Goal: Task Accomplishment & Management: Manage account settings

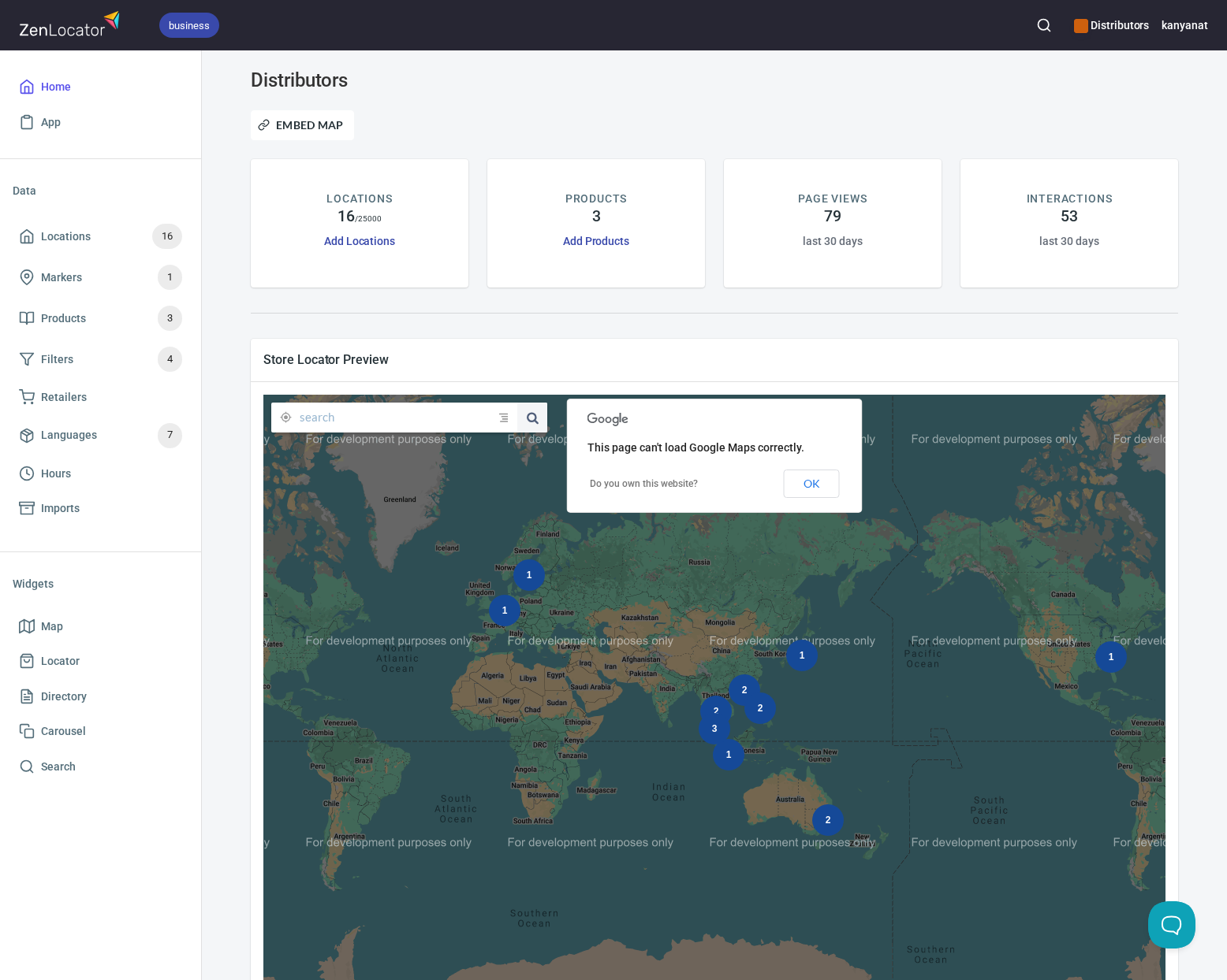
click at [1108, 22] on h6 "Distributors" at bounding box center [1111, 25] width 75 height 17
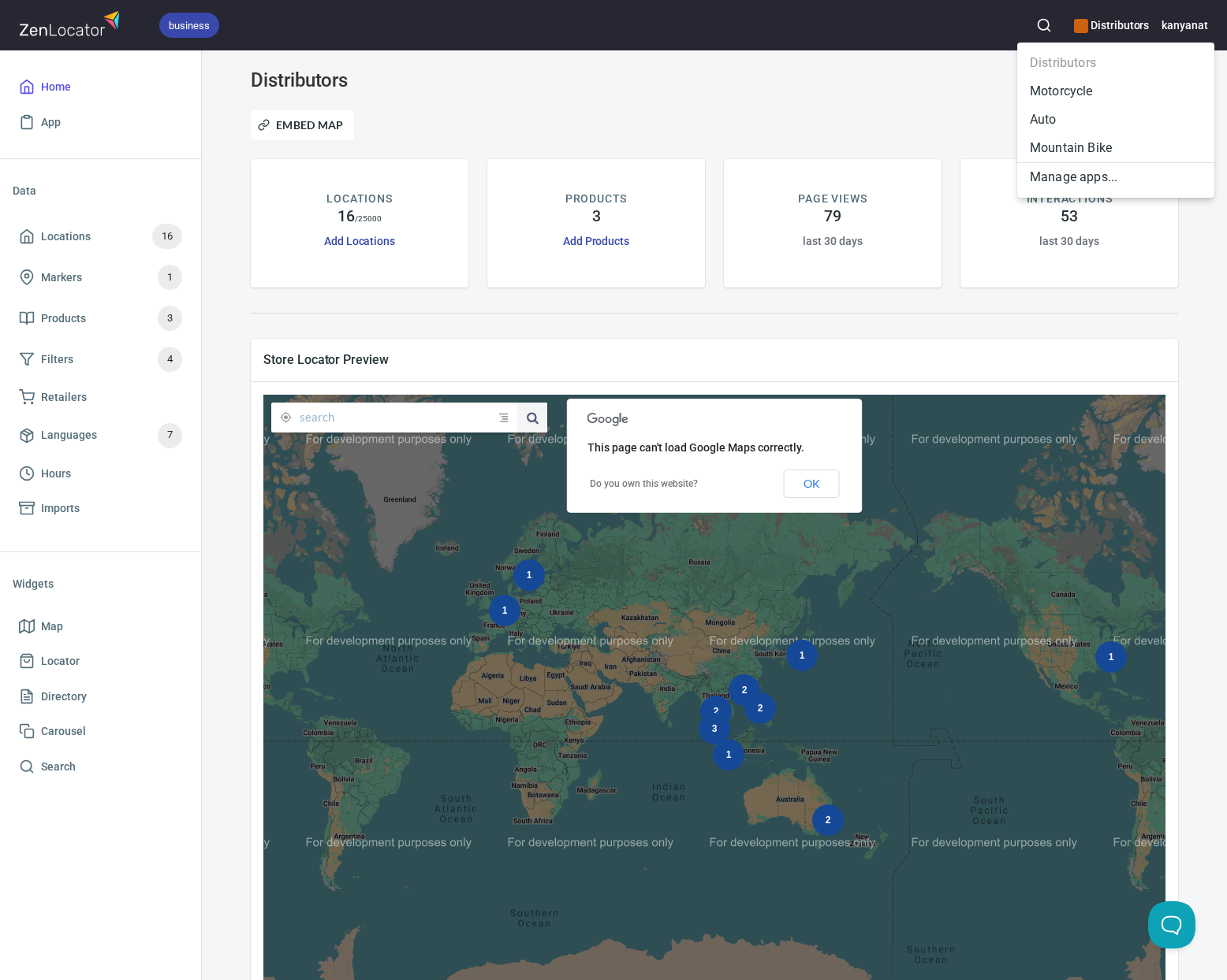
click at [1051, 96] on li "Motorcycle" at bounding box center [1115, 92] width 197 height 29
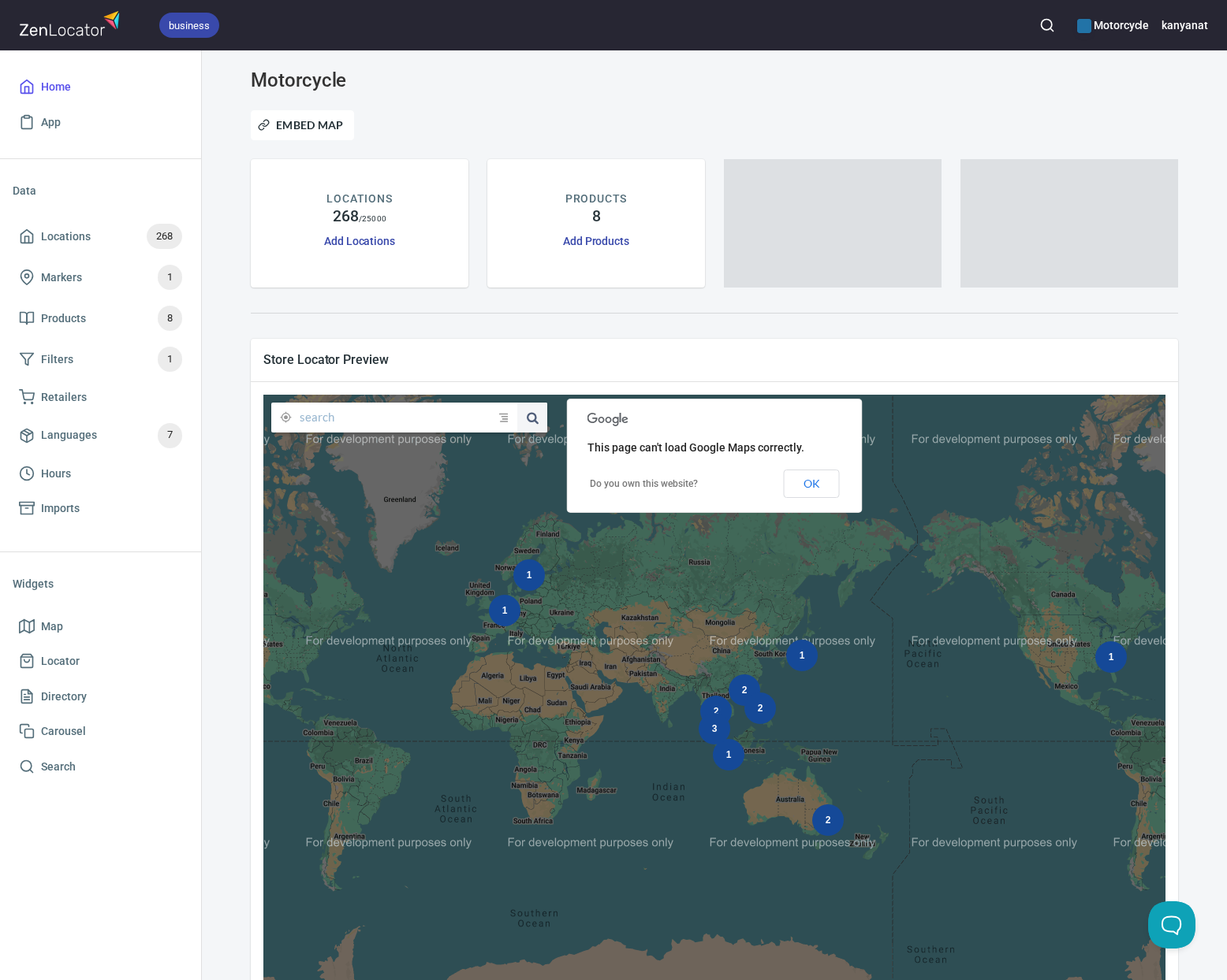
click at [1040, 26] on button "button" at bounding box center [1047, 25] width 35 height 35
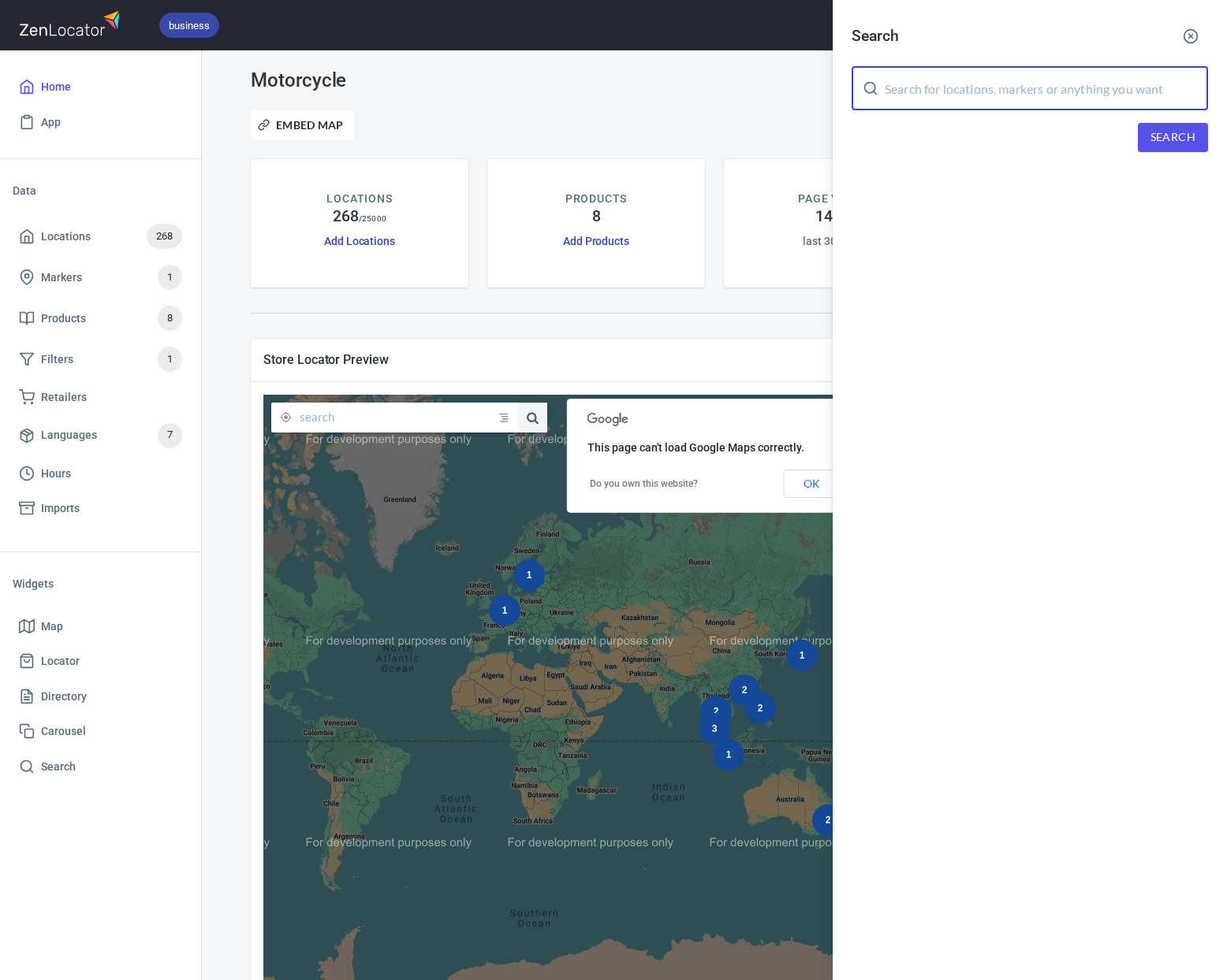
click at [1033, 90] on input "text" at bounding box center [1046, 88] width 323 height 44
paste input "RAIDENFORCE (Motoforce co.,ltd)"
click at [1166, 135] on span "Search" at bounding box center [1172, 137] width 45 height 20
drag, startPoint x: 1109, startPoint y: 93, endPoint x: 976, endPoint y: 83, distance: 133.4
click at [973, 86] on input "RAIDENFORCE (Motoforce co.,ltd)" at bounding box center [1046, 88] width 323 height 44
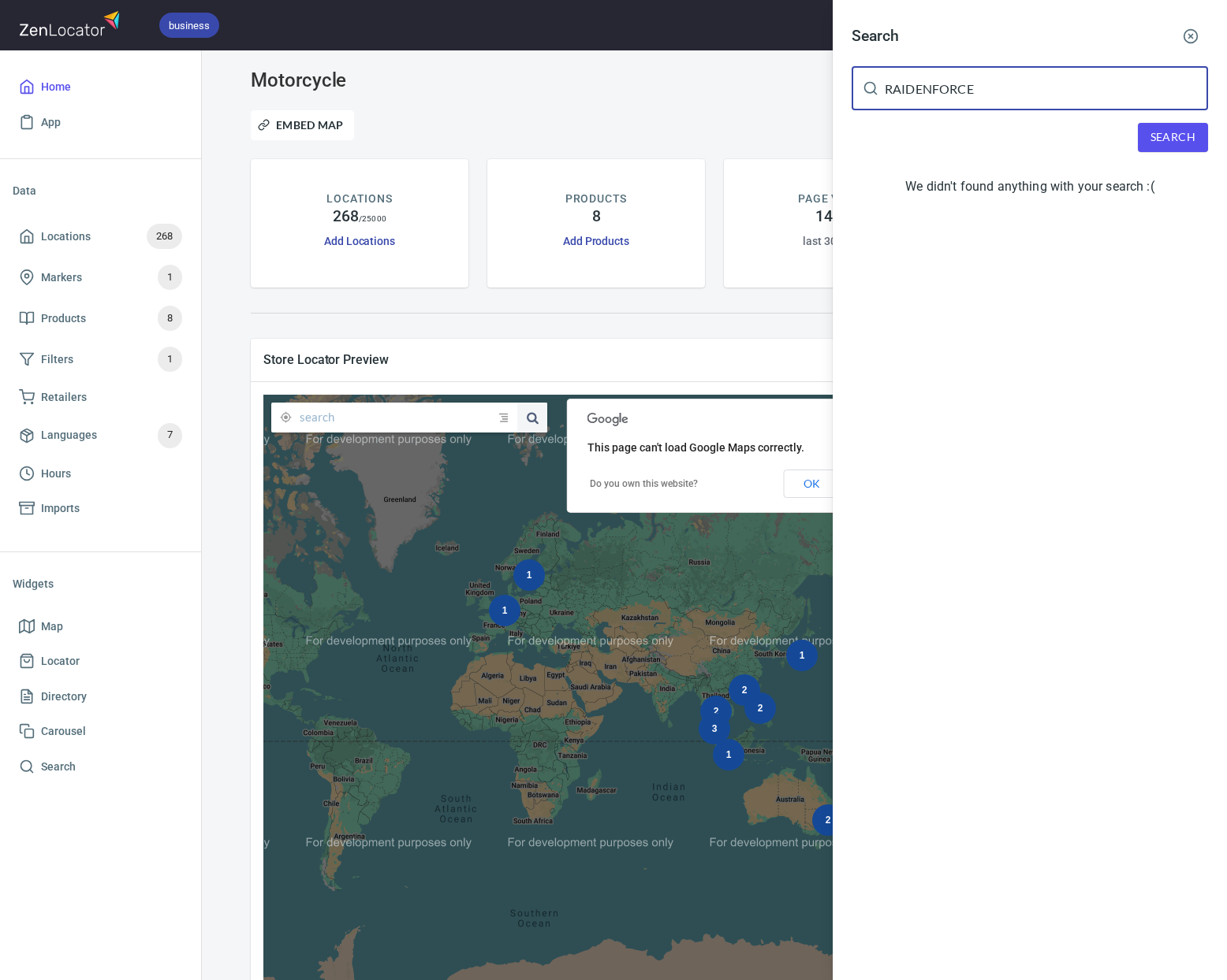
type input "RAIDENFORCE"
click at [1185, 130] on span "Search" at bounding box center [1172, 137] width 45 height 20
click at [1183, 41] on icon "button" at bounding box center [1191, 36] width 15 height 15
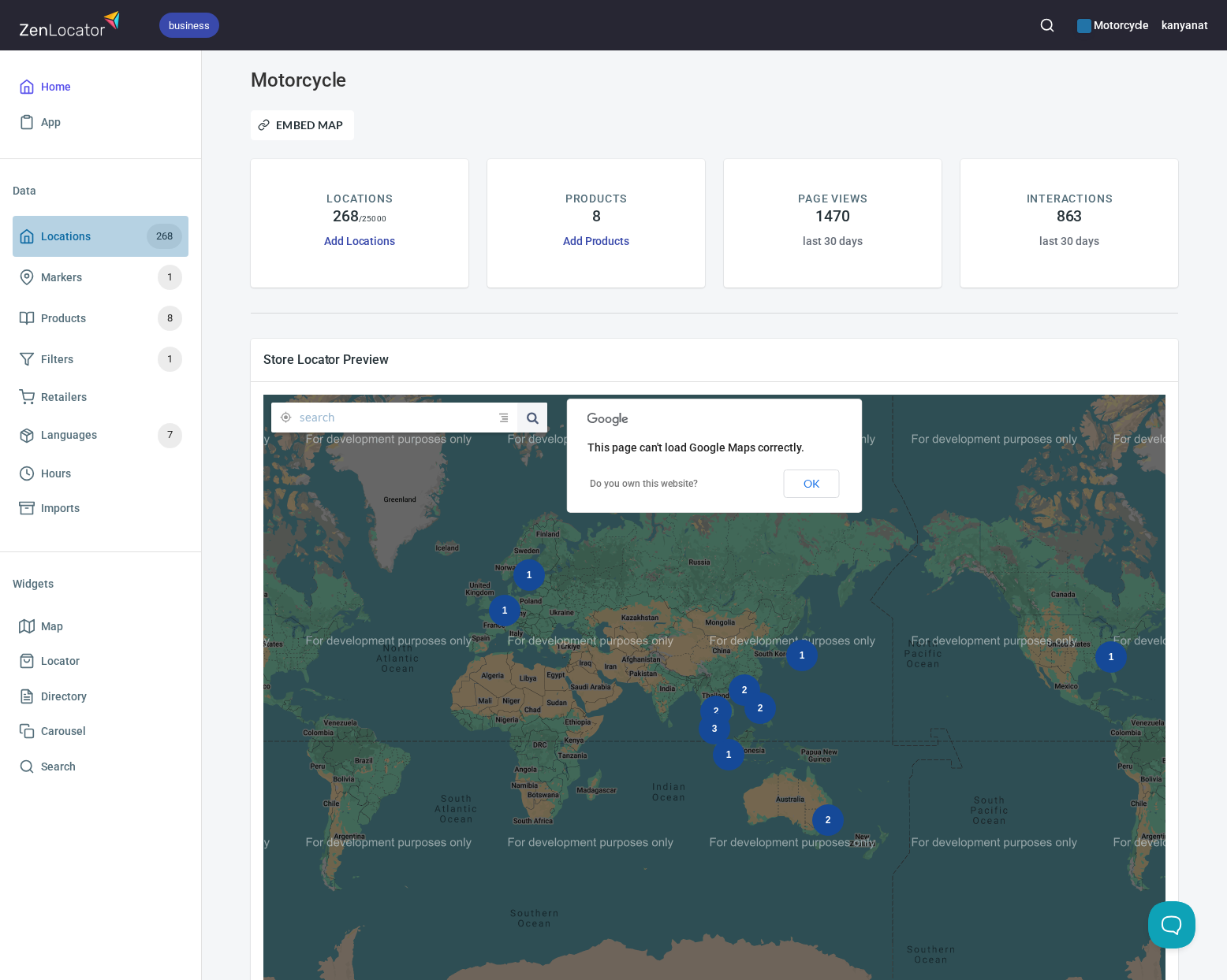
click at [38, 229] on span "Locations 268" at bounding box center [101, 236] width 163 height 25
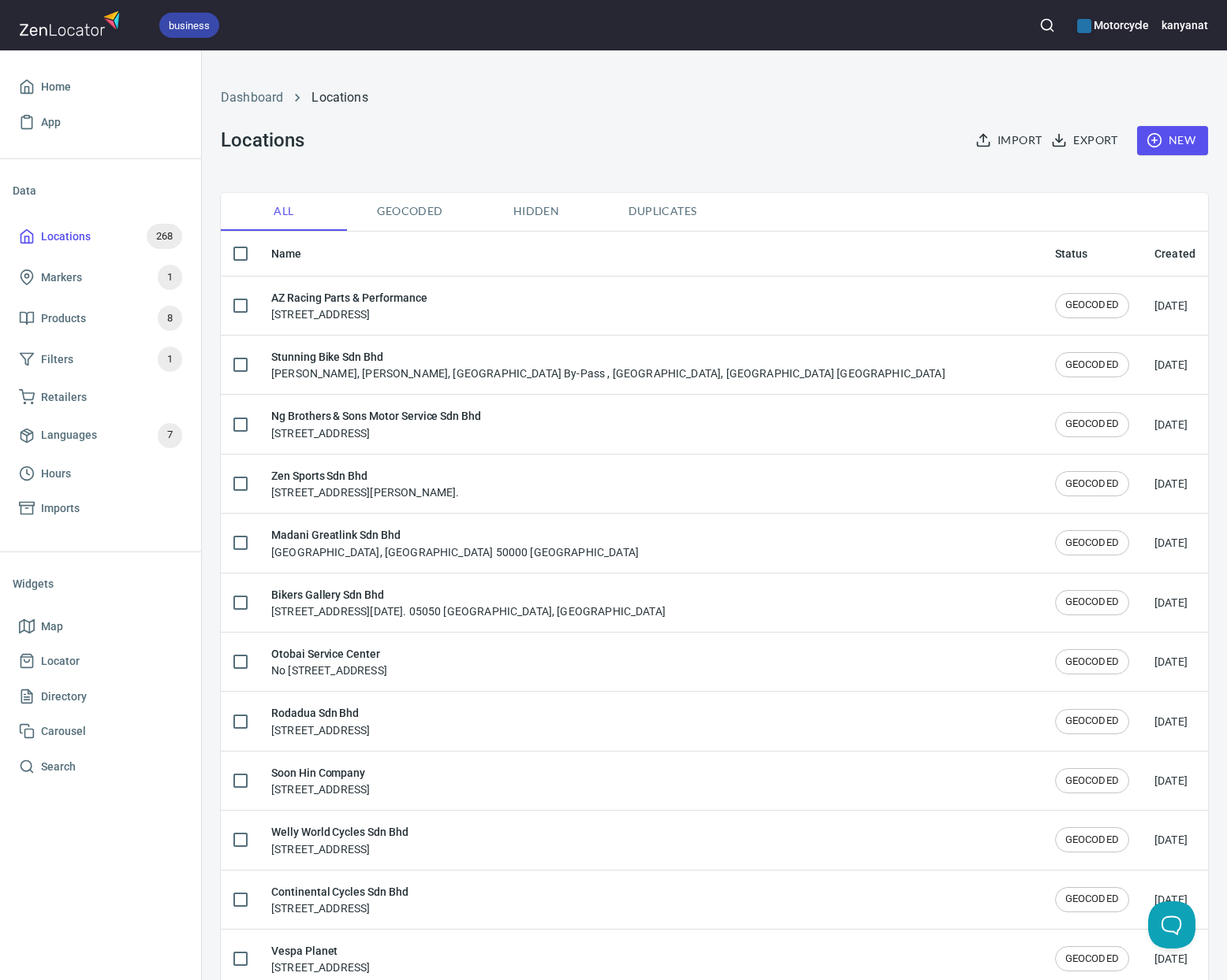
checkbox input "false"
click at [1050, 26] on icon "button" at bounding box center [1047, 25] width 15 height 15
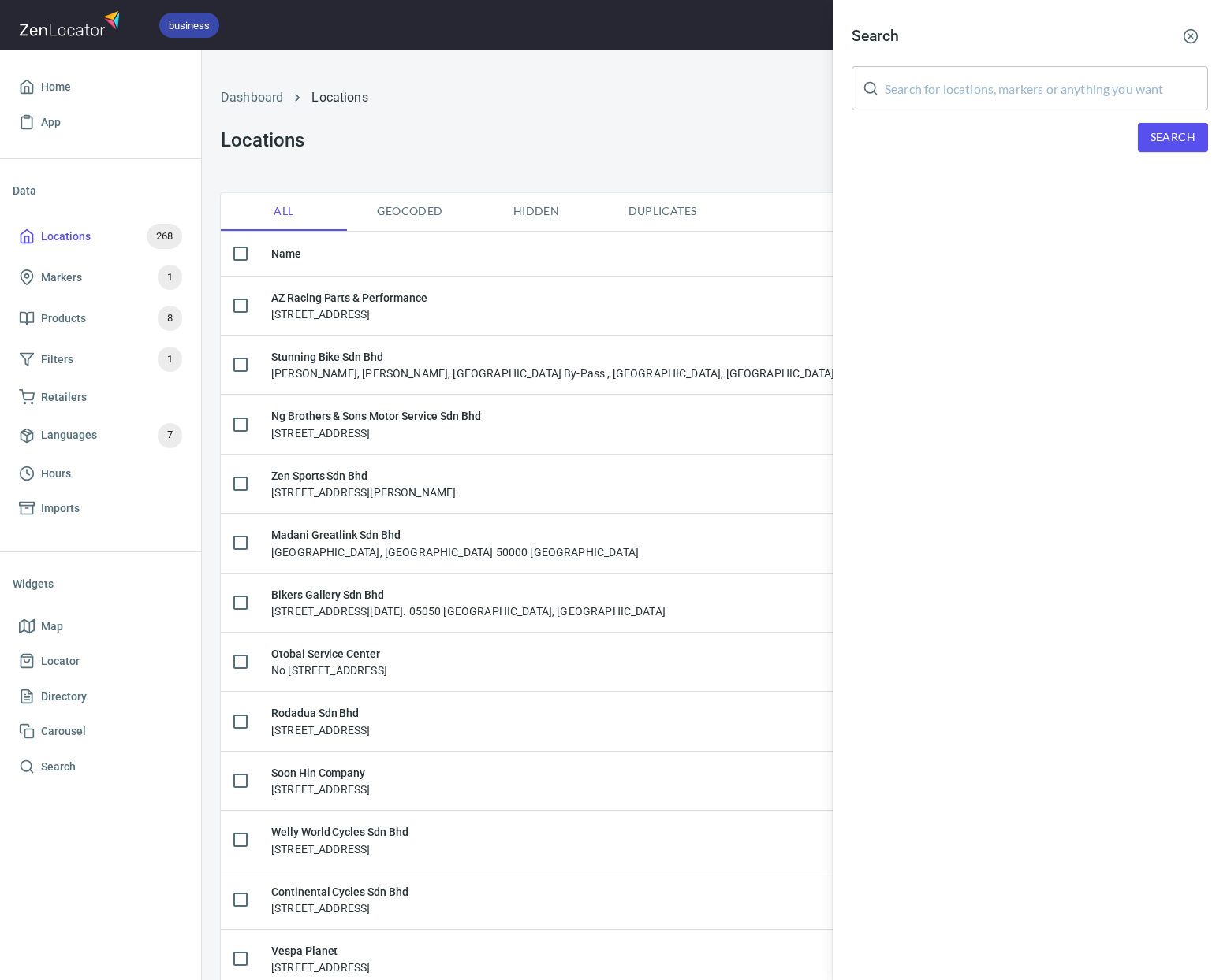
click at [1039, 82] on input "text" at bounding box center [1046, 88] width 323 height 44
paste input "RAIDENFORCE (Motoforce co.,ltd)"
type input "RAIDENFORCE (Motoforce co.,ltd)"
click at [1163, 133] on span "Search" at bounding box center [1172, 137] width 45 height 20
click at [1185, 33] on circle "button" at bounding box center [1191, 36] width 13 height 13
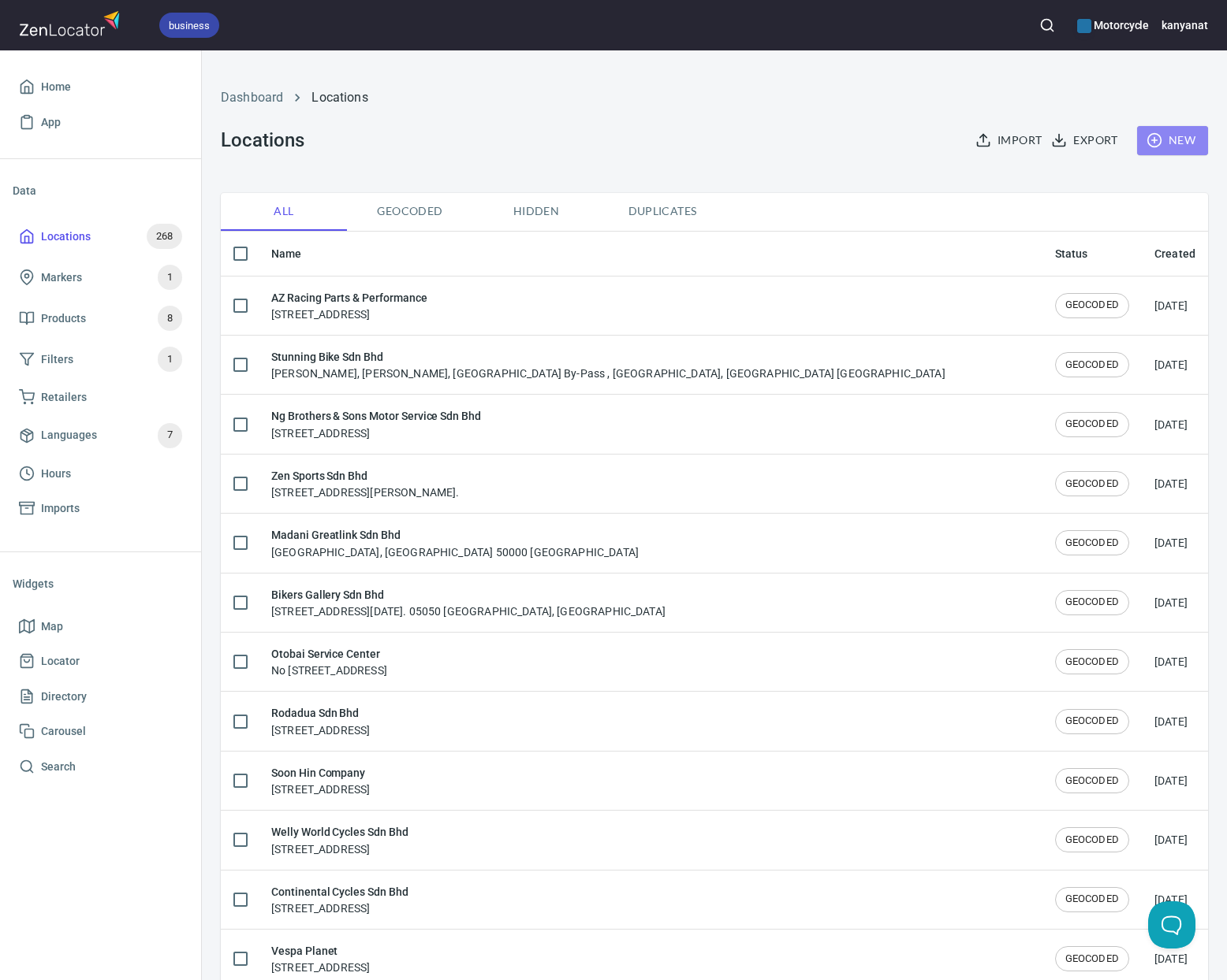
click at [1141, 148] on button "New" at bounding box center [1172, 141] width 71 height 29
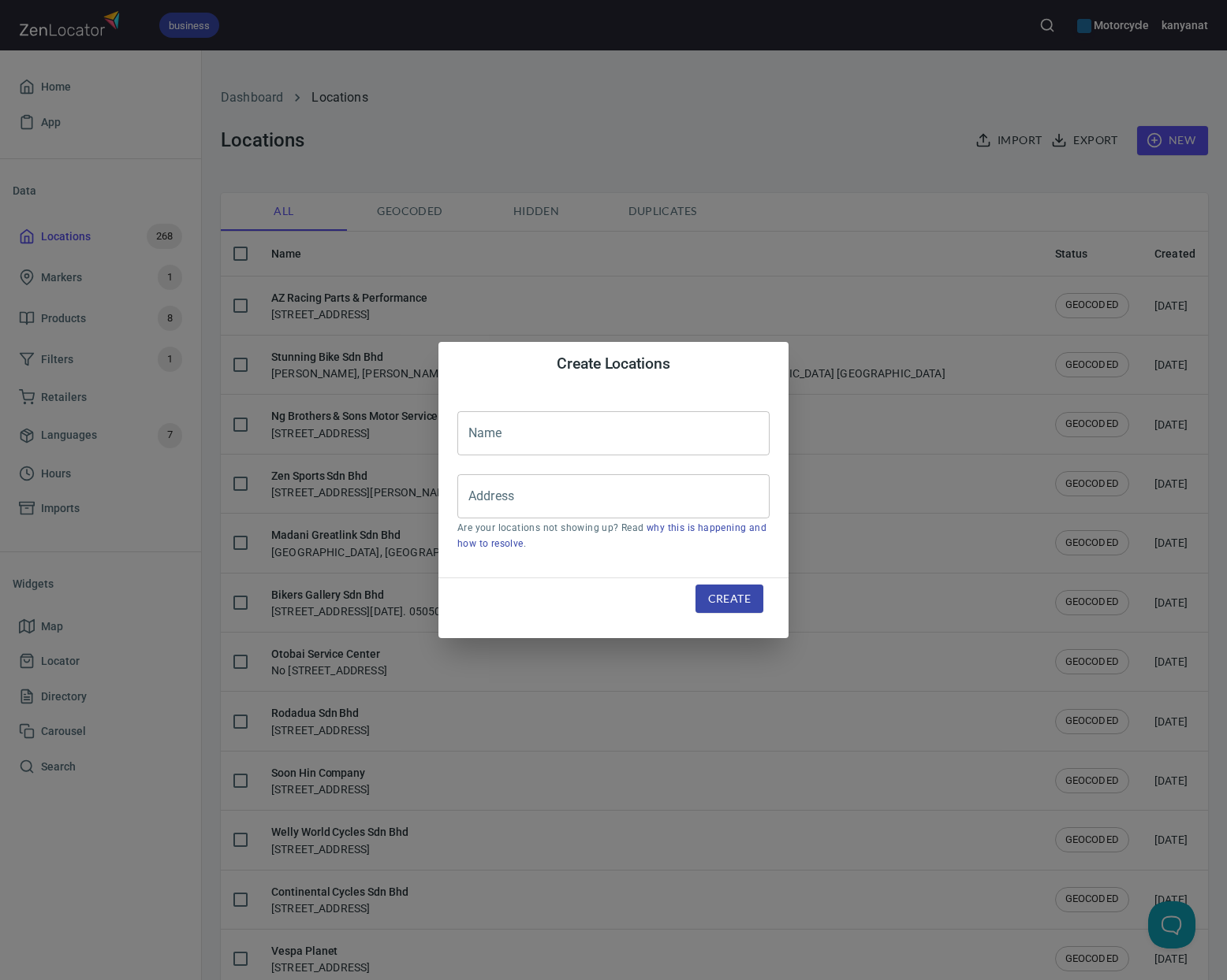
click at [520, 451] on input "text" at bounding box center [613, 433] width 312 height 44
paste input "RAIDENFORCE (Motoforce co.,ltd)"
type input "RAIDENFORCE (Motoforce co.,ltd)"
click at [558, 485] on input "Address" at bounding box center [602, 496] width 274 height 30
paste input "419/20-22 ม.5 ต.สำโรงเหนือ อ.เมืองสมุทรปราการ จ.สมุทรปราการ 10270"
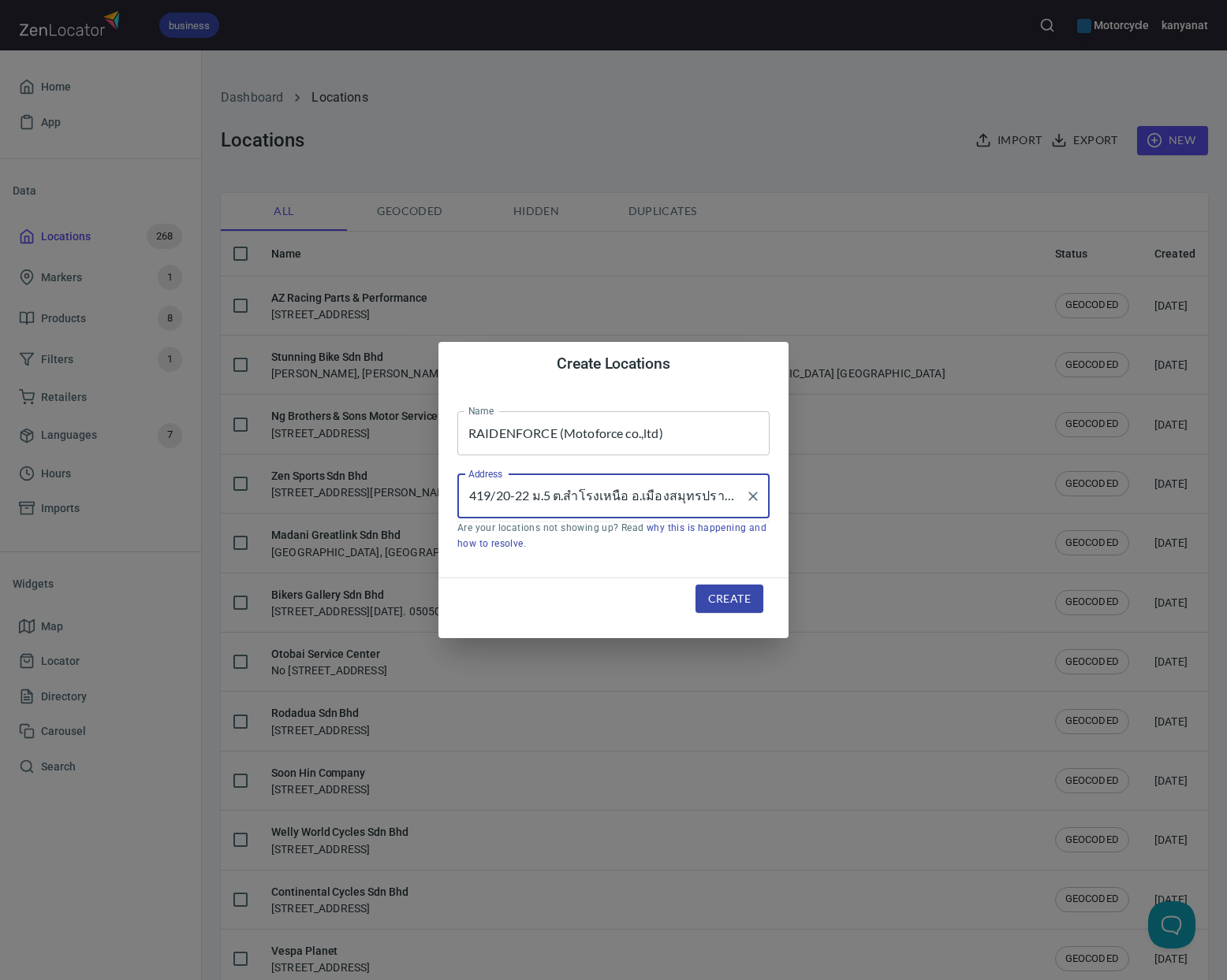
scroll to position [0, 122]
type input "419/20-22 ม.5 ต.สำโรงเหนือ อ.เมืองสมุทรปราการ จ.สมุทรปราการ 10270"
click at [717, 594] on span "Create" at bounding box center [729, 599] width 42 height 20
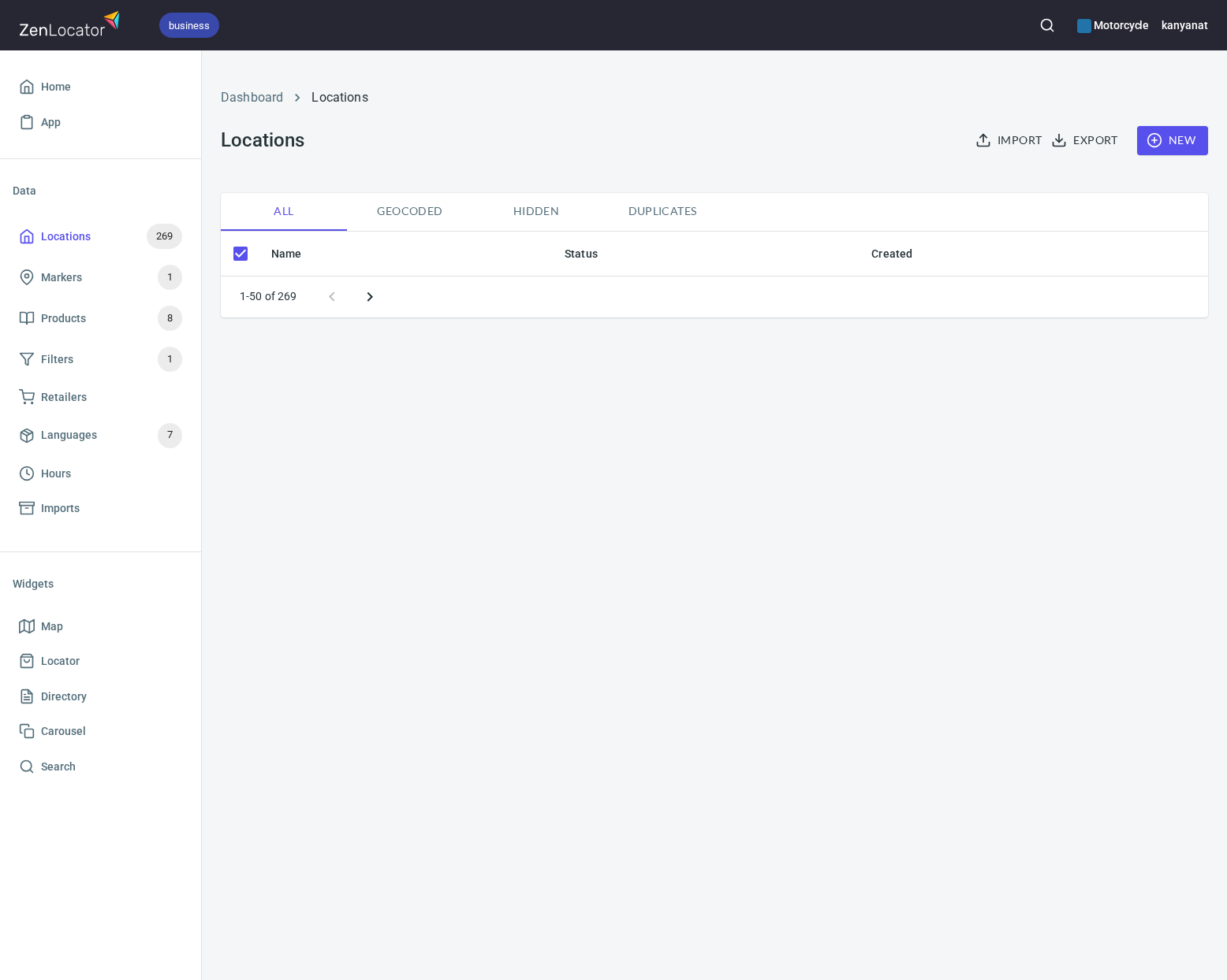
checkbox input "false"
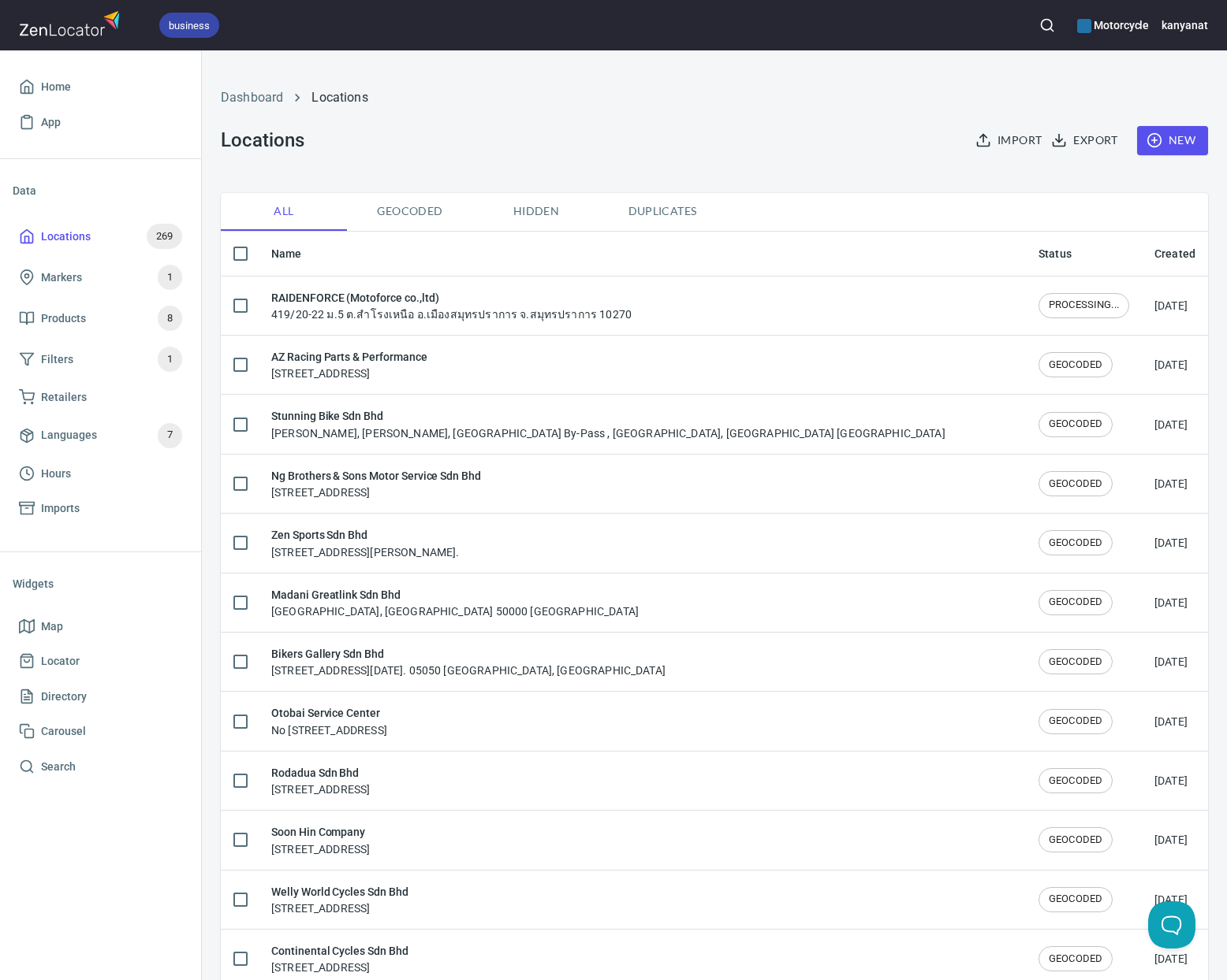
checkbox input "false"
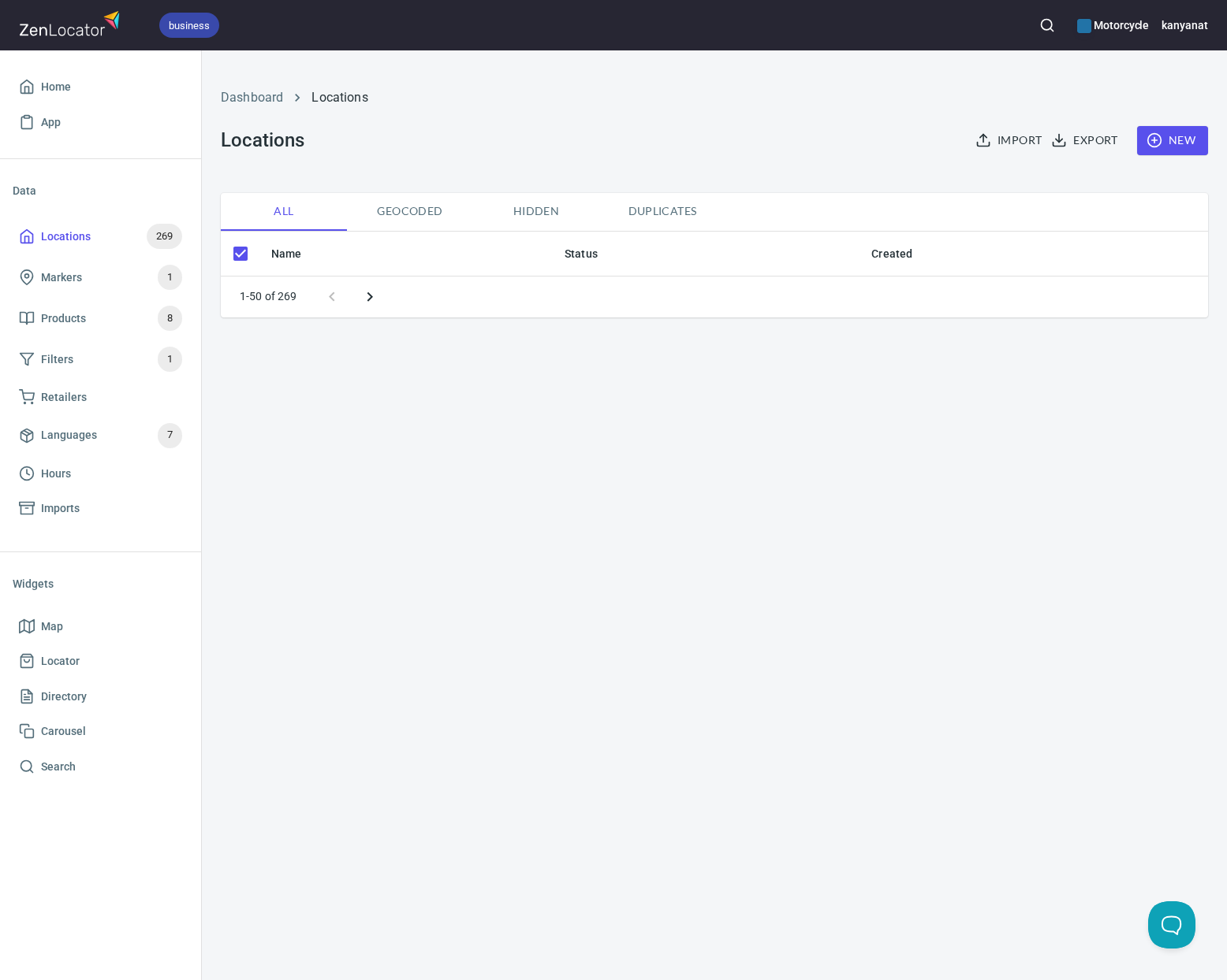
checkbox input "false"
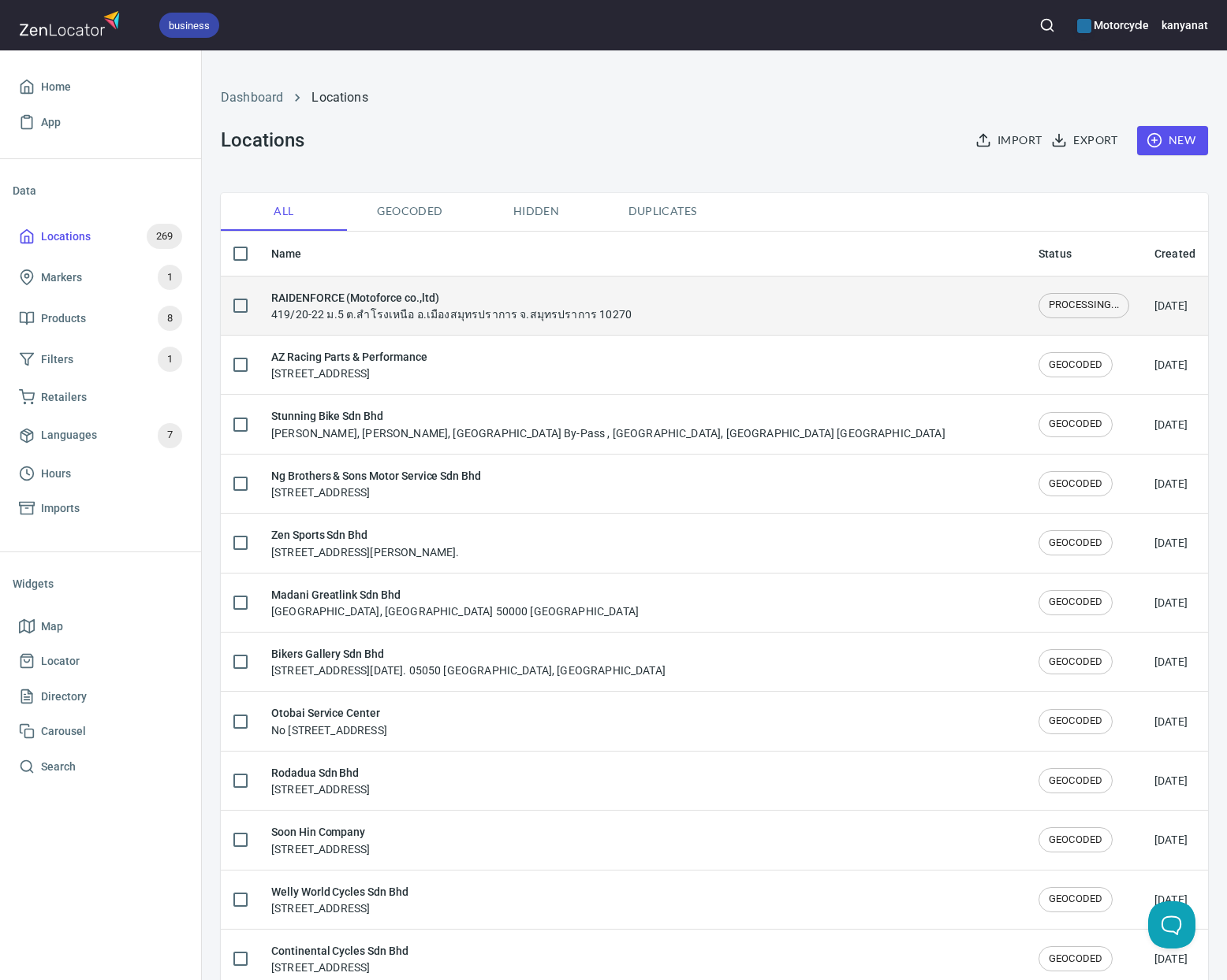
click at [763, 316] on div "RAIDENFORCE (Motoforce co.,ltd) 419/20-22 ม.5 ต.สำโรงเหนือ อ.เมืองสมุทรปราการ จ…" at bounding box center [642, 306] width 742 height 34
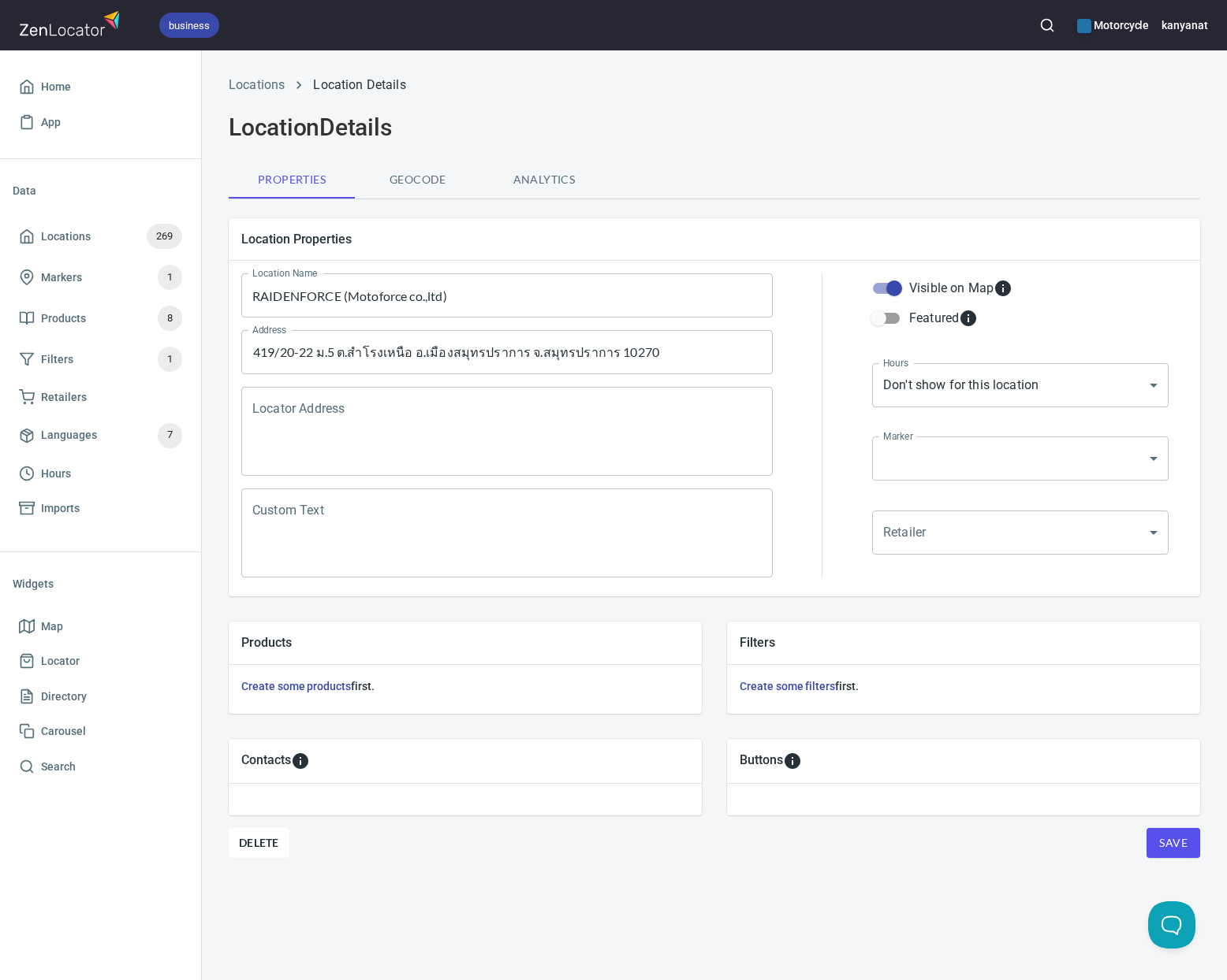
click at [413, 436] on textarea "Locator Address" at bounding box center [507, 432] width 509 height 59
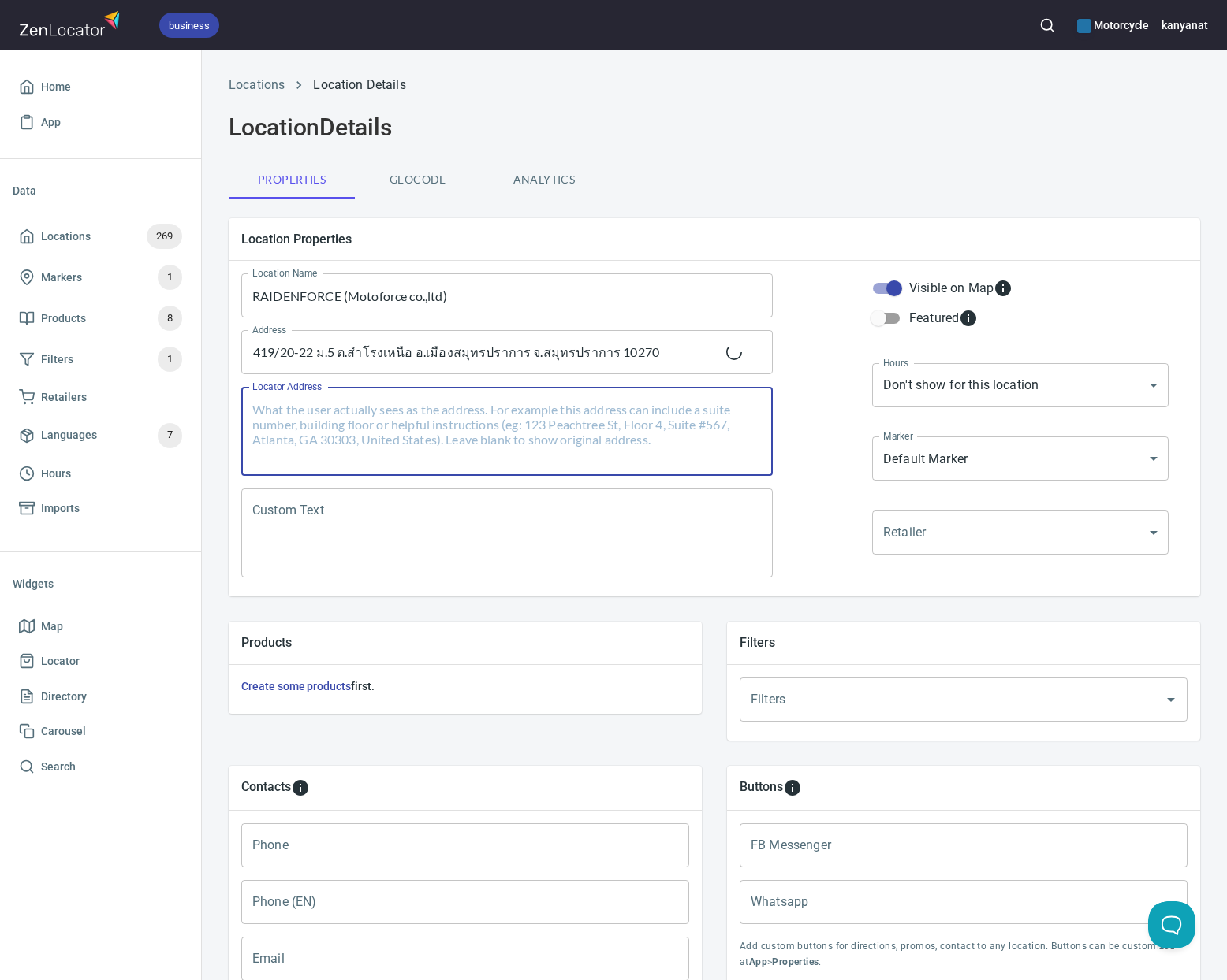
paste textarea "419/20-22 ม.5 ต.สำโรงเหนือ อ.เมืองสมุทรปราการ จ.สมุทรปราการ 10270"
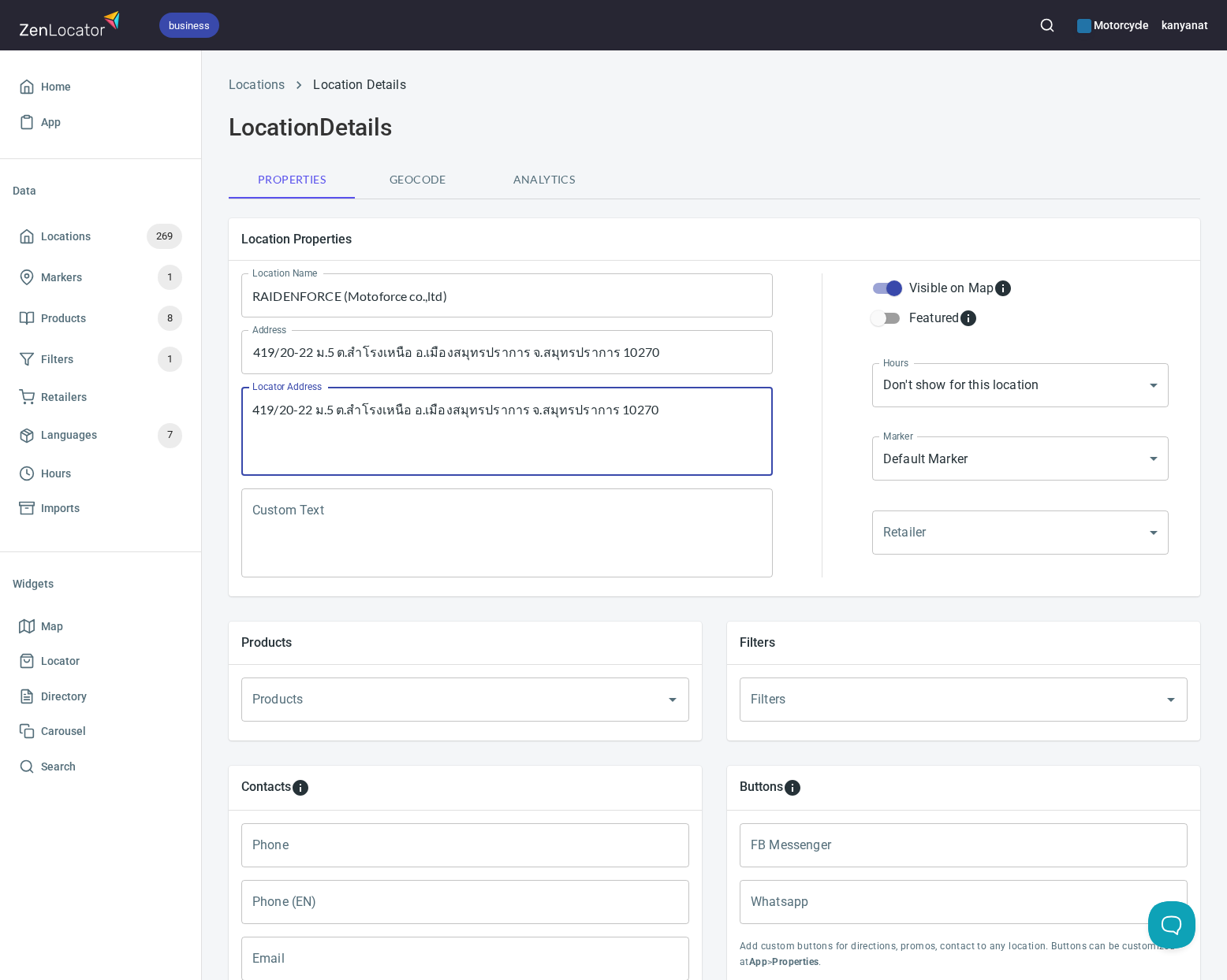
type textarea "419/20-22 ม.5 ต.สำโรงเหนือ อ.เมืองสมุทรปราการ จ.สมุทรปราการ 10270"
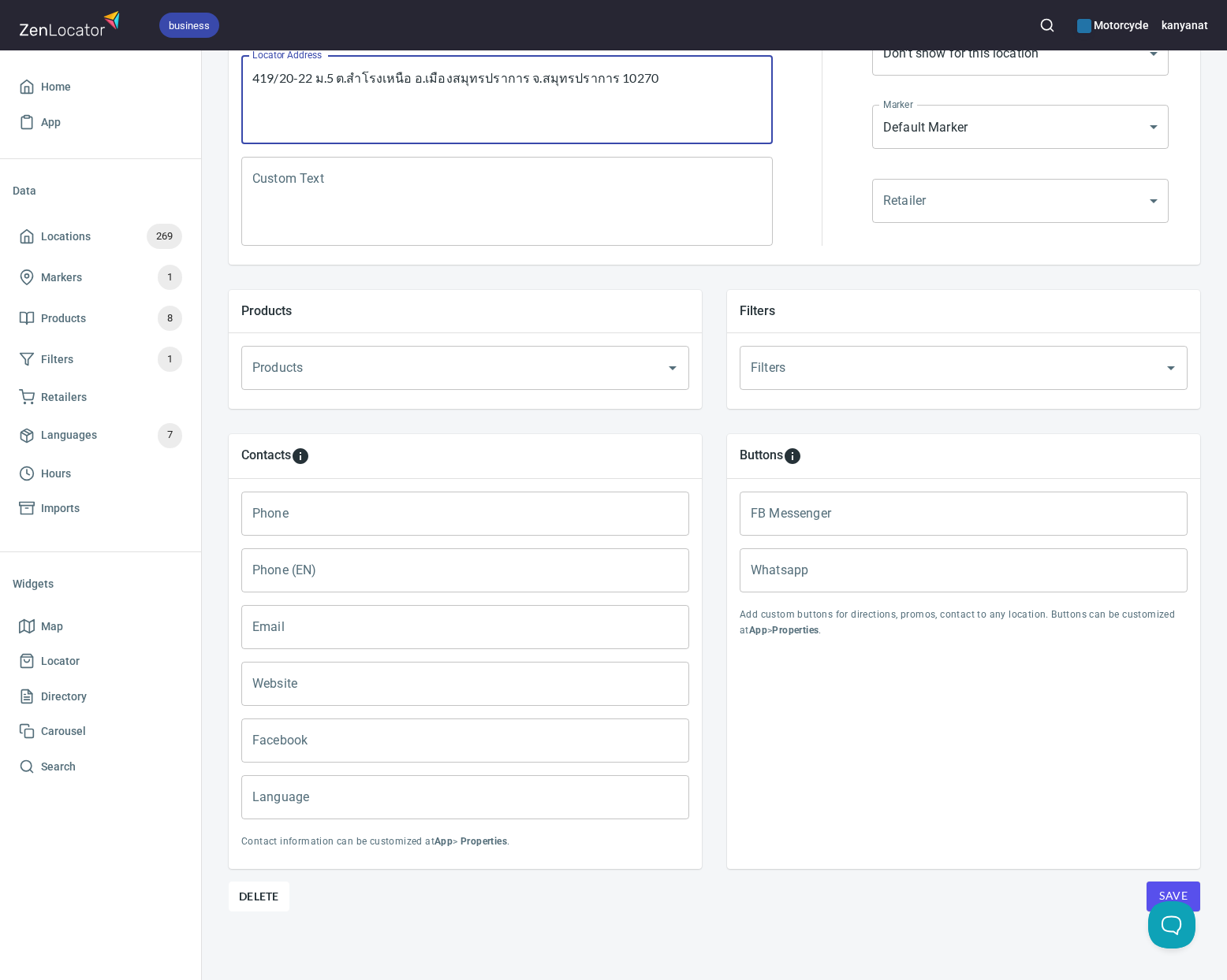
scroll to position [330, 0]
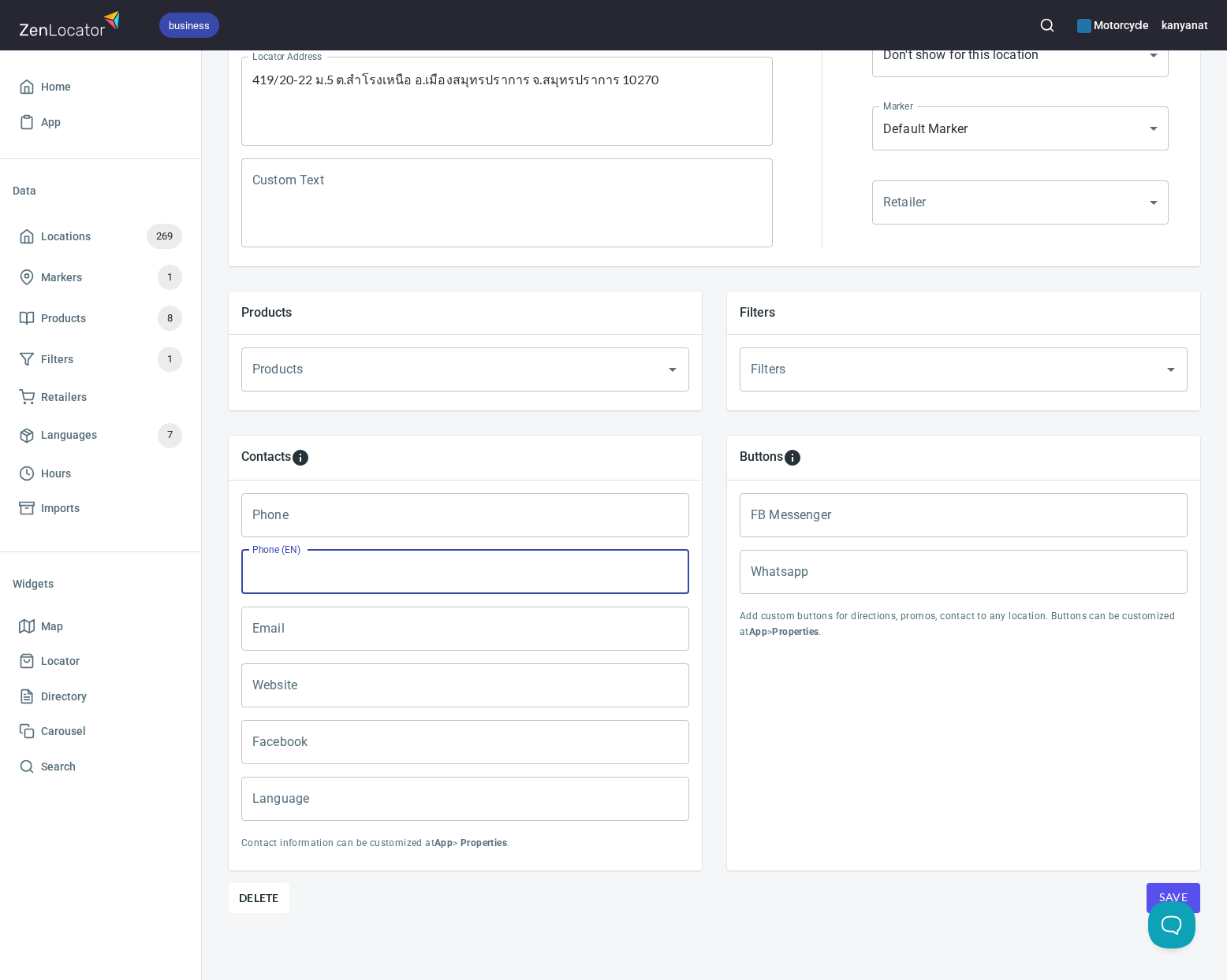
click at [370, 573] on input "Phone (EN)" at bounding box center [465, 572] width 448 height 44
paste input "082-162-4116"
type input "082-162-4116"
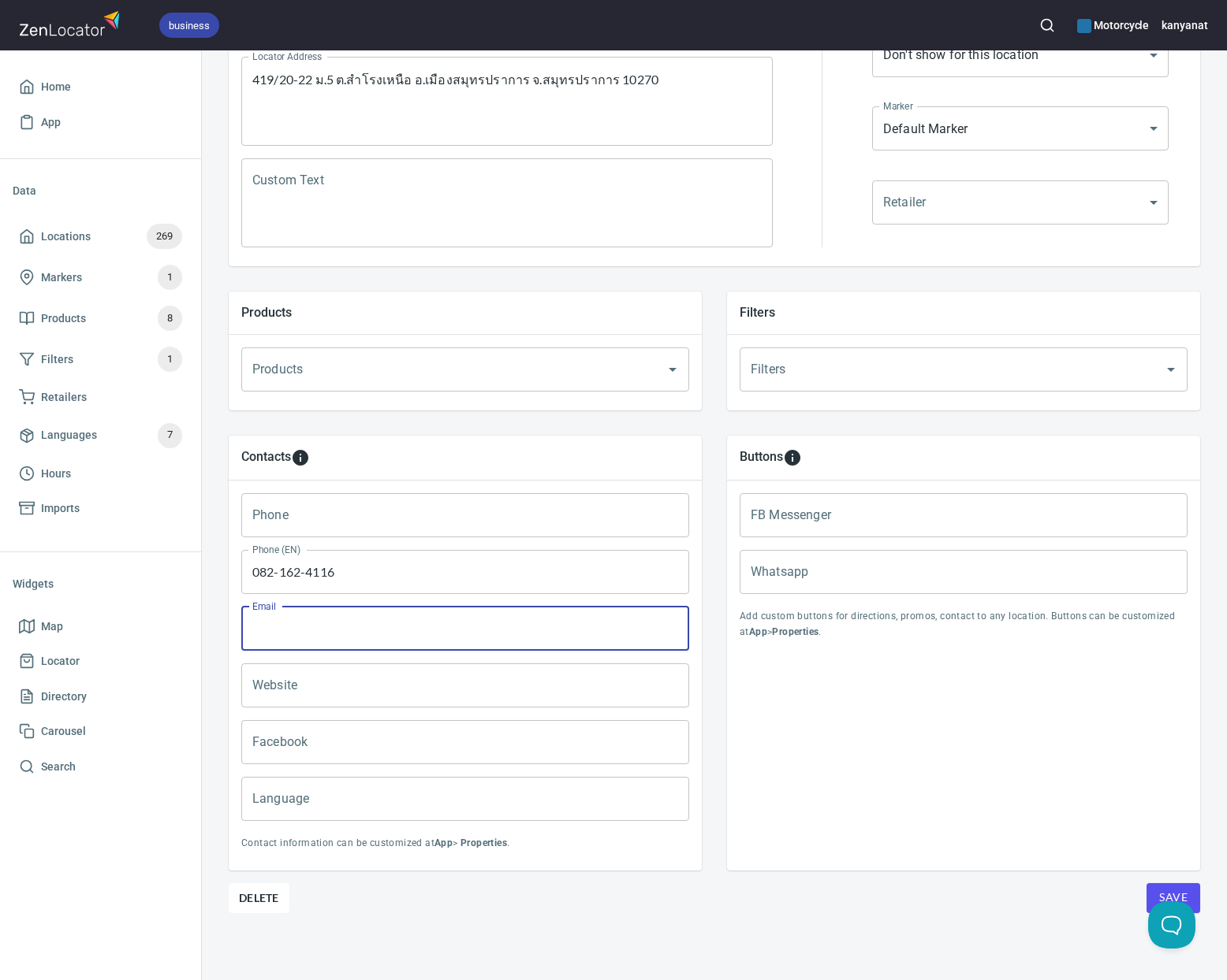
click at [385, 642] on input "Email" at bounding box center [465, 629] width 448 height 44
paste input "[EMAIL_ADDRESS][DOMAIN_NAME]"
click at [356, 386] on div "Products" at bounding box center [465, 369] width 448 height 44
type input "[EMAIL_ADDRESS][DOMAIN_NAME]"
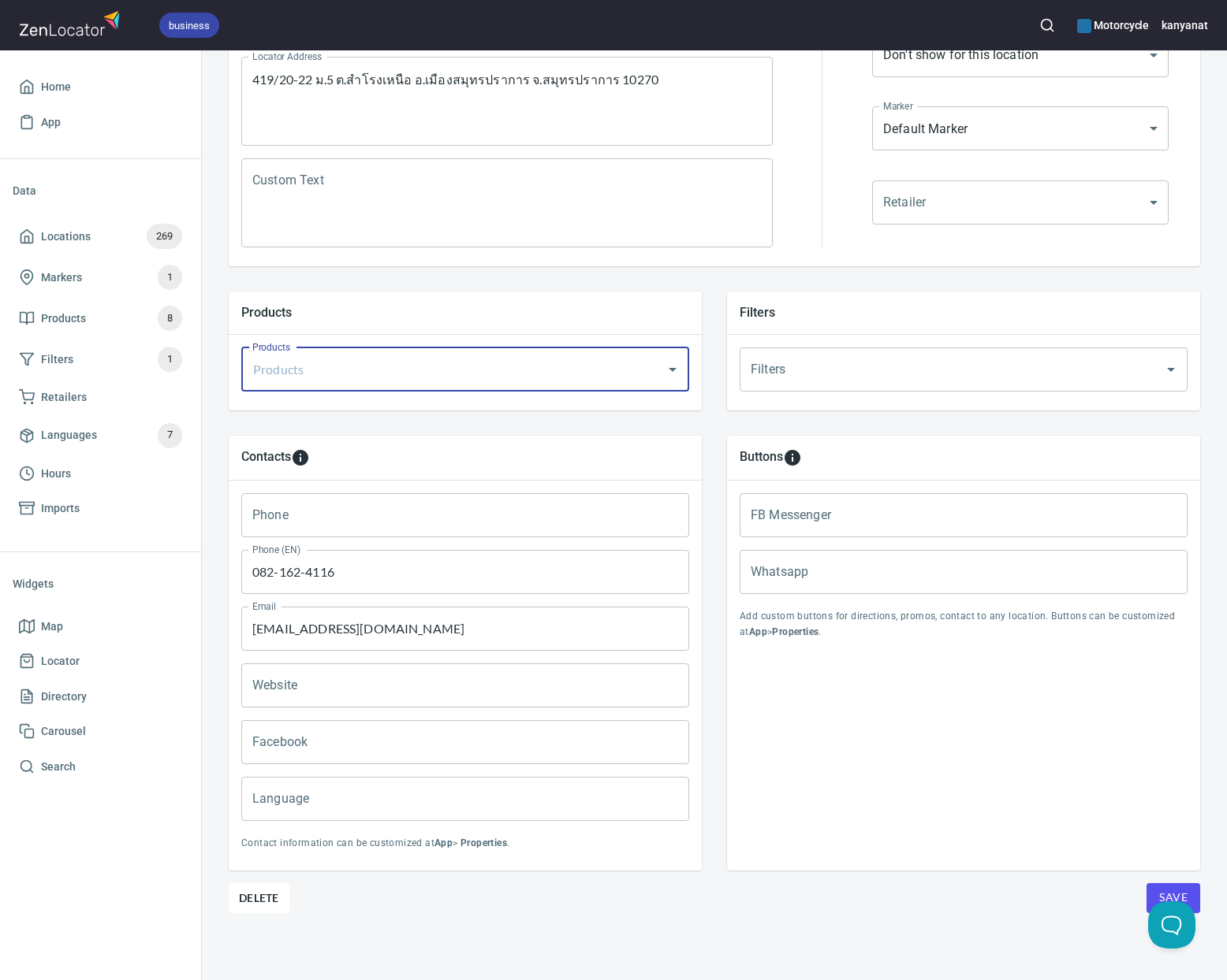
click at [659, 366] on div at bounding box center [661, 369] width 41 height 22
type input "mx"
click at [413, 420] on li "MC-MX & Enduro" at bounding box center [465, 415] width 448 height 29
click at [402, 376] on input "Products" at bounding box center [502, 369] width 272 height 30
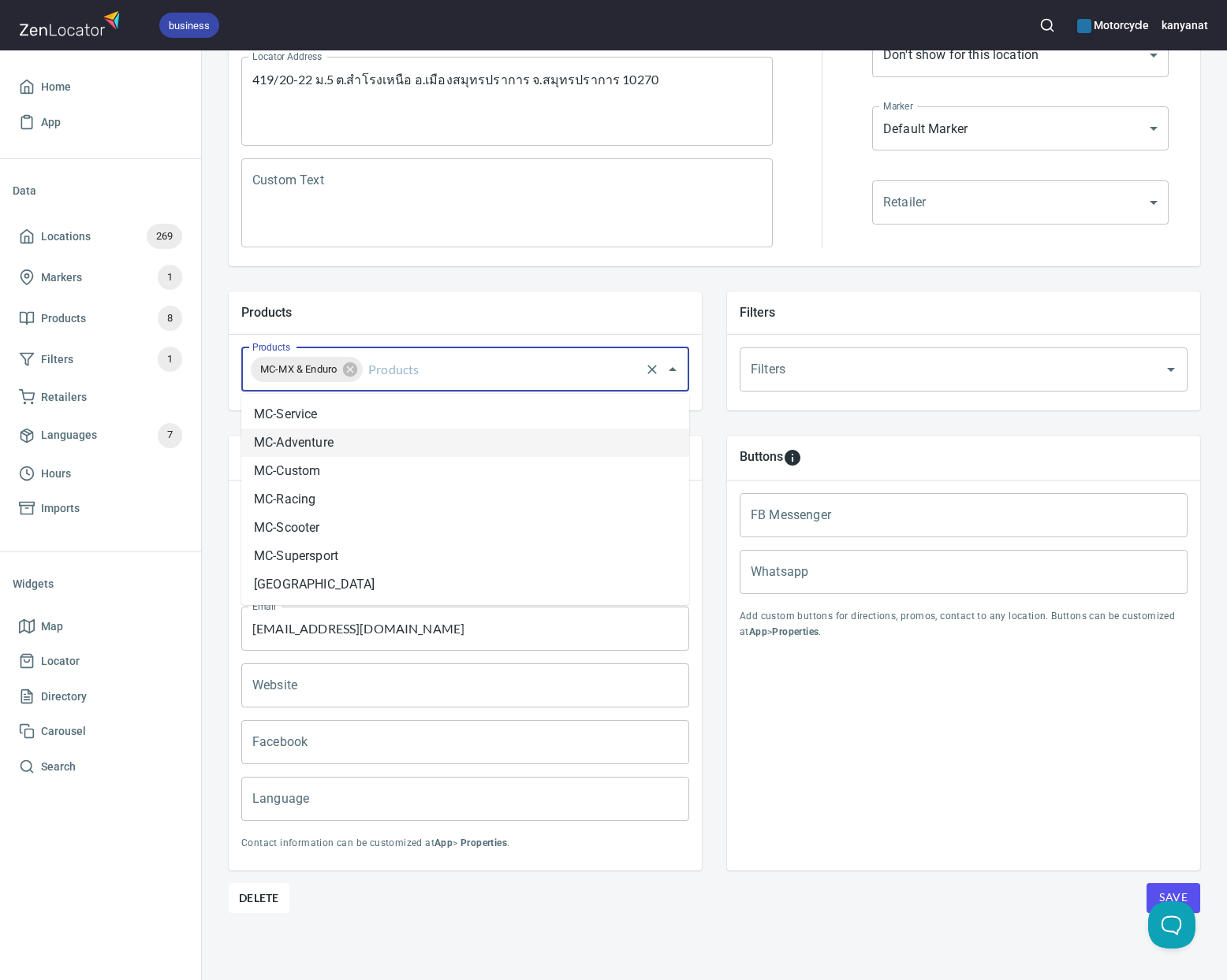
click at [341, 439] on li "MC-Adventure" at bounding box center [465, 443] width 448 height 29
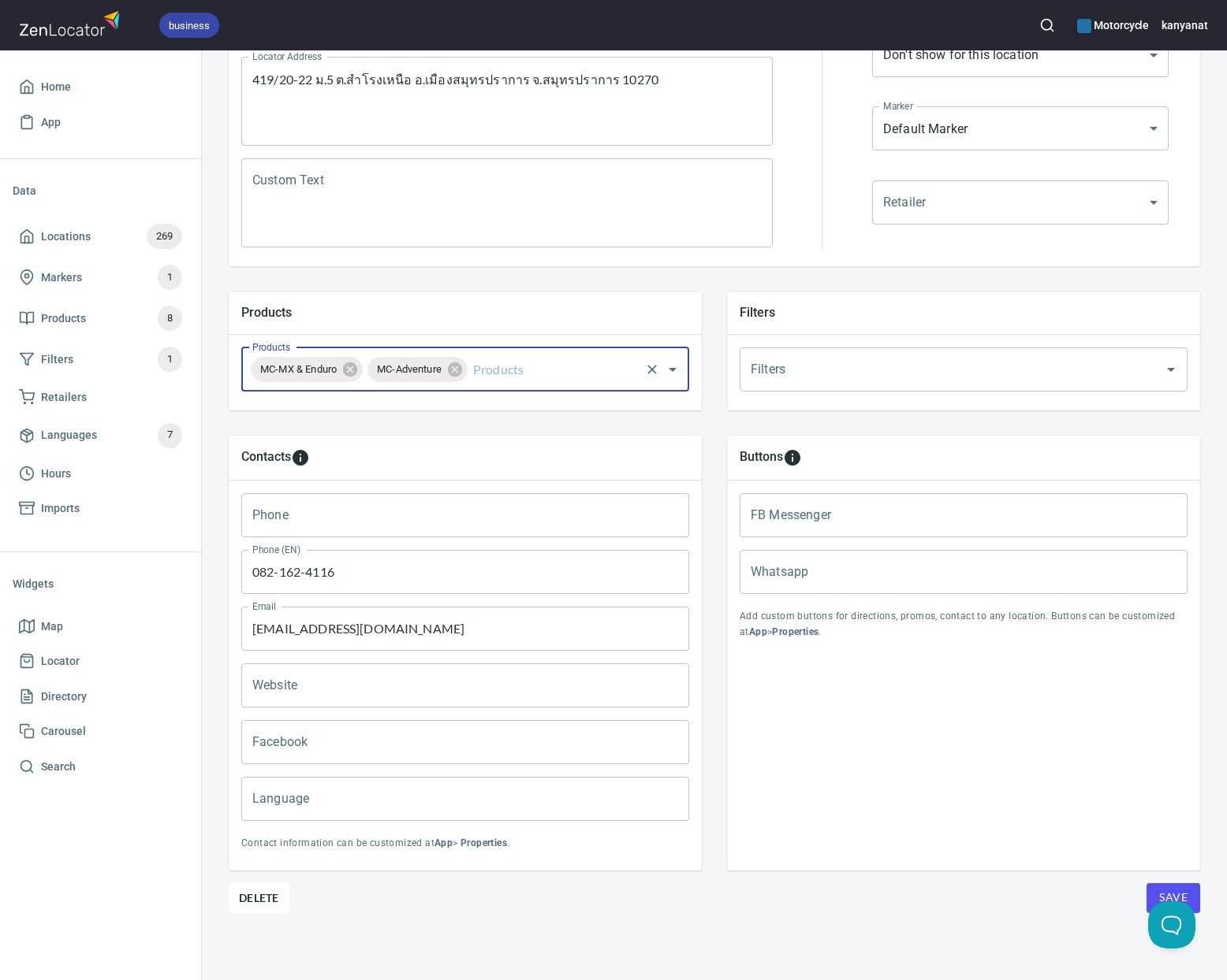
click at [512, 372] on input "Products" at bounding box center [554, 369] width 168 height 30
click at [348, 440] on li "MC-Custom" at bounding box center [465, 443] width 448 height 29
click at [597, 371] on input "Products" at bounding box center [601, 369] width 74 height 30
click at [408, 451] on li "MC-Racing" at bounding box center [465, 443] width 448 height 29
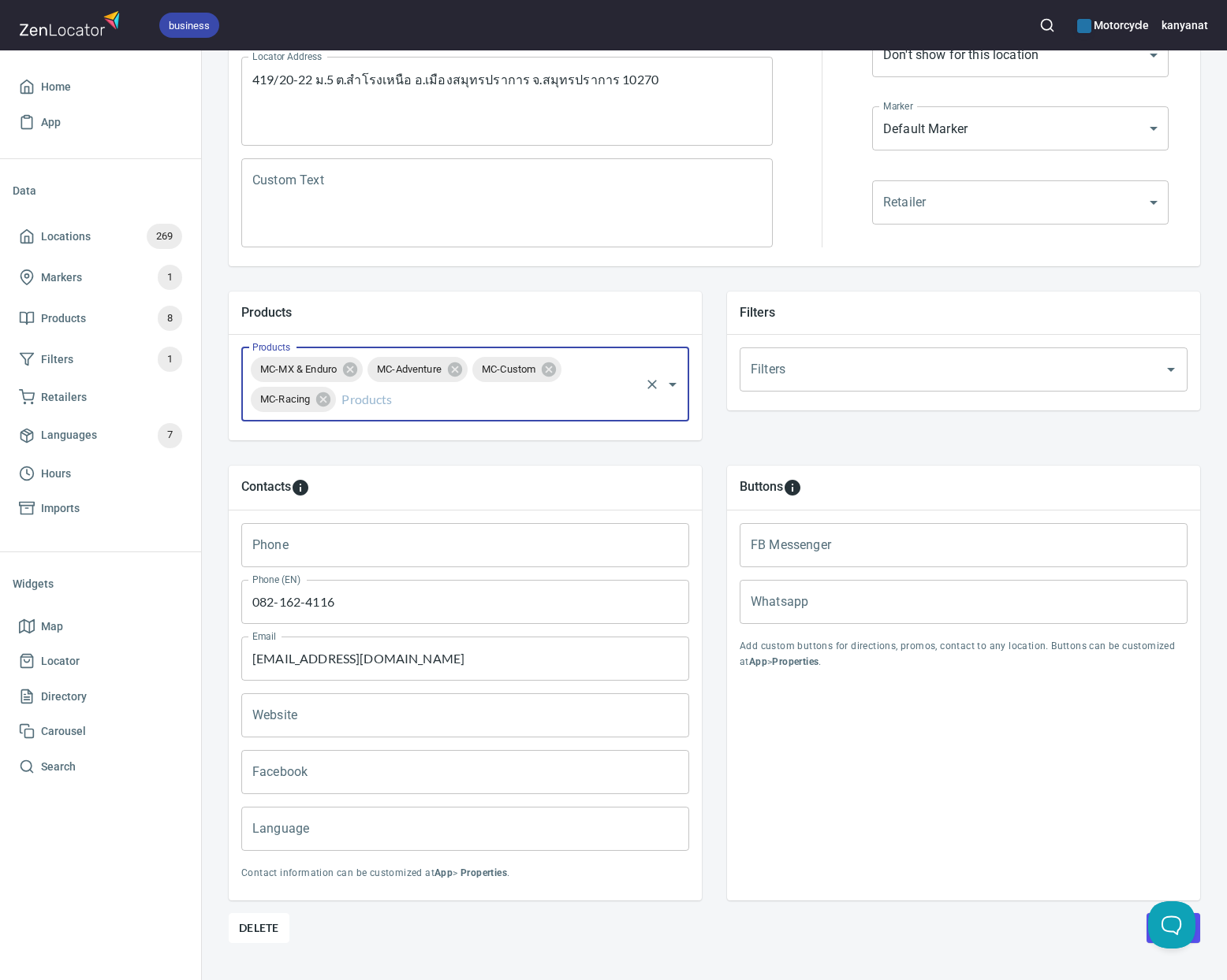
click at [502, 406] on input "Products" at bounding box center [488, 399] width 299 height 30
click at [344, 478] on li "MC-Scooter" at bounding box center [465, 473] width 448 height 29
click at [467, 407] on input "Products" at bounding box center [535, 399] width 205 height 30
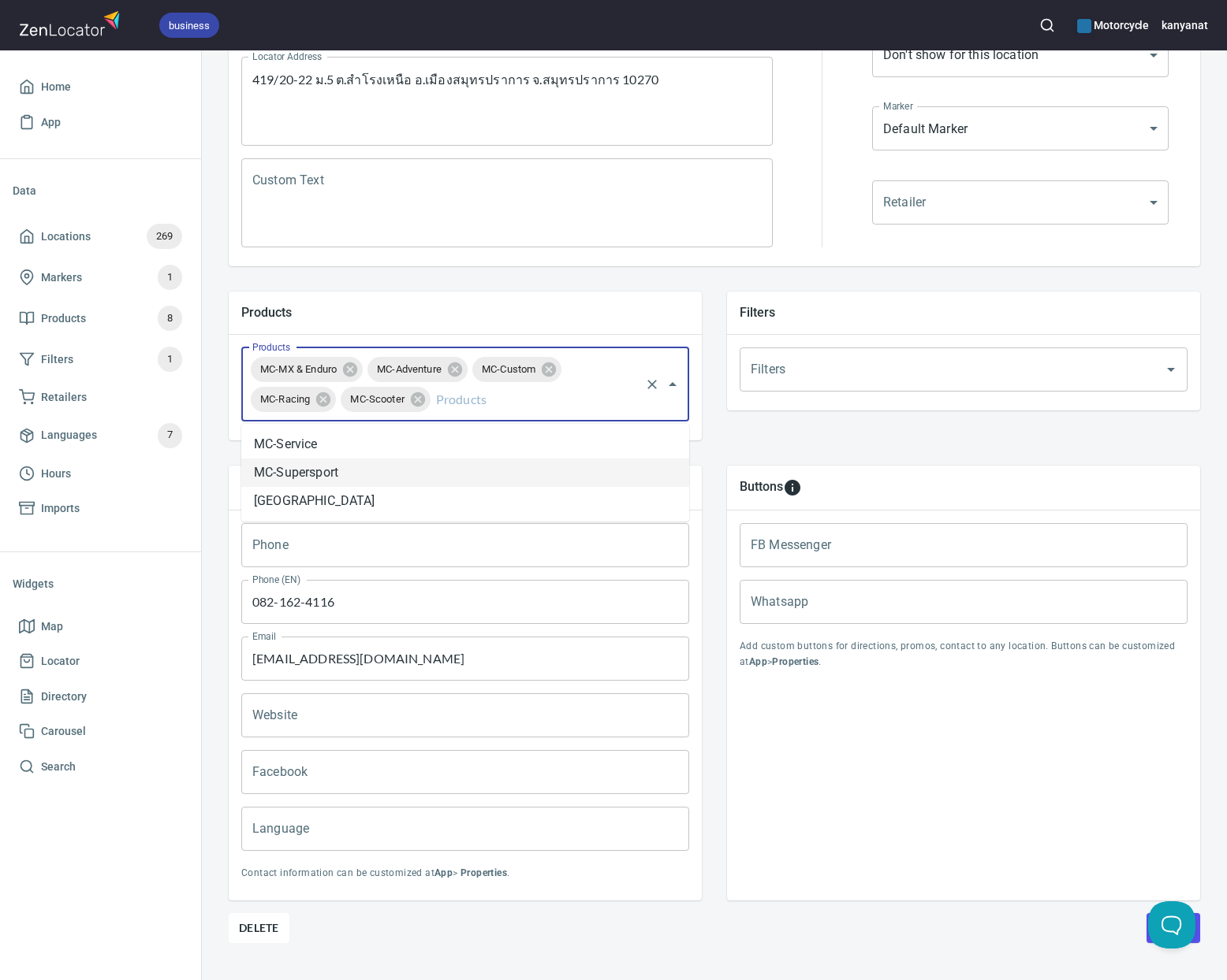
click at [365, 478] on li "MC-Supersport" at bounding box center [465, 473] width 448 height 29
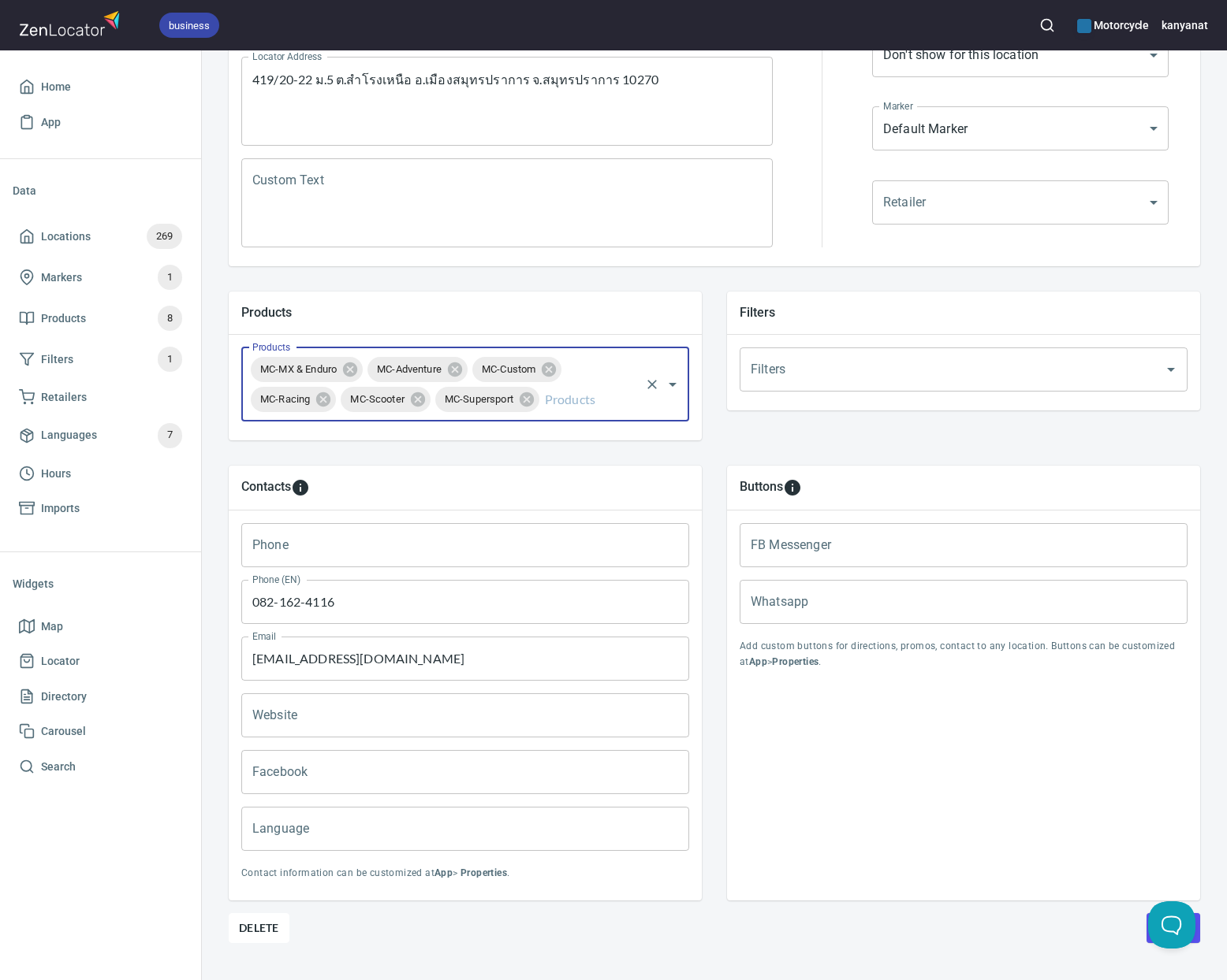
click at [555, 405] on input "Products" at bounding box center [590, 399] width 96 height 30
click at [368, 476] on li "[GEOGRAPHIC_DATA]" at bounding box center [465, 473] width 448 height 29
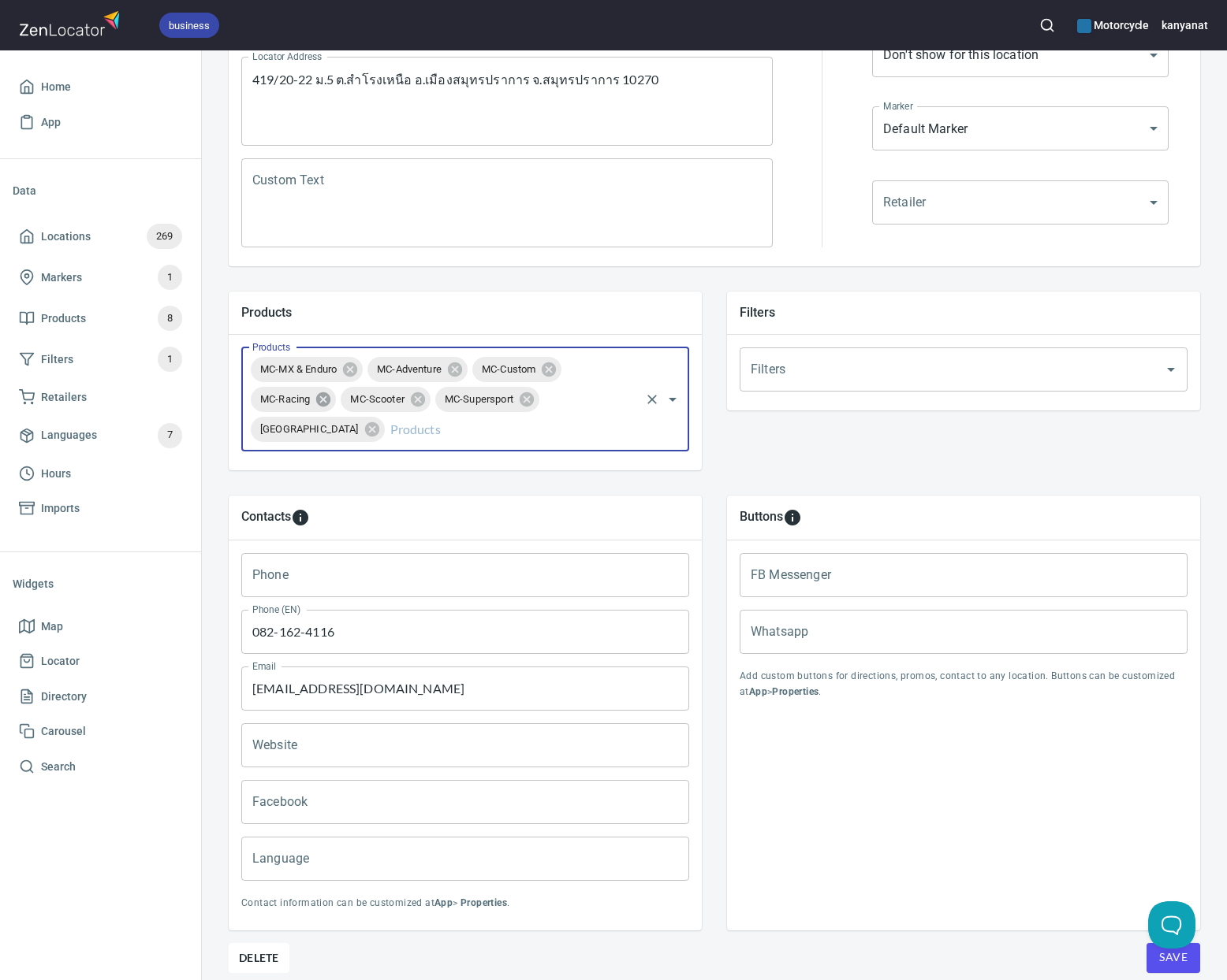
click at [320, 403] on icon at bounding box center [323, 399] width 14 height 14
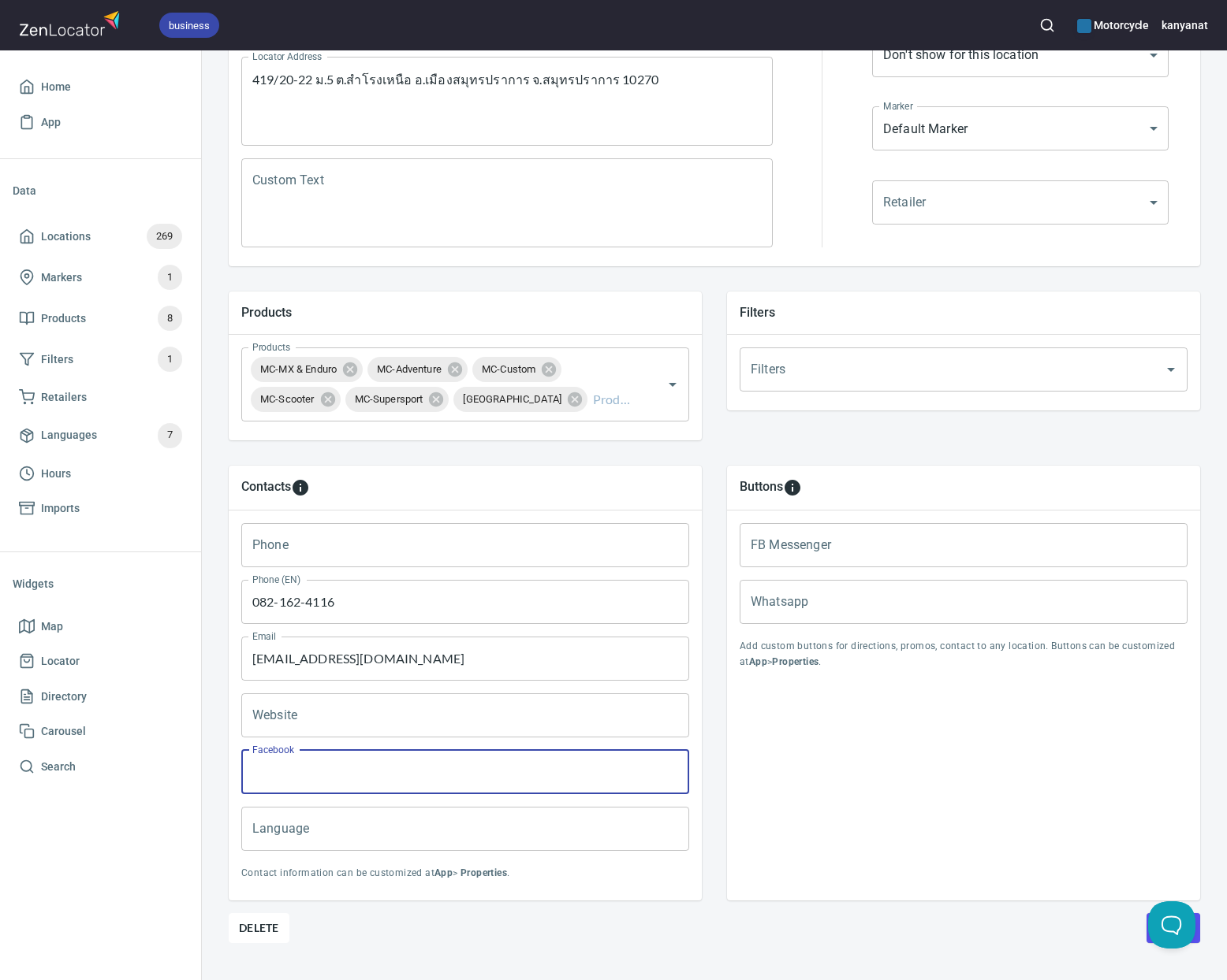
click at [325, 770] on input "Facebook" at bounding box center [465, 772] width 448 height 44
paste input "[DOMAIN_NAME][URL]"
type input "[DOMAIN_NAME][URL]"
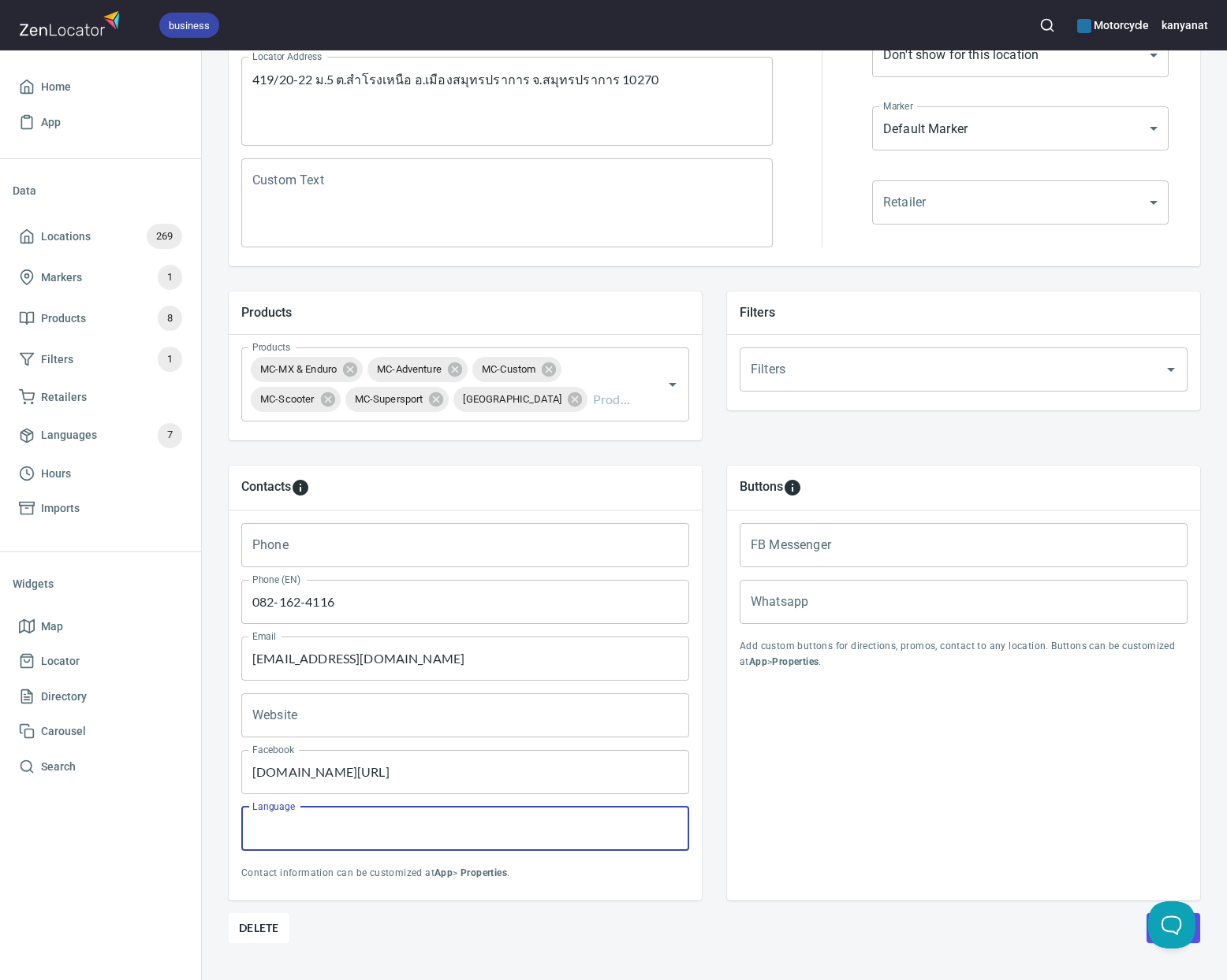
click at [443, 828] on input "Language" at bounding box center [465, 829] width 448 height 44
paste input "[DOMAIN_NAME][URL]"
drag, startPoint x: 490, startPoint y: 824, endPoint x: 234, endPoint y: 829, distance: 256.0
click at [235, 829] on div "Language www.facebook.com/raidenforcebkk Language" at bounding box center [465, 828] width 460 height 57
paste input "Thai, English"
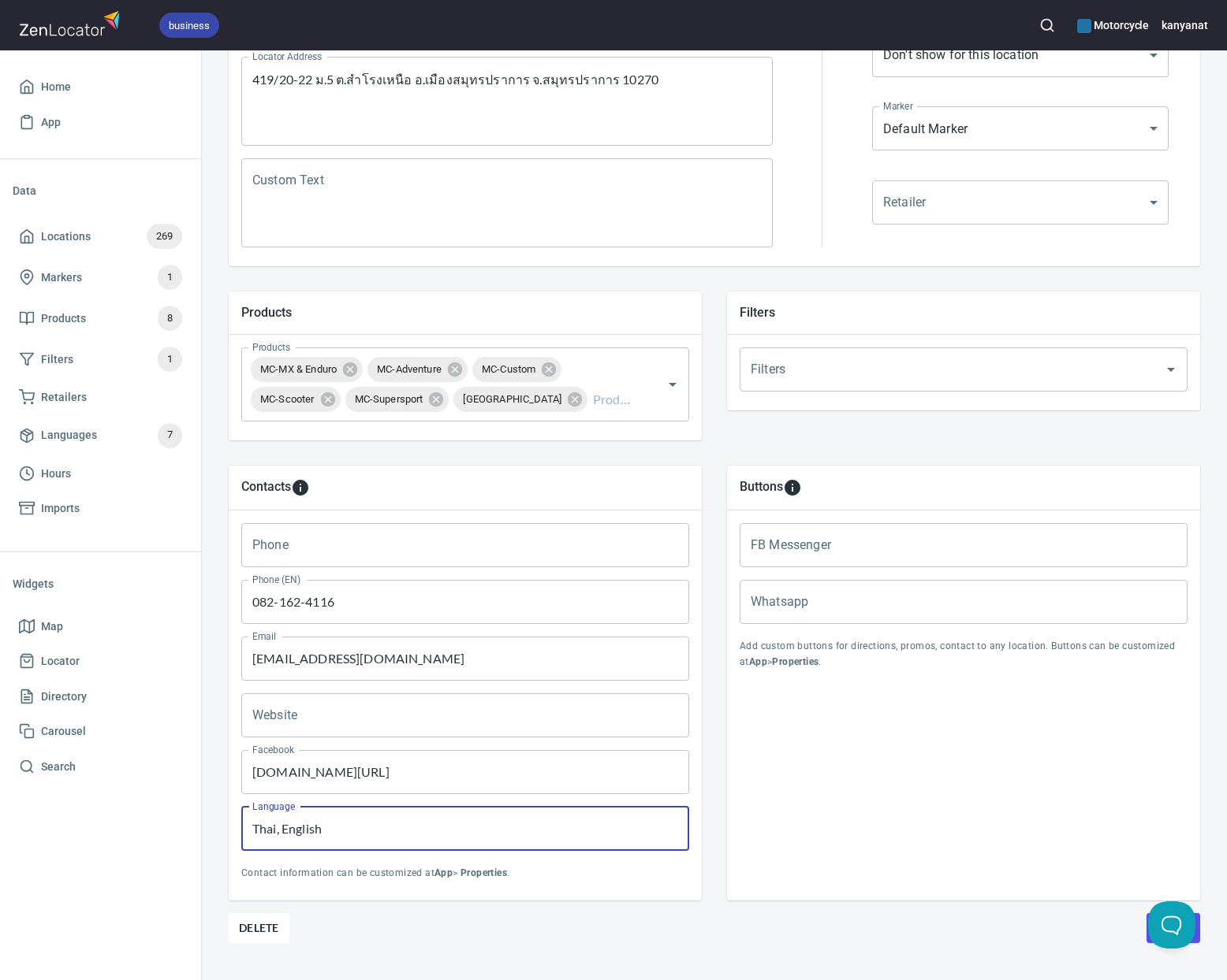
type input "Thai, English"
click at [833, 558] on input "FB Messenger" at bounding box center [963, 546] width 448 height 44
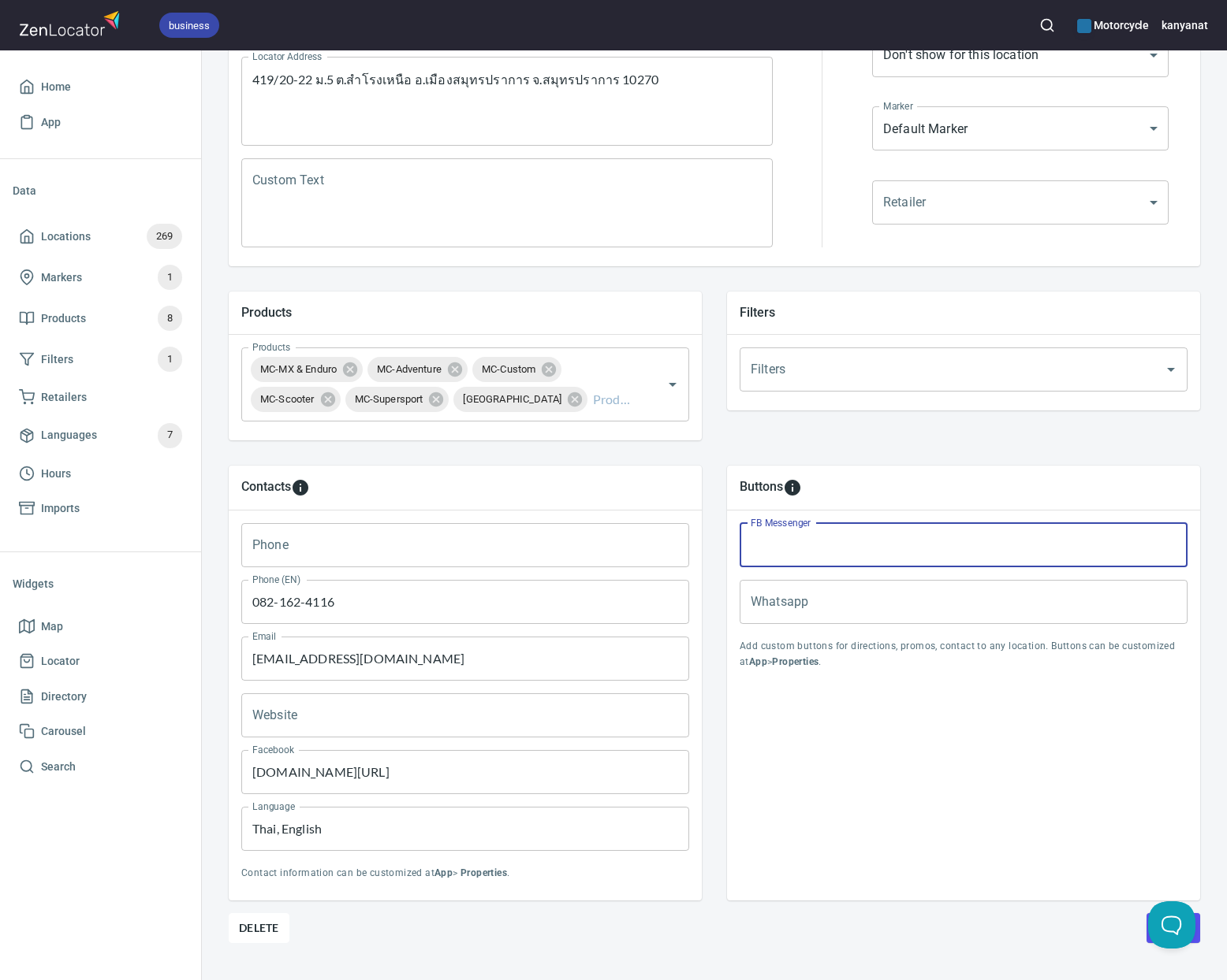
paste input "[URL][DOMAIN_NAME]"
type input "[URL][DOMAIN_NAME]"
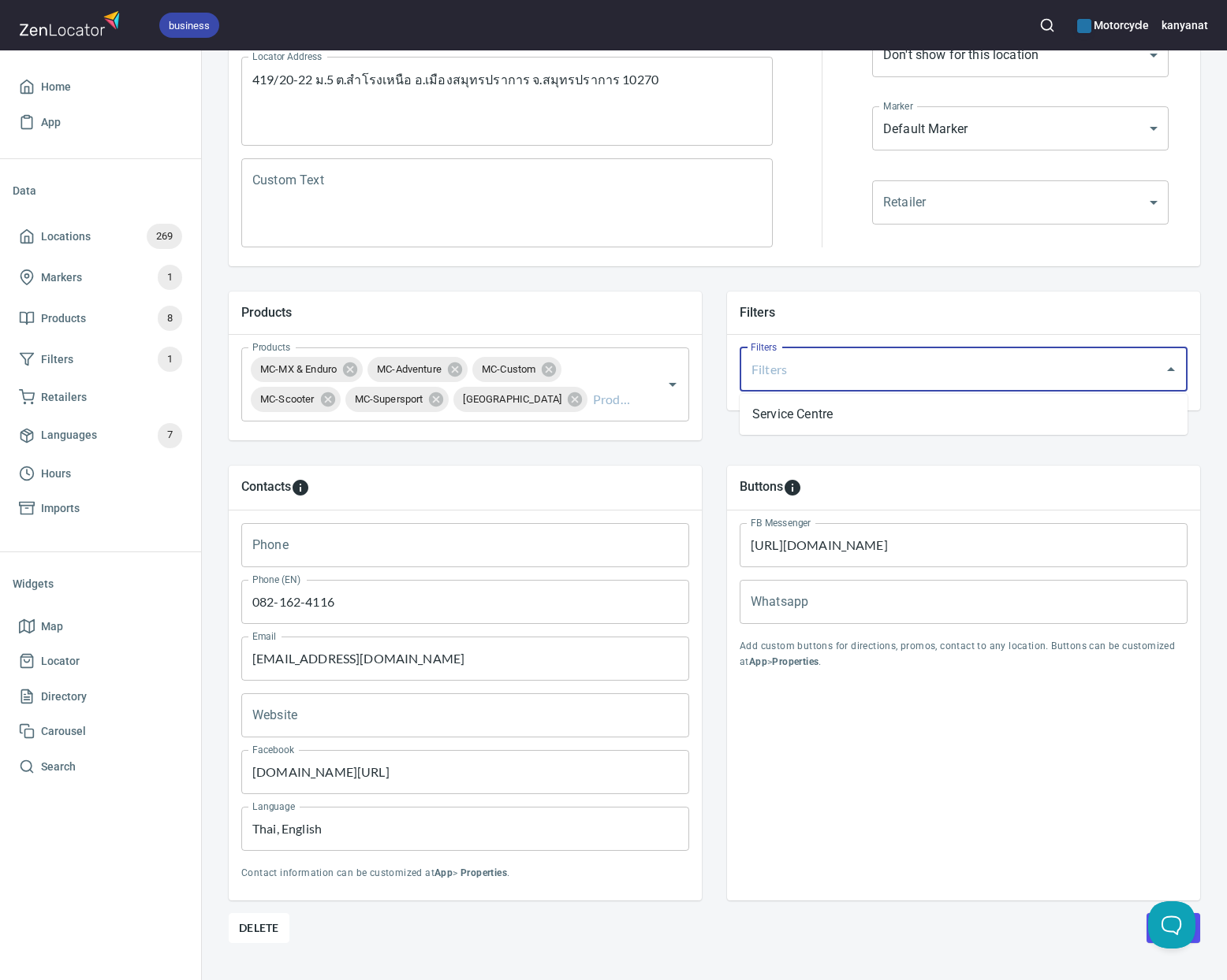
click at [897, 365] on input "Filters" at bounding box center [941, 369] width 389 height 30
click at [804, 449] on div "Contacts Phone Phone Phone (EN) 082-162-4116 Phone (EN) Email Sales.raidenforce…" at bounding box center [714, 683] width 1022 height 485
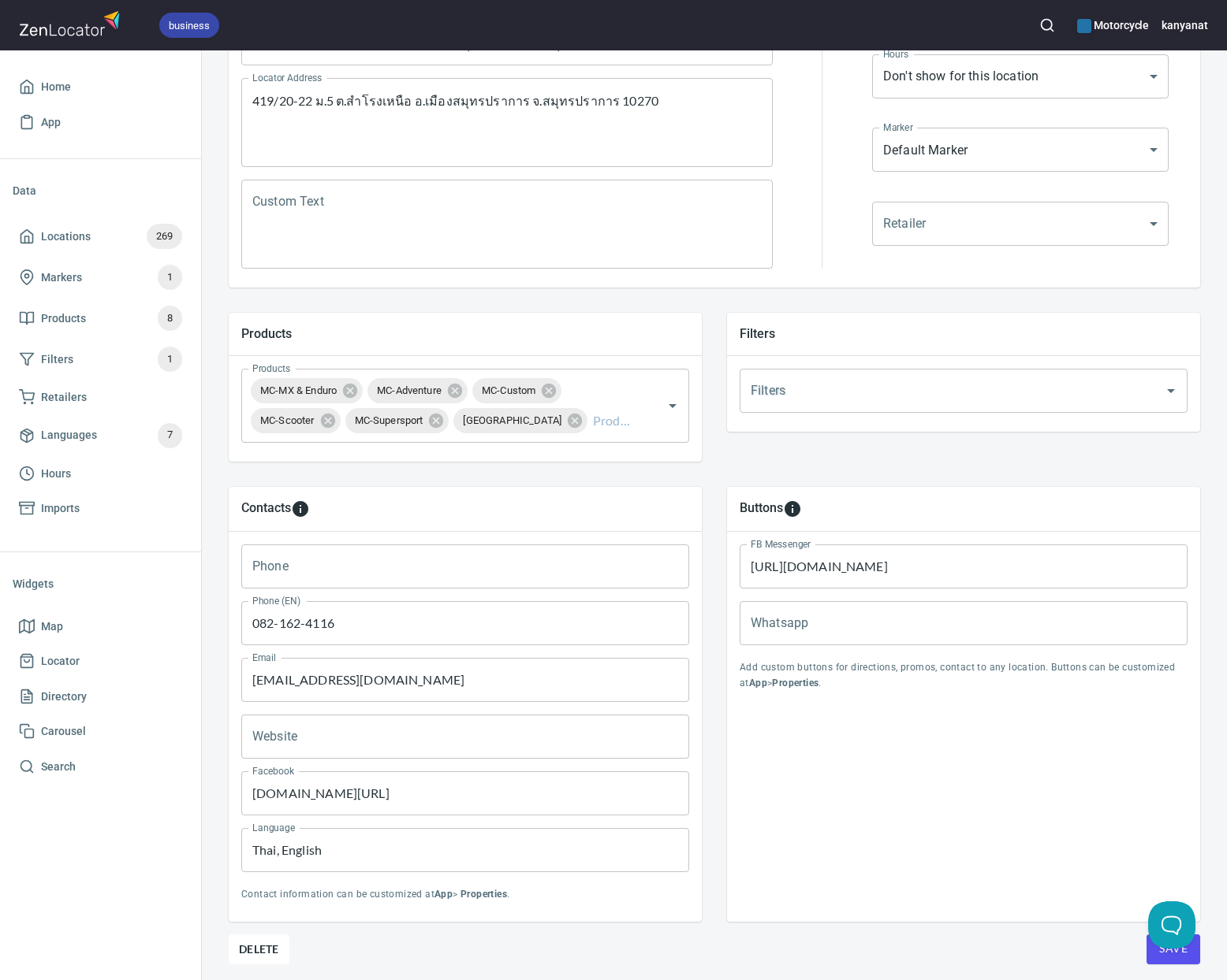
scroll to position [341, 0]
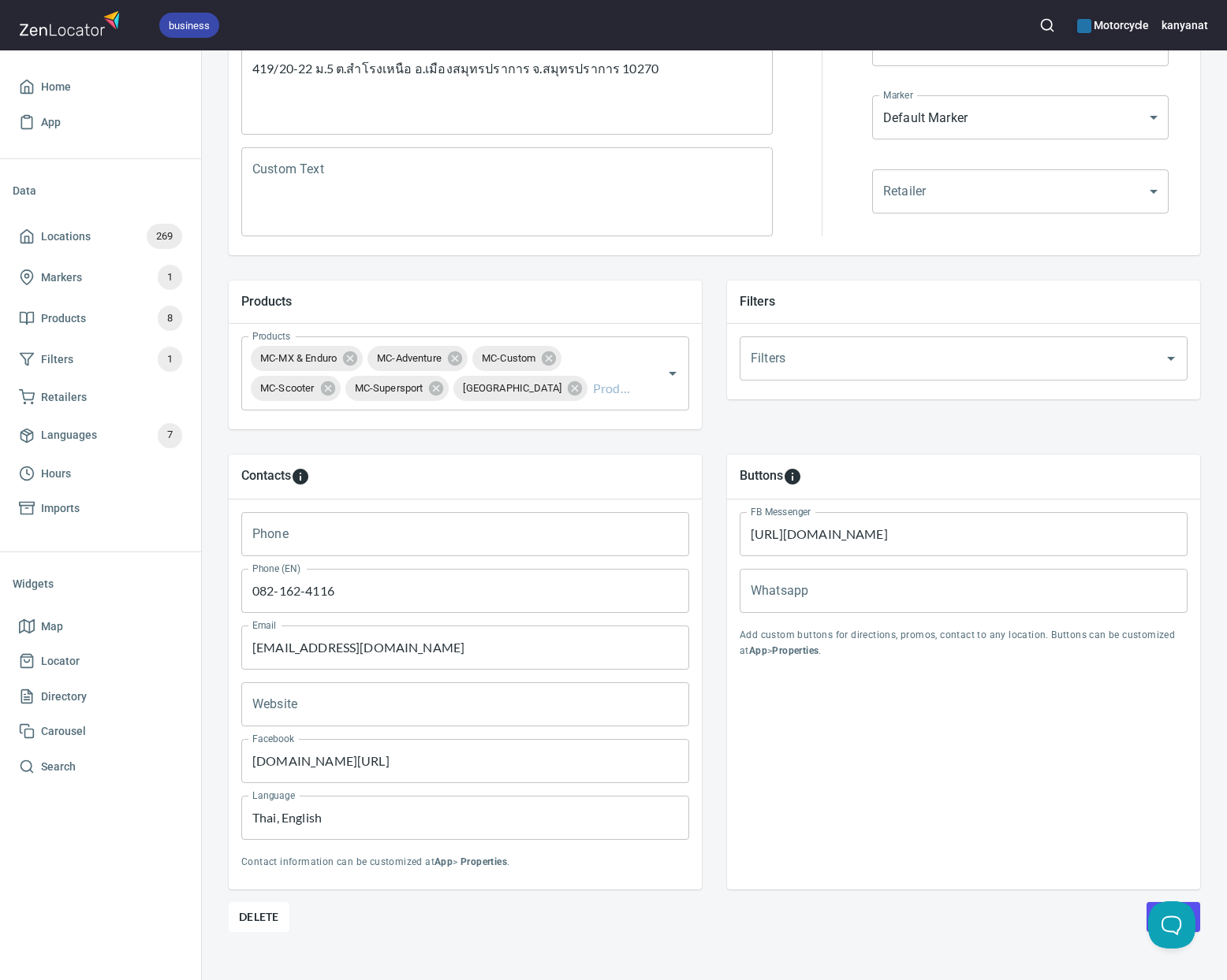
click at [347, 706] on input "Website" at bounding box center [465, 705] width 448 height 44
paste input "[URL][DOMAIN_NAME]"
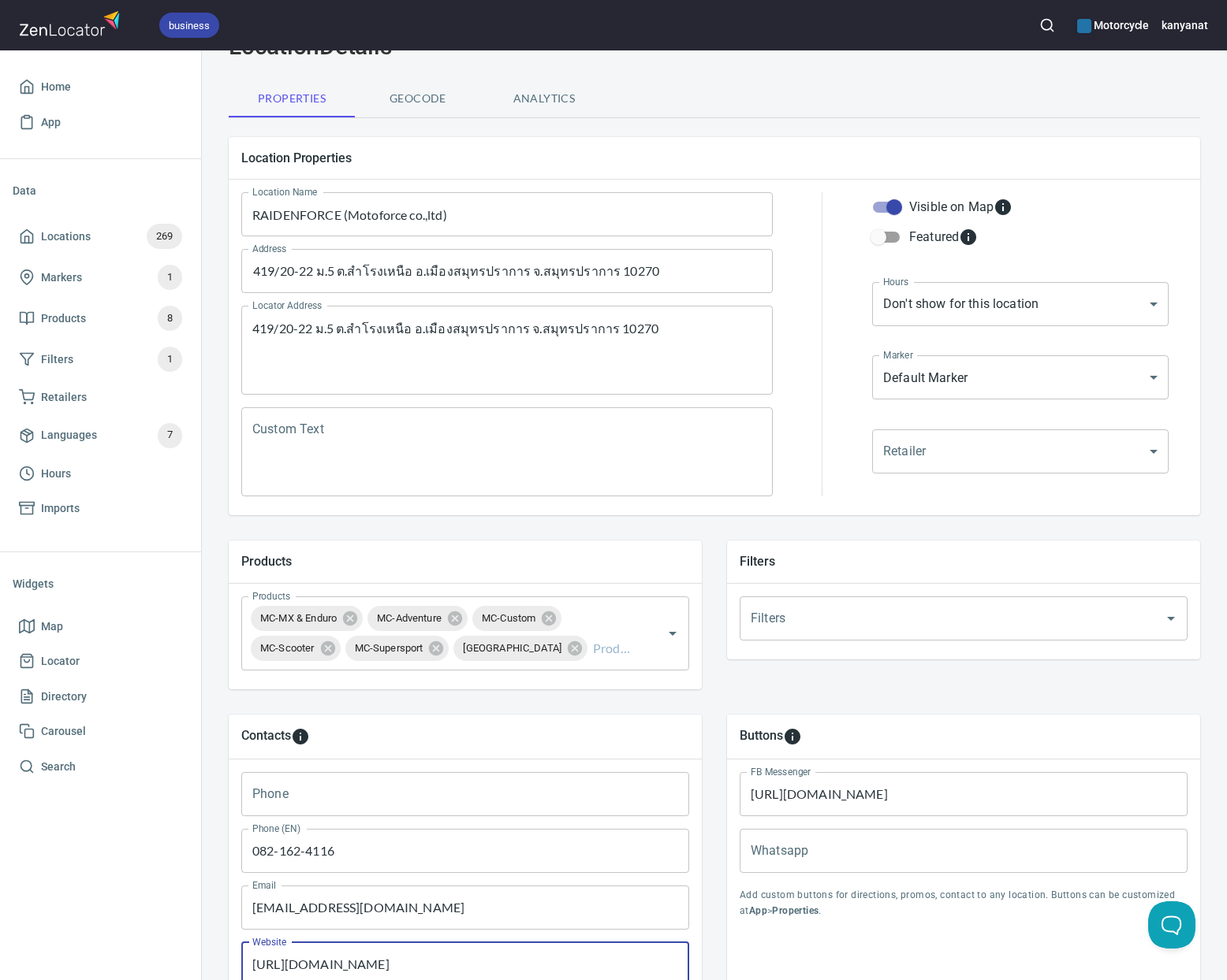
scroll to position [0, 0]
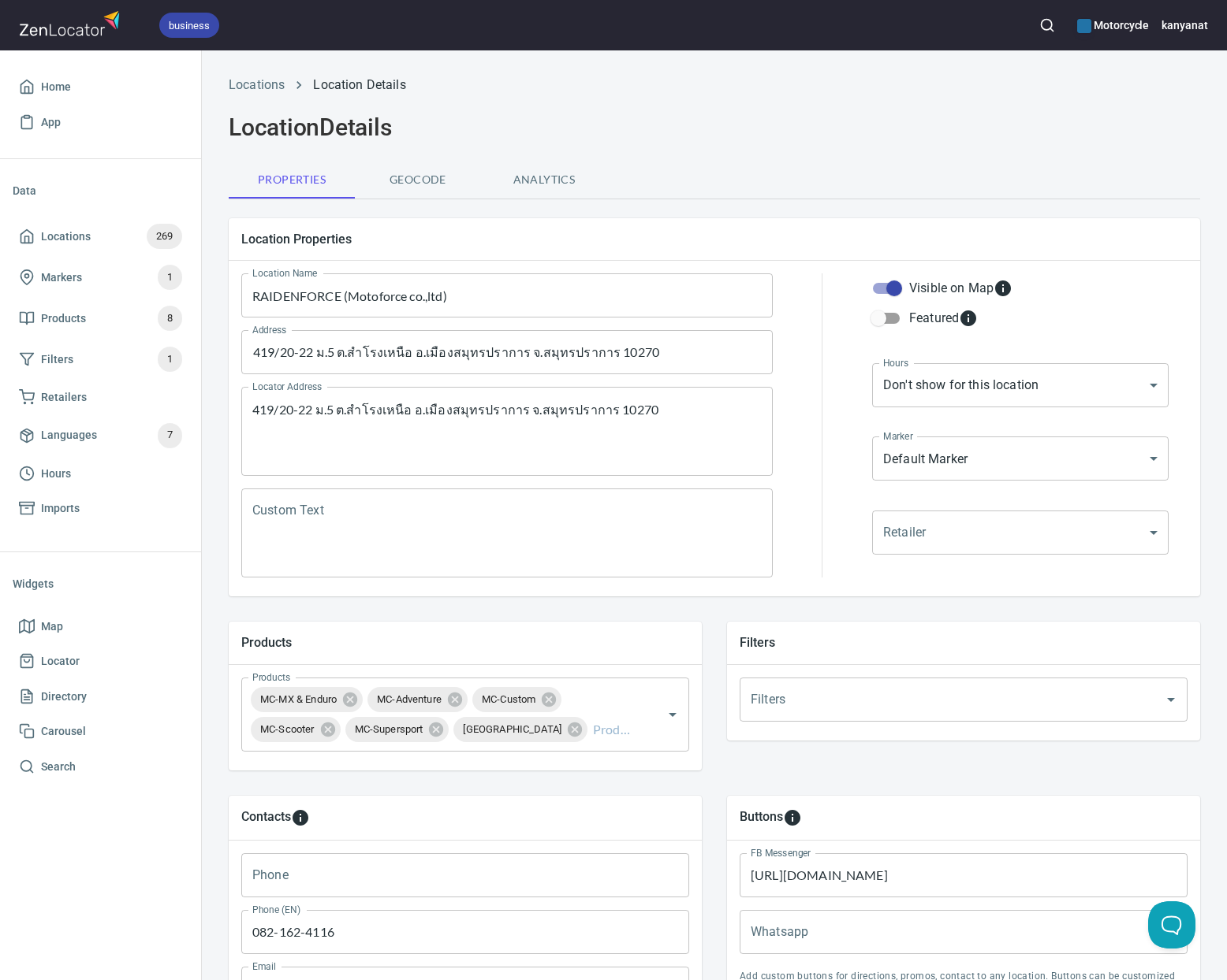
type input "https://www.raidenforce.com"
click at [963, 387] on body "business Motorcycle kanyanat Home App Data Locations 269 Markers 1 Products 8 F…" at bounding box center [613, 490] width 1227 height 980
click at [941, 411] on li "Custom..." at bounding box center [1020, 414] width 296 height 29
type input "CUSTOM_HOURS"
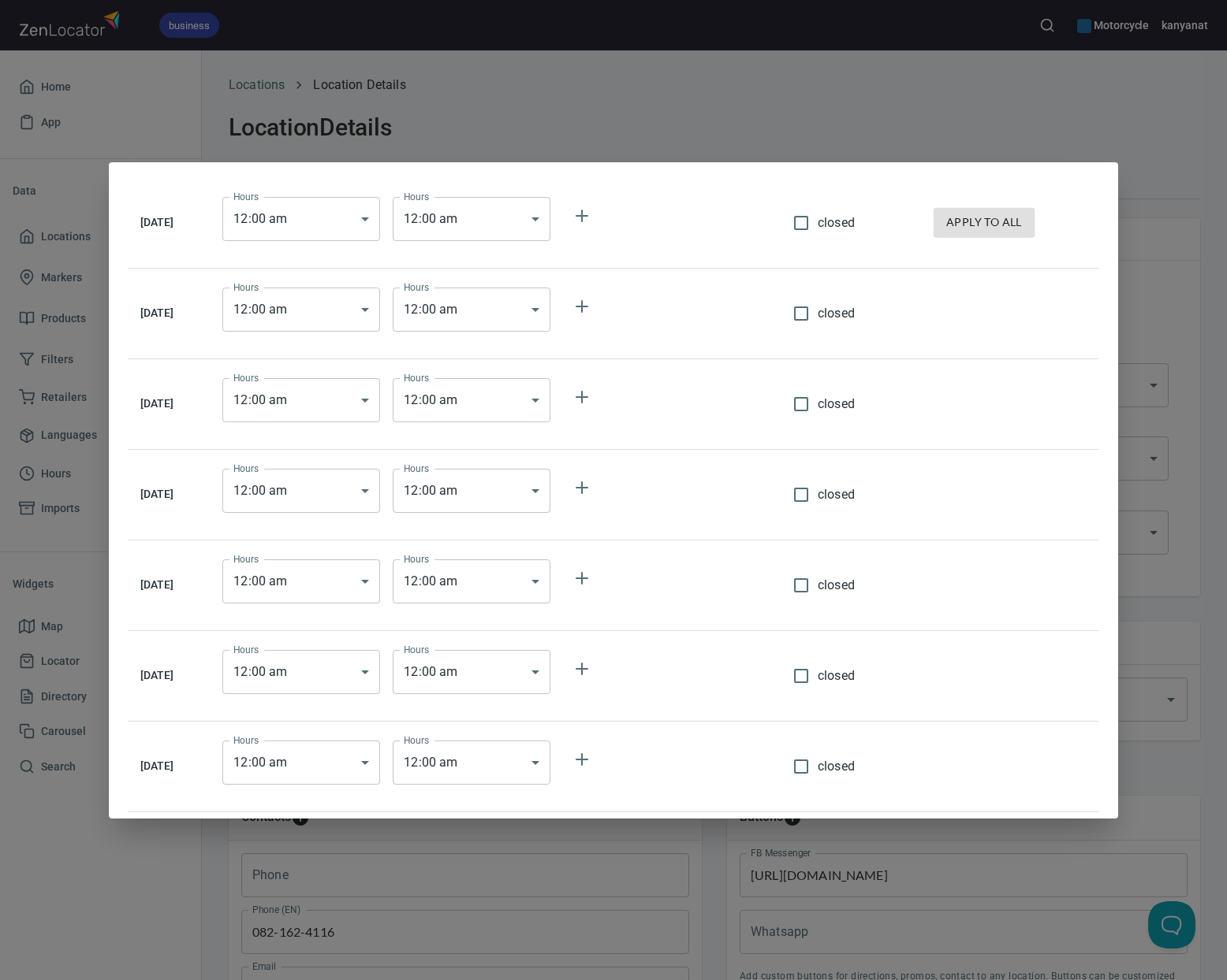
click at [366, 220] on body "business Motorcycle kanyanat Home App Data Locations 269 Markers 1 Products 8 F…" at bounding box center [613, 490] width 1227 height 980
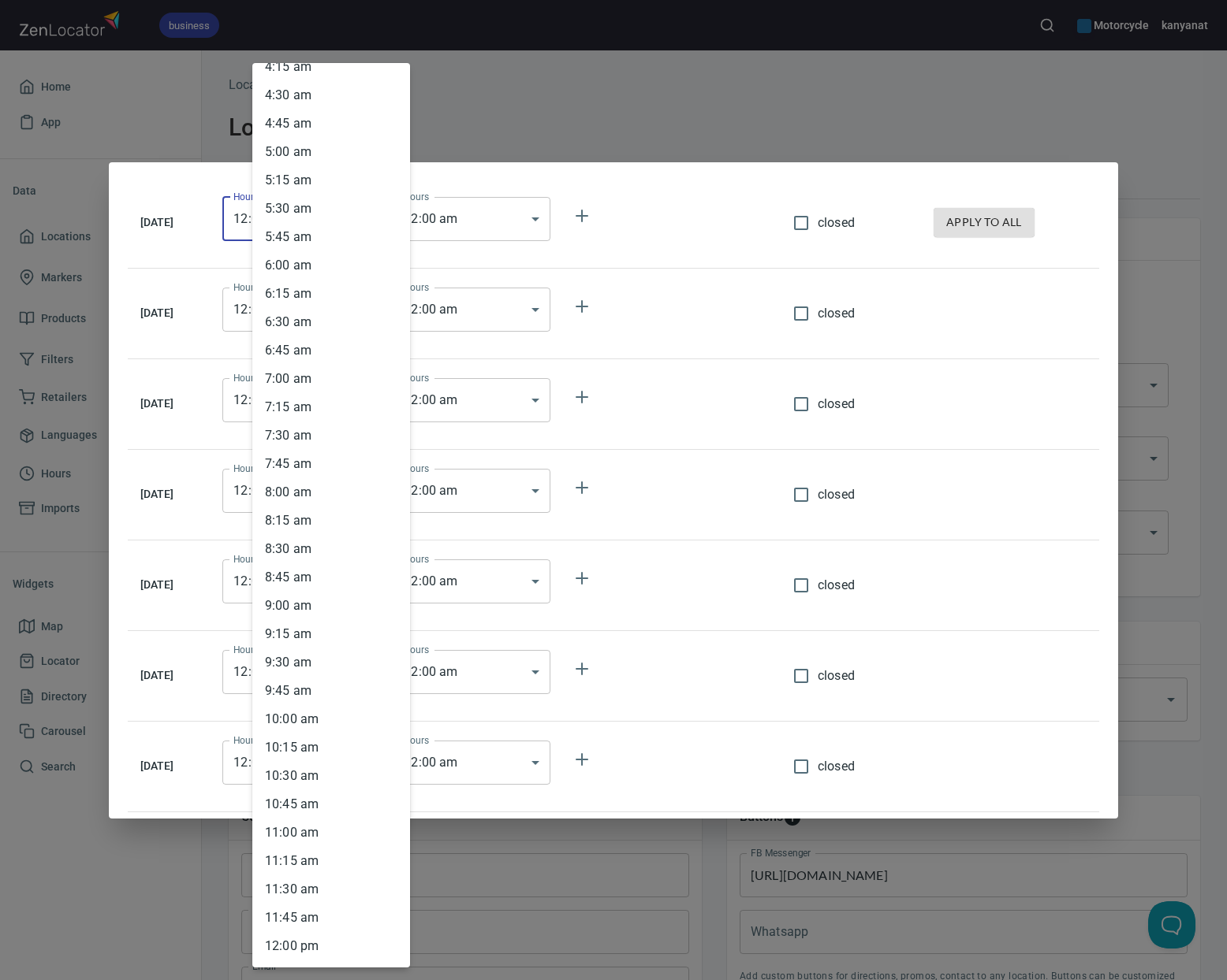
scroll to position [684, 0]
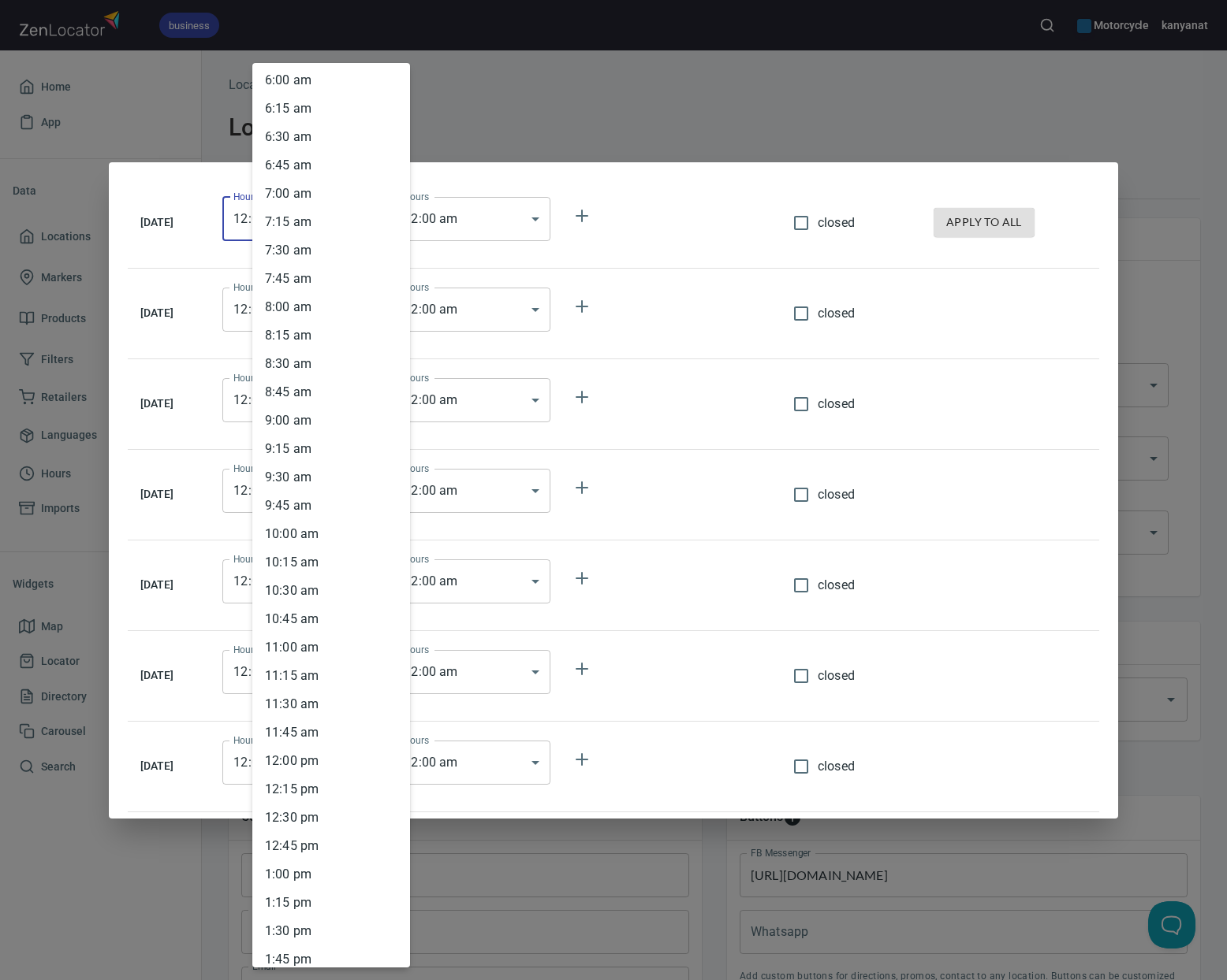
click at [288, 529] on li "10 : 00 am" at bounding box center [331, 534] width 157 height 29
type input "10:00"
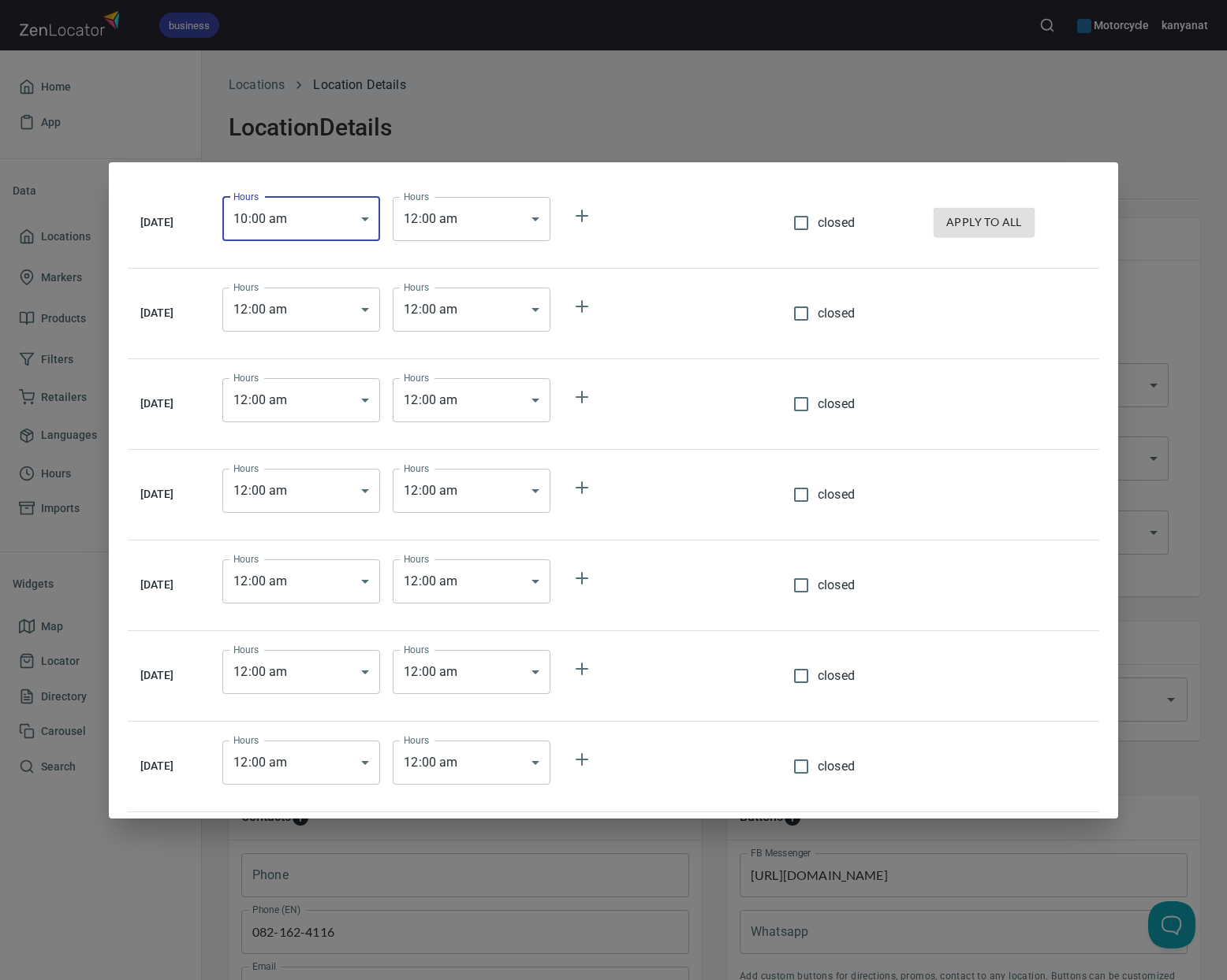
click at [494, 217] on body "business Motorcycle kanyanat Home App Data Locations 269 Markers 1 Products 8 F…" at bounding box center [613, 490] width 1227 height 980
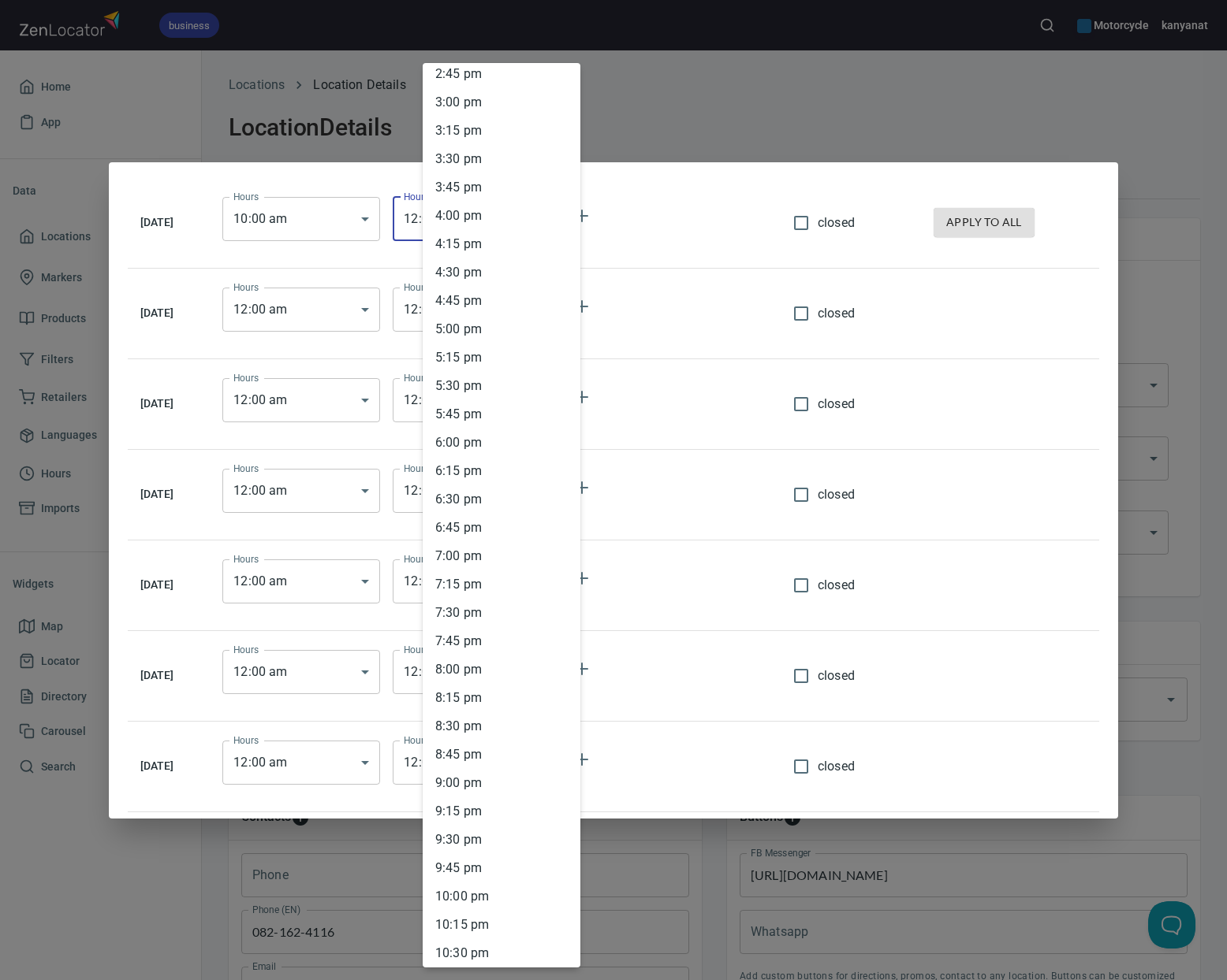
scroll to position [1832, 0]
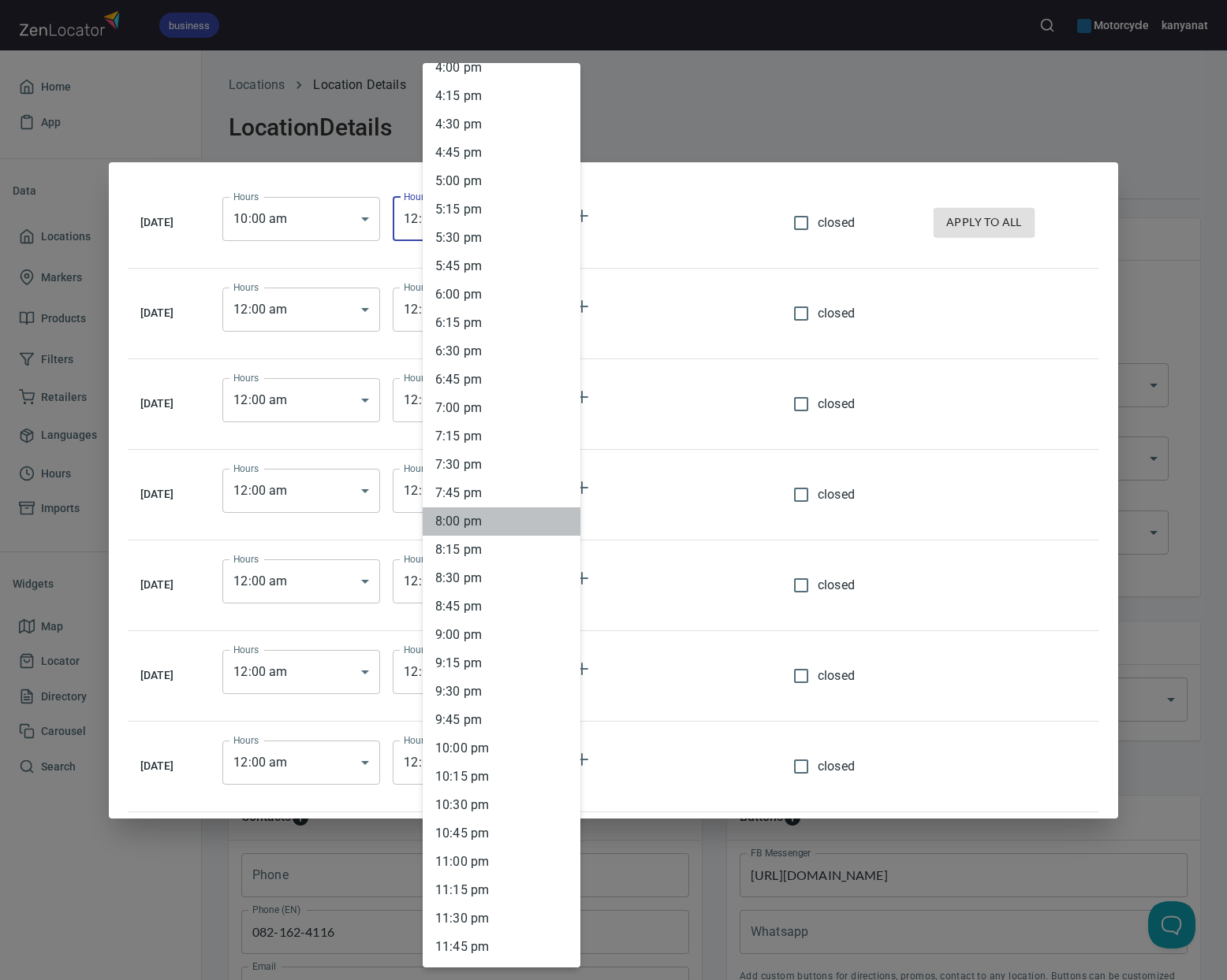
click at [472, 527] on li "8 : 00 pm" at bounding box center [502, 522] width 157 height 29
type input "20:00"
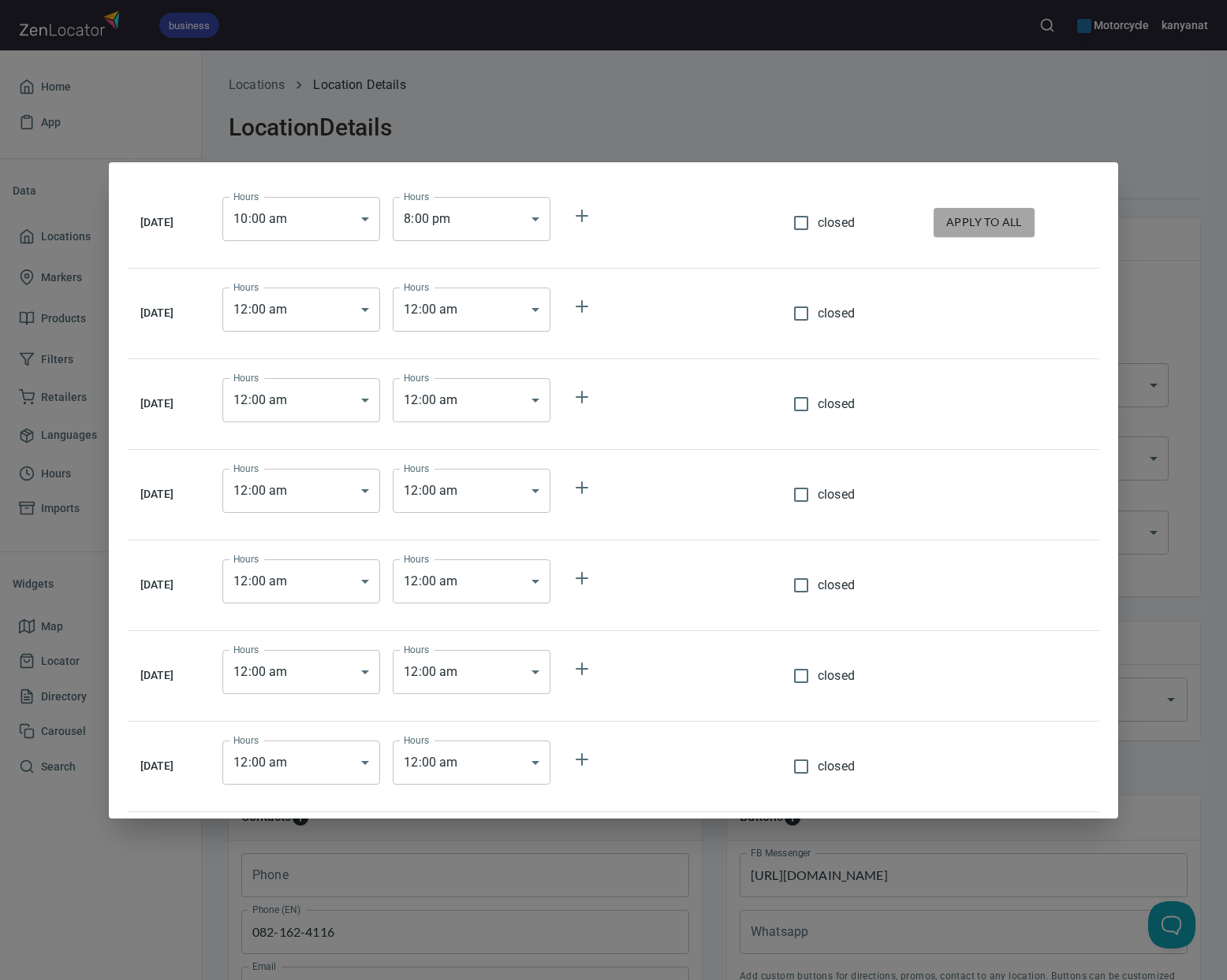
click at [1017, 221] on span "apply to all" at bounding box center [983, 222] width 76 height 20
type input "10:00"
type input "20:00"
type input "10:00"
type input "20:00"
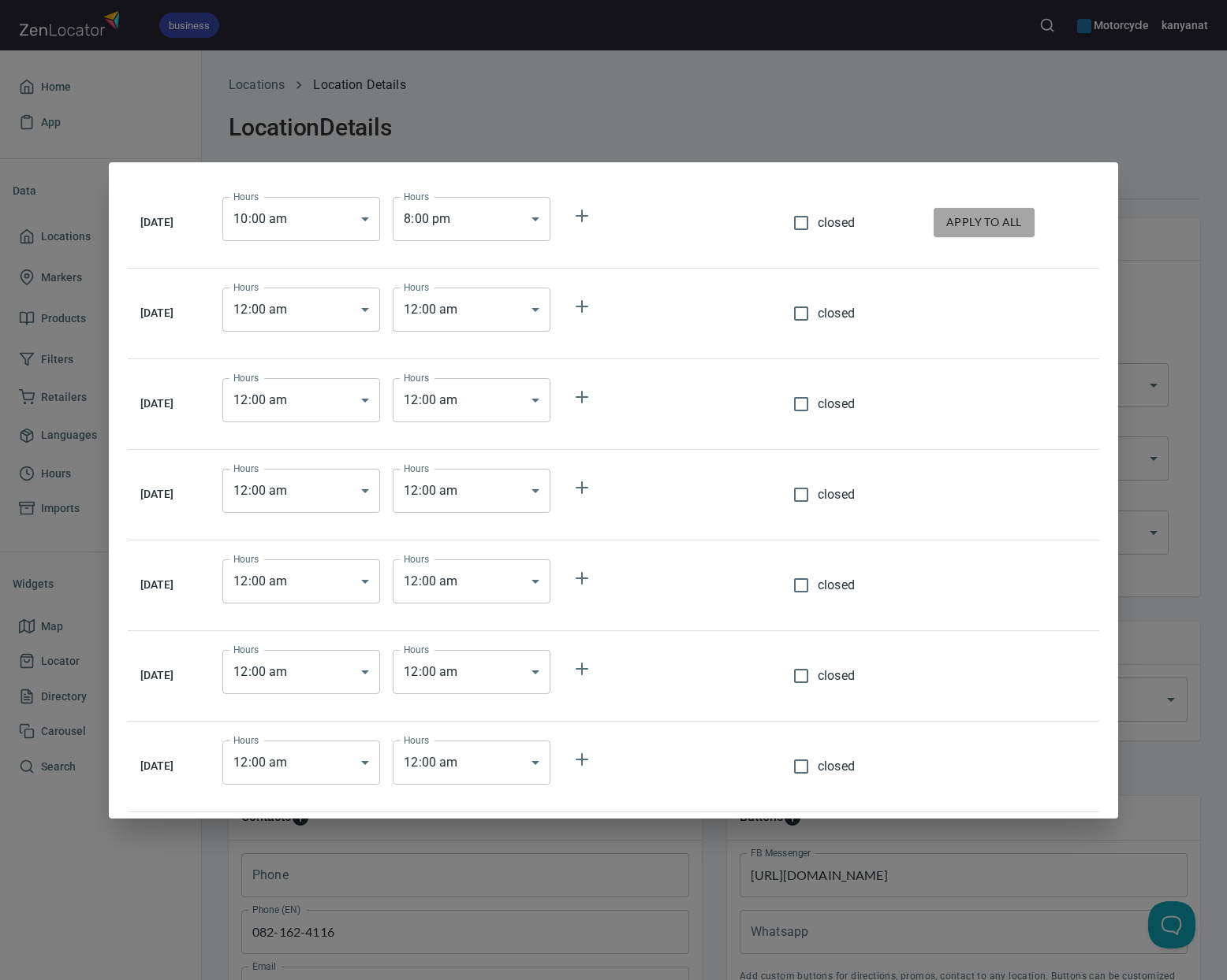
type input "10:00"
type input "20:00"
type input "10:00"
type input "20:00"
type input "10:00"
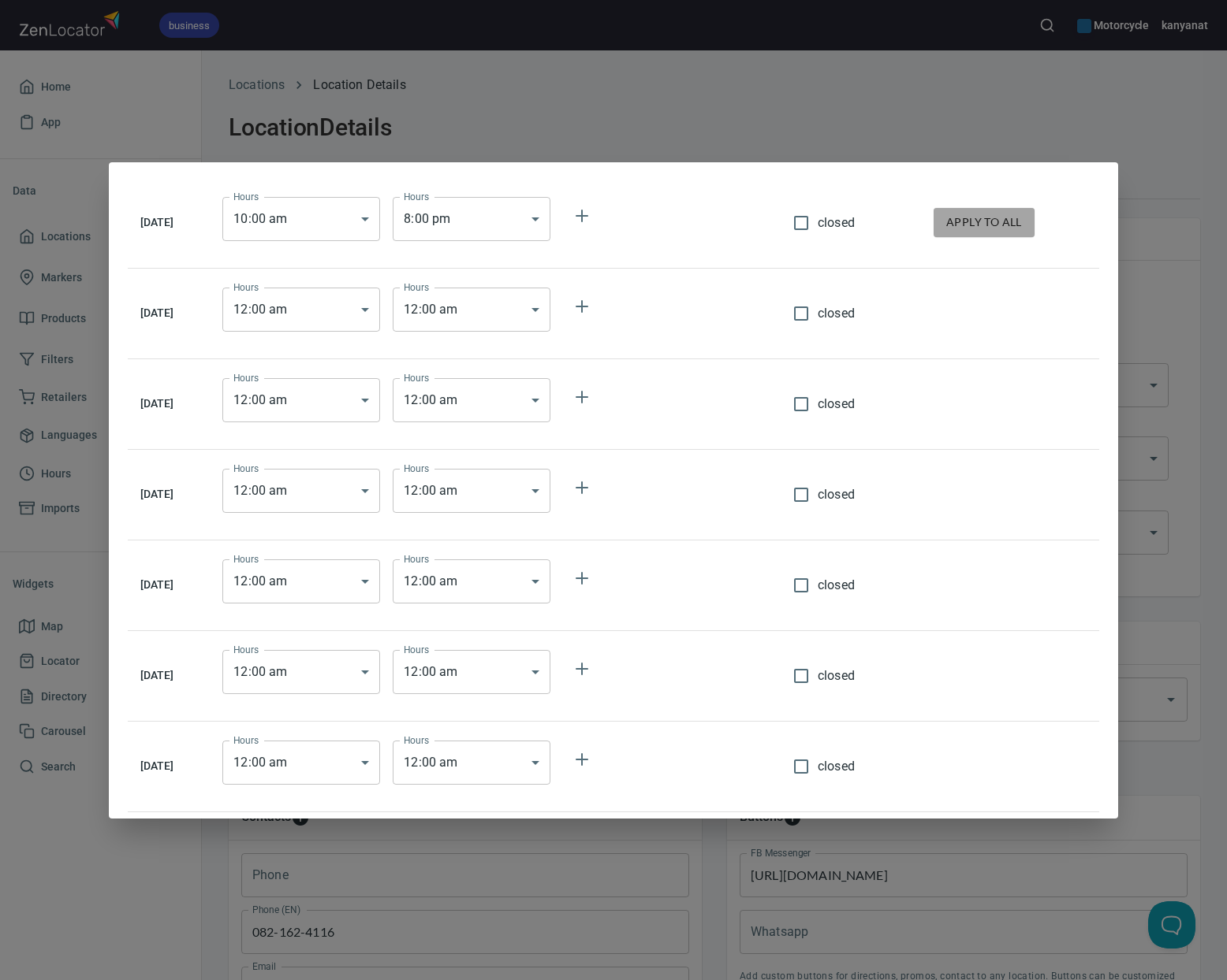
type input "20:00"
type input "10:00"
type input "20:00"
click at [868, 129] on div "Monday Hours 10 : 00 am 10:00 Hours Hours 8 : 00 pm 20:00 Hours closed apply to…" at bounding box center [613, 490] width 1227 height 980
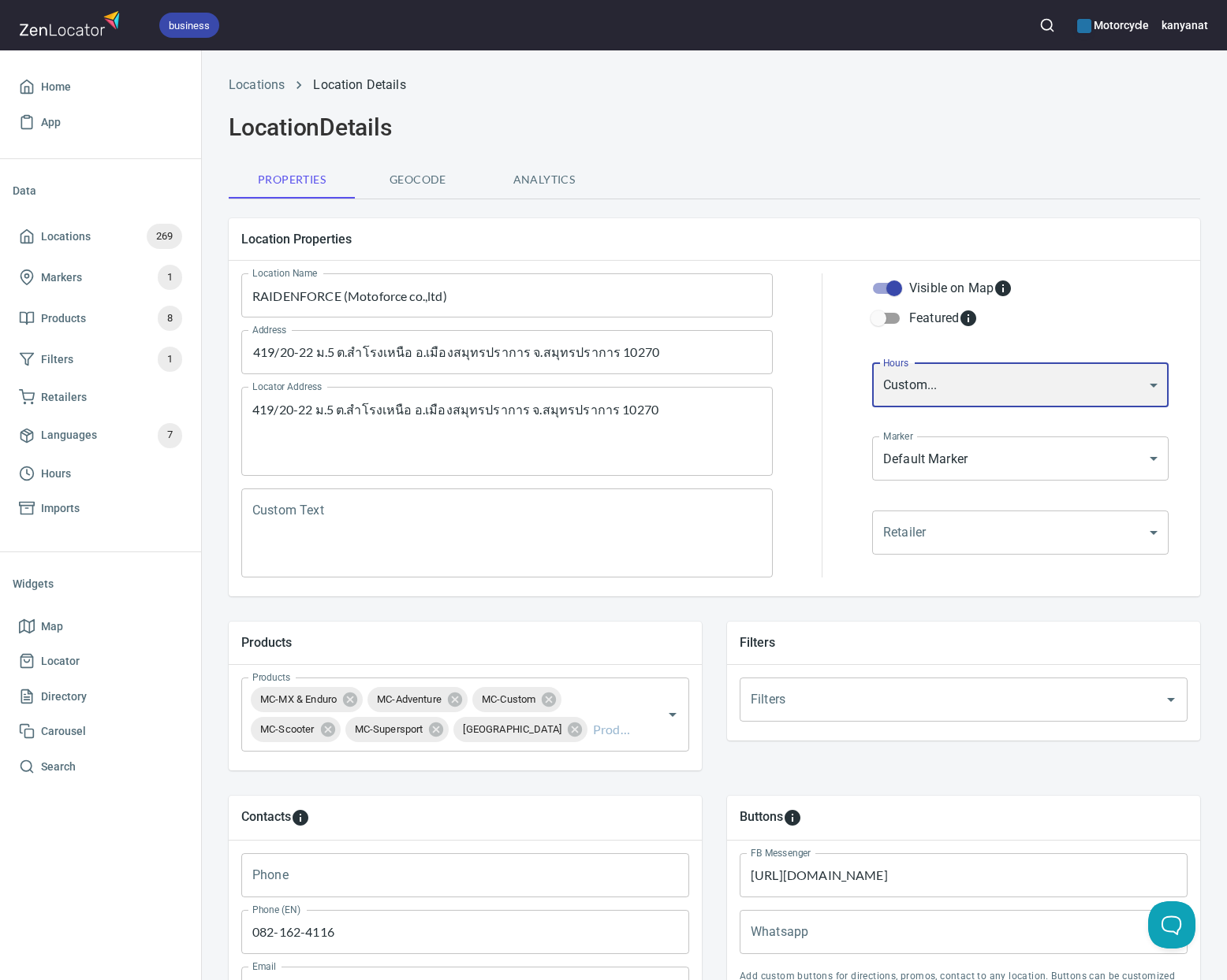
scroll to position [362, 0]
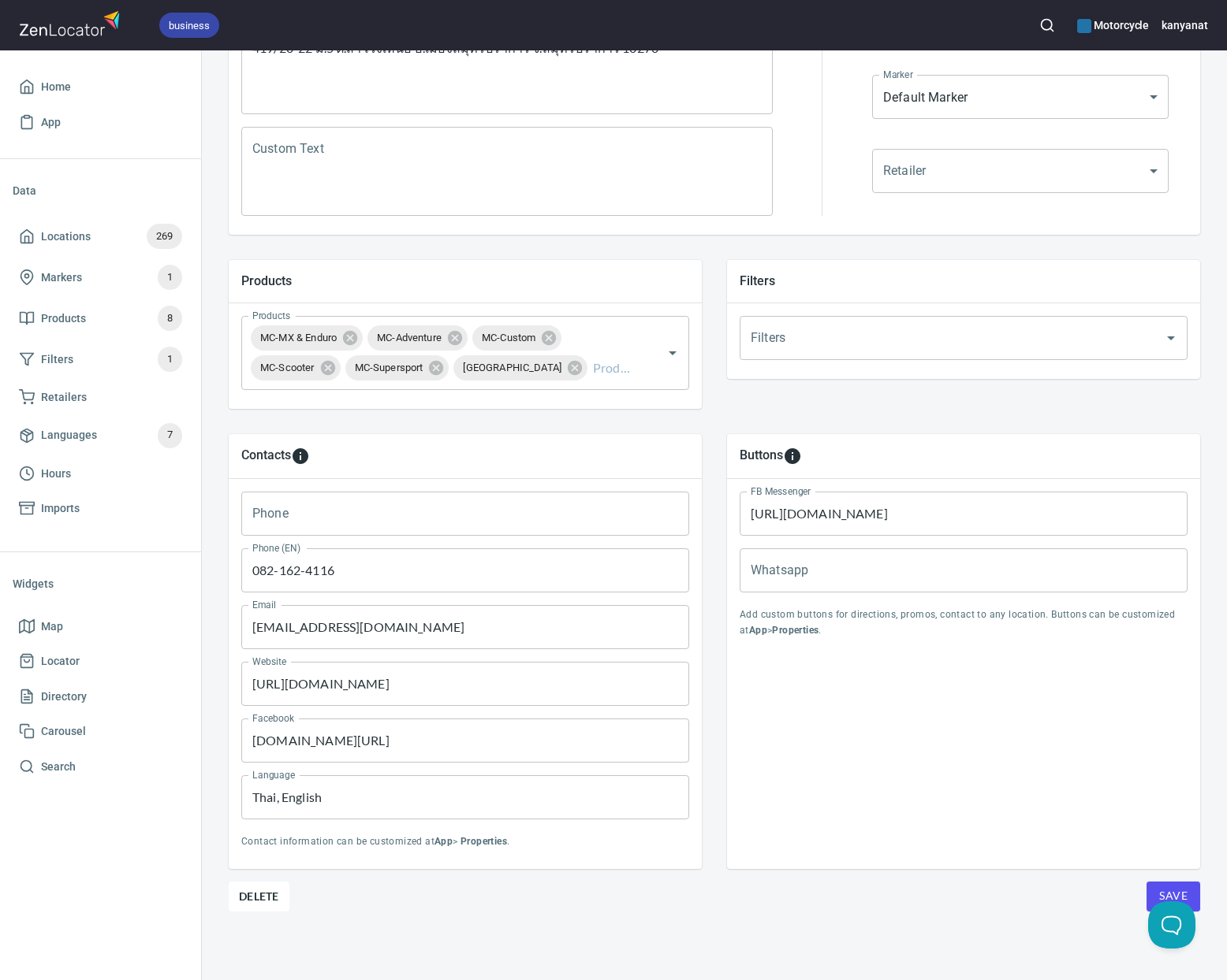
click at [1159, 889] on button "Save" at bounding box center [1173, 897] width 54 height 30
click at [1167, 892] on span "Save" at bounding box center [1173, 897] width 29 height 20
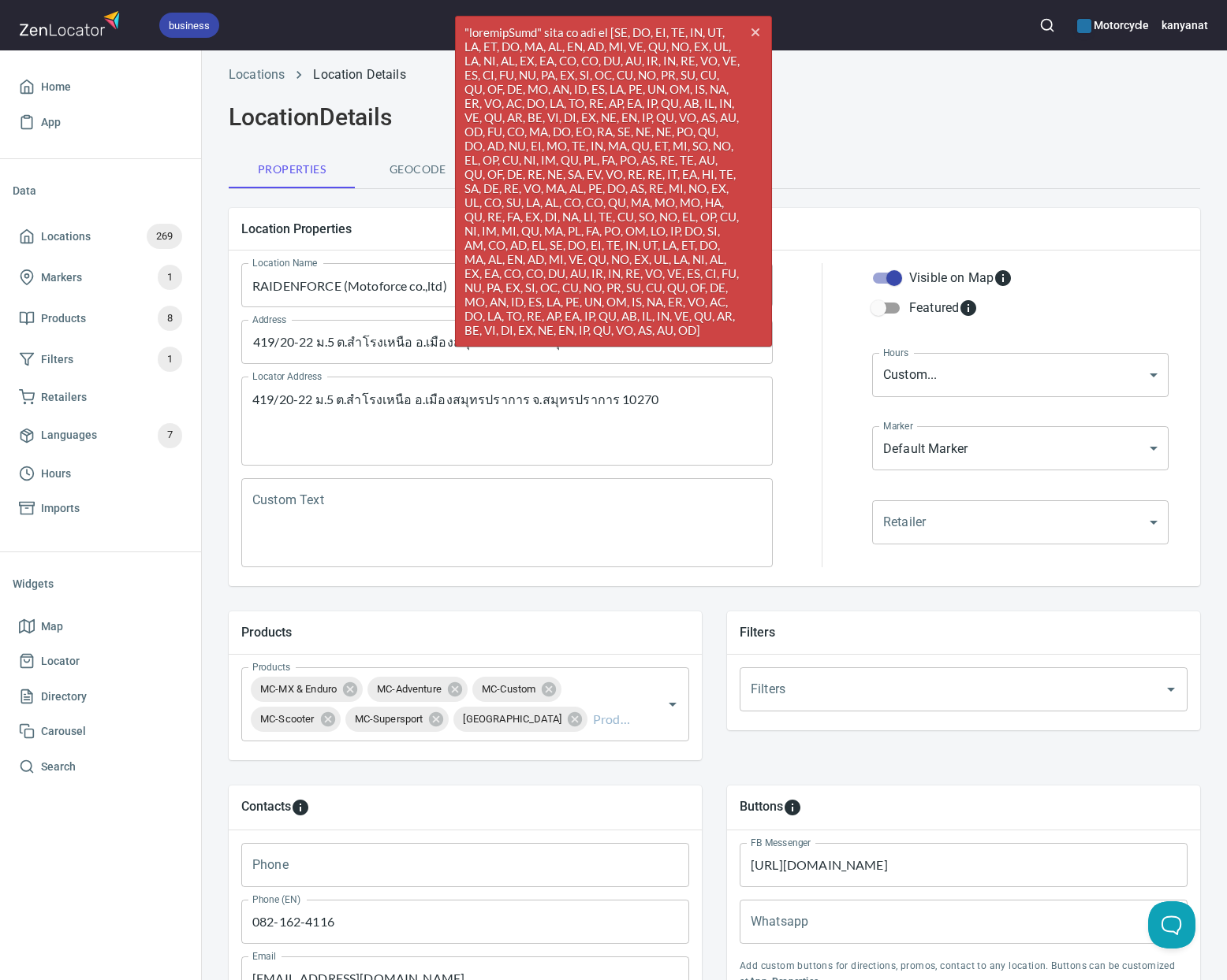
scroll to position [0, 0]
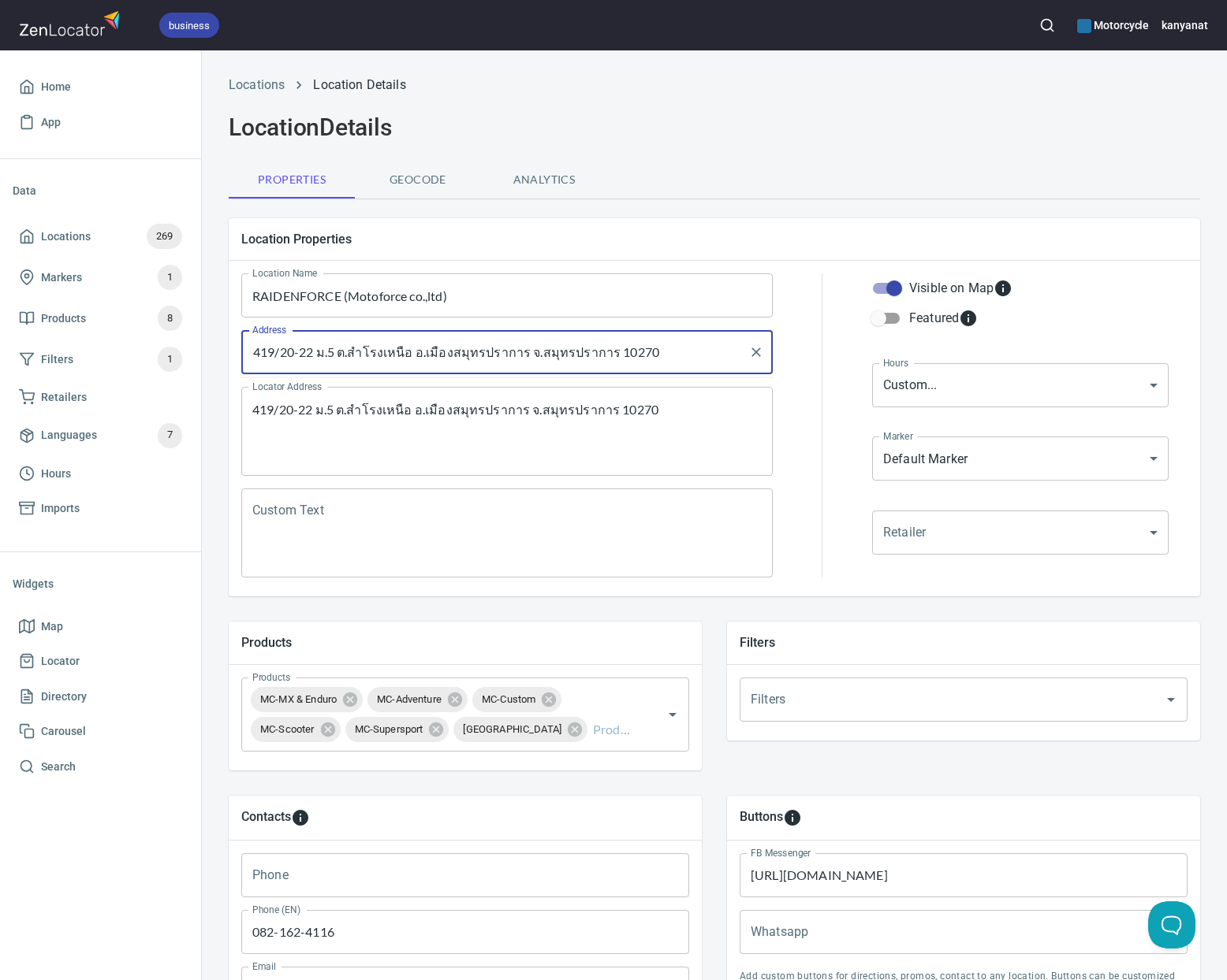
drag, startPoint x: 600, startPoint y: 352, endPoint x: 521, endPoint y: 354, distance: 79.0
click at [521, 354] on input "419/20-22 ม.5 ต.สำโรงเหนือ อ.เมืองสมุทรปราการ จ.สมุทรปราการ 10270" at bounding box center [495, 352] width 494 height 30
paste input "SUMUT PRAKARN"
type input "419/20-22 ม.5 ต.สำโรงเหนือ อ.เมืองสมุทรปราการ SUMUT PRAKARN 10270"
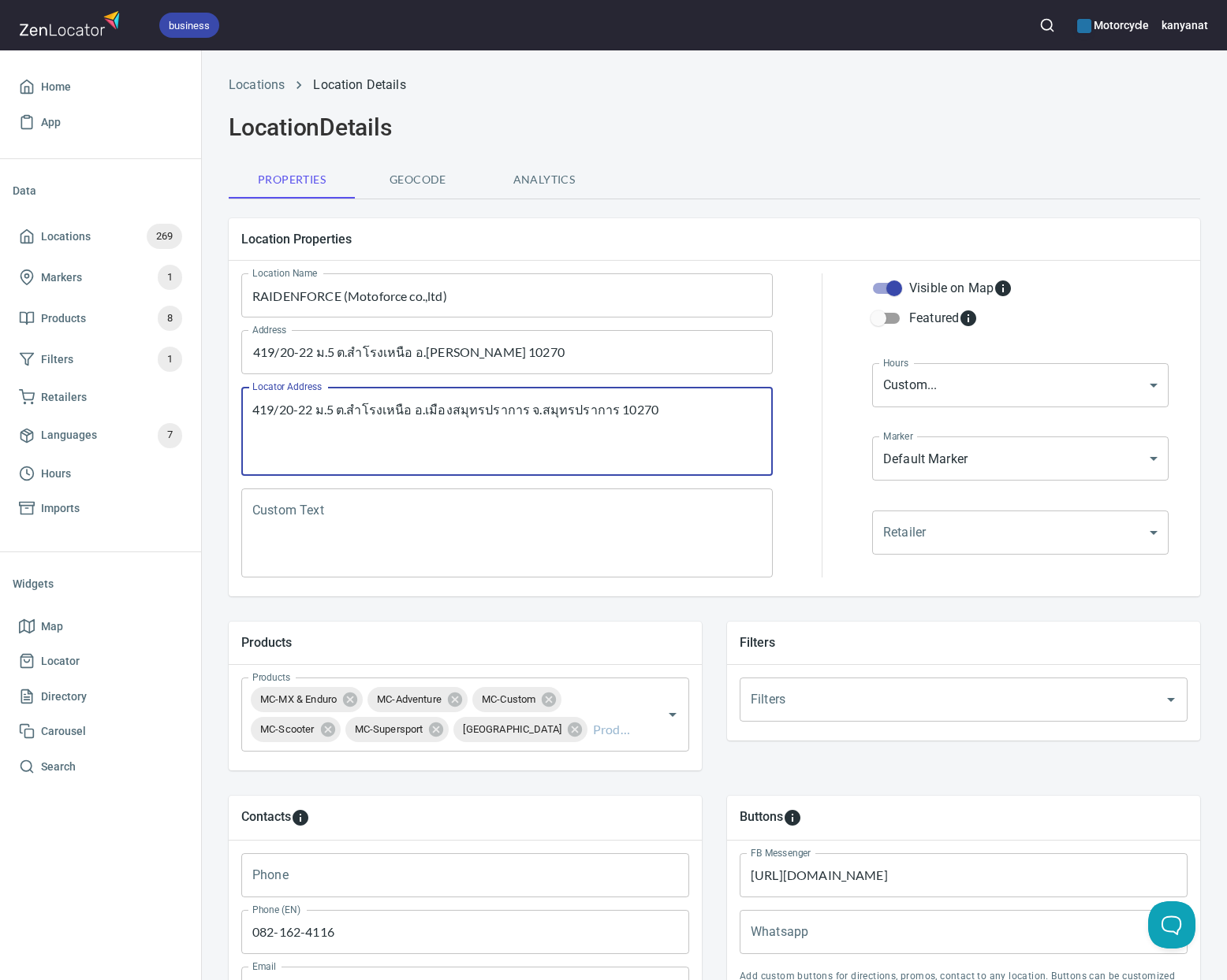
drag, startPoint x: 600, startPoint y: 408, endPoint x: 520, endPoint y: 409, distance: 80.0
click at [520, 409] on textarea "419/20-22 ม.5 ต.สำโรงเหนือ อ.เมืองสมุทรปราการ จ.สมุทรปราการ 10270" at bounding box center [507, 432] width 509 height 59
paste textarea "SUMUT PRAKARN"
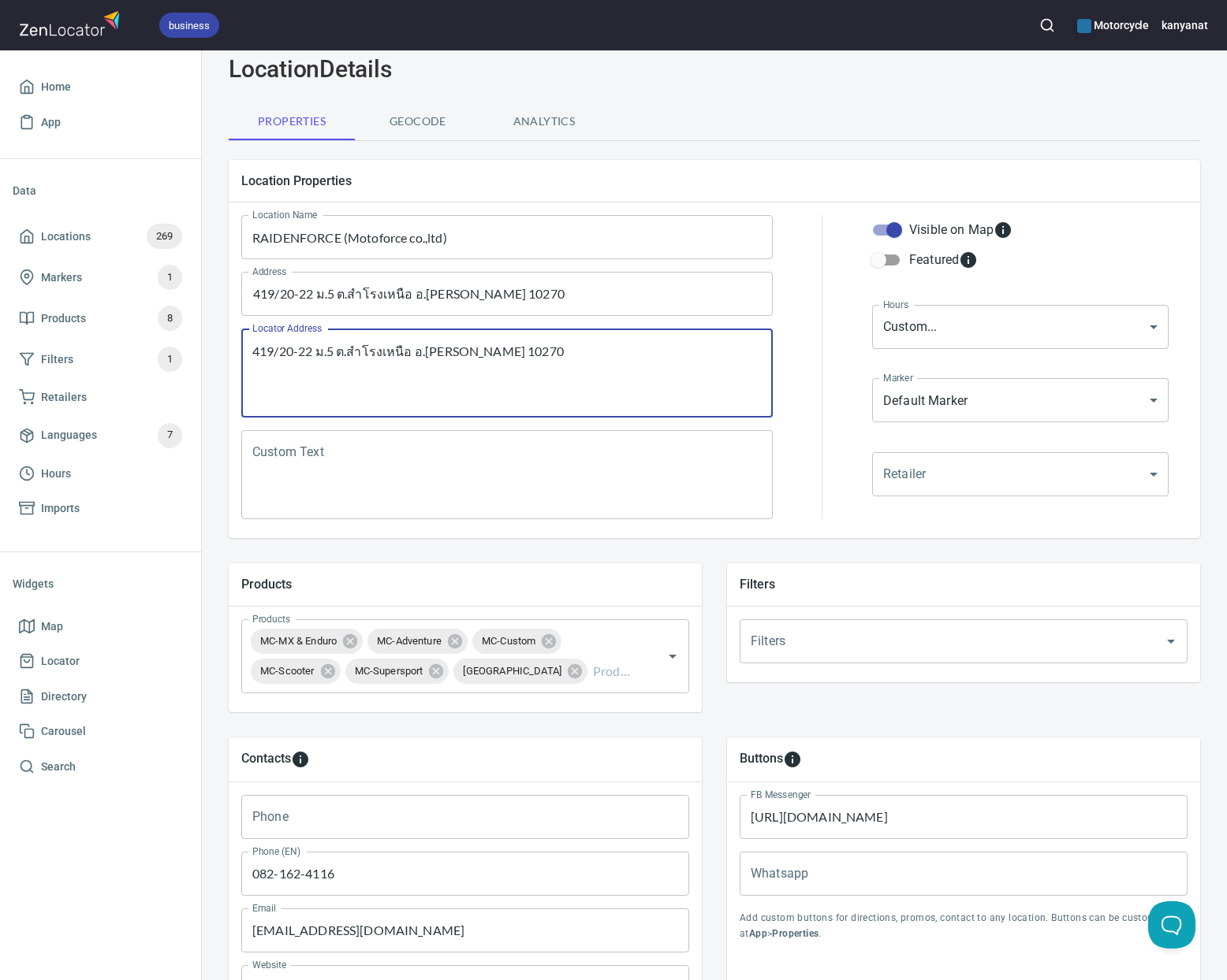
scroll to position [362, 0]
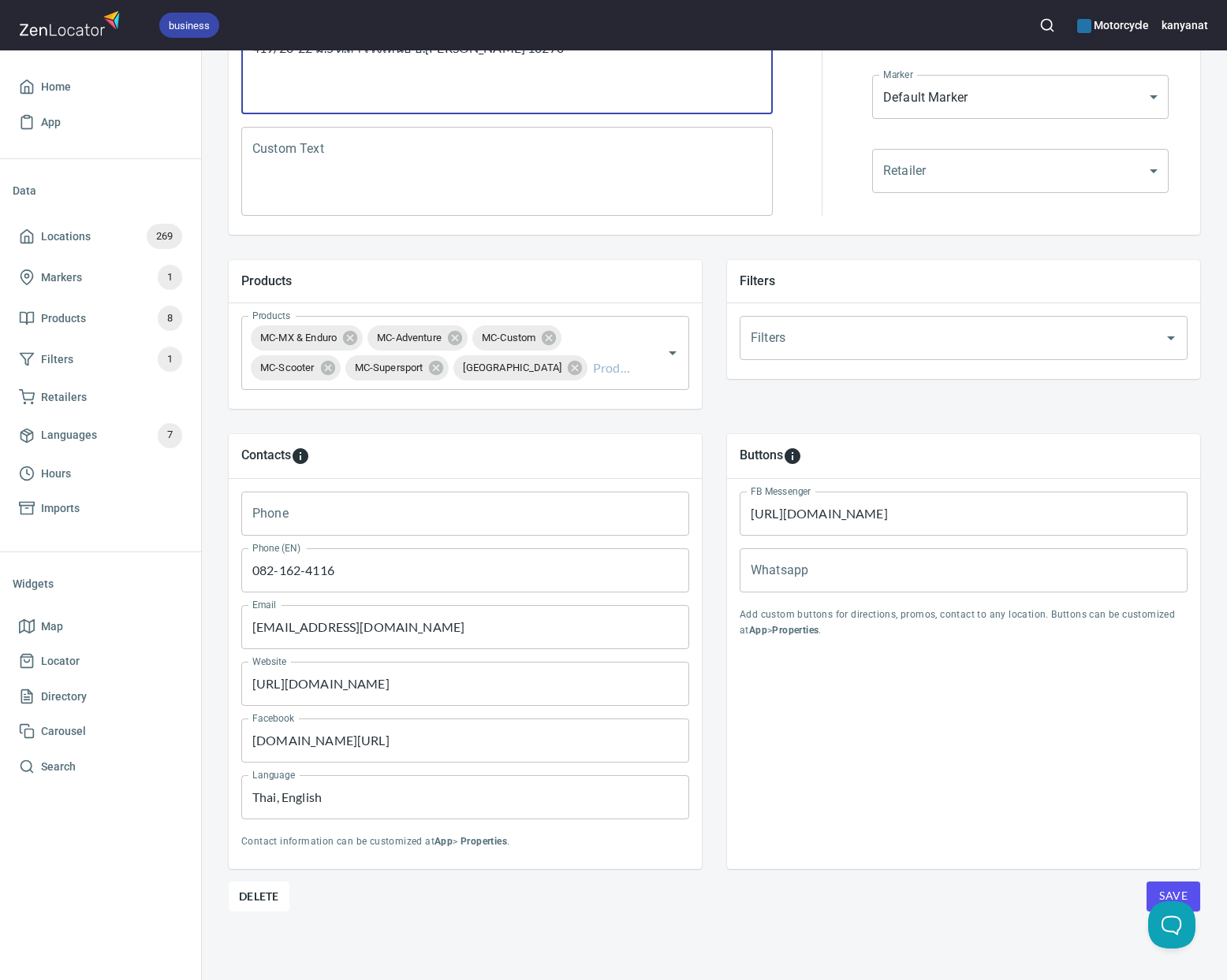
click at [1158, 887] on button "Save" at bounding box center [1173, 897] width 54 height 30
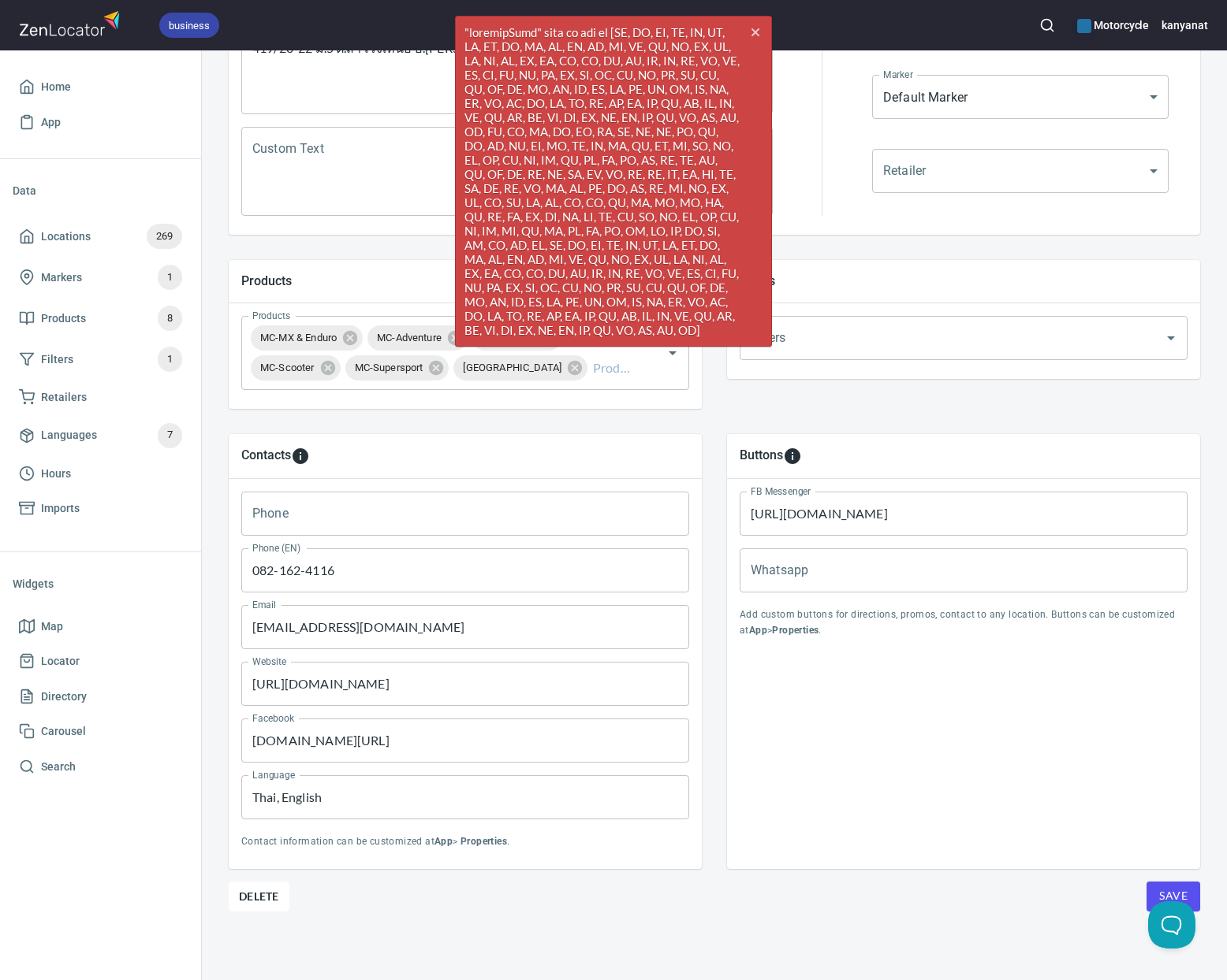
scroll to position [0, 0]
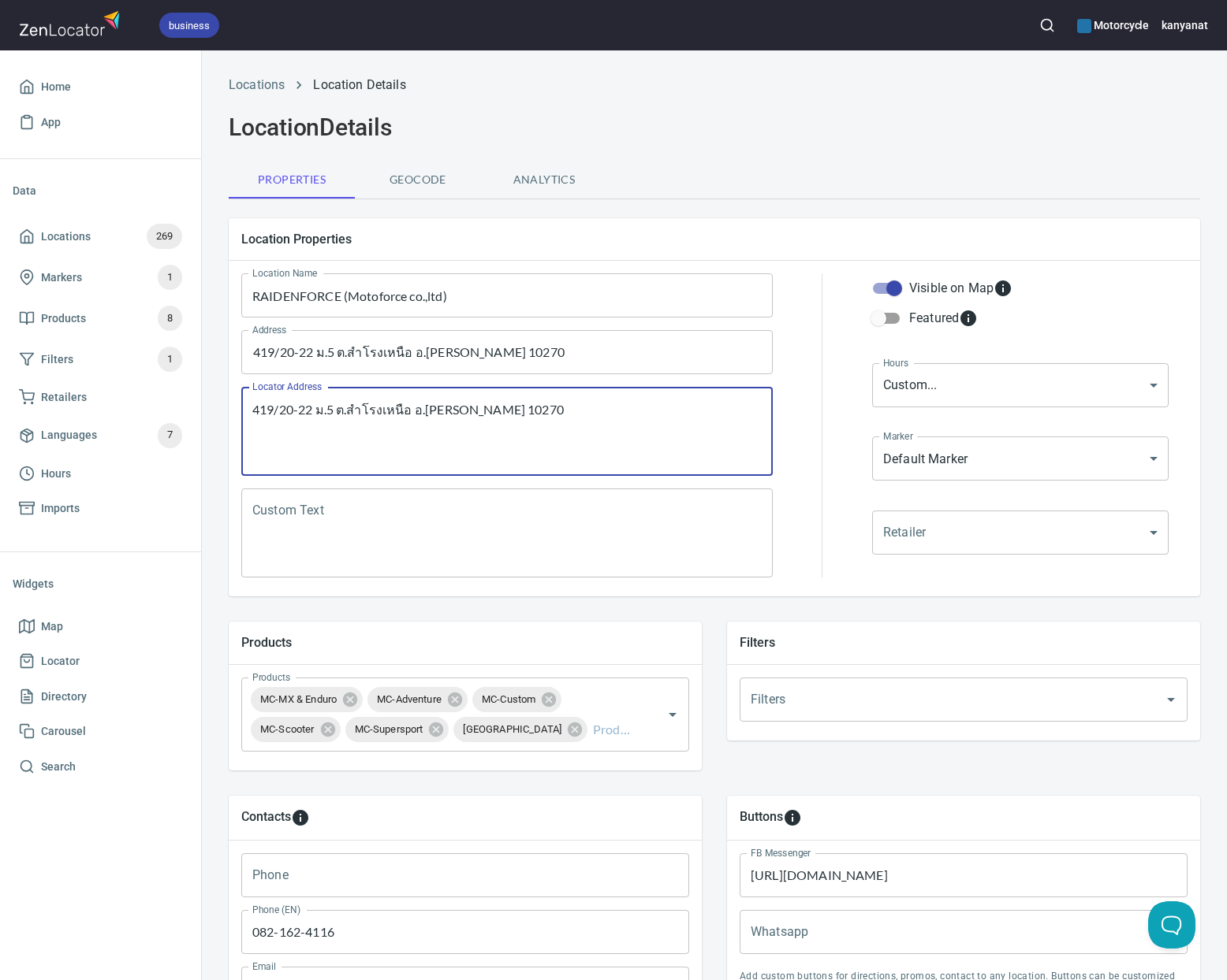
drag, startPoint x: 627, startPoint y: 409, endPoint x: 523, endPoint y: 408, distance: 104.0
click at [523, 408] on textarea "419/20-22 ม.5 ต.สำโรงเหนือ อ.เมืองสมุทรปราการ SUMUT PRAKARN 10270" at bounding box center [507, 432] width 509 height 59
type textarea "419/20-22 ม.5 ต.สำโรงเหนือ อ.เมืองสมุทรปราการ Sumut Prakarn 10270"
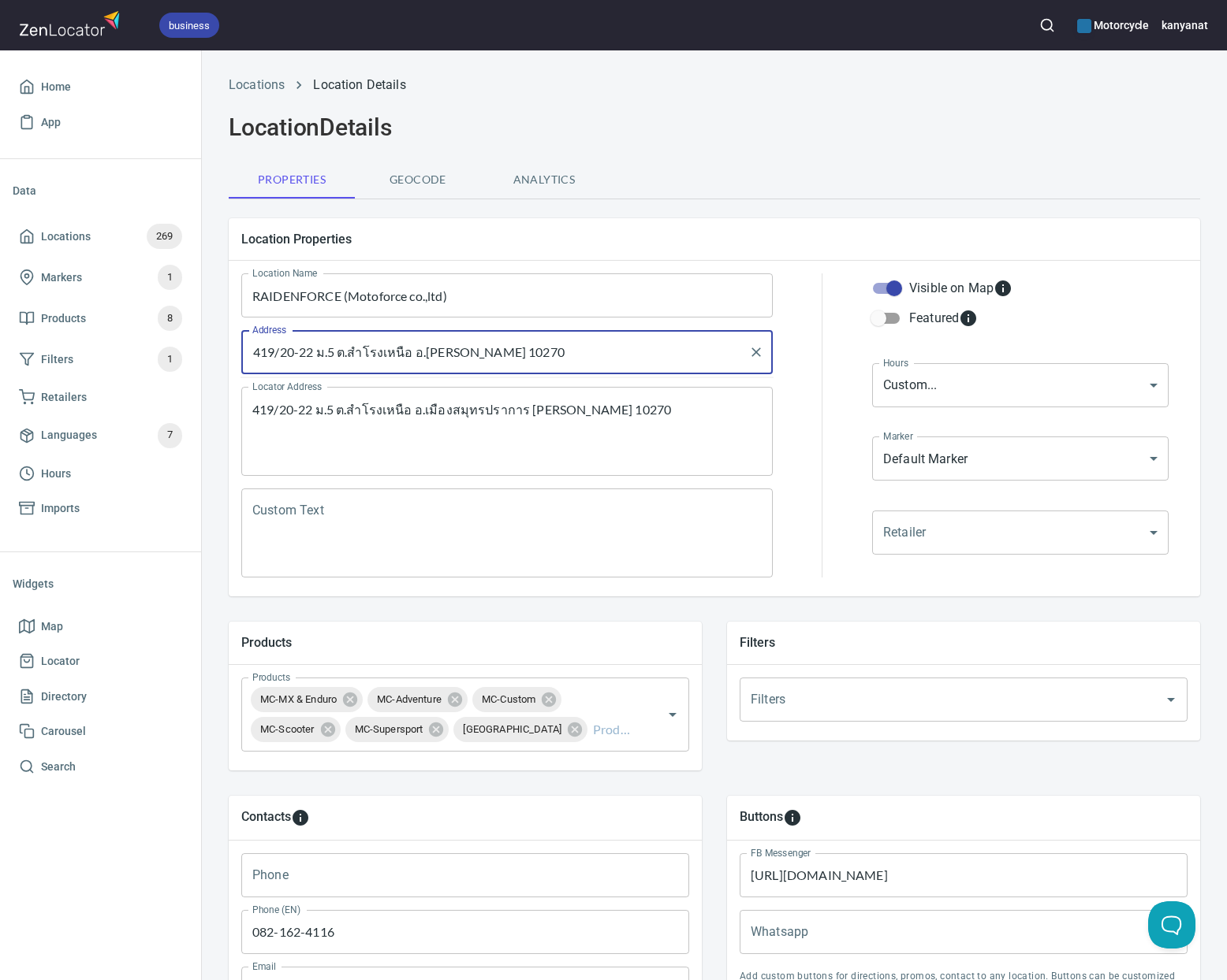
drag, startPoint x: 626, startPoint y: 354, endPoint x: 521, endPoint y: 355, distance: 105.0
click at [521, 355] on input "419/20-22 ม.5 ต.สำโรงเหนือ อ.เมืองสมุทรปราการ SUMUT PRAKARN 10270" at bounding box center [495, 352] width 494 height 30
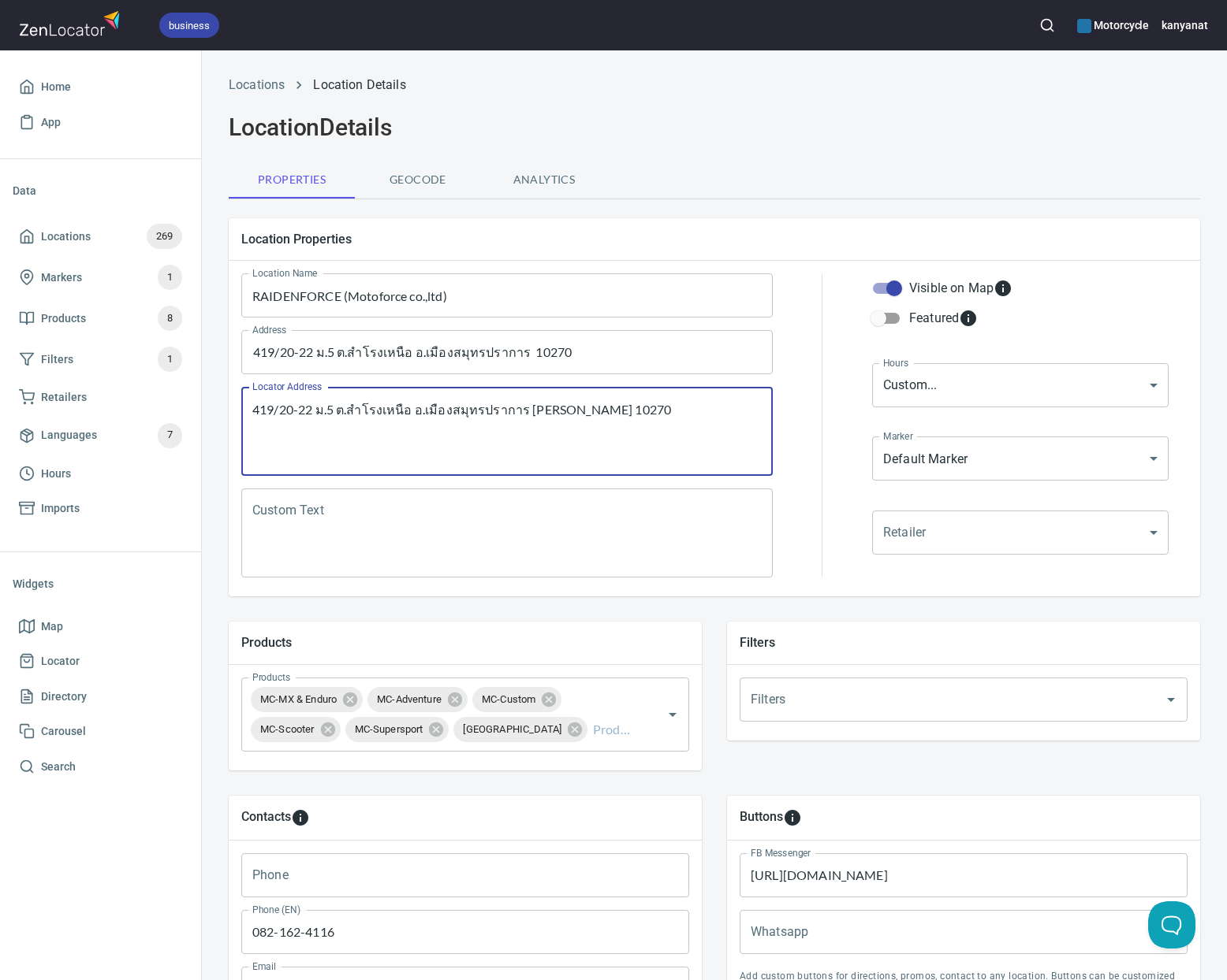
drag, startPoint x: 604, startPoint y: 410, endPoint x: 520, endPoint y: 407, distance: 84.1
click at [520, 407] on textarea "419/20-22 ม.5 ต.สำโรงเหนือ อ.เมืองสมุทรปราการ Sumut Prakarn 10270" at bounding box center [507, 432] width 509 height 59
click at [522, 351] on input "419/20-22 ม.5 ต.สำโรงเหนือ อ.เมืองสมุทรปราการ 10270" at bounding box center [495, 352] width 494 height 30
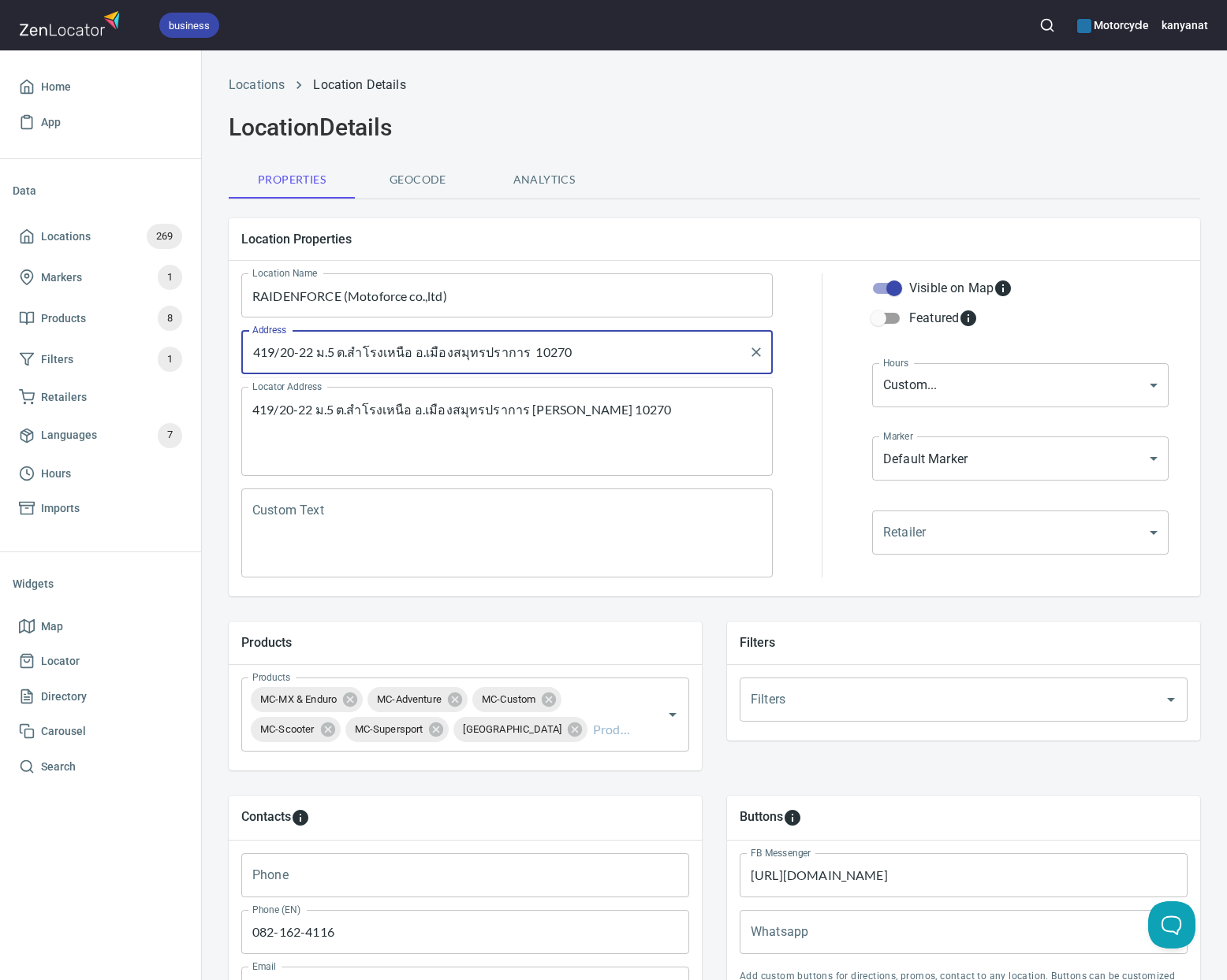
paste input "Sumut Prakarn"
drag, startPoint x: 523, startPoint y: 352, endPoint x: 413, endPoint y: 356, distance: 110.1
click at [413, 356] on input "419/20-22 ม.5 ต.สำโรงเหนือ อ.เมืองสมุทรปราการ Sumut Prakarn 10270" at bounding box center [495, 352] width 494 height 30
paste input "Sumut Prakarn"
drag, startPoint x: 408, startPoint y: 357, endPoint x: 340, endPoint y: 347, distance: 68.7
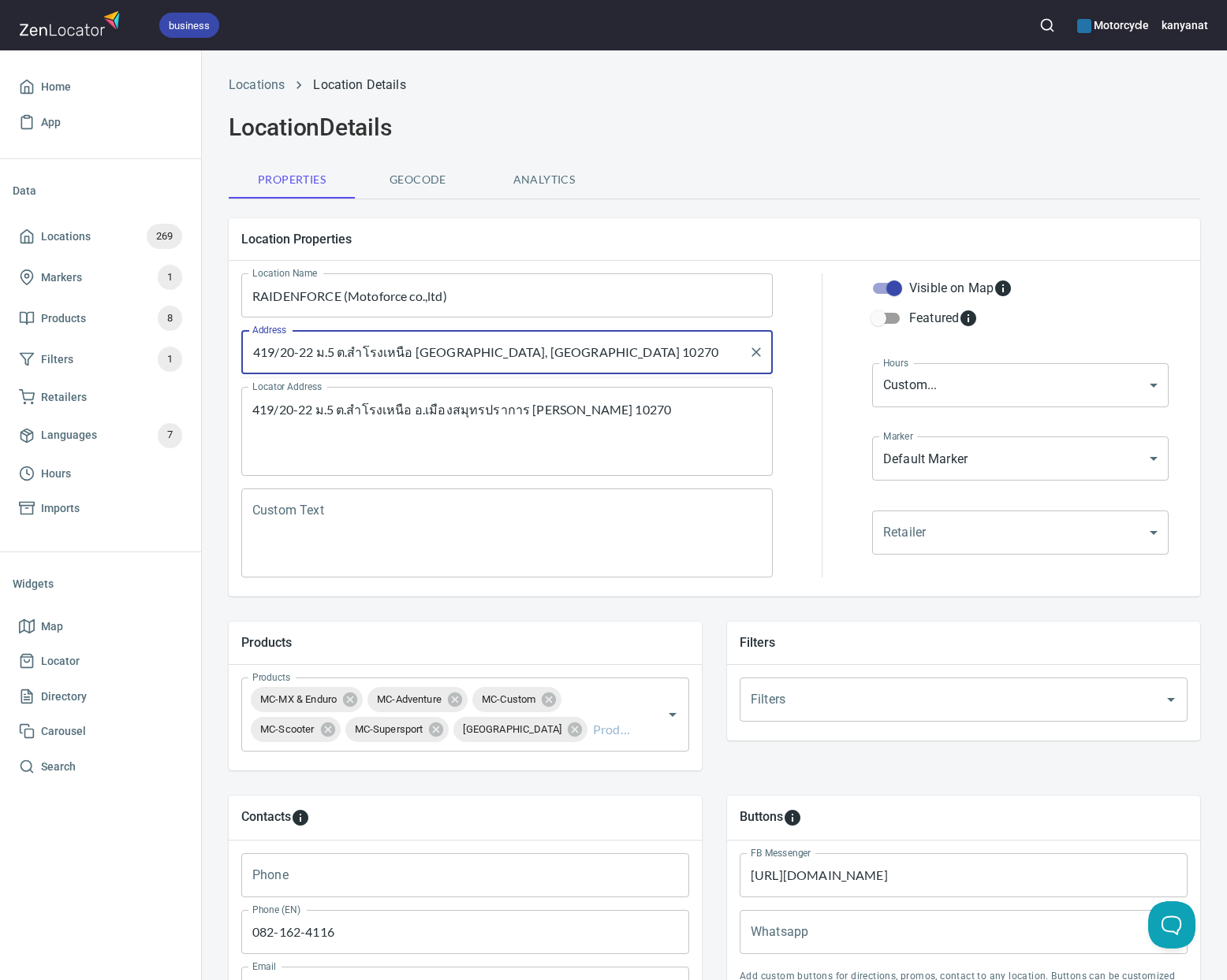
click at [340, 347] on input "419/20-22 ม.5 ต.สำโรงเหนือ Sumut Prakarn District, Sumut Prakarn 10270" at bounding box center [495, 352] width 494 height 30
click at [330, 349] on input "419/20-22 ม.5 ต.สำโรงเหนือ Sumut Prakarn District, Sumut Prakarn 10270" at bounding box center [495, 352] width 494 height 30
drag, startPoint x: 359, startPoint y: 356, endPoint x: 426, endPoint y: 347, distance: 67.6
click at [426, 347] on input "419/20-22 Moo.5 ต.สำโรงเหนือ Sumut Prakarn District, Sumut Prakarn 10270" at bounding box center [495, 352] width 494 height 30
paste input "Samrong Nuea Subdistrict"
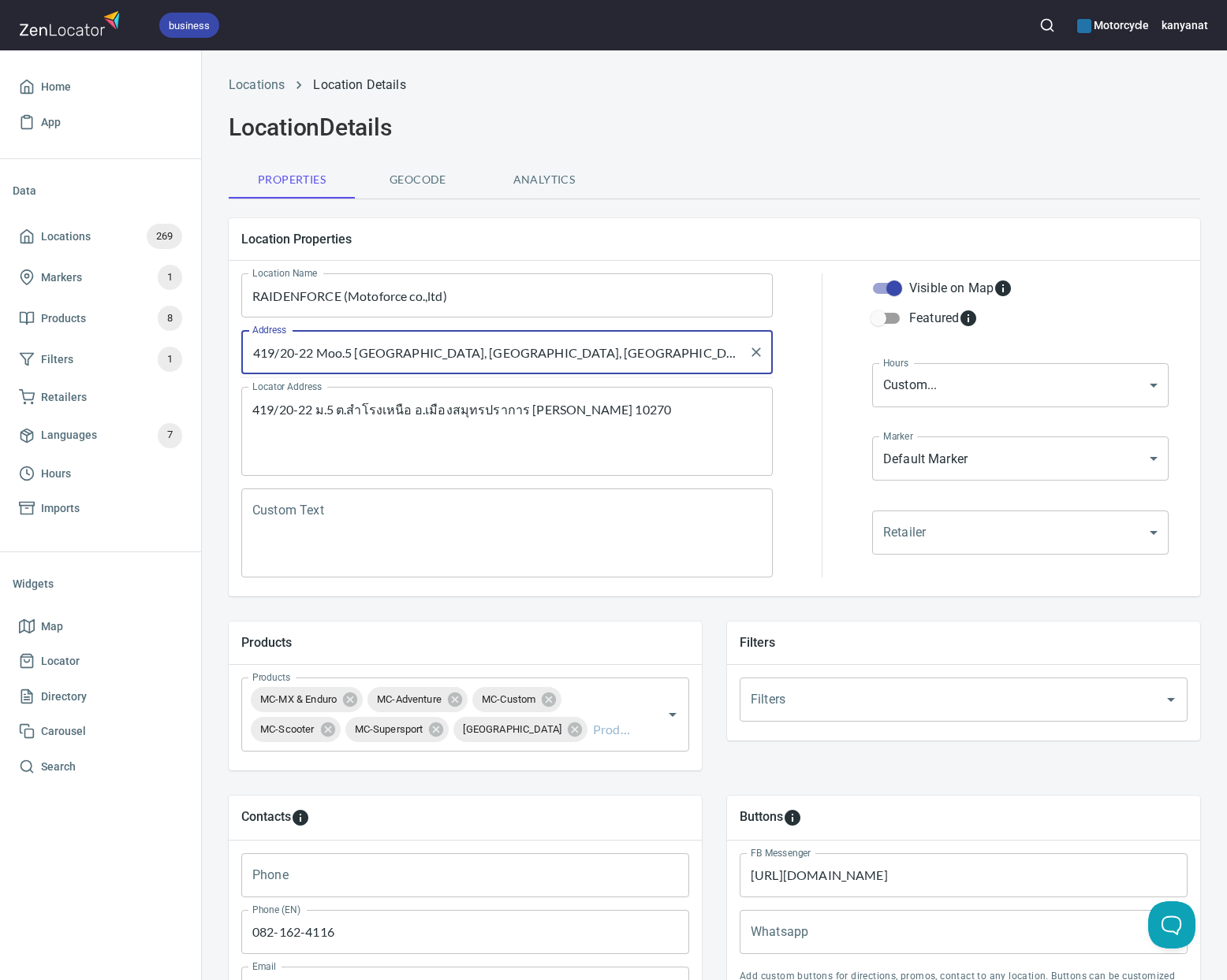
drag, startPoint x: 737, startPoint y: 351, endPoint x: 245, endPoint y: 353, distance: 492.0
click at [245, 353] on div "419/20-22 Moo.5 Samrong Nuea Subdistrict, Sumut Prakarn District, Sumut Prakarn…" at bounding box center [507, 352] width 531 height 44
type input "419/20-22 Moo.5 Samrong Nuea Subdistrict, Sumut Prakarn District, Sumut Prakarn…"
click at [666, 396] on div "419/20-22 ม.5 ต.สำโรงเหนือ อ.เมืองสมุทรปราการ Sumut Prakarn 10270 Locator Addre…" at bounding box center [507, 432] width 531 height 89
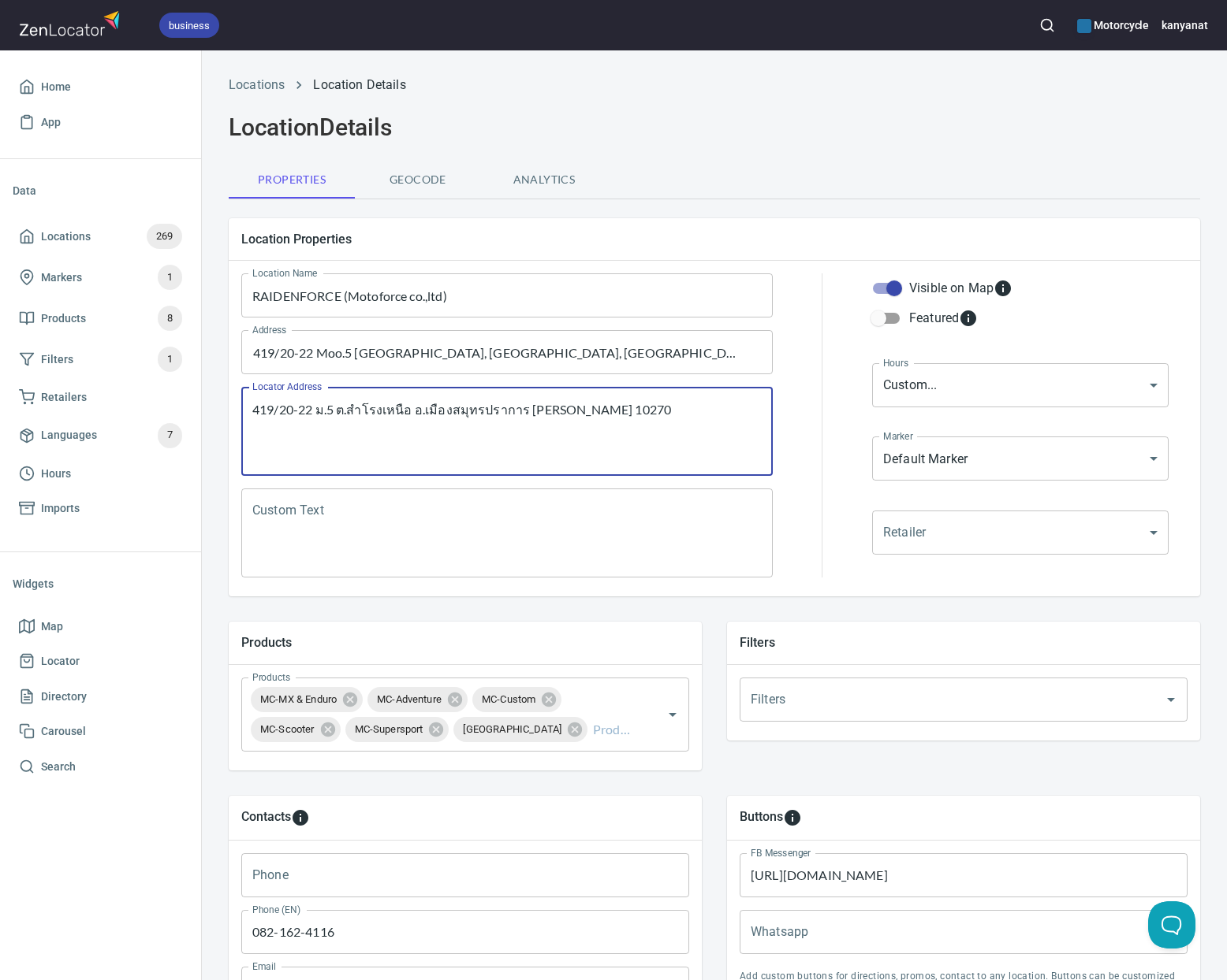
drag, startPoint x: 667, startPoint y: 404, endPoint x: 250, endPoint y: 401, distance: 417.0
click at [250, 401] on div "419/20-22 ม.5 ต.สำโรงเหนือ อ.เมืองสมุทรปราการ Sumut Prakarn 10270 Locator Addre…" at bounding box center [507, 432] width 531 height 89
paste textarea "Moo.5 Samrong Nuea Subdistrict, Sumut Prakarn District,"
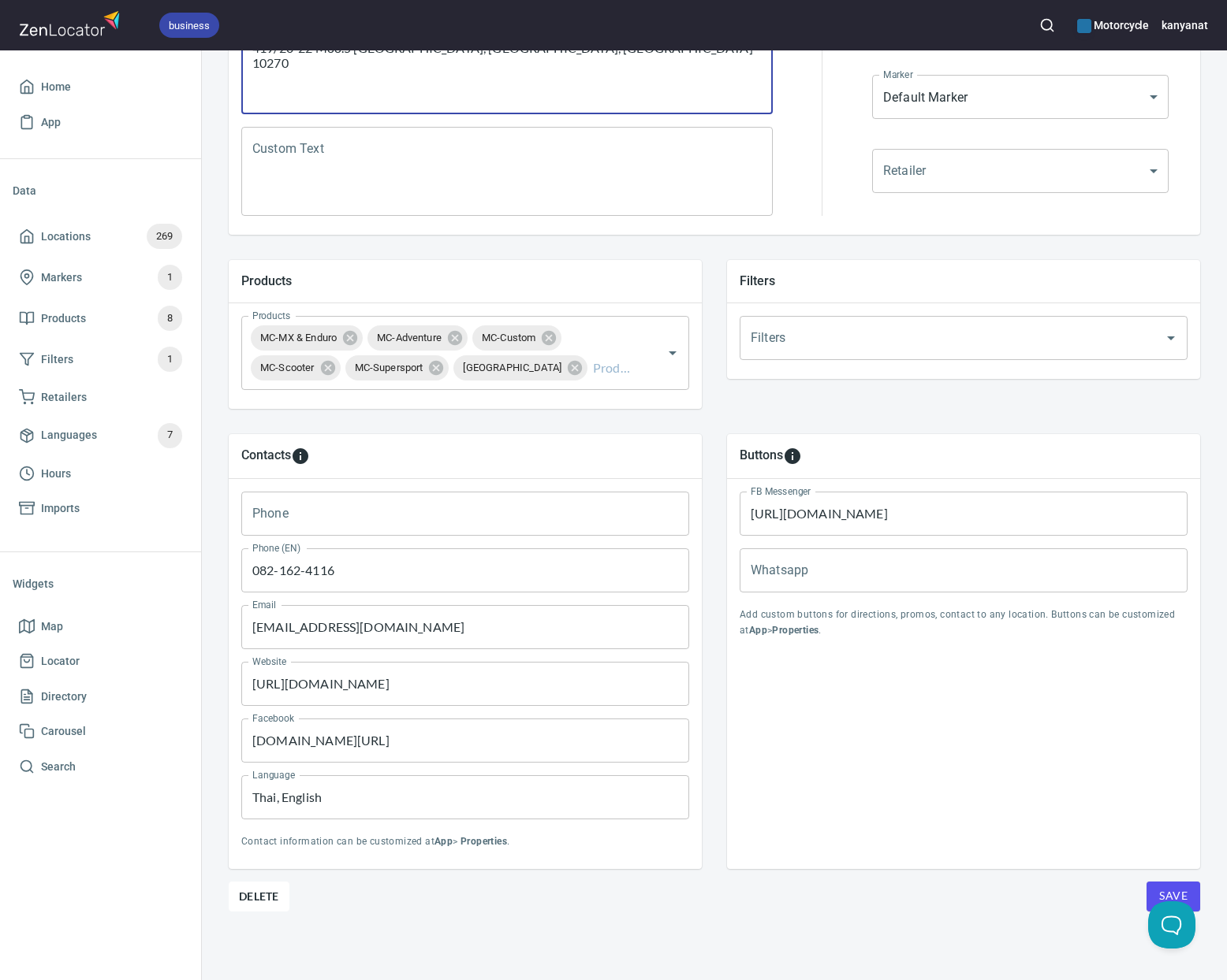
type textarea "419/20-22 Moo.5 Samrong Nuea Subdistrict, Sumut Prakarn District, Sumut Prakarn…"
click at [1160, 883] on button "Save" at bounding box center [1173, 897] width 54 height 30
click at [1156, 884] on button "Save" at bounding box center [1173, 897] width 54 height 30
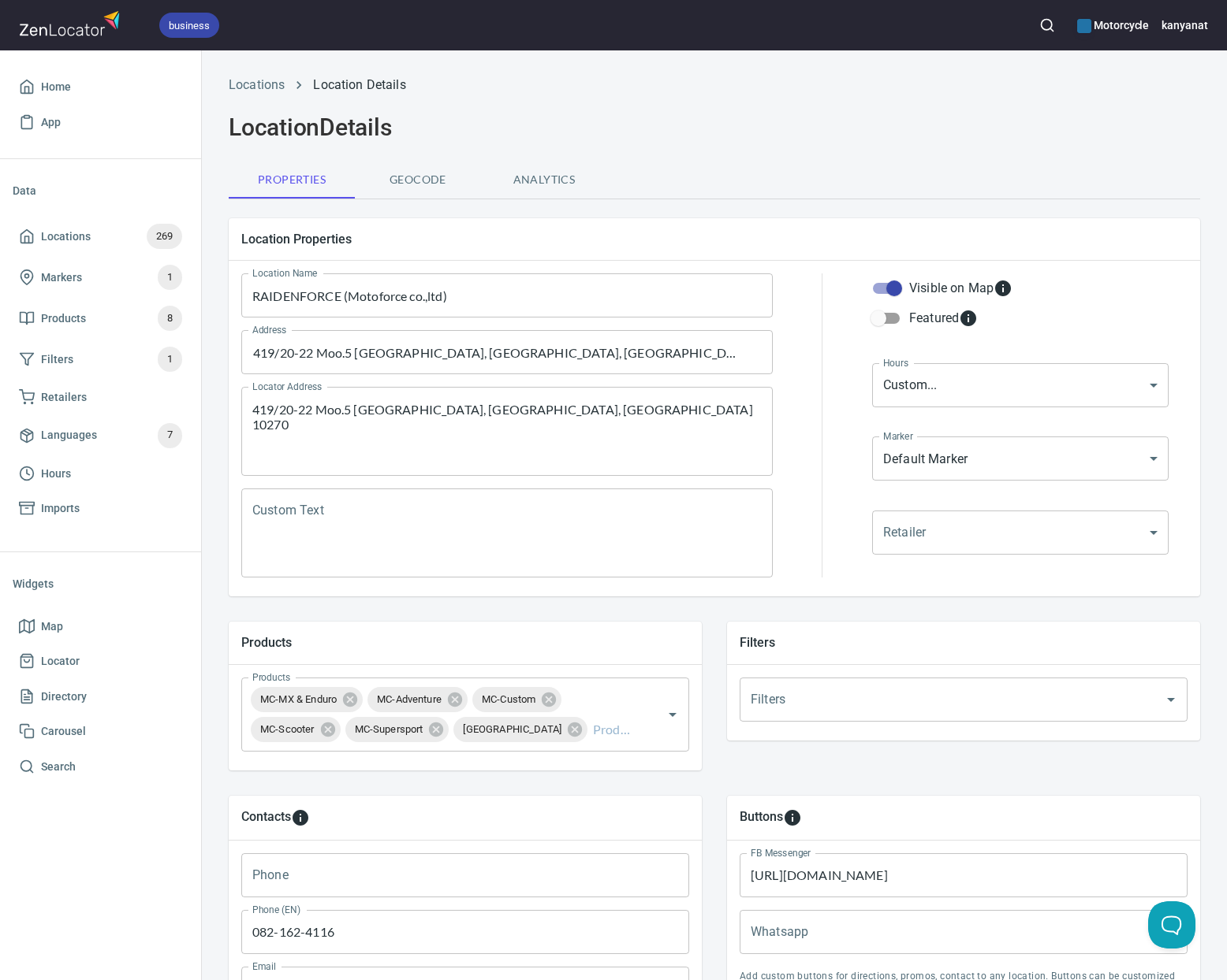
scroll to position [1, 0]
click at [627, 436] on textarea "419/20-22 Moo.5 Samrong Nuea Subdistrict, Sumut Prakarn District, Sumut Prakarn…" at bounding box center [507, 431] width 509 height 59
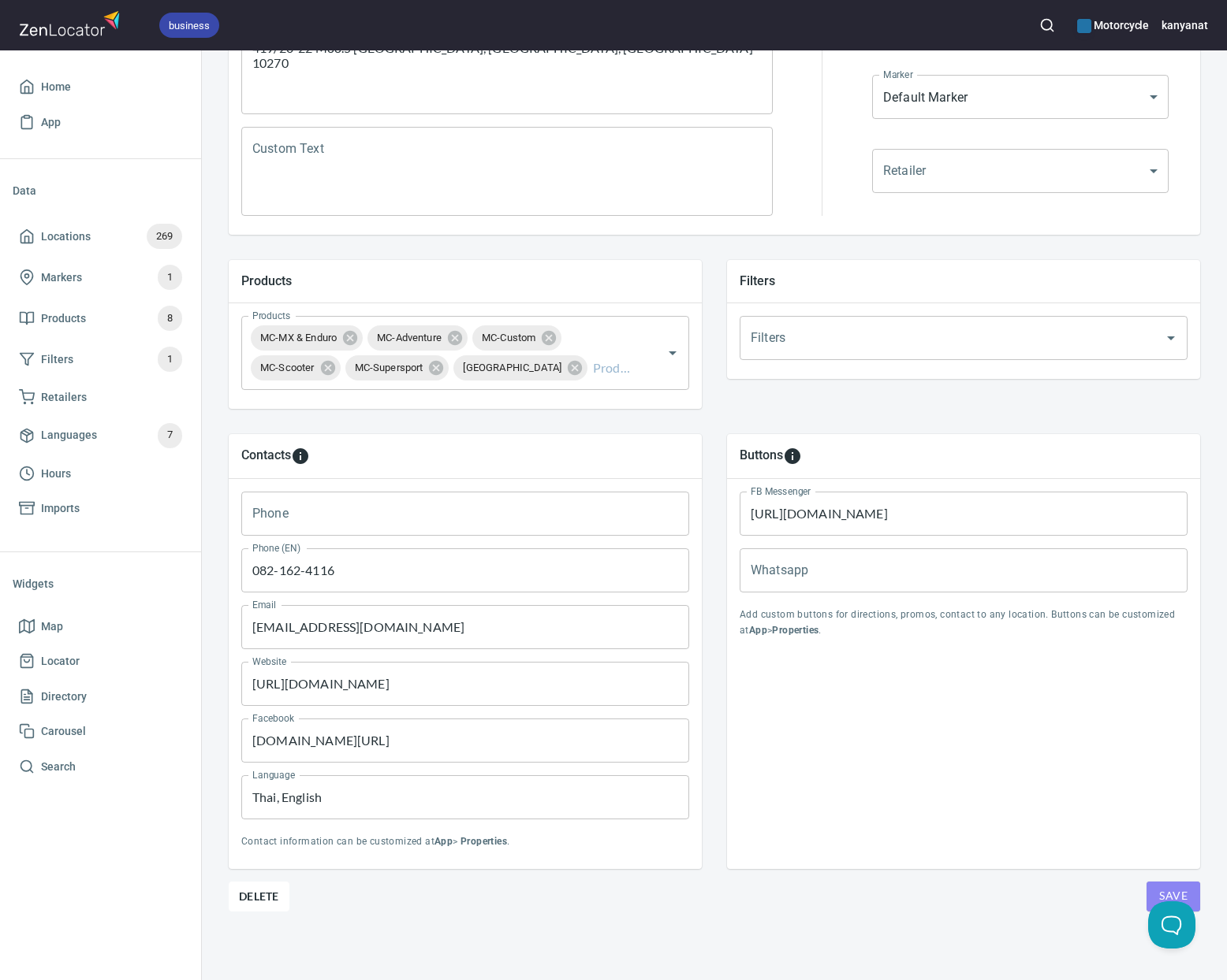
click at [1155, 887] on button "Save" at bounding box center [1173, 897] width 54 height 30
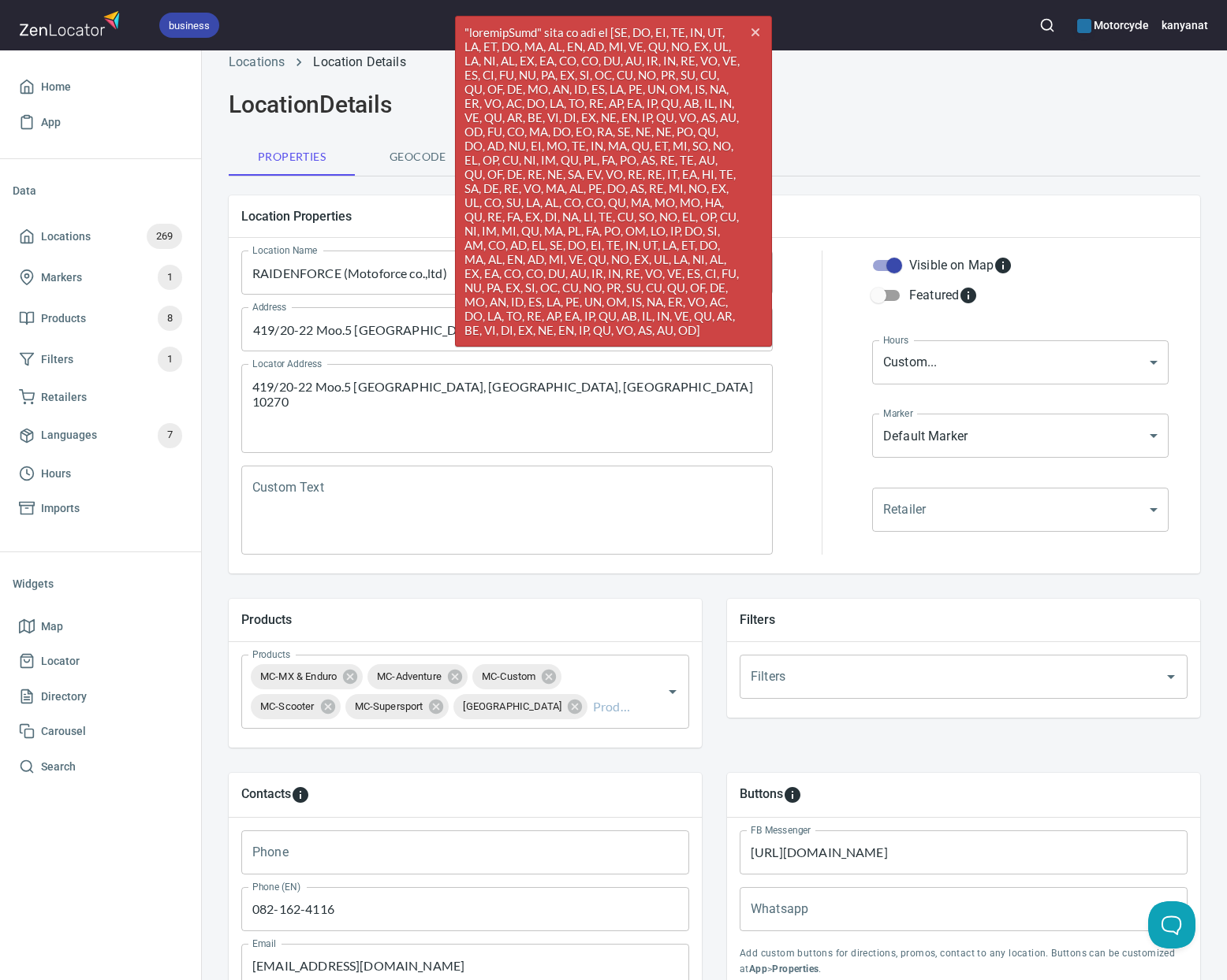
scroll to position [0, 0]
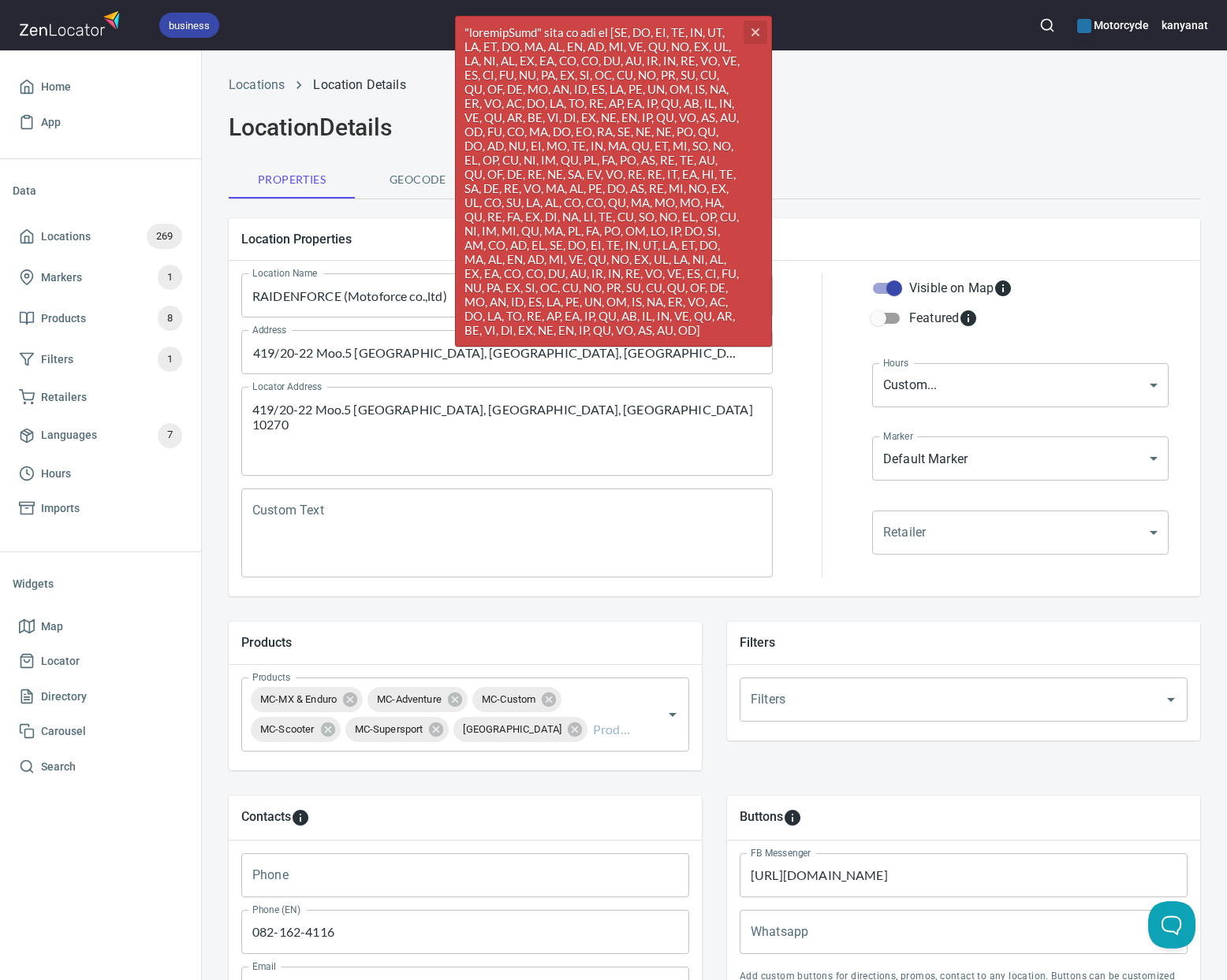
click at [757, 34] on icon "button" at bounding box center [755, 33] width 8 height 8
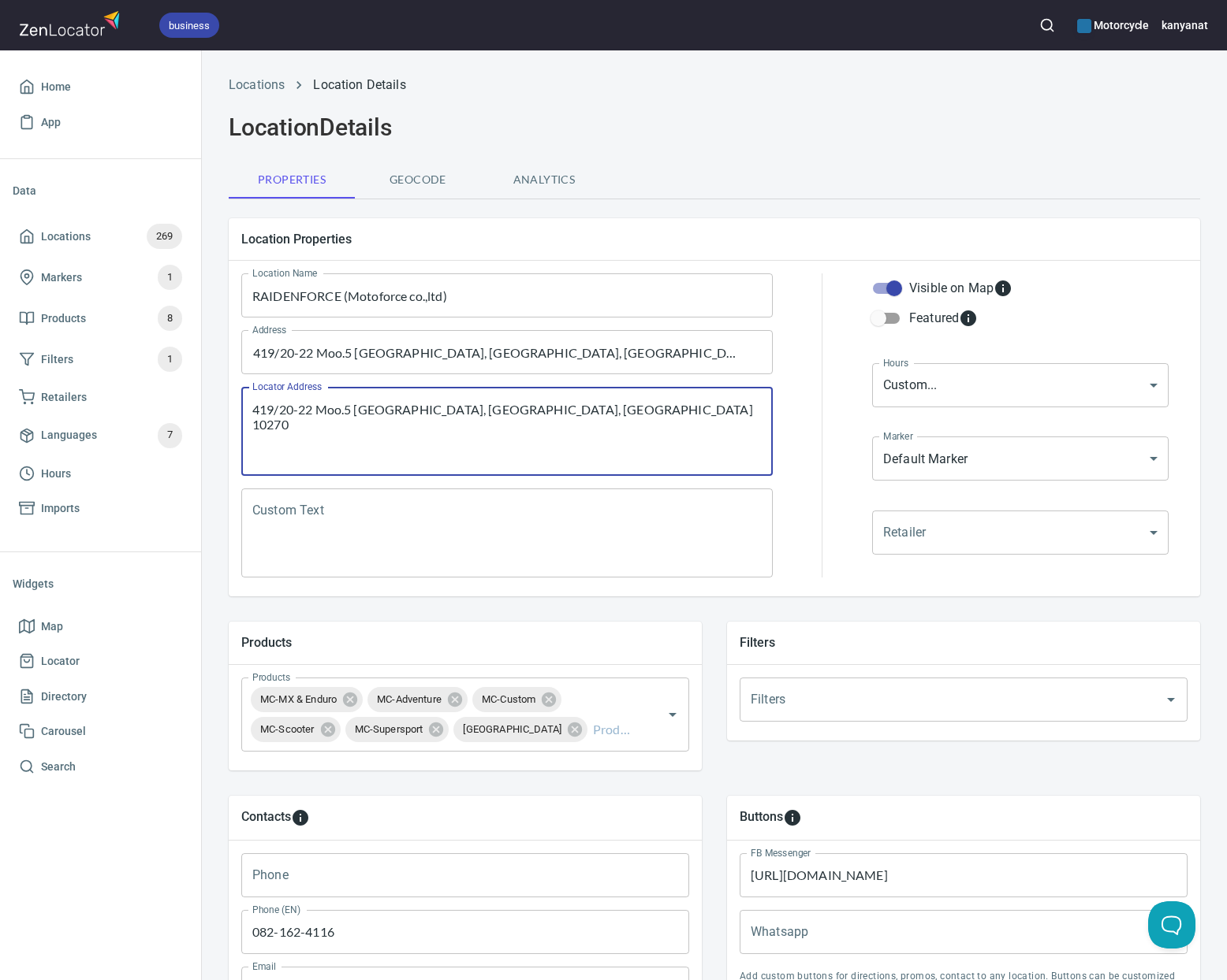
drag, startPoint x: 435, startPoint y: 436, endPoint x: 224, endPoint y: 413, distance: 212.2
click at [224, 413] on div "Location Properties Location Name RAIDENFORCE (Motoforce co.,ltd) Location Name…" at bounding box center [714, 408] width 997 height 404
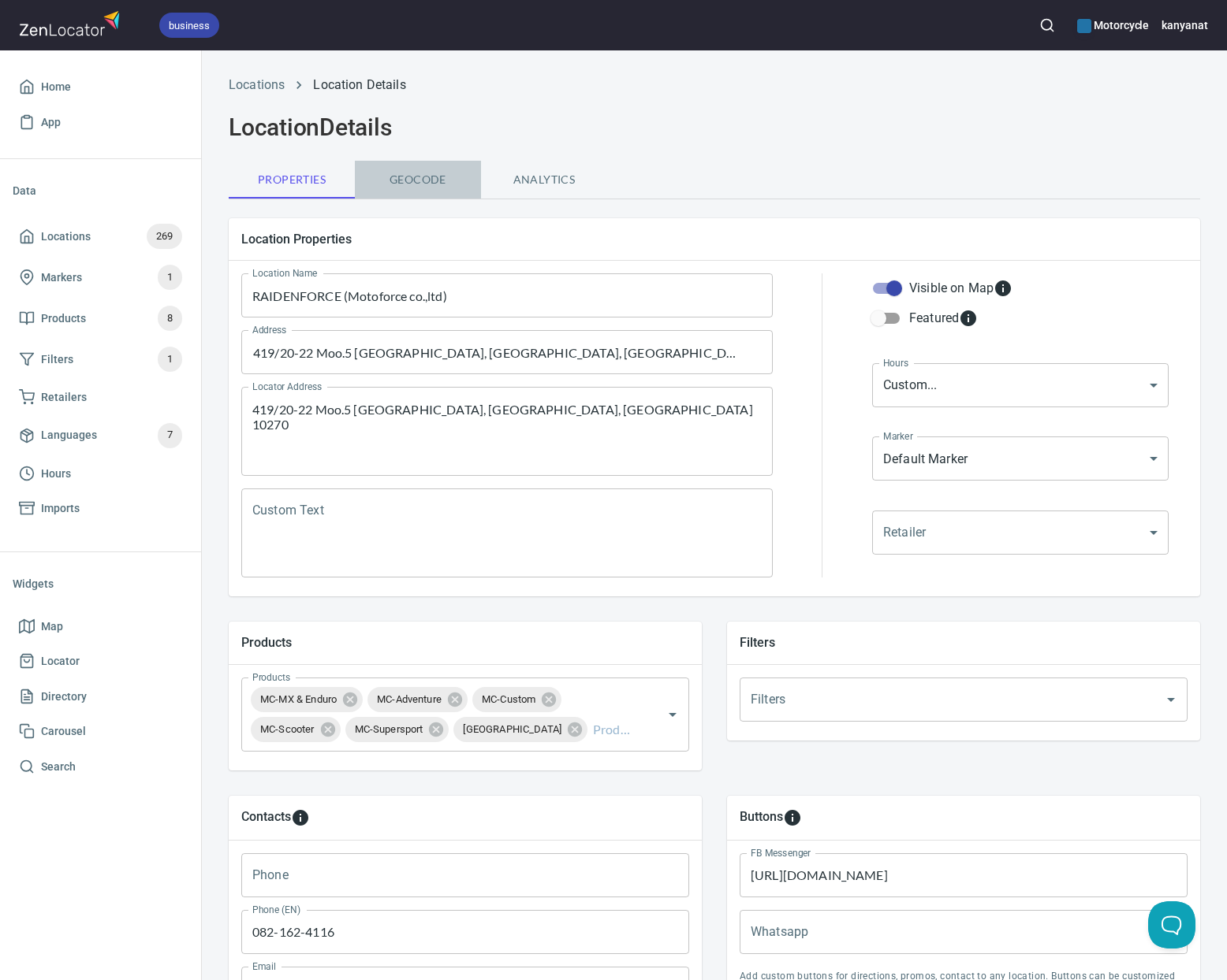
click at [433, 193] on button "Geocode" at bounding box center [418, 179] width 127 height 37
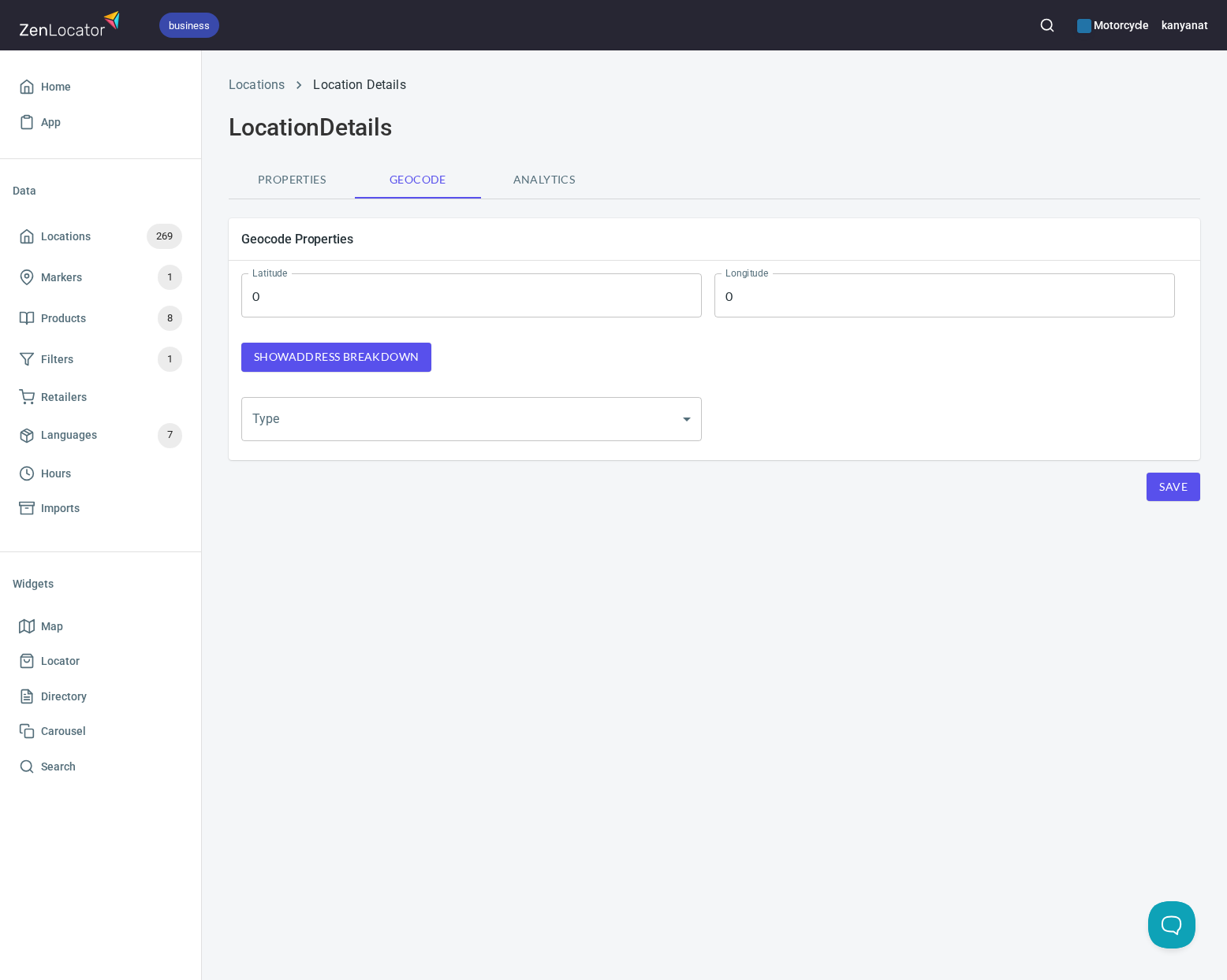
type input "13.657623"
type input "100.595169"
click at [587, 427] on body "business Motorcycle kanyanat Home App Data Locations 269 Markers 1 Products 8 F…" at bounding box center [613, 490] width 1227 height 980
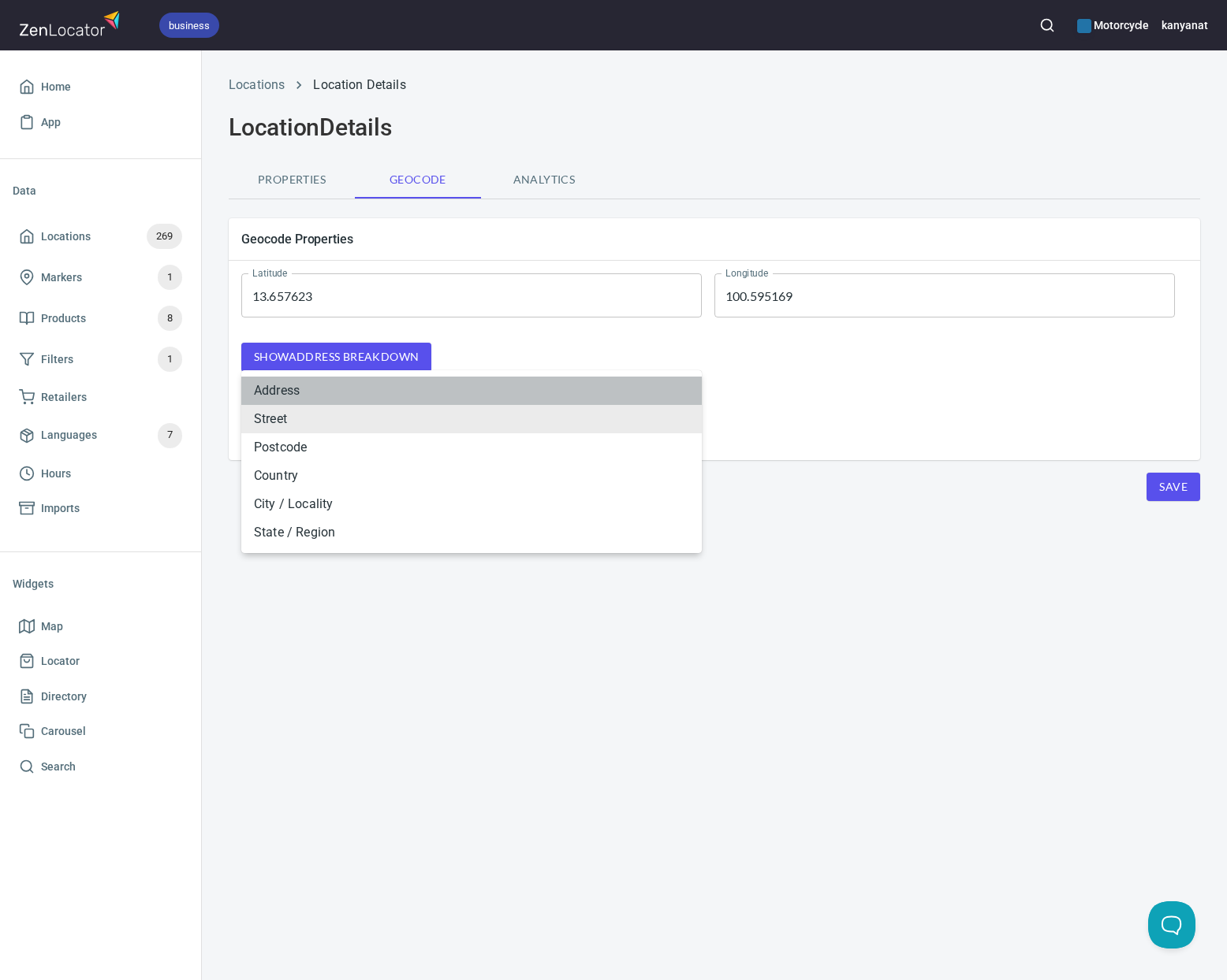
click at [291, 396] on li "Address" at bounding box center [472, 391] width 460 height 29
type input "ADDRESS"
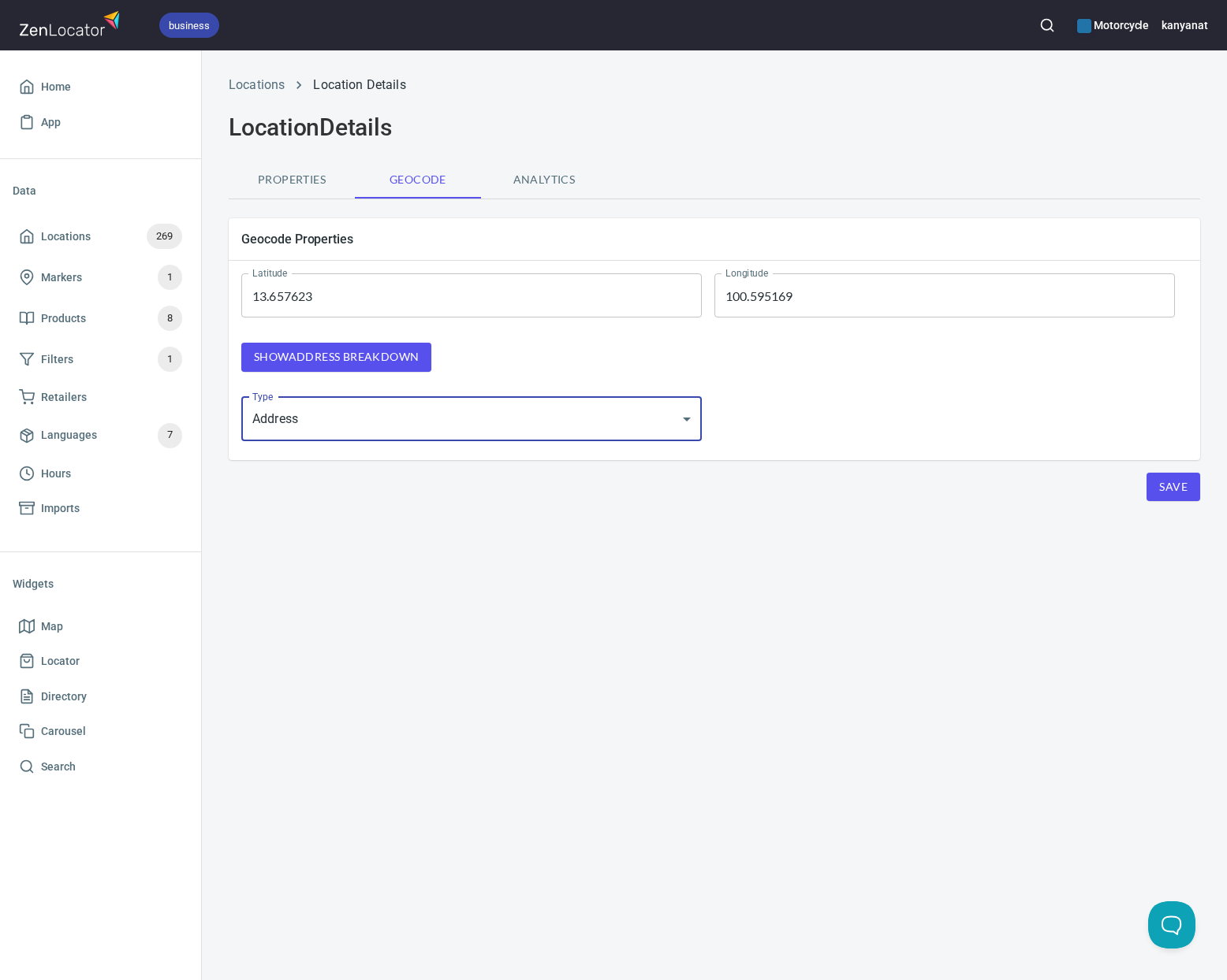
click at [287, 179] on span "Properties" at bounding box center [292, 180] width 107 height 20
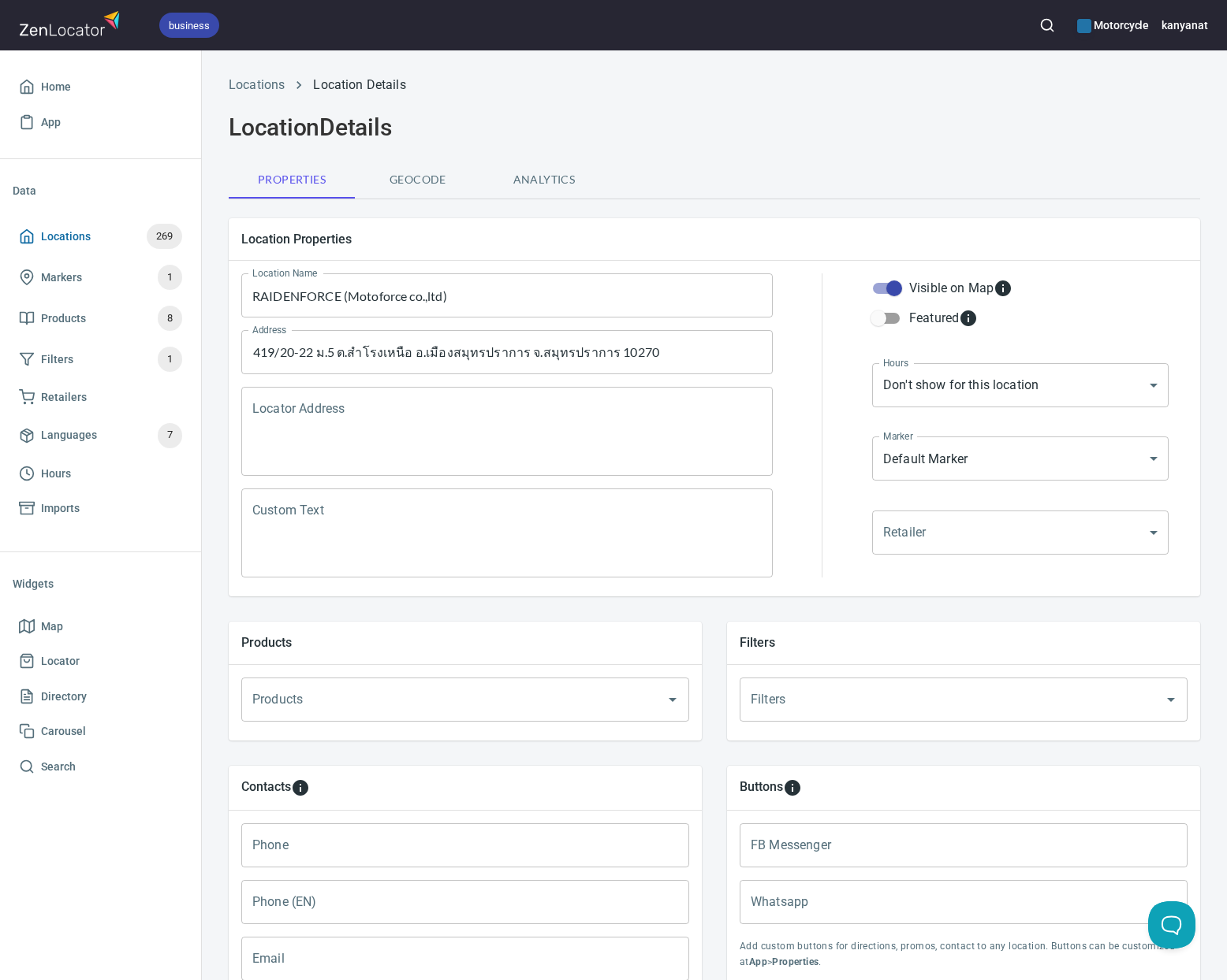
click at [69, 219] on link "Locations 269" at bounding box center [100, 236] width 176 height 41
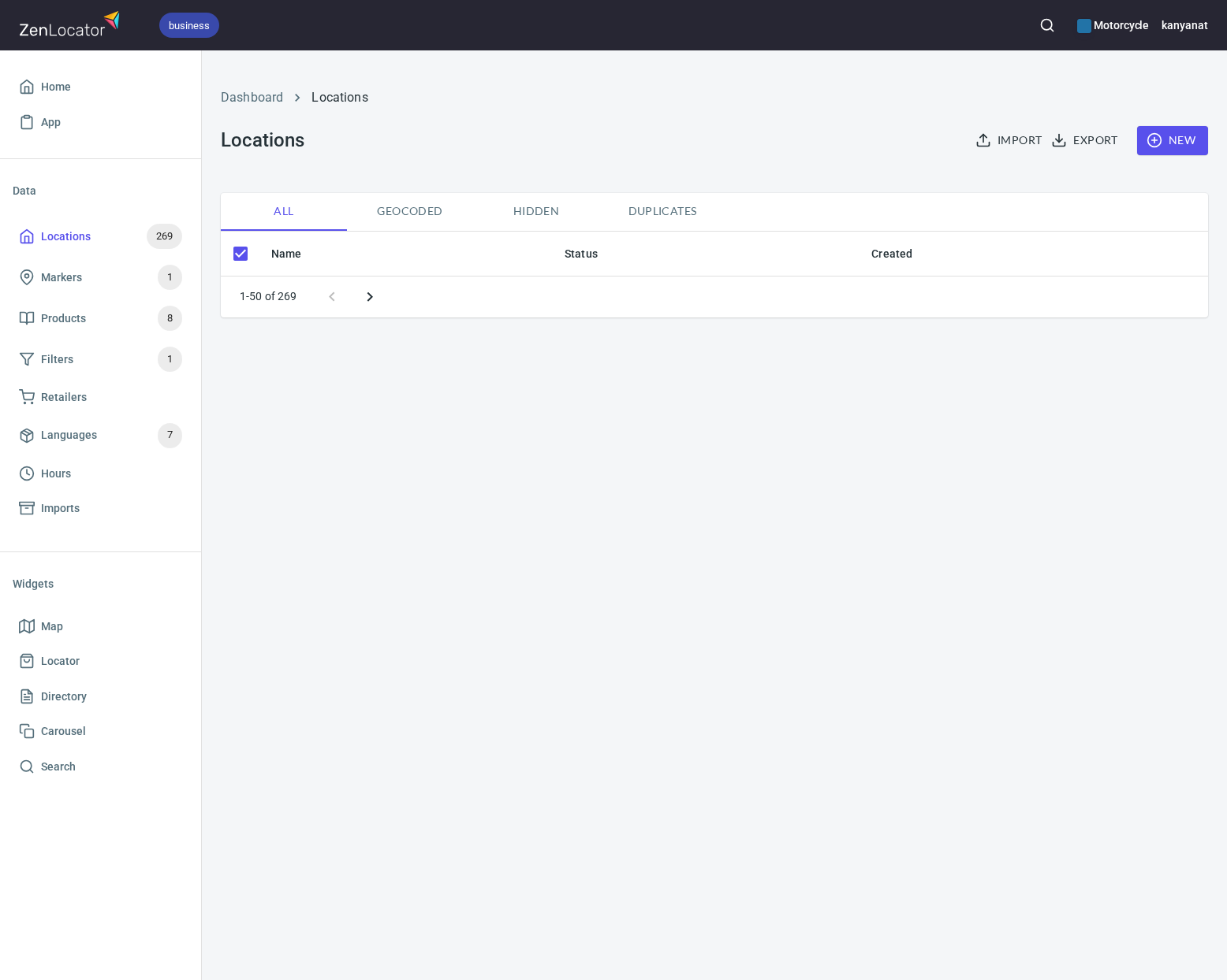
checkbox input "false"
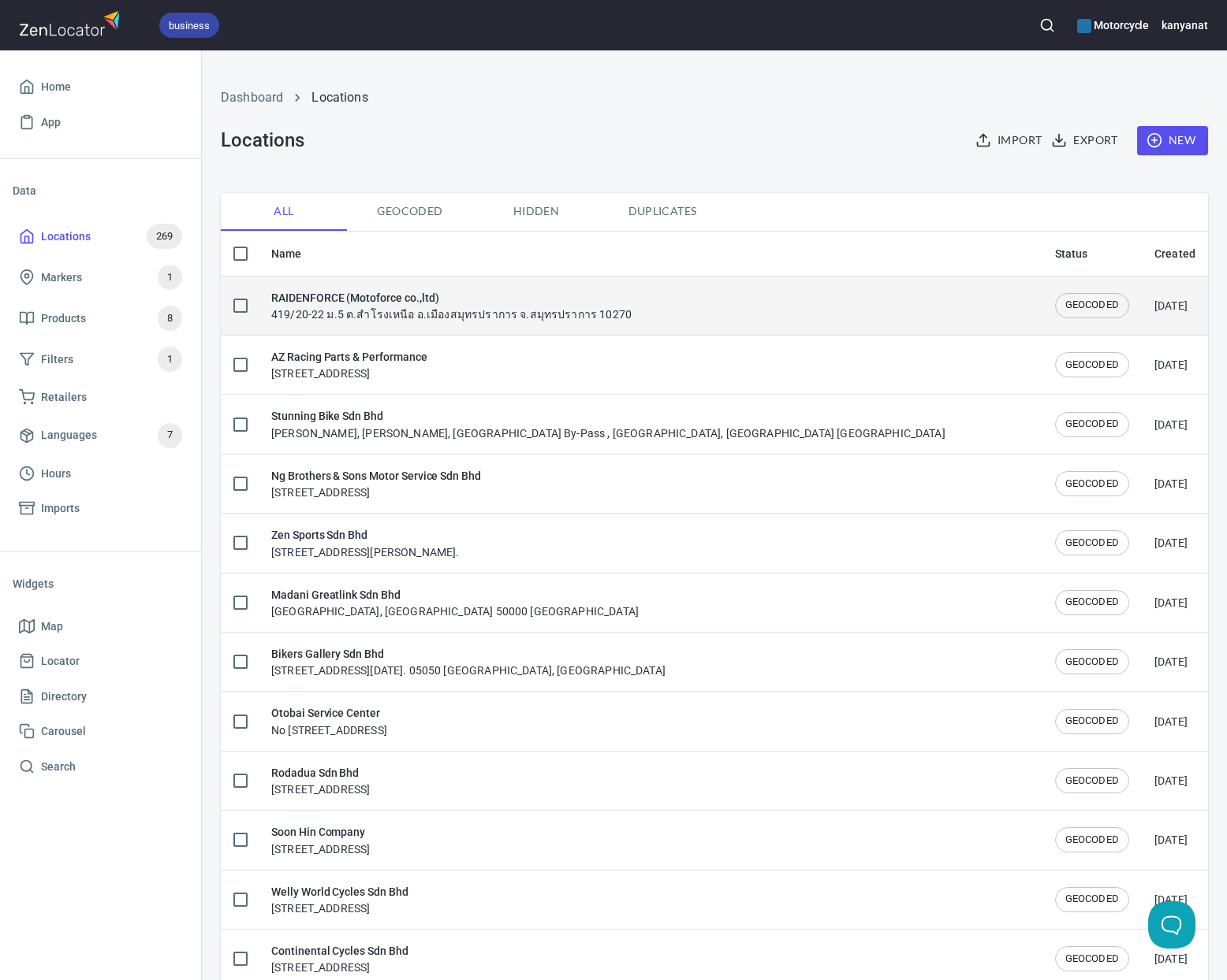
click at [799, 291] on div "RAIDENFORCE (Motoforce co.,ltd) 419/20-22 ม.5 ต.สำโรงเหนือ อ.เมืองสมุทรปราการ จ…" at bounding box center [650, 306] width 759 height 34
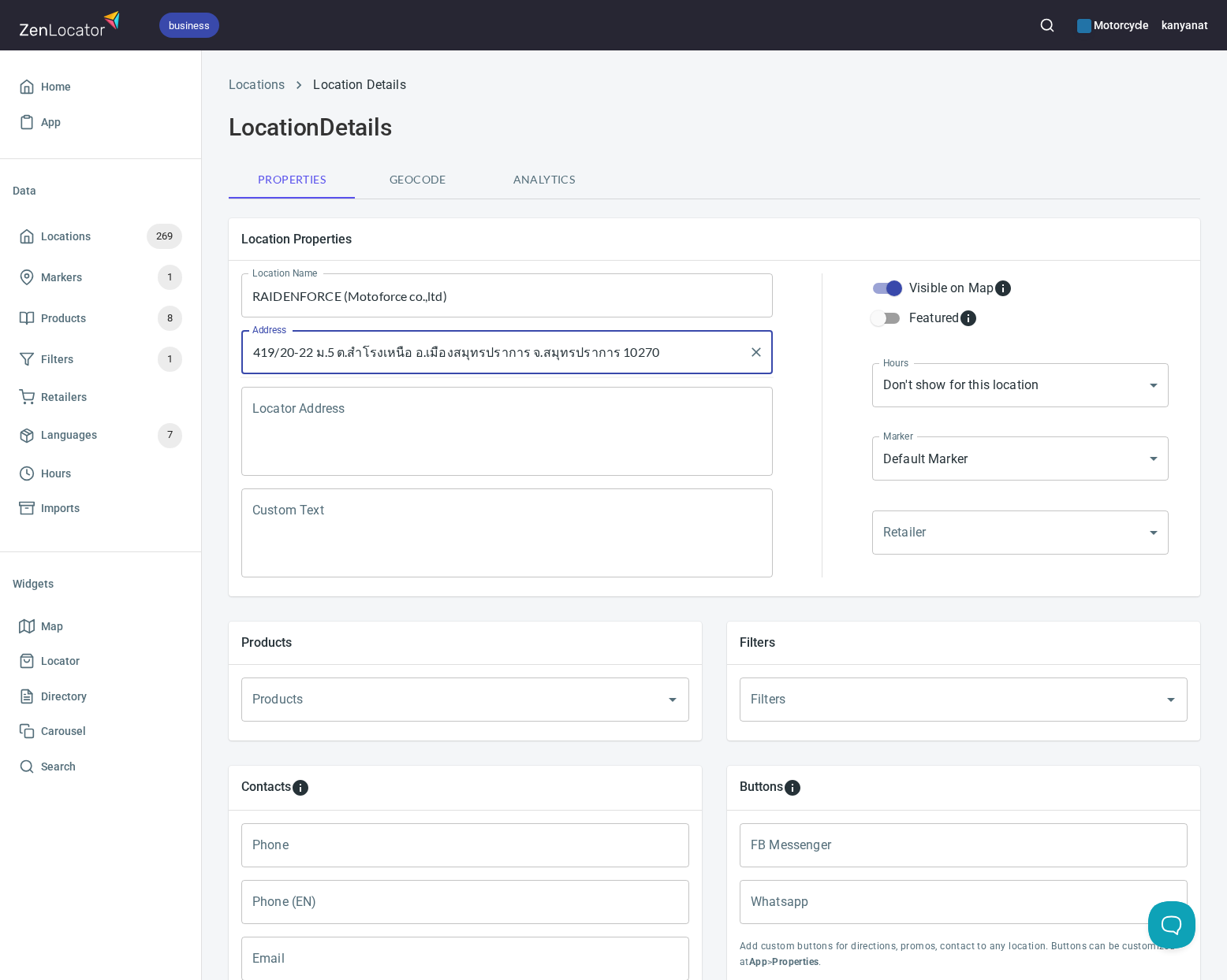
drag, startPoint x: 657, startPoint y: 352, endPoint x: 200, endPoint y: 336, distance: 457.3
click at [200, 336] on div "business Motorcycle kanyanat Home App Data Locations 269 Markers 1 Products 8 F…" at bounding box center [613, 490] width 1227 height 980
click at [317, 422] on textarea "Locator Address" at bounding box center [507, 432] width 509 height 59
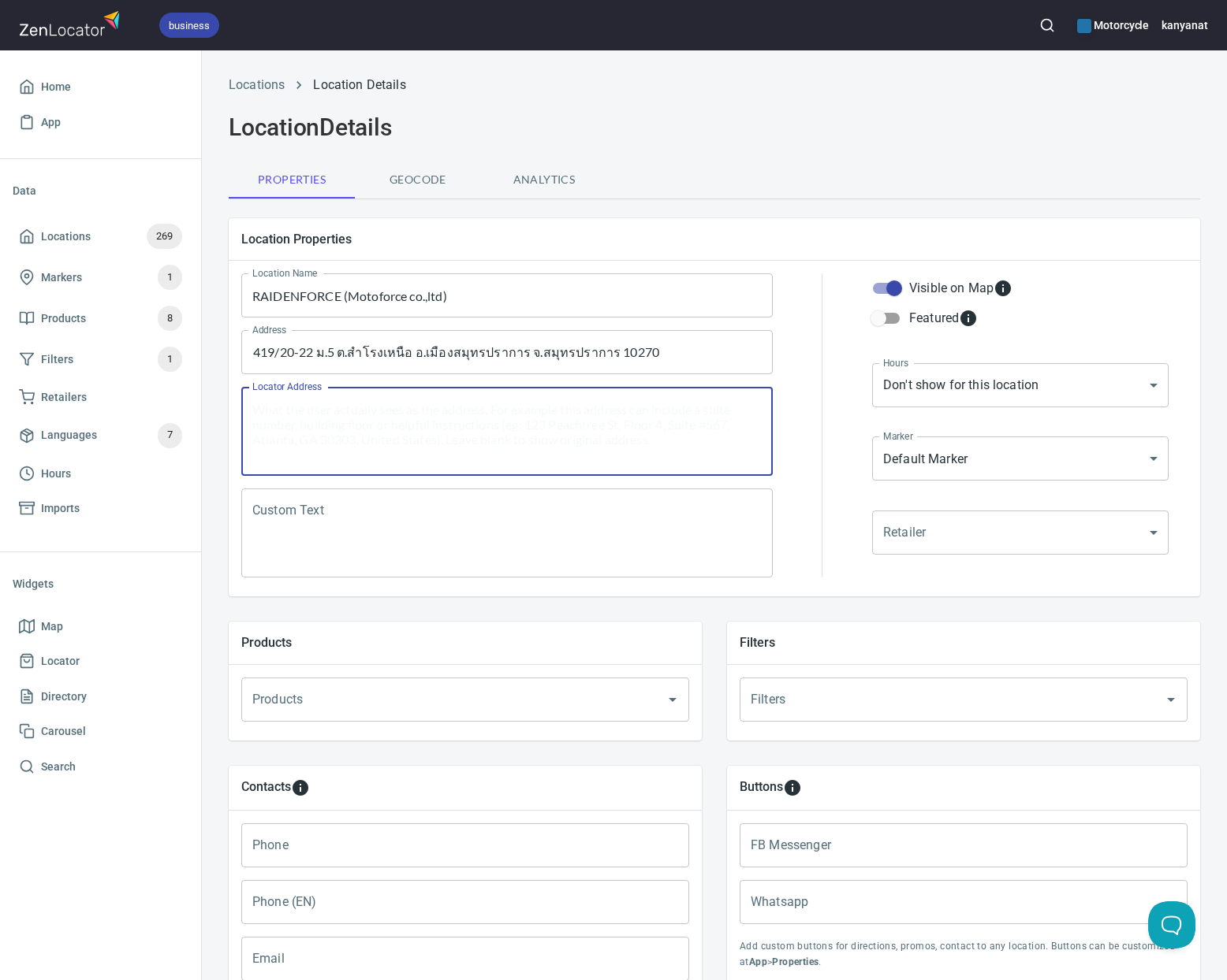
paste textarea "419/20-22 ม.5 ต.สำโรงเหนือ อ.เมืองสมุทรปราการ จ.สมุทรปราการ 10270"
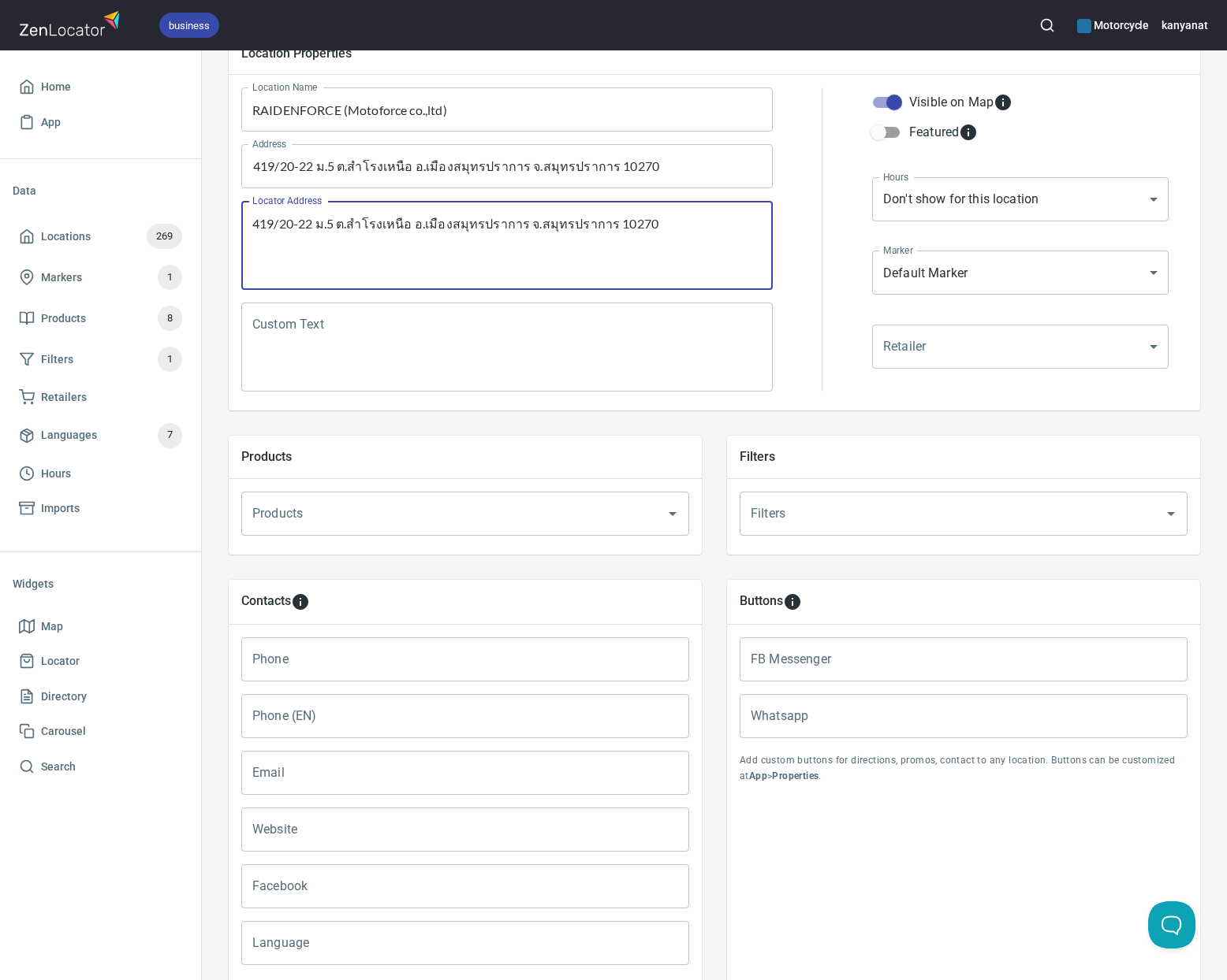
scroll to position [220, 0]
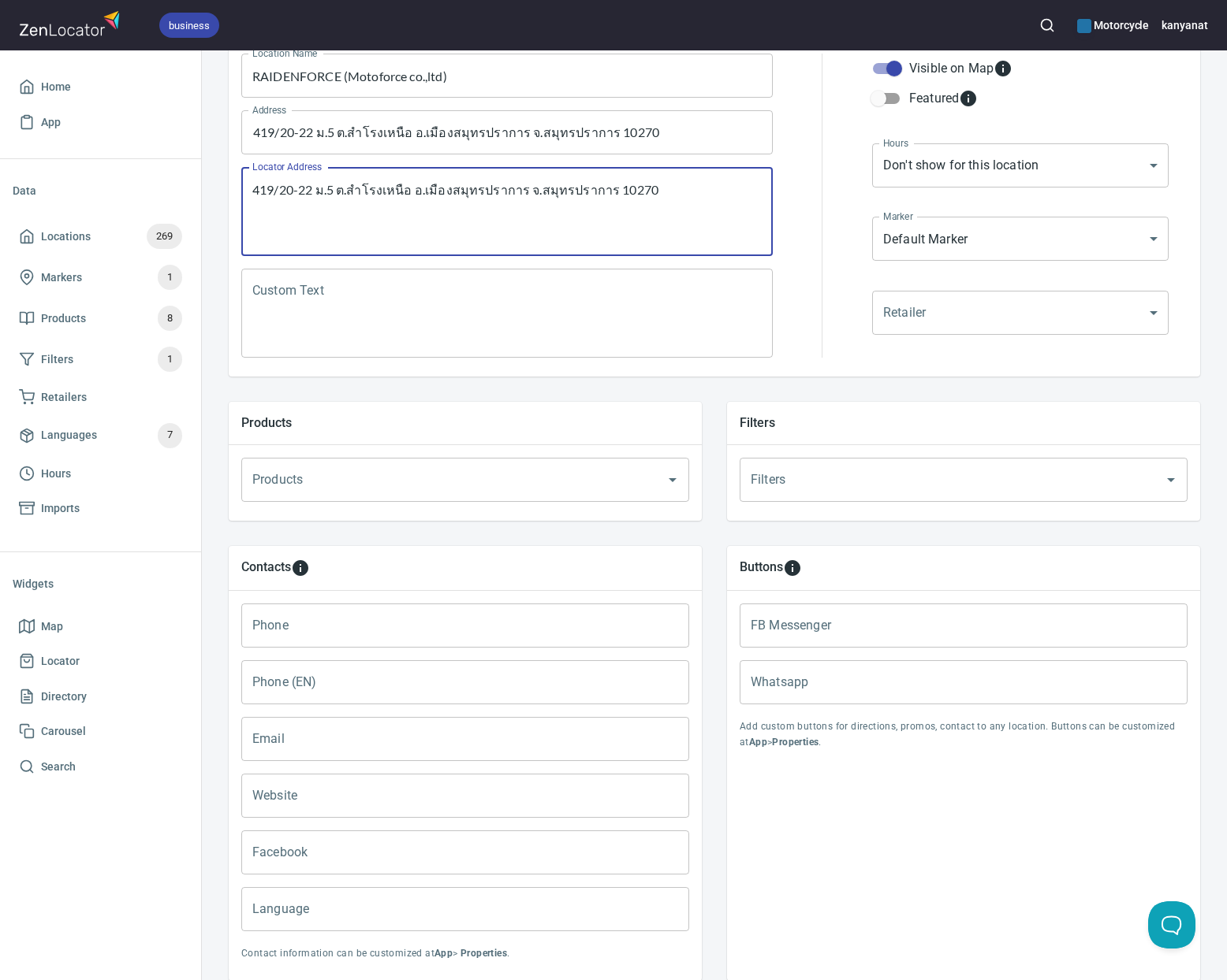
type textarea "419/20-22 ม.5 ต.สำโรงเหนือ อ.เมืองสมุทรปราการ จ.สมุทรปราการ 10270"
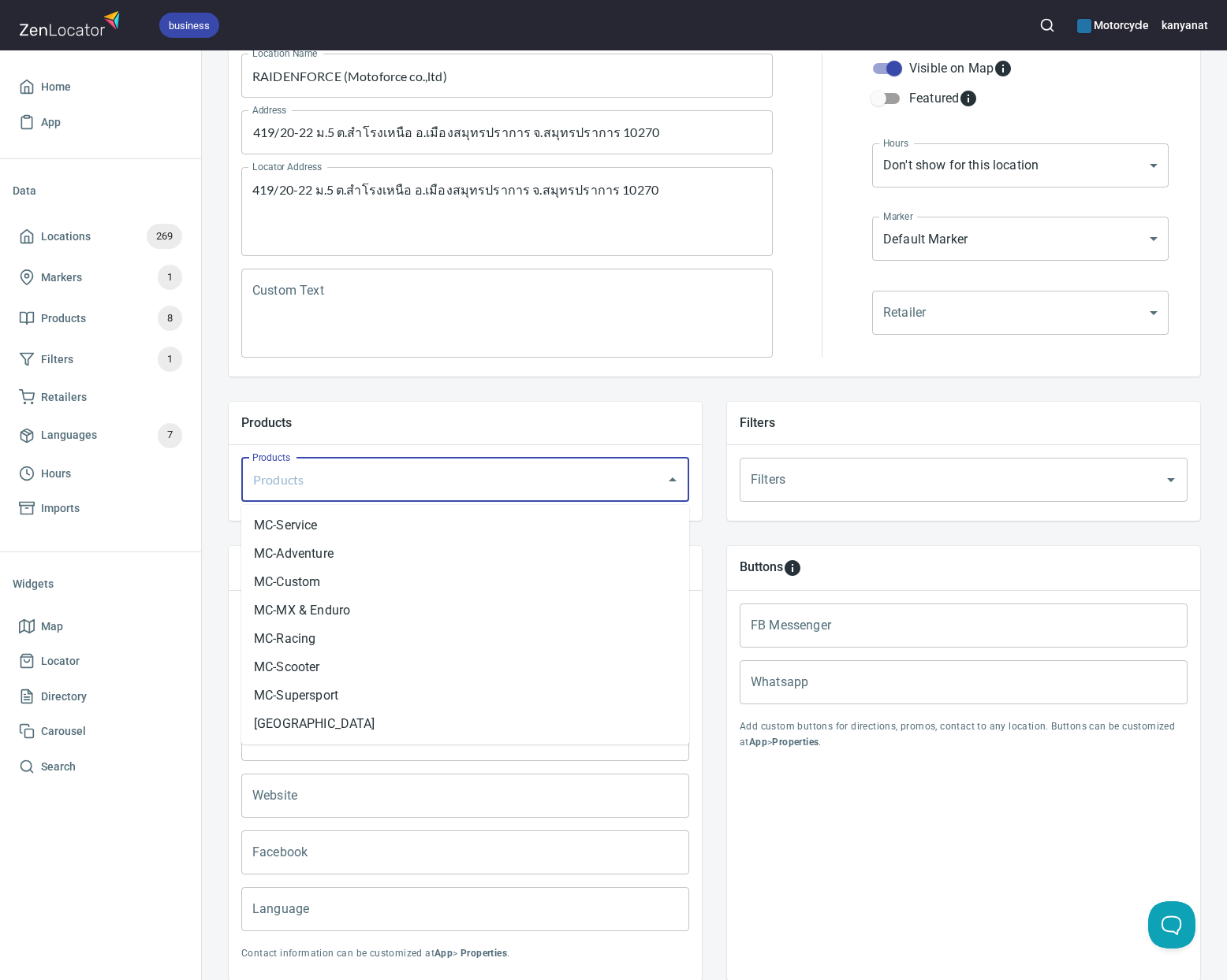
click at [576, 480] on input "Products" at bounding box center [443, 479] width 389 height 30
click at [306, 555] on li "MC-Adventure" at bounding box center [465, 554] width 448 height 29
click at [411, 482] on input "Products" at bounding box center [495, 479] width 285 height 30
drag, startPoint x: 324, startPoint y: 551, endPoint x: 353, endPoint y: 527, distance: 37.6
click at [324, 551] on li "MC-Custom" at bounding box center [465, 554] width 448 height 29
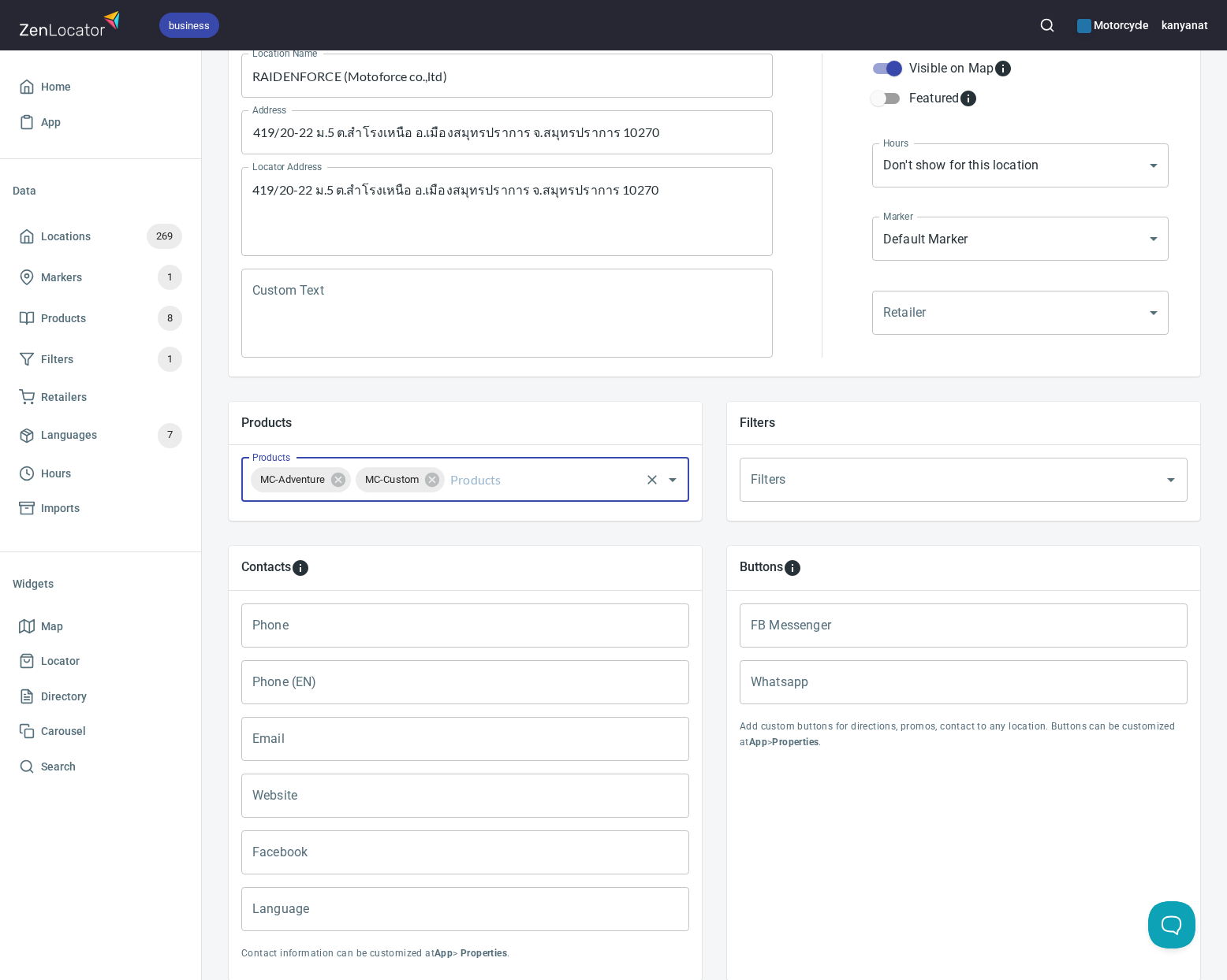
drag, startPoint x: 465, startPoint y: 479, endPoint x: 454, endPoint y: 488, distance: 14.2
click at [464, 480] on input "Products" at bounding box center [542, 479] width 191 height 30
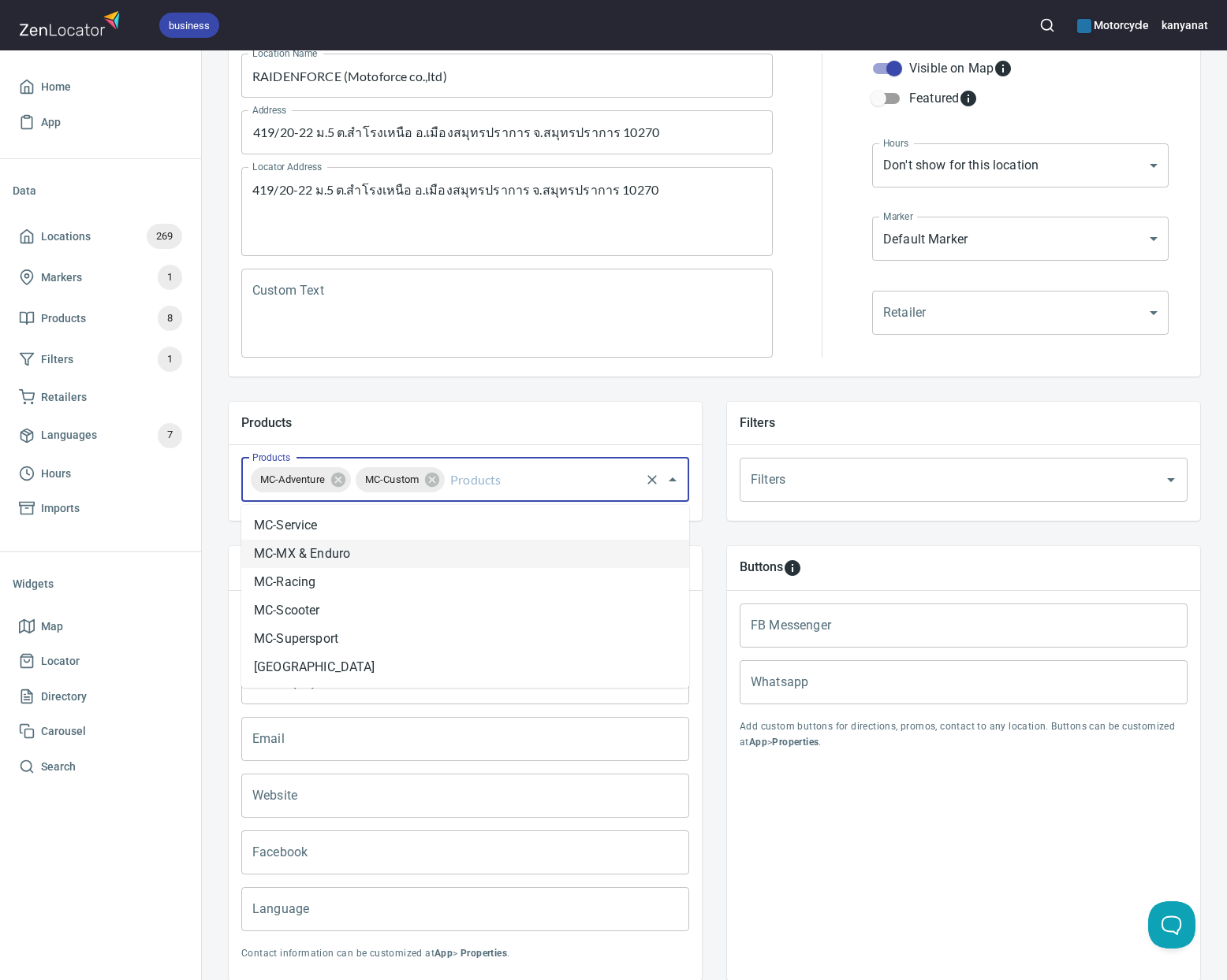
click at [363, 559] on li "MC-MX & Enduro" at bounding box center [465, 554] width 448 height 29
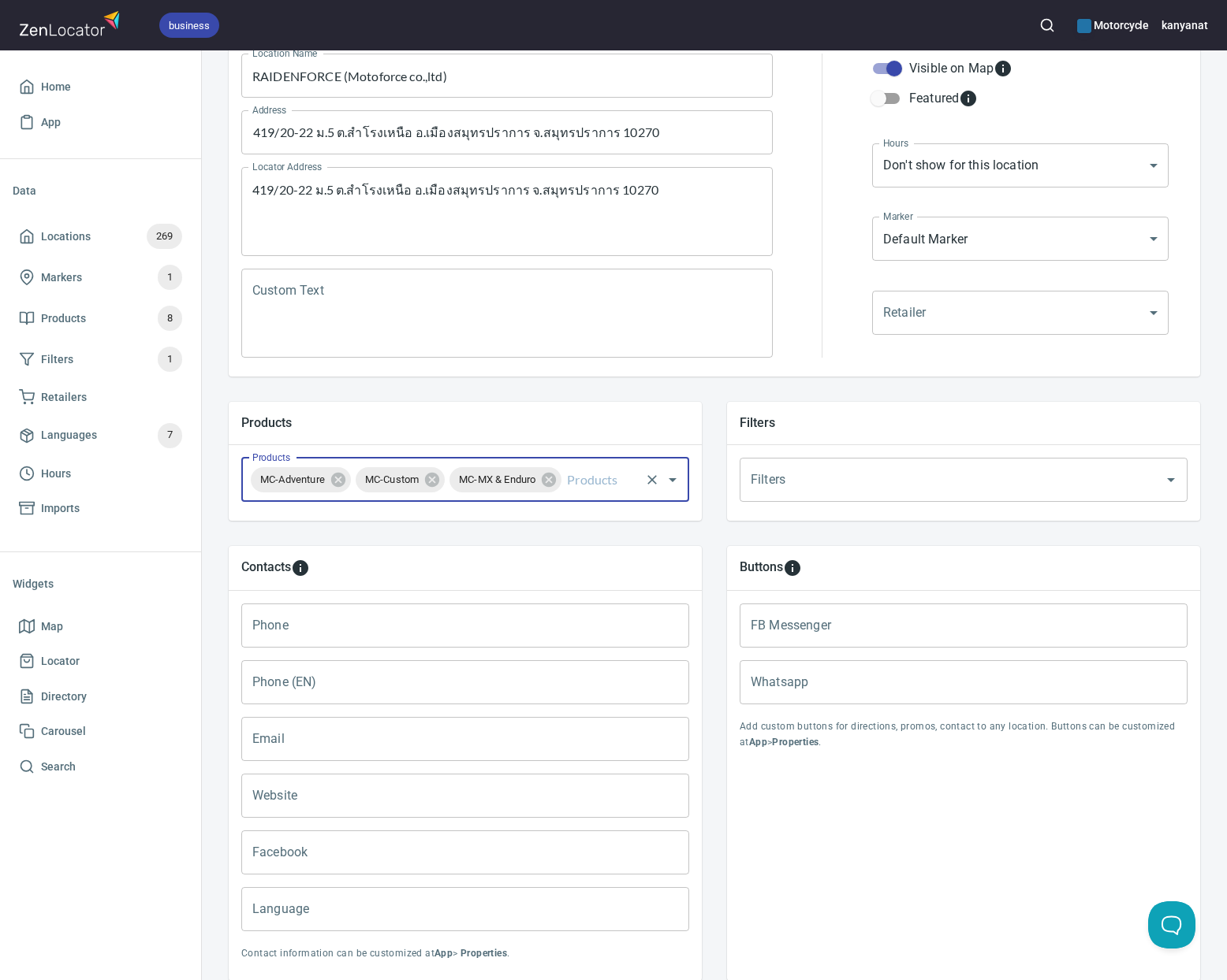
click at [584, 479] on input "Products" at bounding box center [601, 479] width 74 height 30
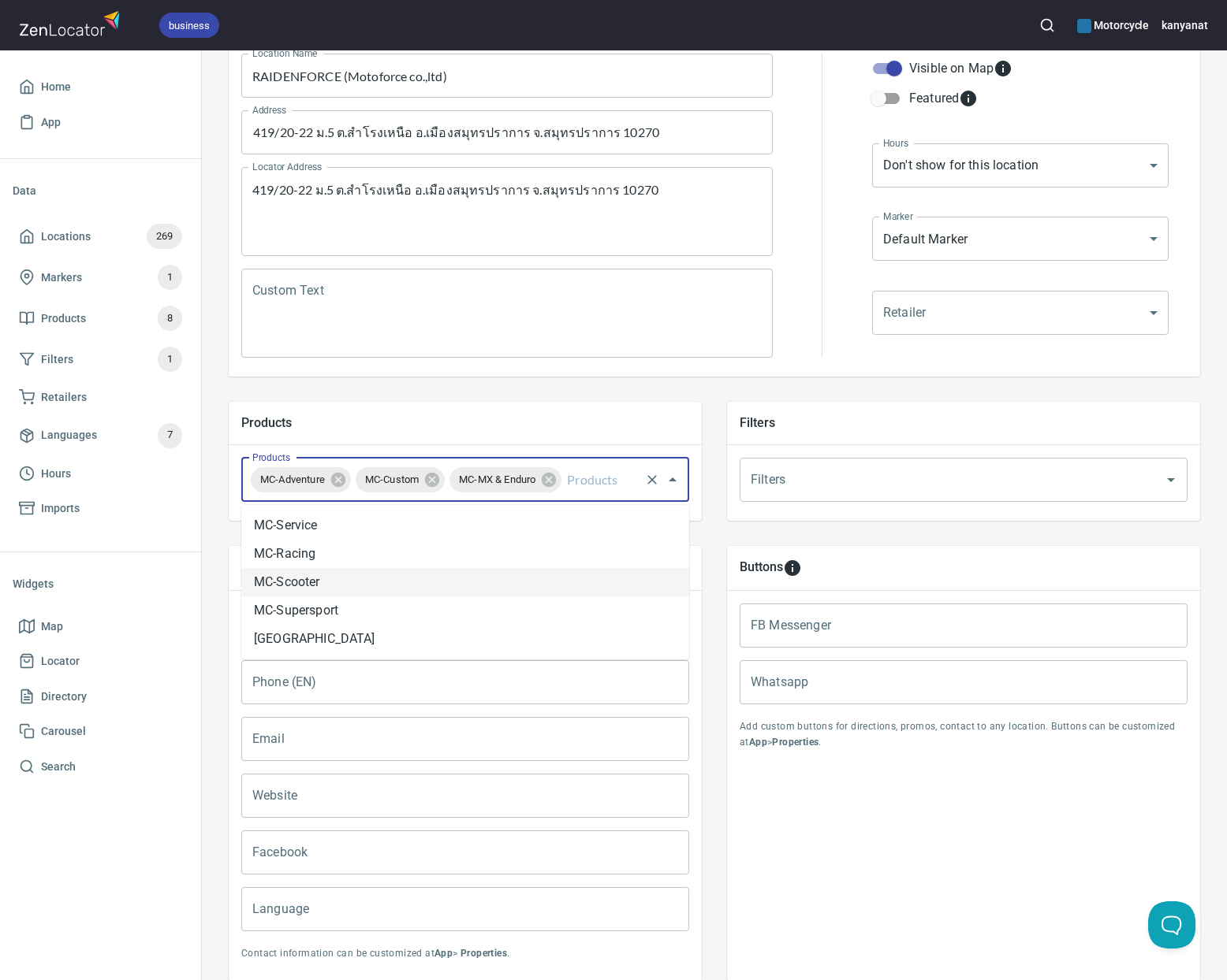
click at [343, 588] on li "MC-Scooter" at bounding box center [465, 583] width 448 height 29
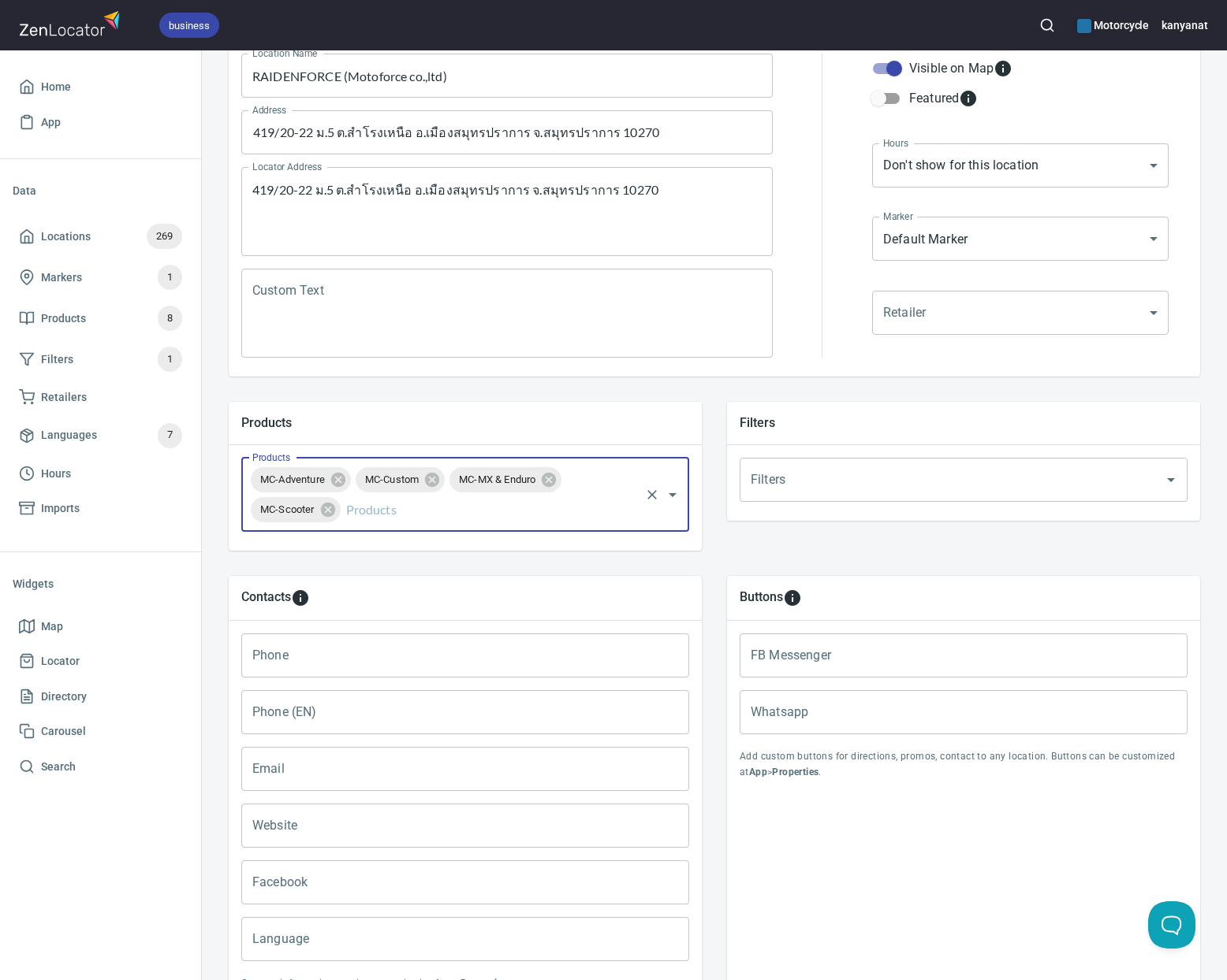
click at [455, 513] on input "Products" at bounding box center [490, 509] width 295 height 30
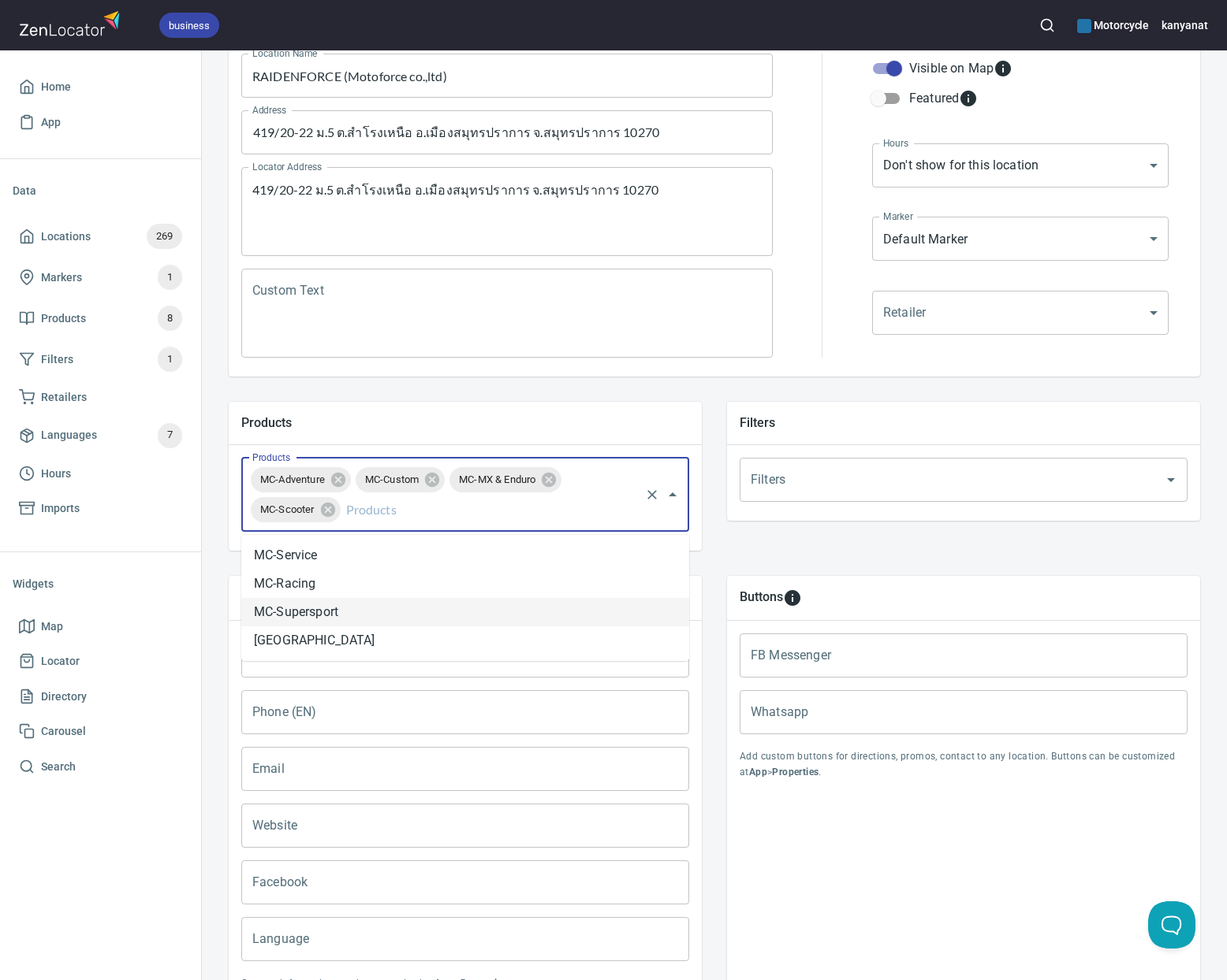
click at [284, 618] on li "MC-Supersport" at bounding box center [465, 613] width 448 height 29
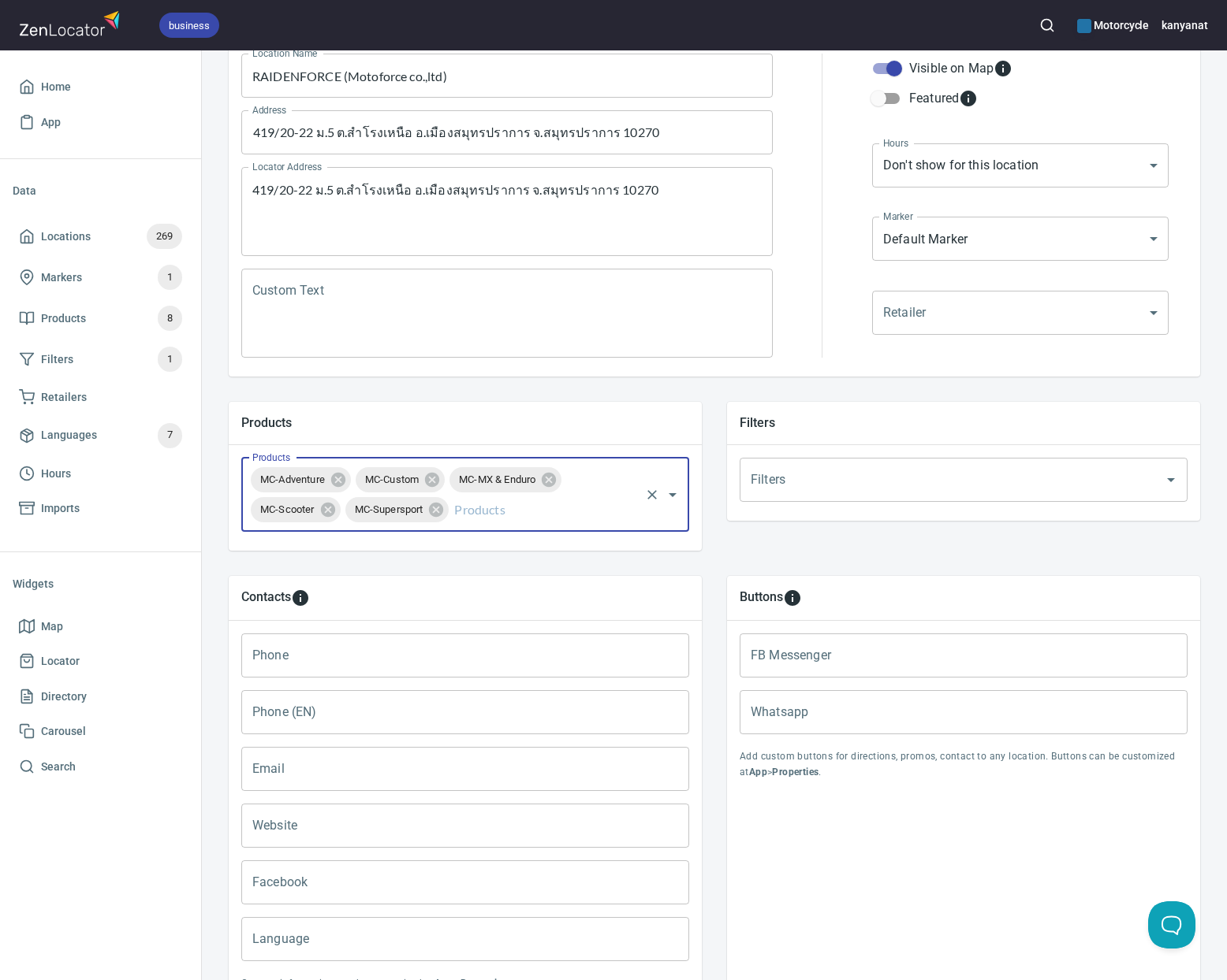
click at [477, 517] on input "Products" at bounding box center [544, 509] width 187 height 30
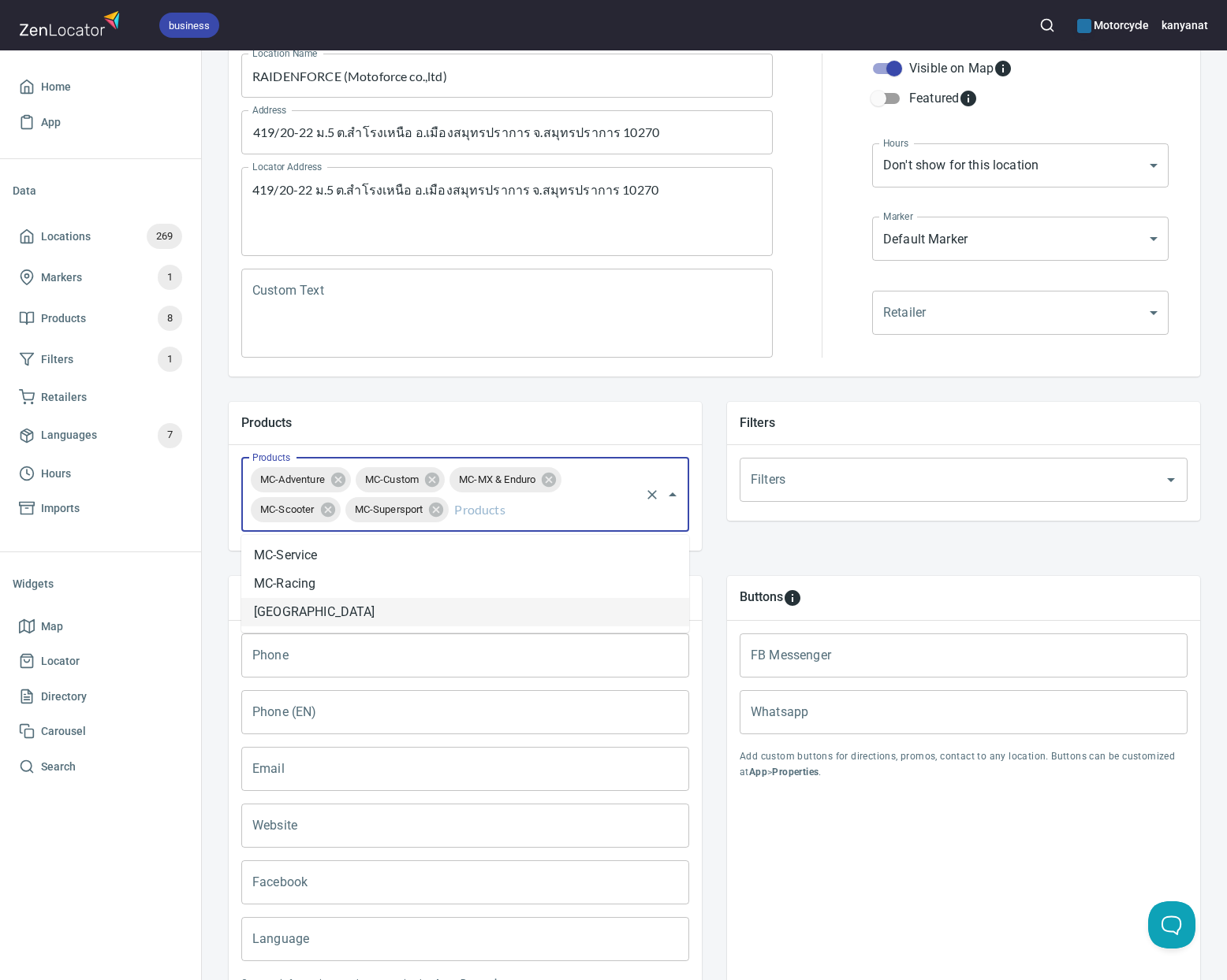
click at [307, 618] on li "[GEOGRAPHIC_DATA]" at bounding box center [465, 613] width 448 height 29
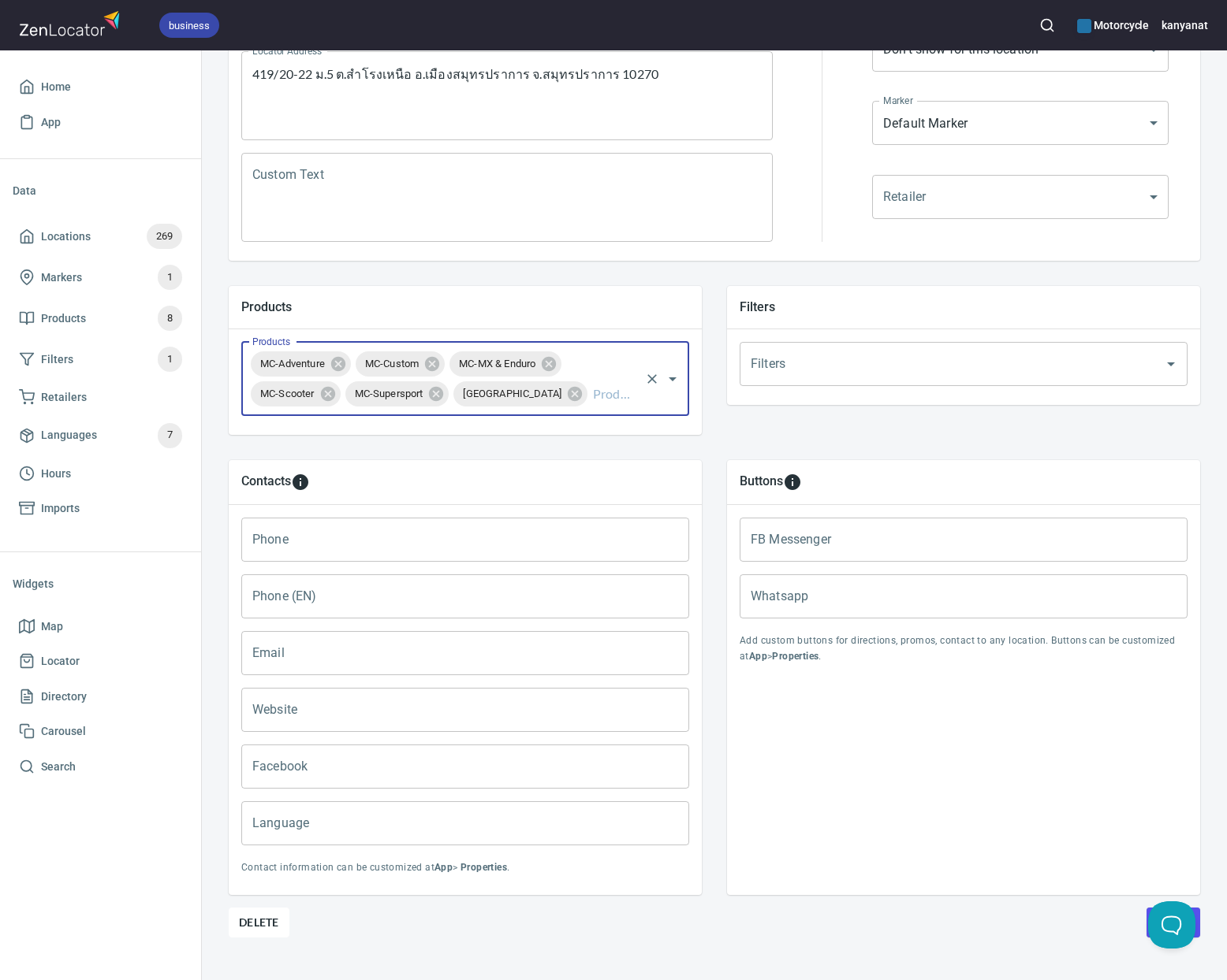
scroll to position [337, 0]
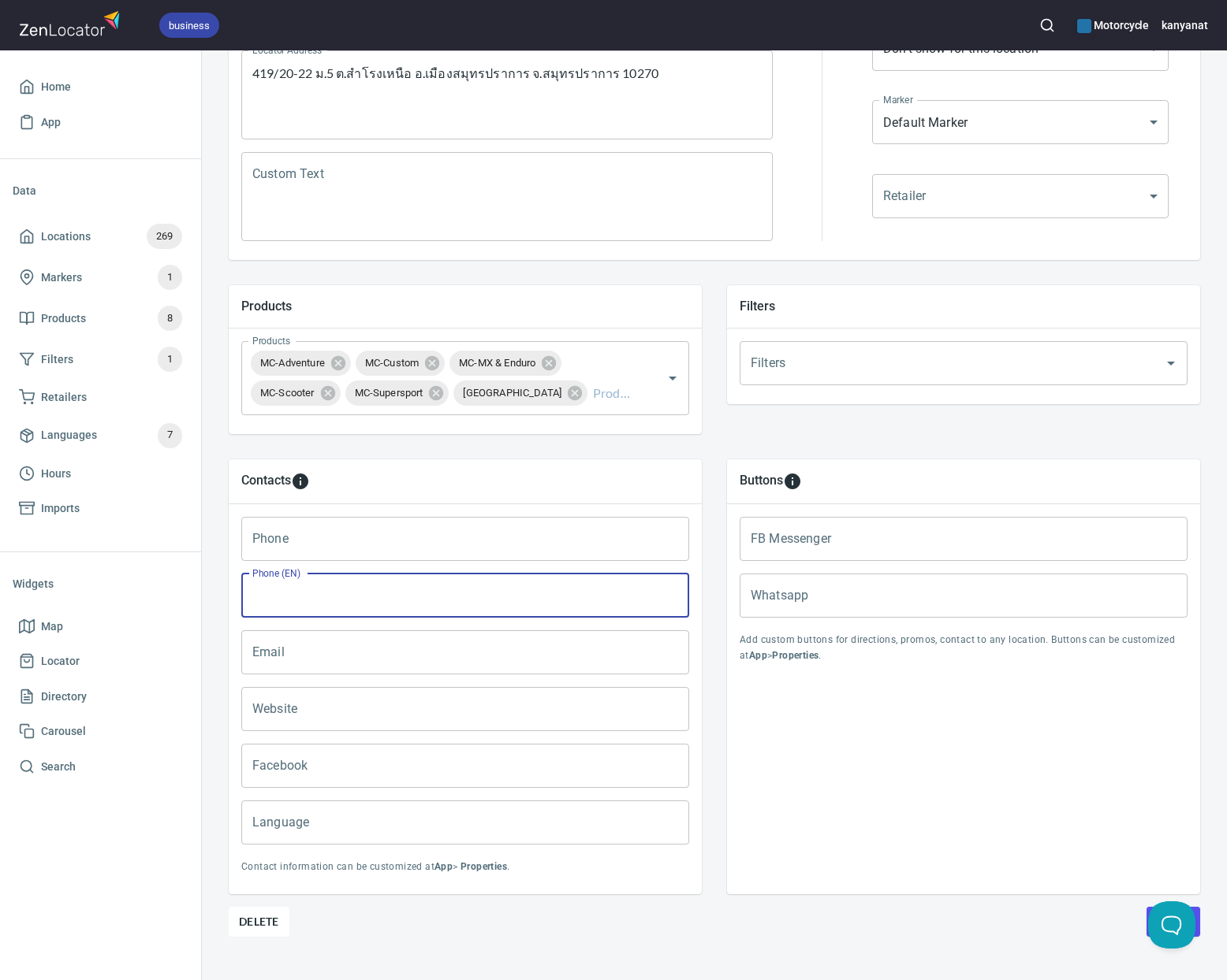
click at [373, 589] on input "Phone (EN)" at bounding box center [465, 595] width 448 height 44
paste input "082-162-4116"
type input "082-162-4116"
click at [312, 662] on input "Email" at bounding box center [465, 653] width 448 height 44
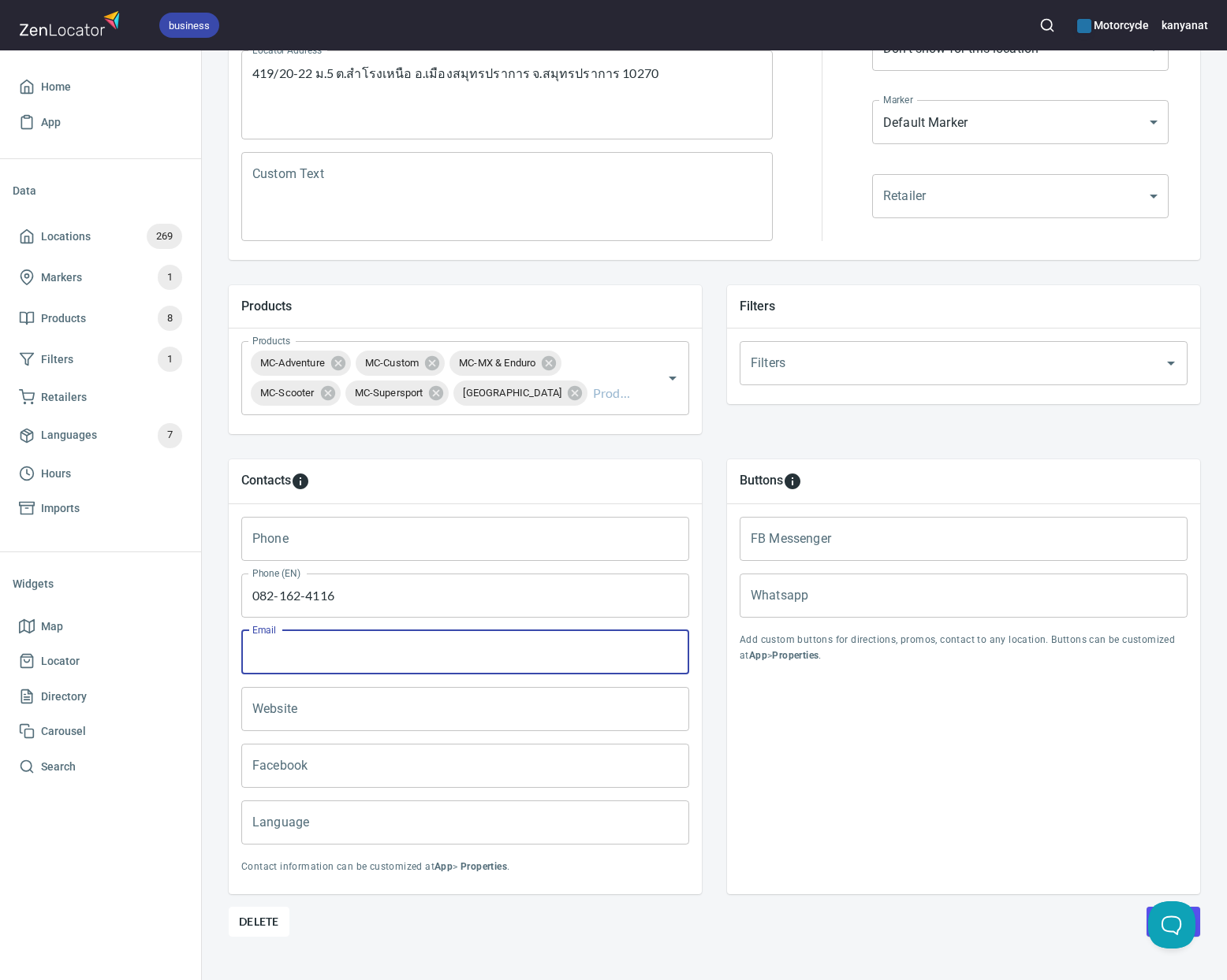
click at [327, 659] on input "Email" at bounding box center [465, 653] width 448 height 44
paste input "[EMAIL_ADDRESS][DOMAIN_NAME]"
type input "[EMAIL_ADDRESS][DOMAIN_NAME]"
click at [333, 711] on input "Website" at bounding box center [465, 710] width 448 height 44
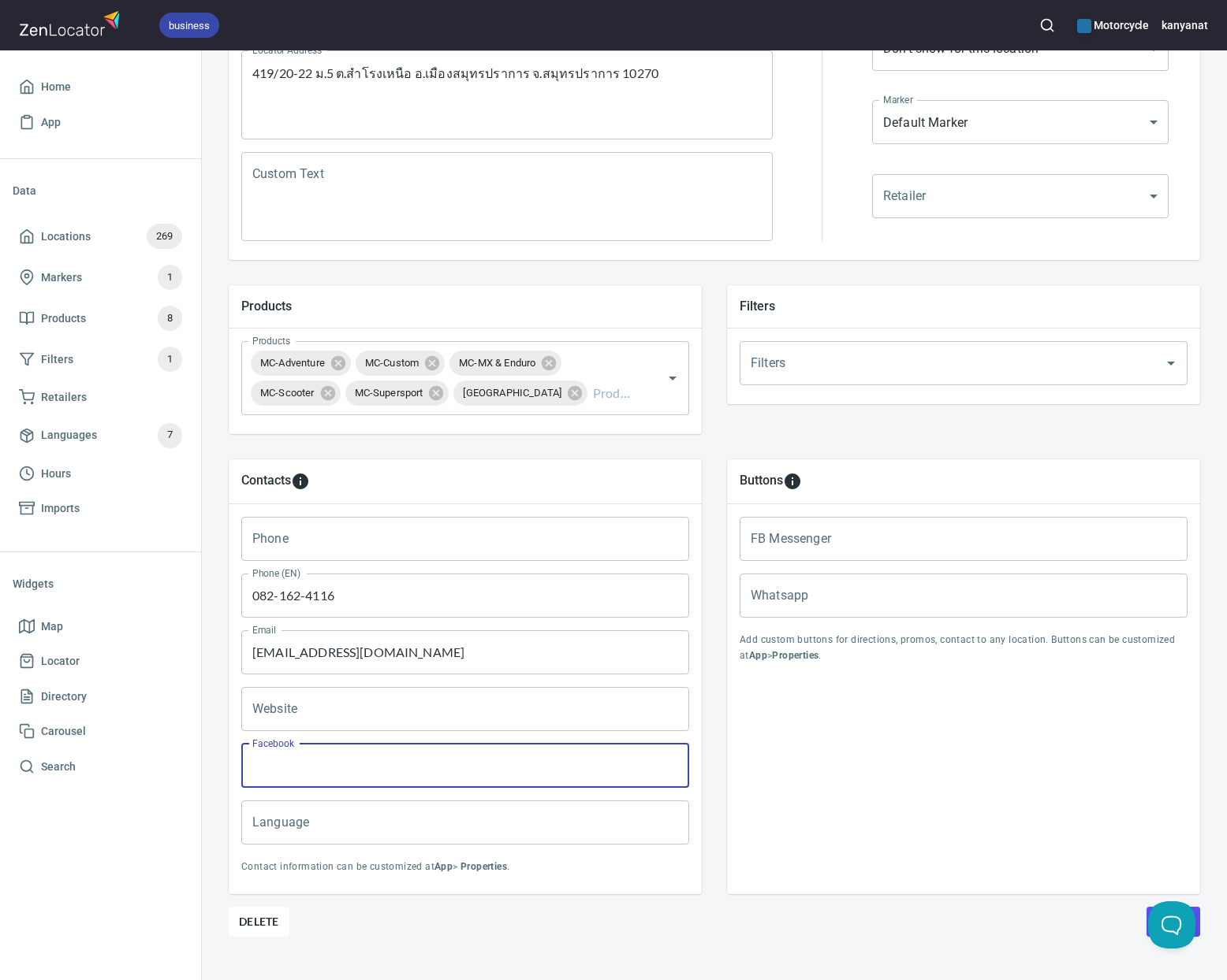
click at [279, 755] on input "Facebook" at bounding box center [465, 766] width 448 height 44
paste input "[DOMAIN_NAME][URL]"
type input "[DOMAIN_NAME][URL]"
click at [308, 715] on input "Website" at bounding box center [465, 710] width 448 height 44
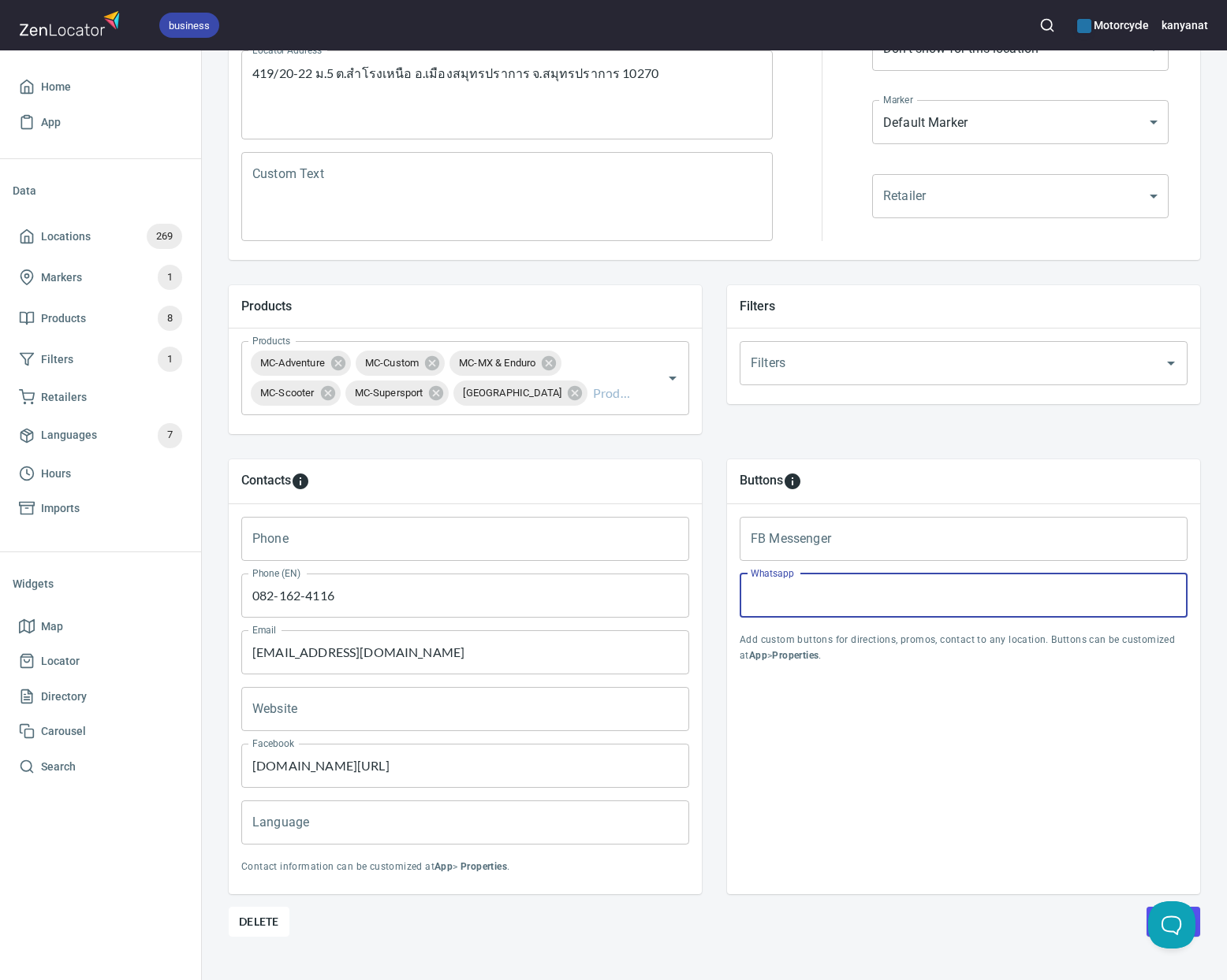
click at [785, 595] on input "Whatsapp" at bounding box center [963, 595] width 448 height 44
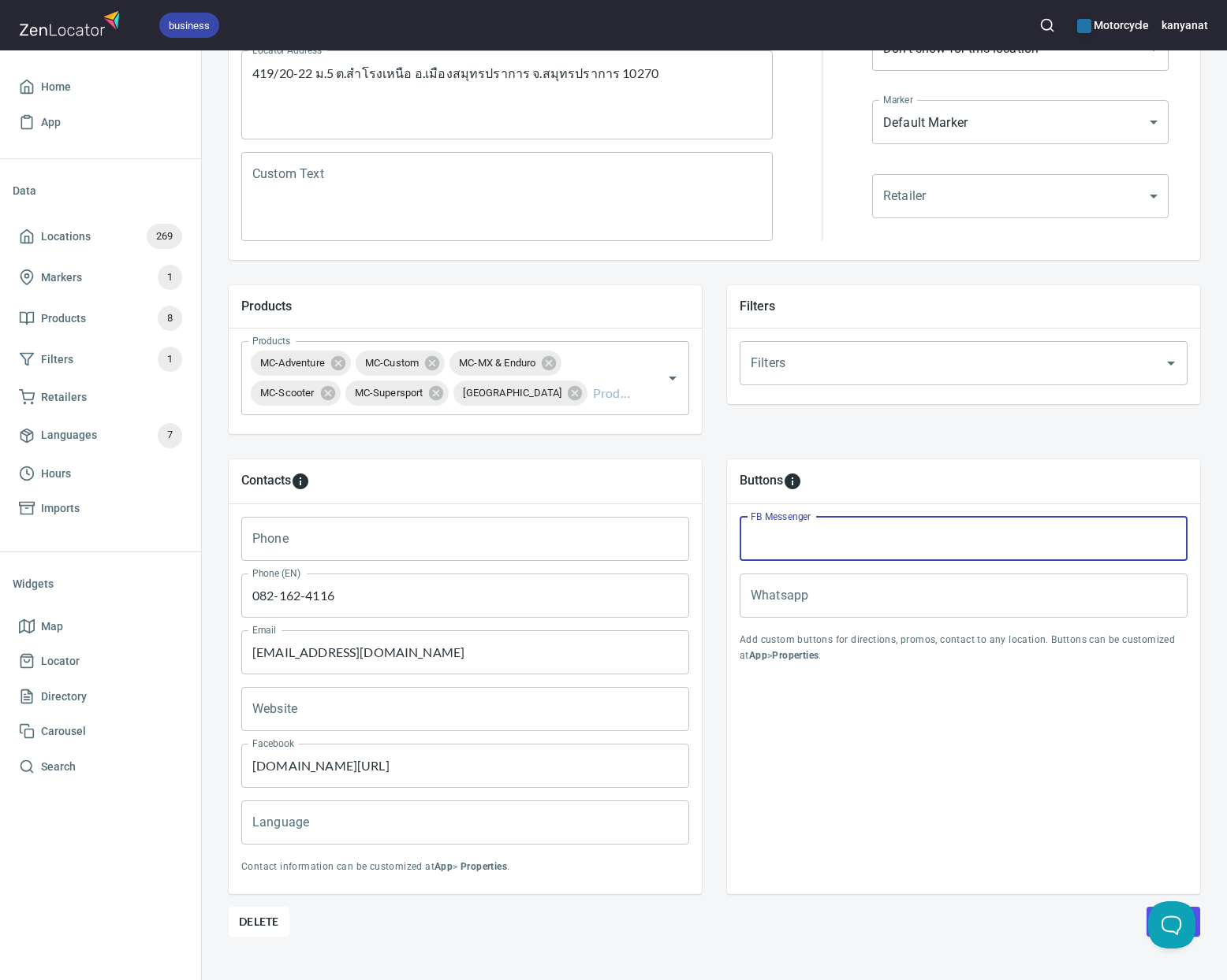
click at [814, 530] on input "FB Messenger" at bounding box center [963, 539] width 448 height 44
paste input "[URL][DOMAIN_NAME]"
type input "[URL][DOMAIN_NAME]"
click at [339, 823] on input "Language" at bounding box center [465, 823] width 448 height 44
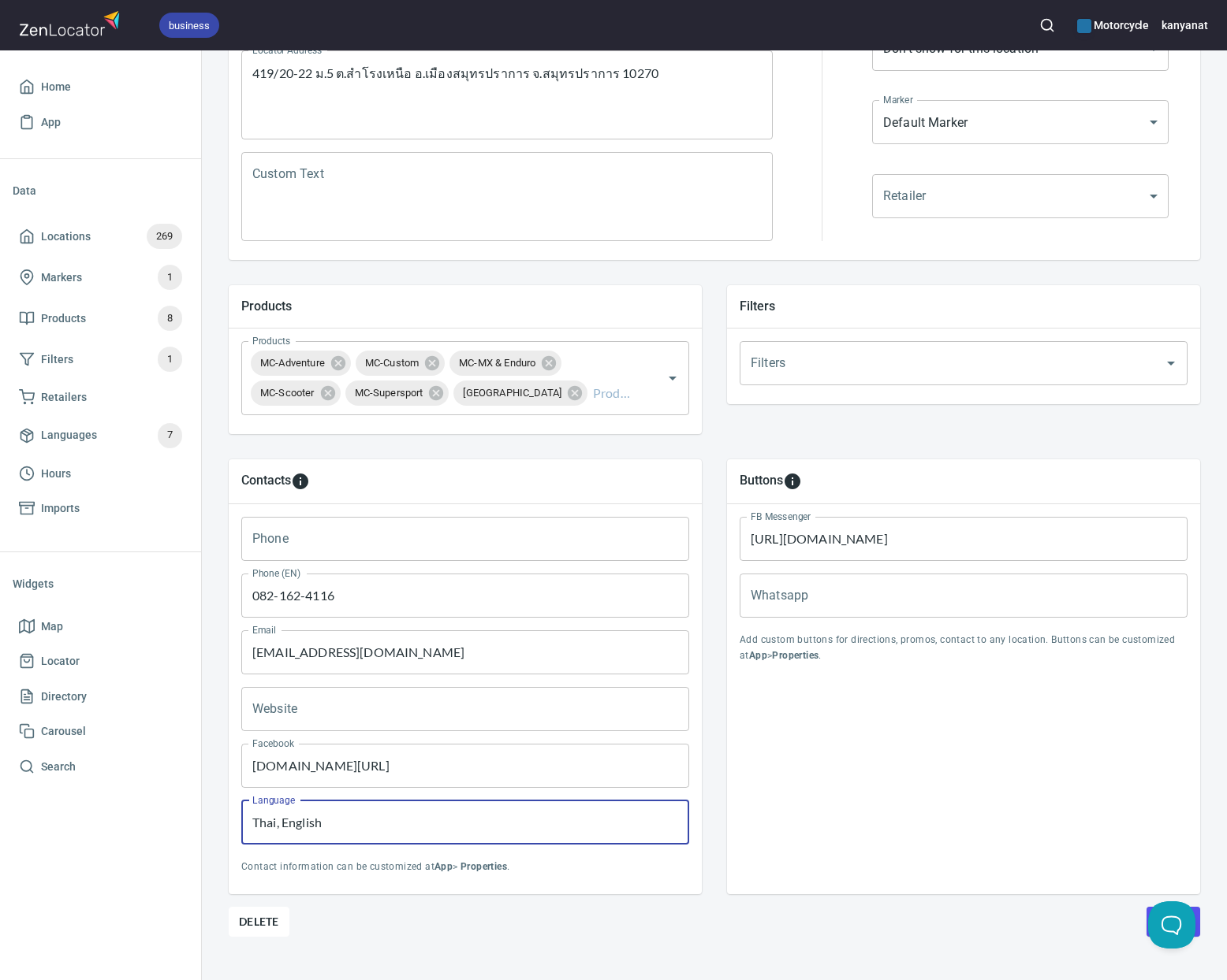
click at [281, 828] on input "Thai, English" at bounding box center [465, 823] width 448 height 44
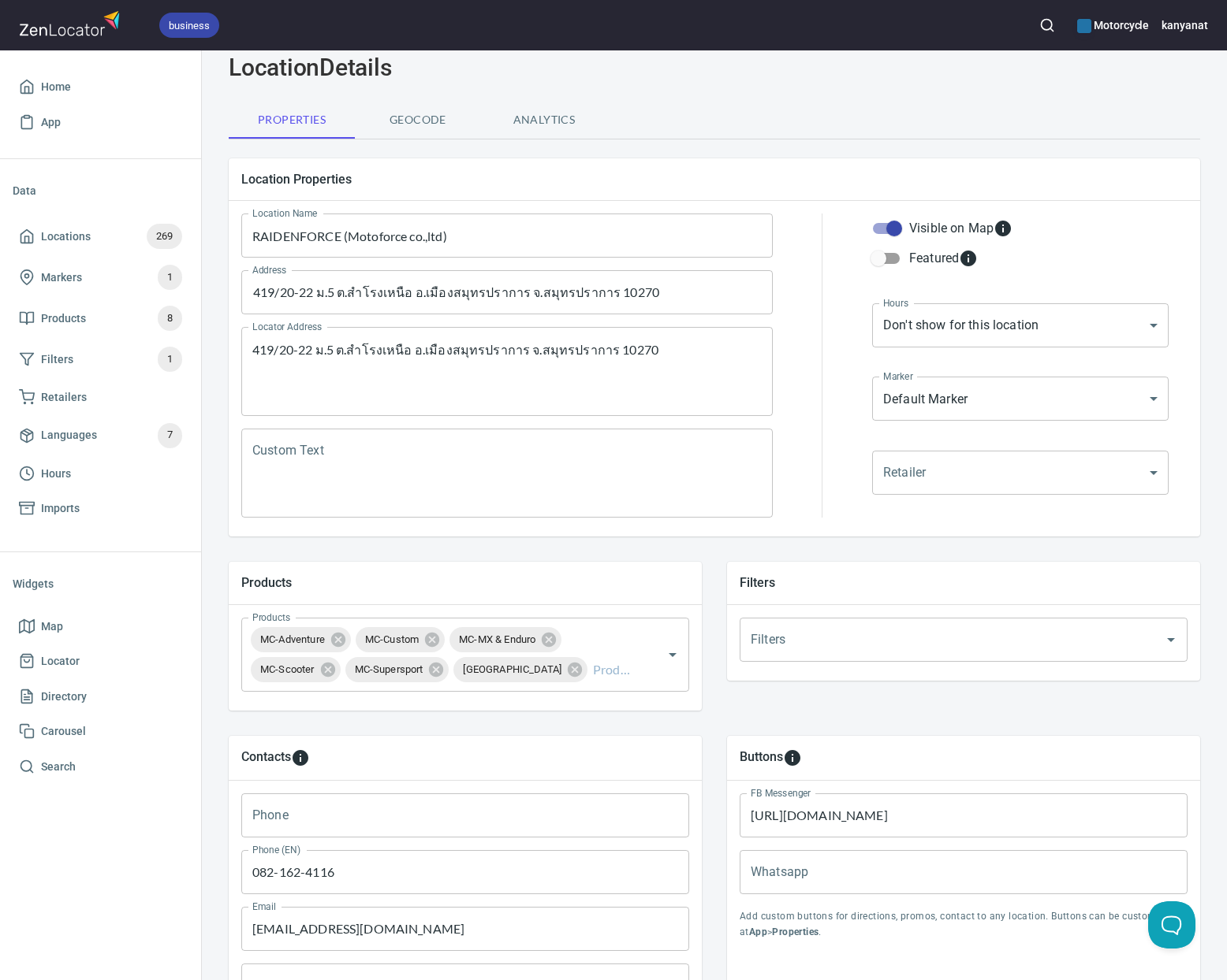
scroll to position [362, 0]
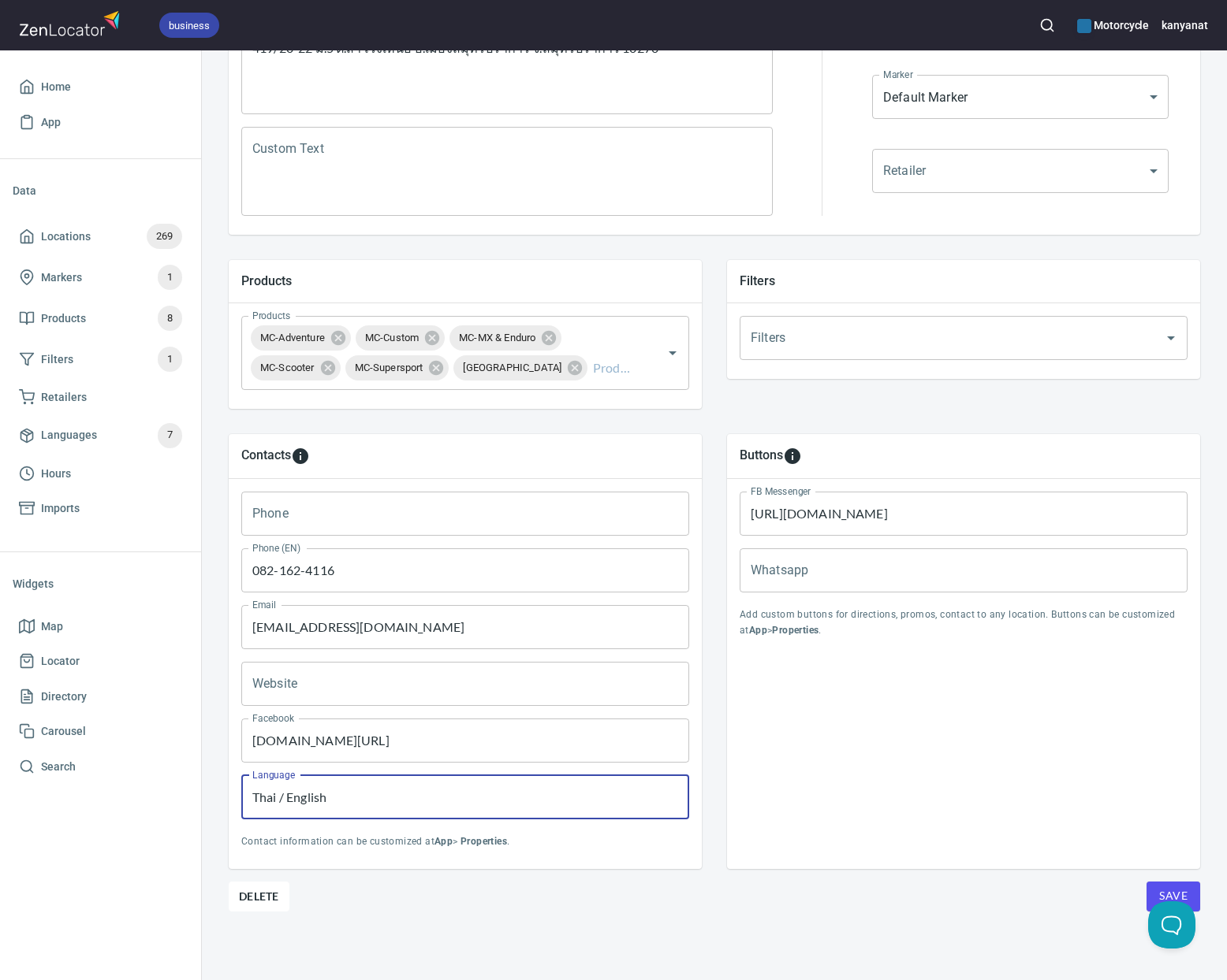
type input "Thai / English"
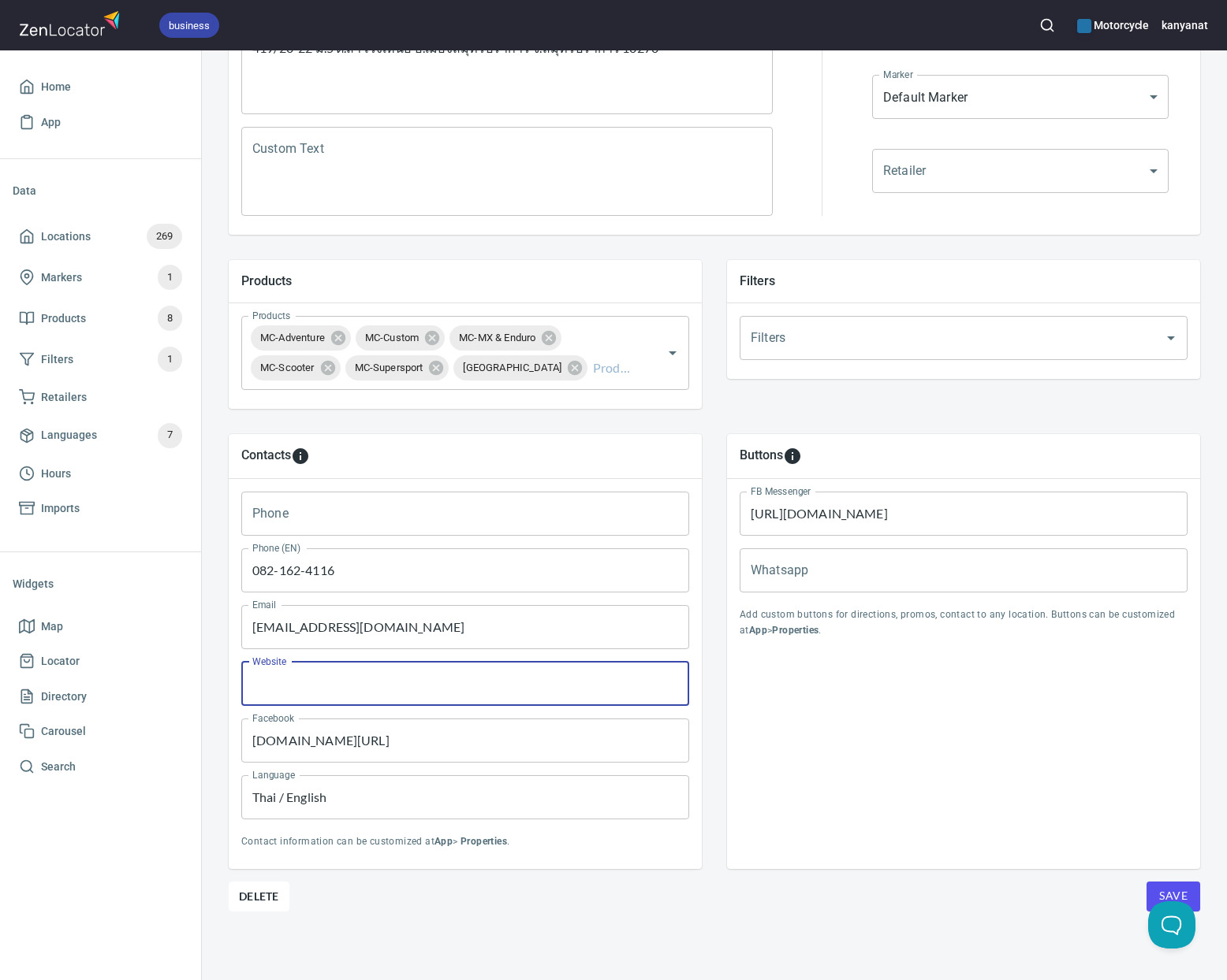
click at [327, 688] on input "Website" at bounding box center [465, 684] width 448 height 44
paste input "[URL][DOMAIN_NAME]"
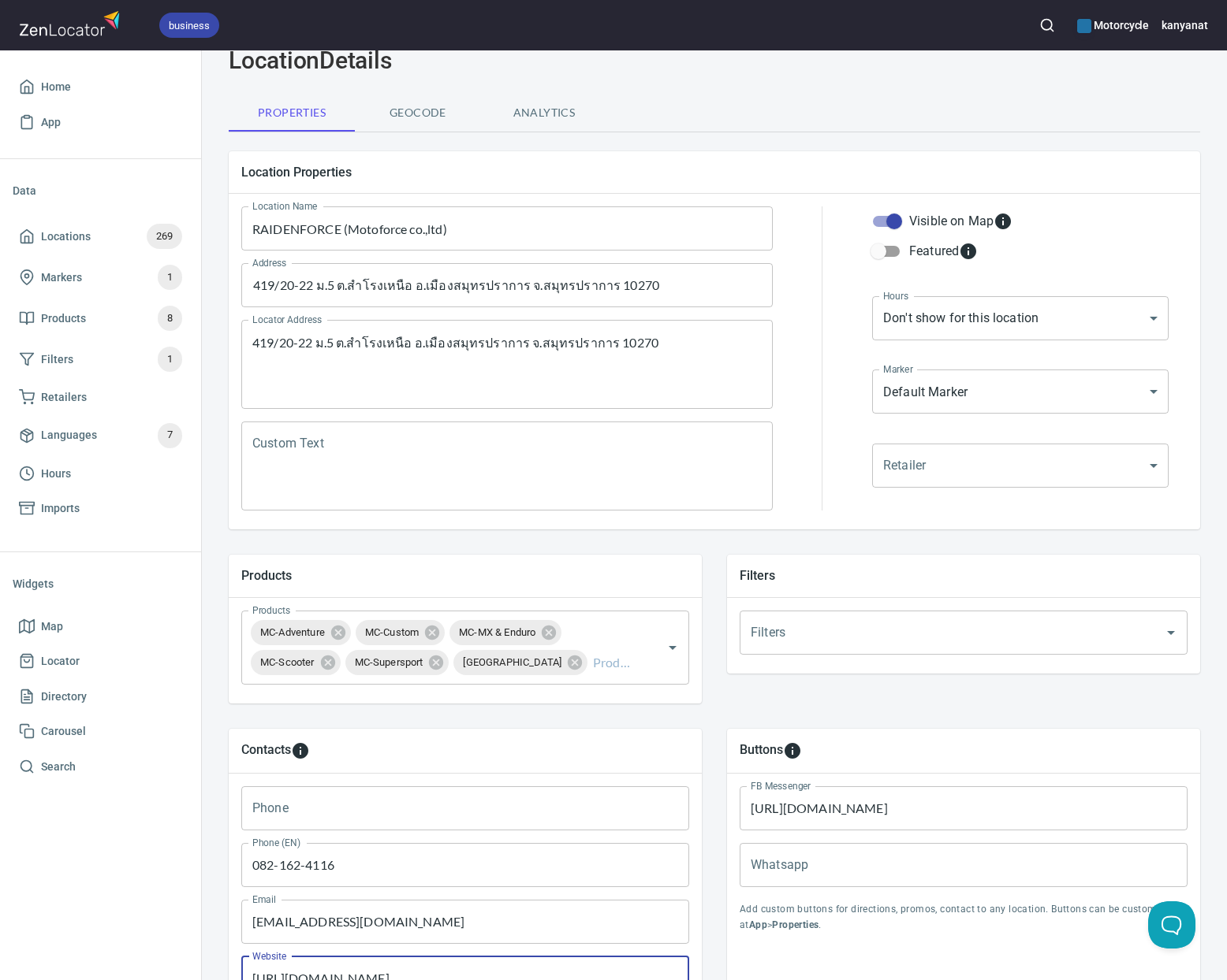
scroll to position [22, 0]
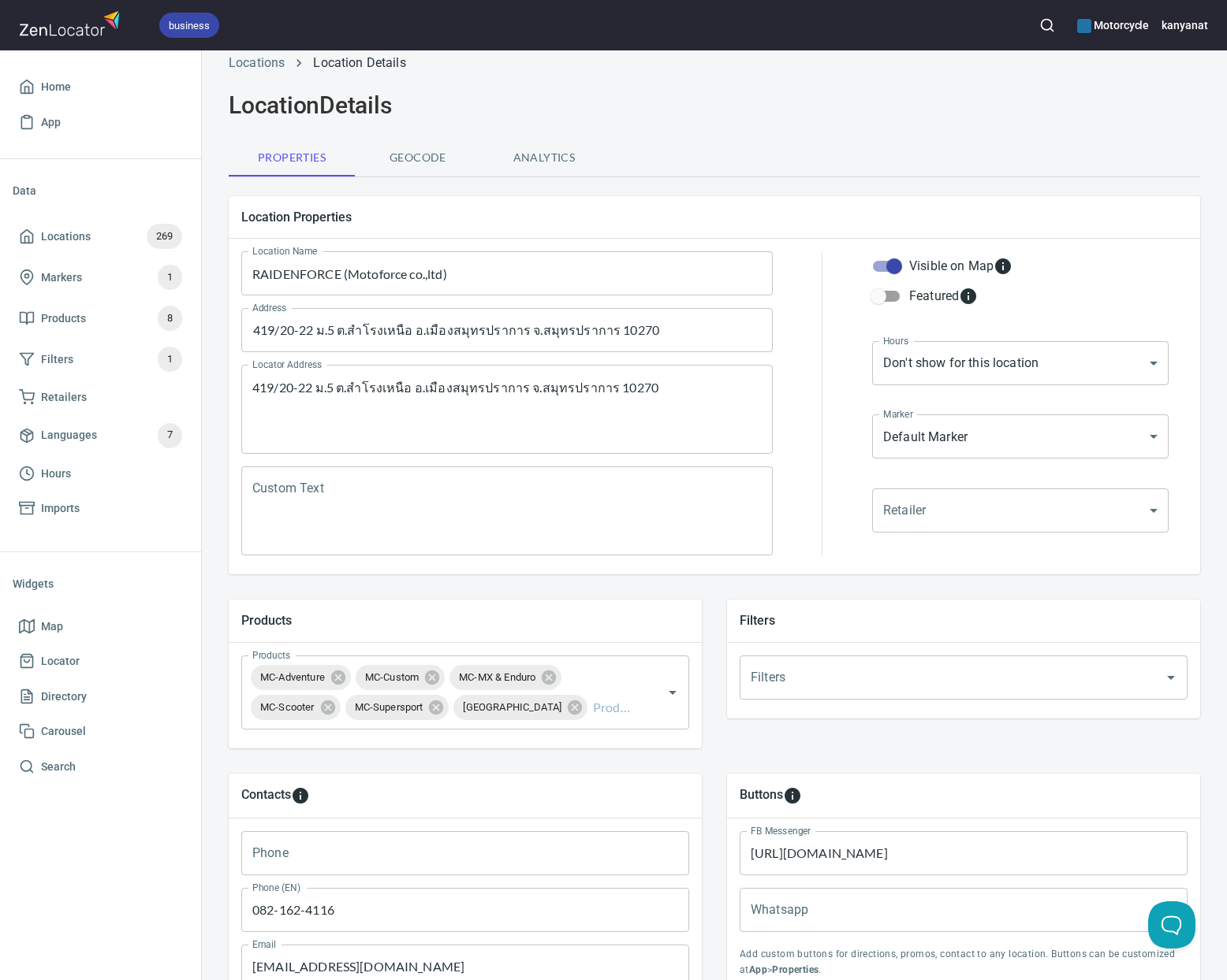
type input "[URL][DOMAIN_NAME]"
click at [991, 369] on body "business Motorcycle kanyanat Home App Data Locations 269 Markers 1 Products 8 F…" at bounding box center [613, 490] width 1227 height 980
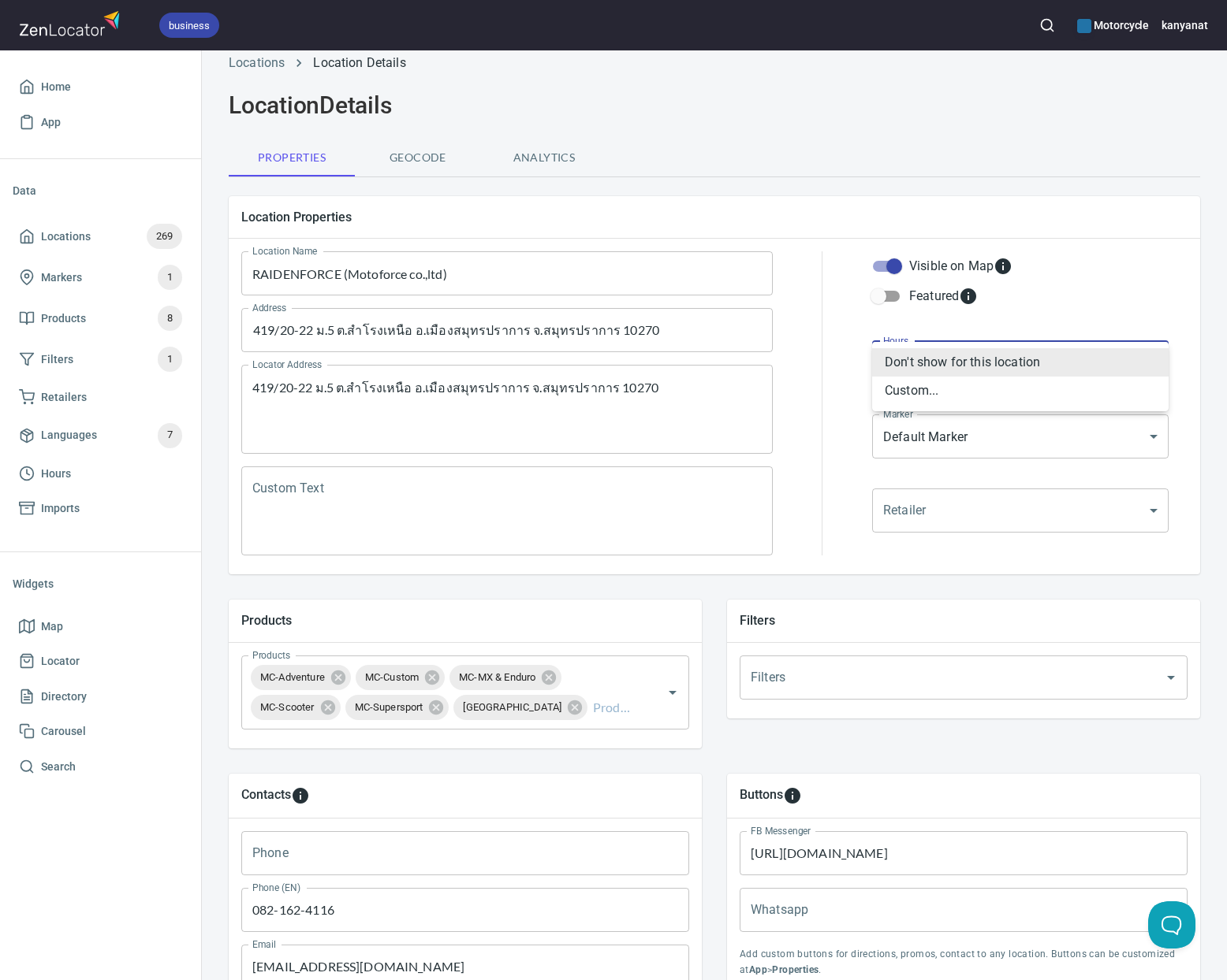
click at [949, 397] on li "Custom..." at bounding box center [1020, 391] width 296 height 29
type input "CUSTOM_HOURS"
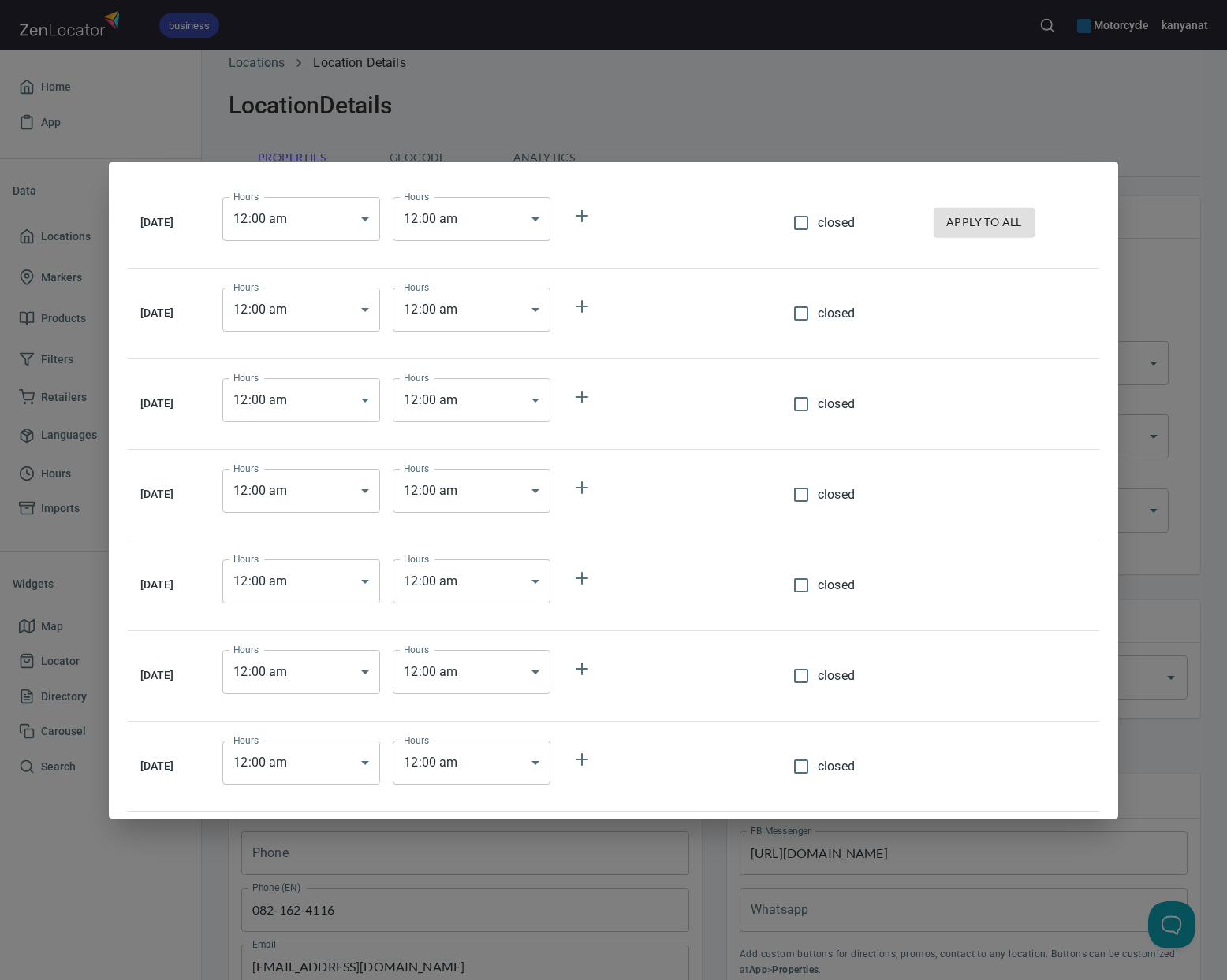
click at [312, 206] on body "business Motorcycle kanyanat Home App Data Locations 269 Markers 1 Products 8 F…" at bounding box center [613, 490] width 1227 height 980
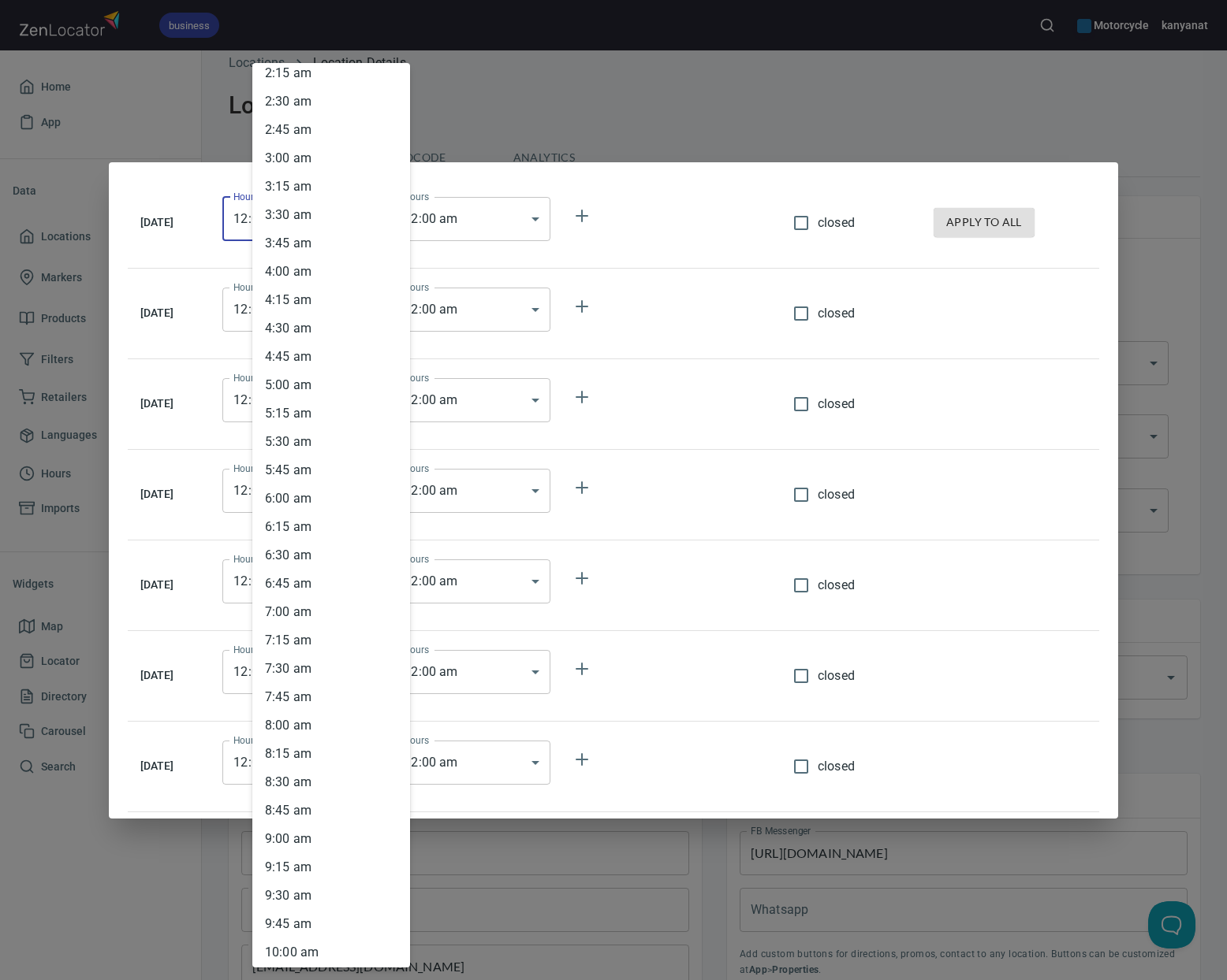
scroll to position [635, 0]
click at [300, 587] on li "10 : 00 am" at bounding box center [331, 583] width 157 height 29
type input "10:00"
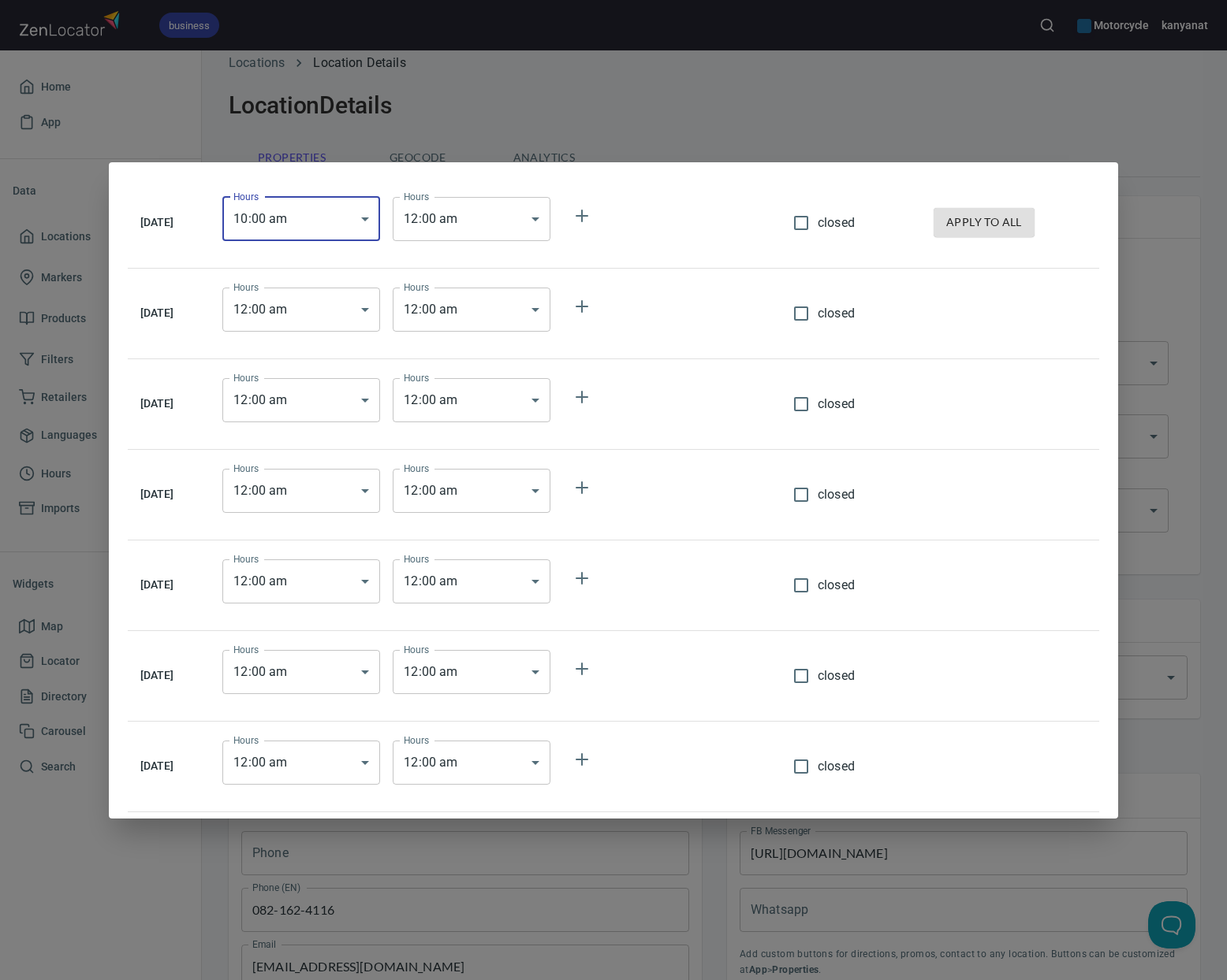
click at [522, 234] on body "business Motorcycle kanyanat Home App Data Locations 269 Markers 1 Products 8 F…" at bounding box center [613, 490] width 1227 height 980
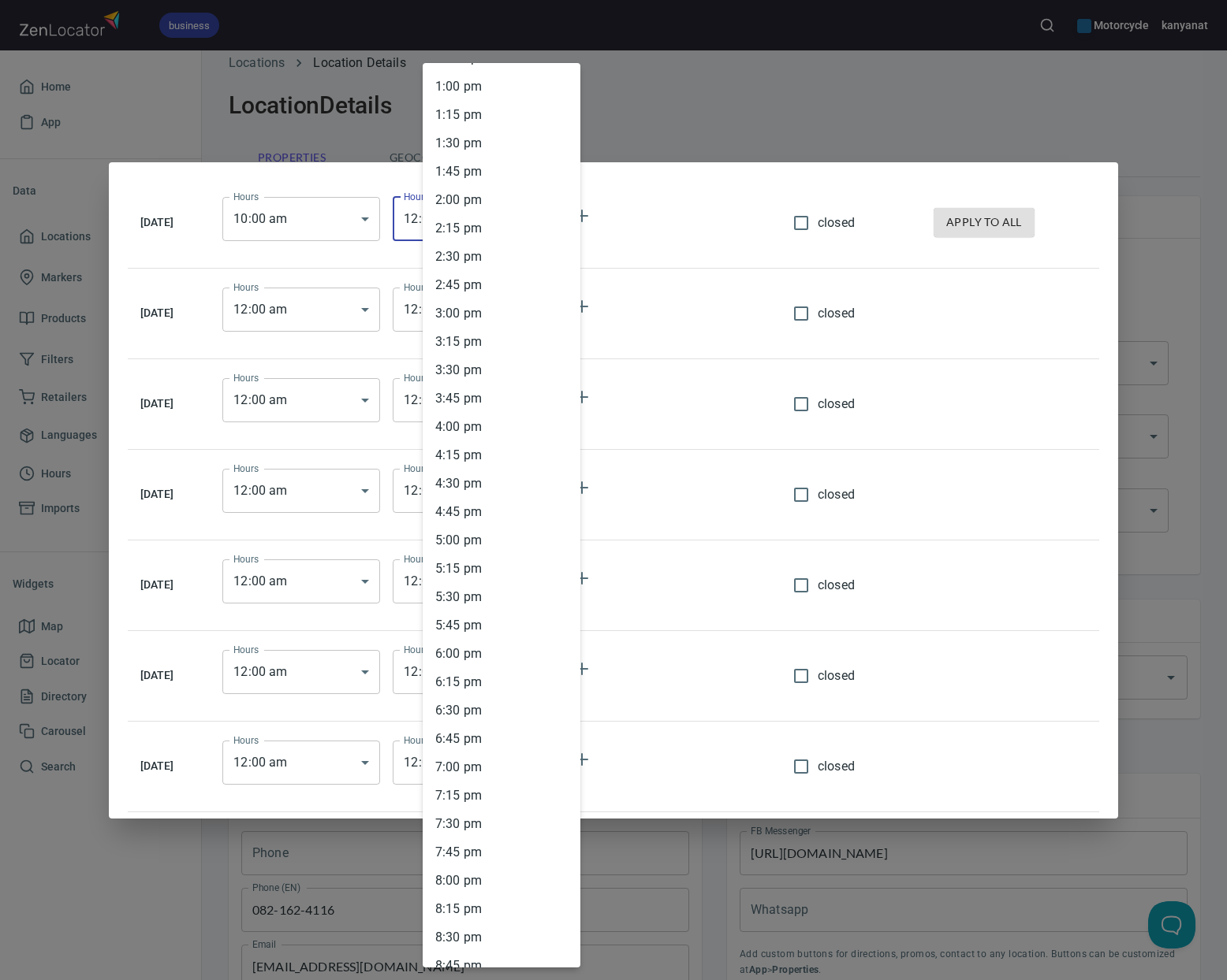
scroll to position [1511, 0]
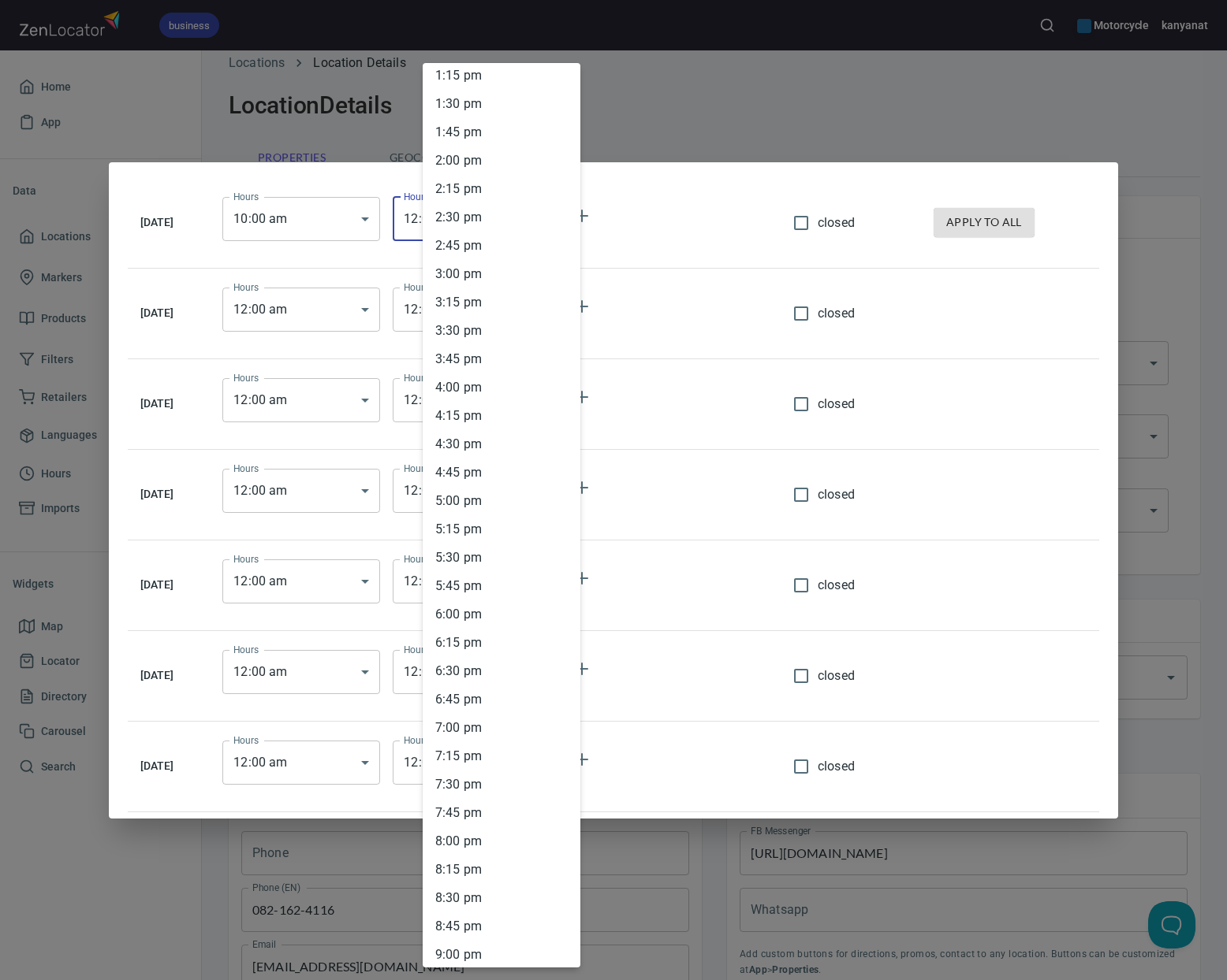
click at [475, 834] on li "8 : 00 pm" at bounding box center [502, 842] width 157 height 29
type input "20:00"
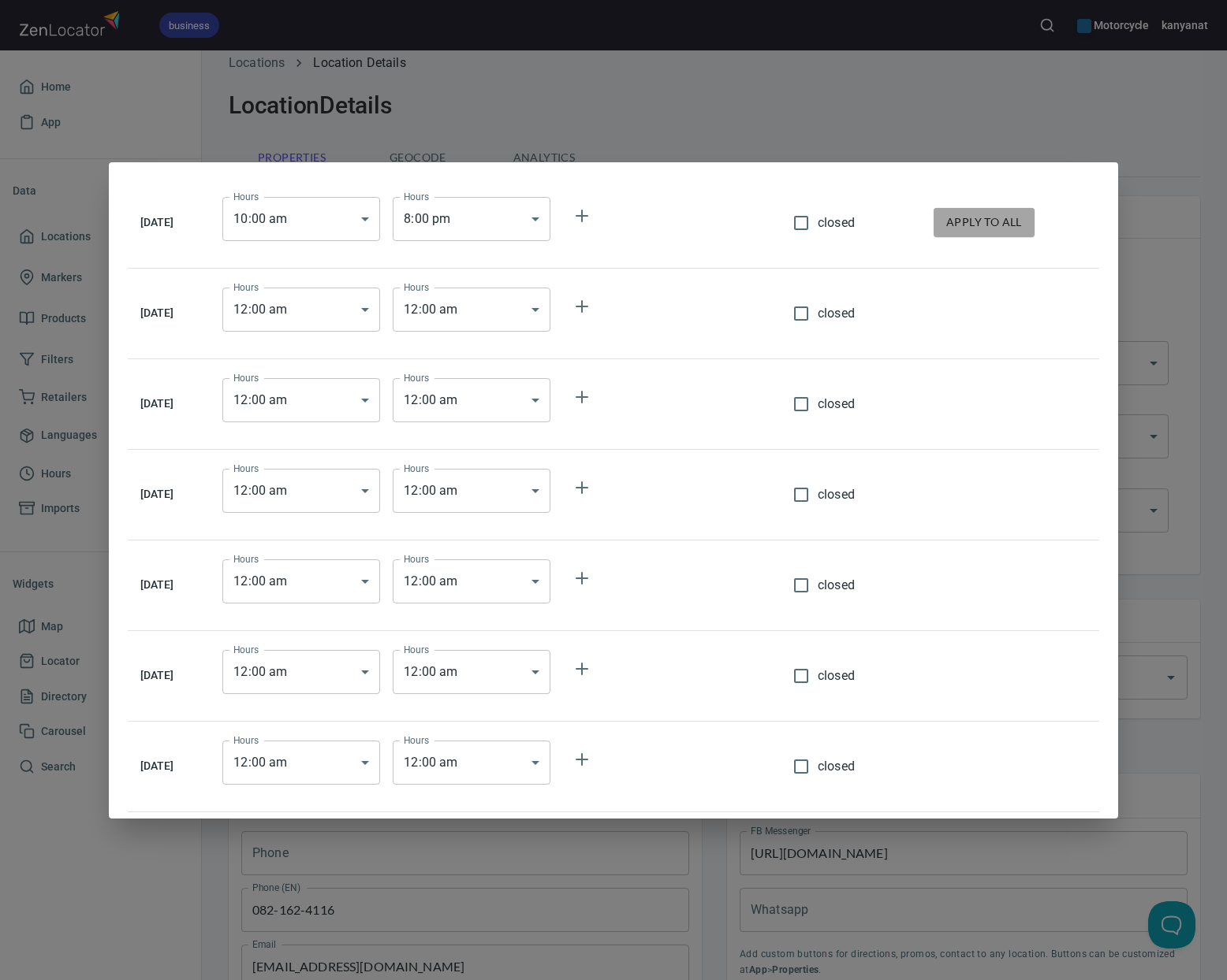
click at [980, 218] on span "apply to all" at bounding box center [983, 222] width 76 height 20
type input "10:00"
type input "20:00"
type input "10:00"
type input "20:00"
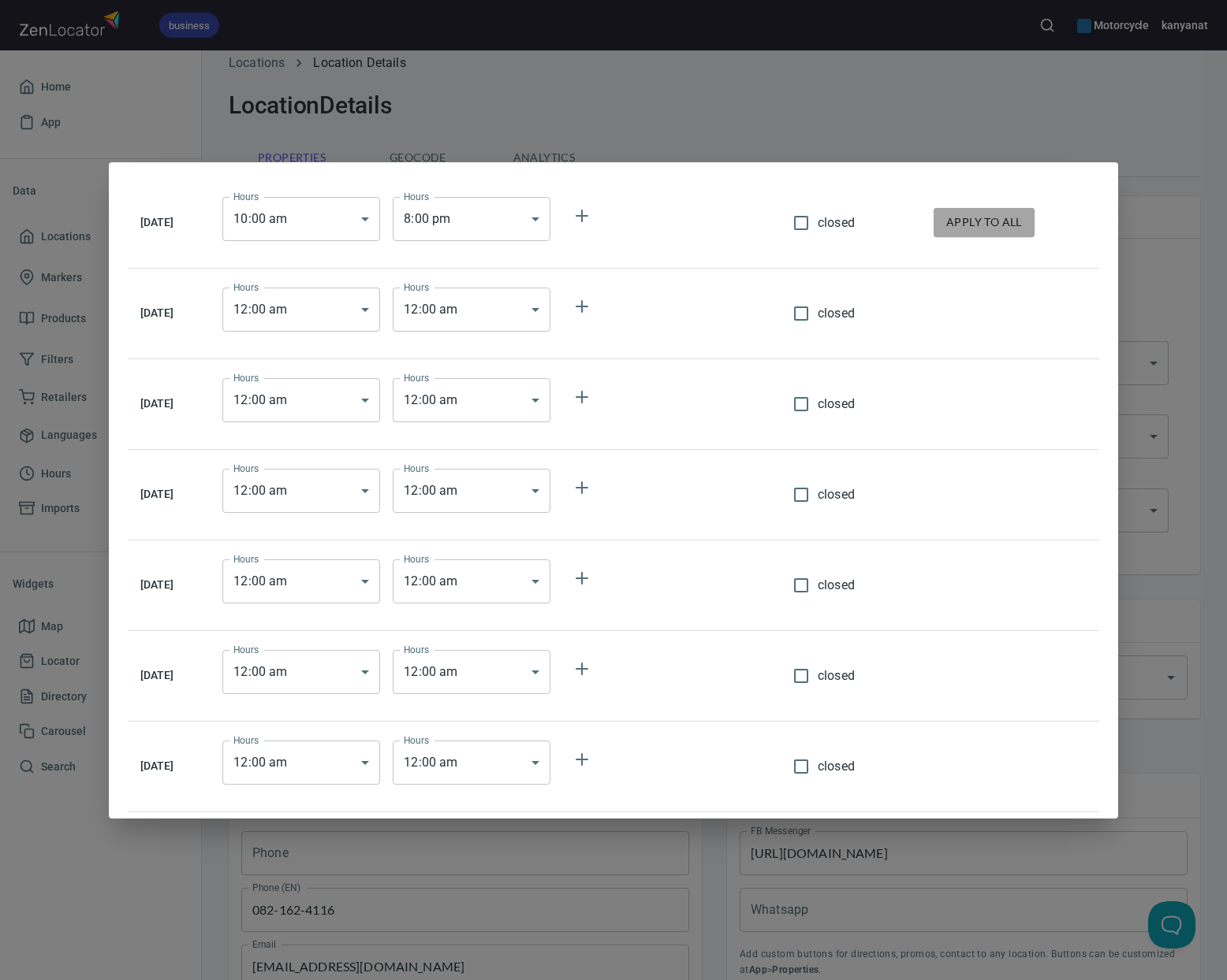
type input "10:00"
type input "20:00"
type input "10:00"
type input "20:00"
type input "10:00"
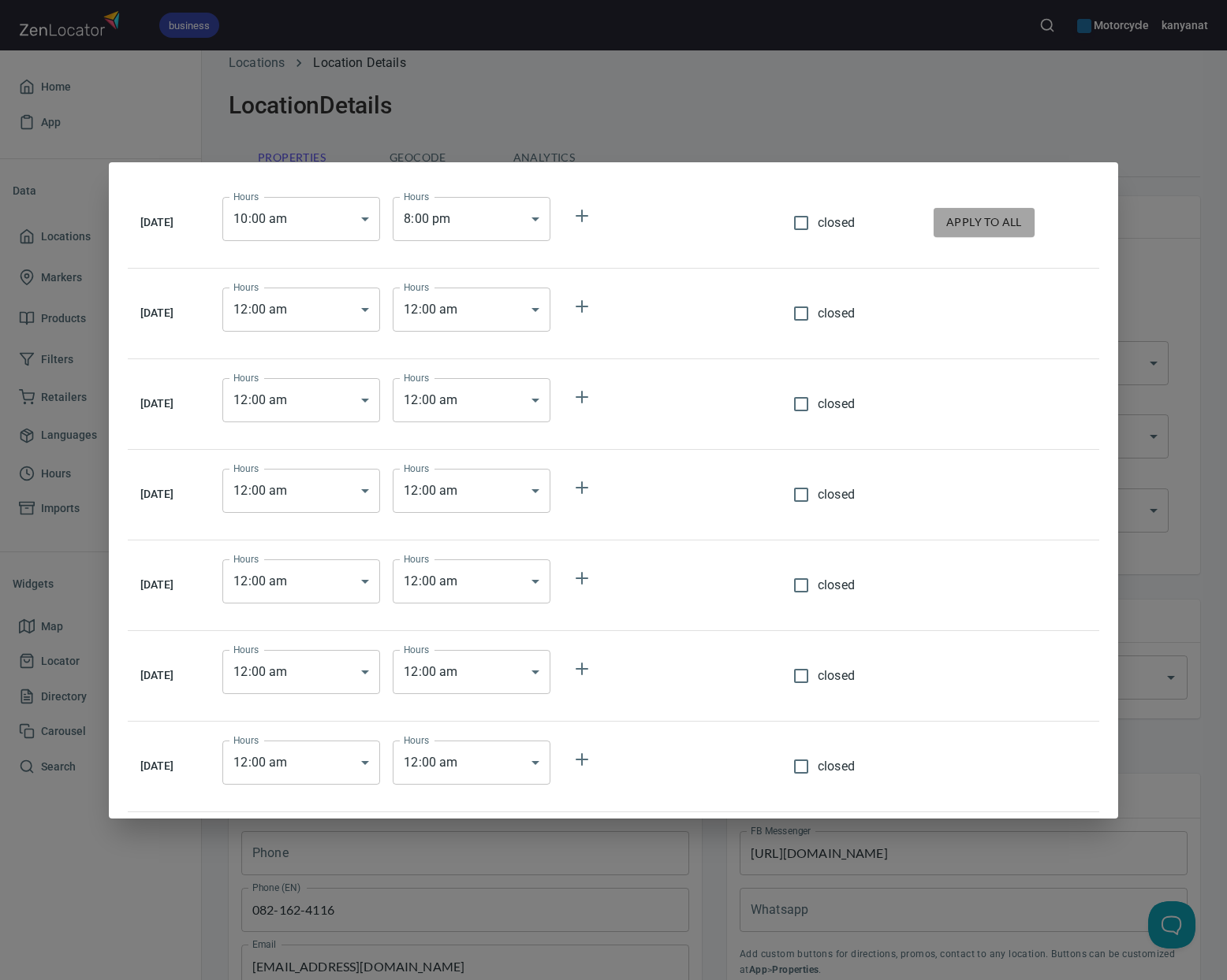
type input "20:00"
type input "10:00"
type input "20:00"
click at [816, 130] on div "Monday Hours 10 : 00 am 10:00 Hours Hours 8 : 00 pm 20:00 Hours closed apply to…" at bounding box center [613, 490] width 1227 height 980
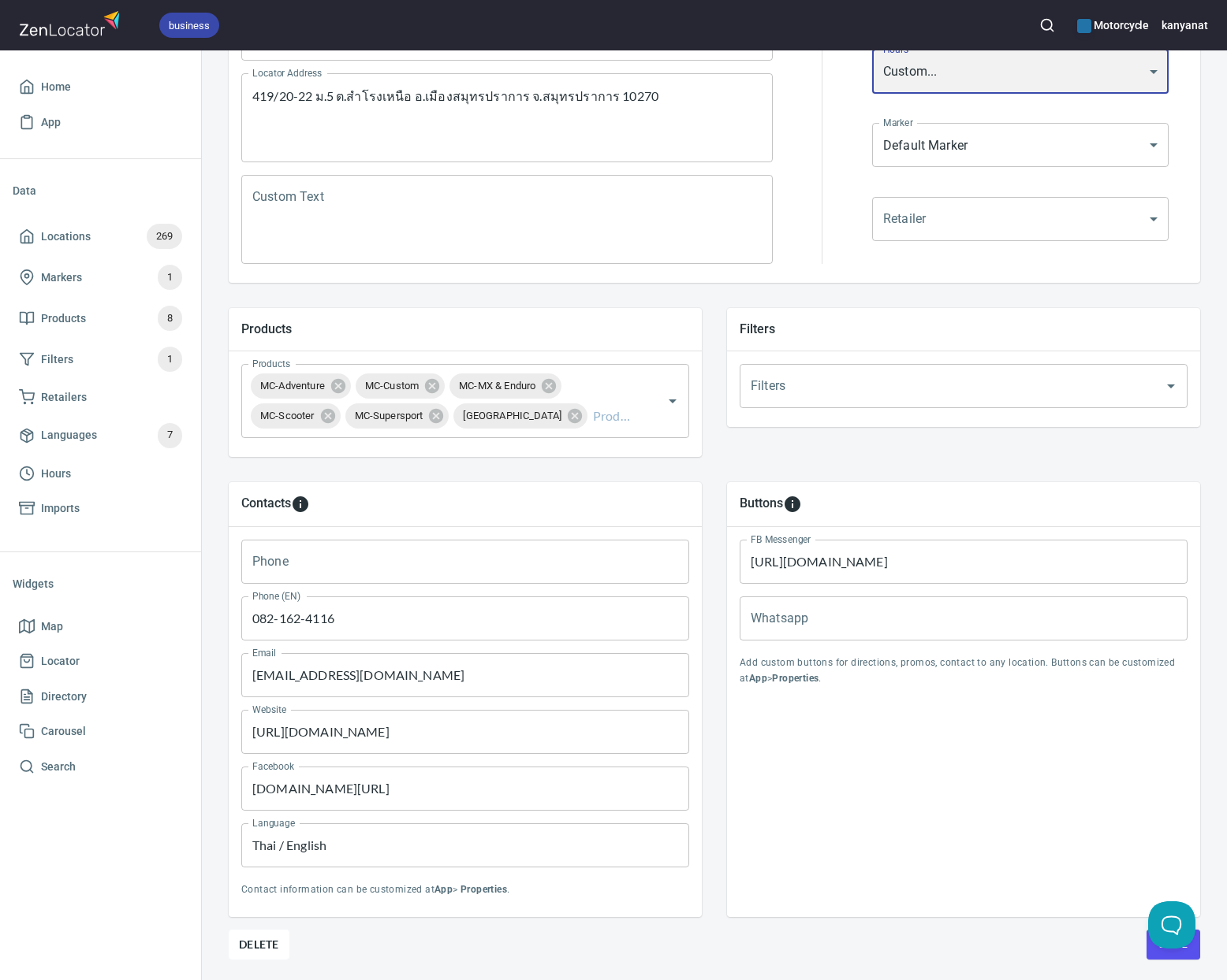
scroll to position [362, 0]
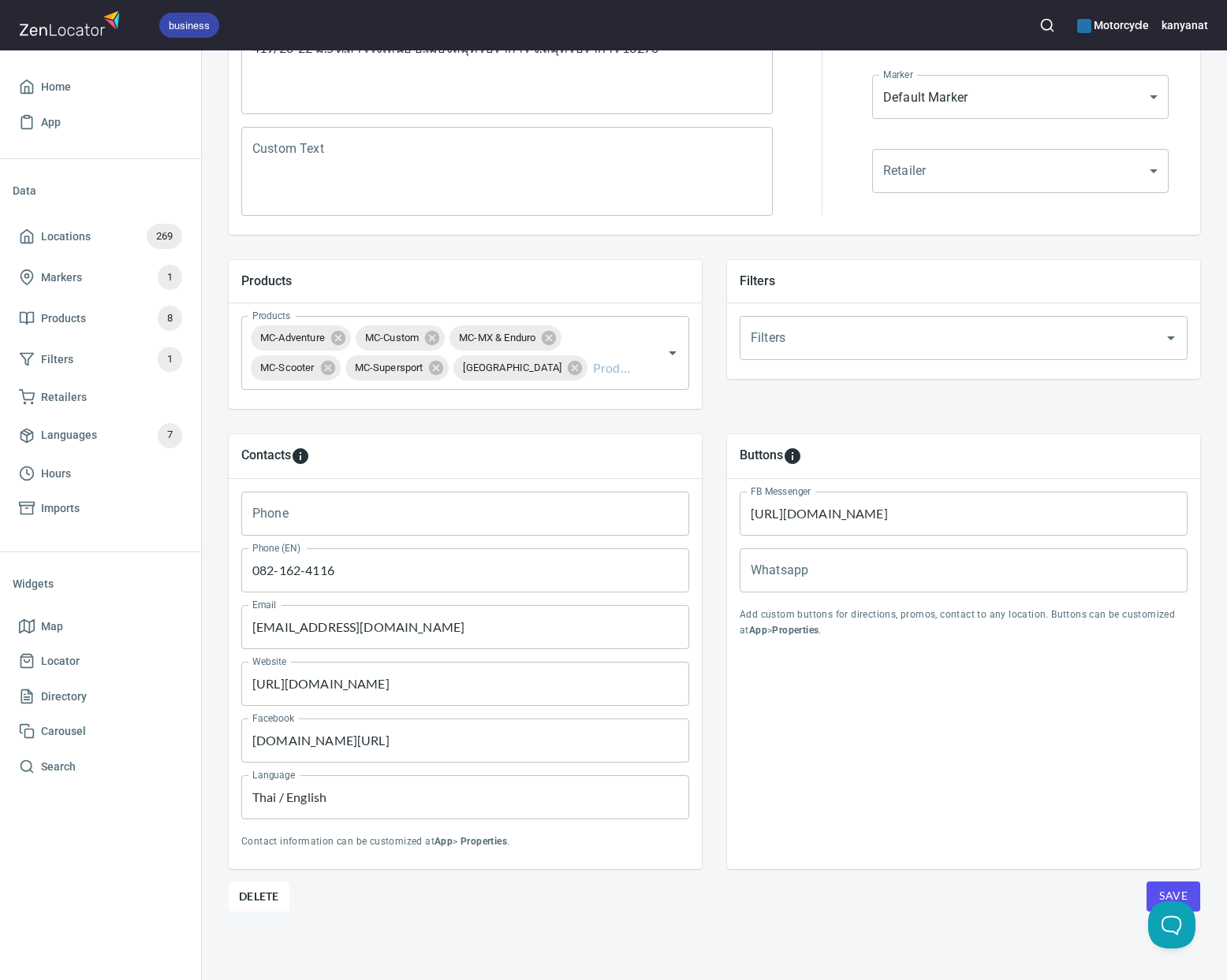
click at [1158, 887] on button "Save" at bounding box center [1173, 897] width 54 height 30
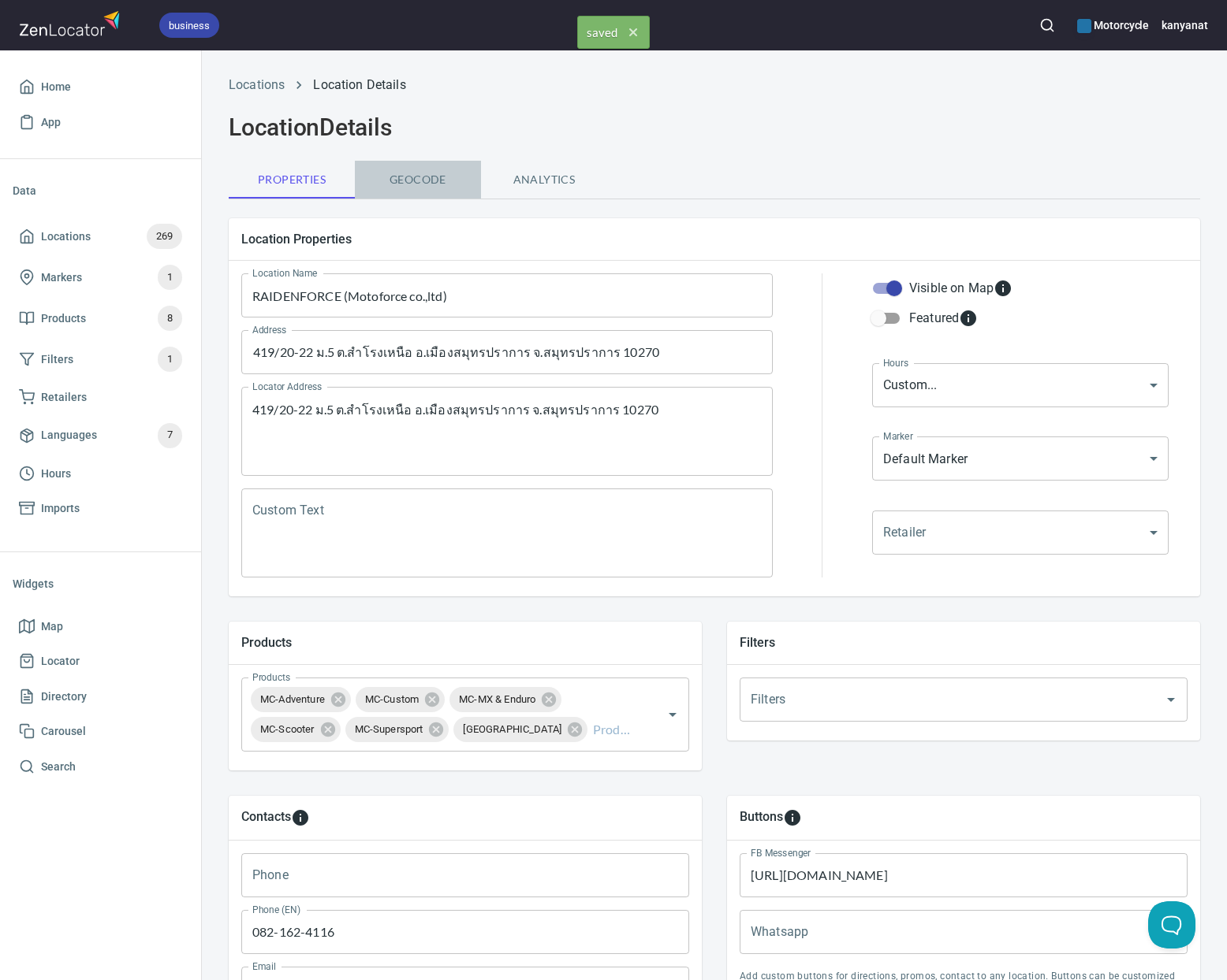
click at [425, 189] on button "Geocode" at bounding box center [418, 179] width 127 height 37
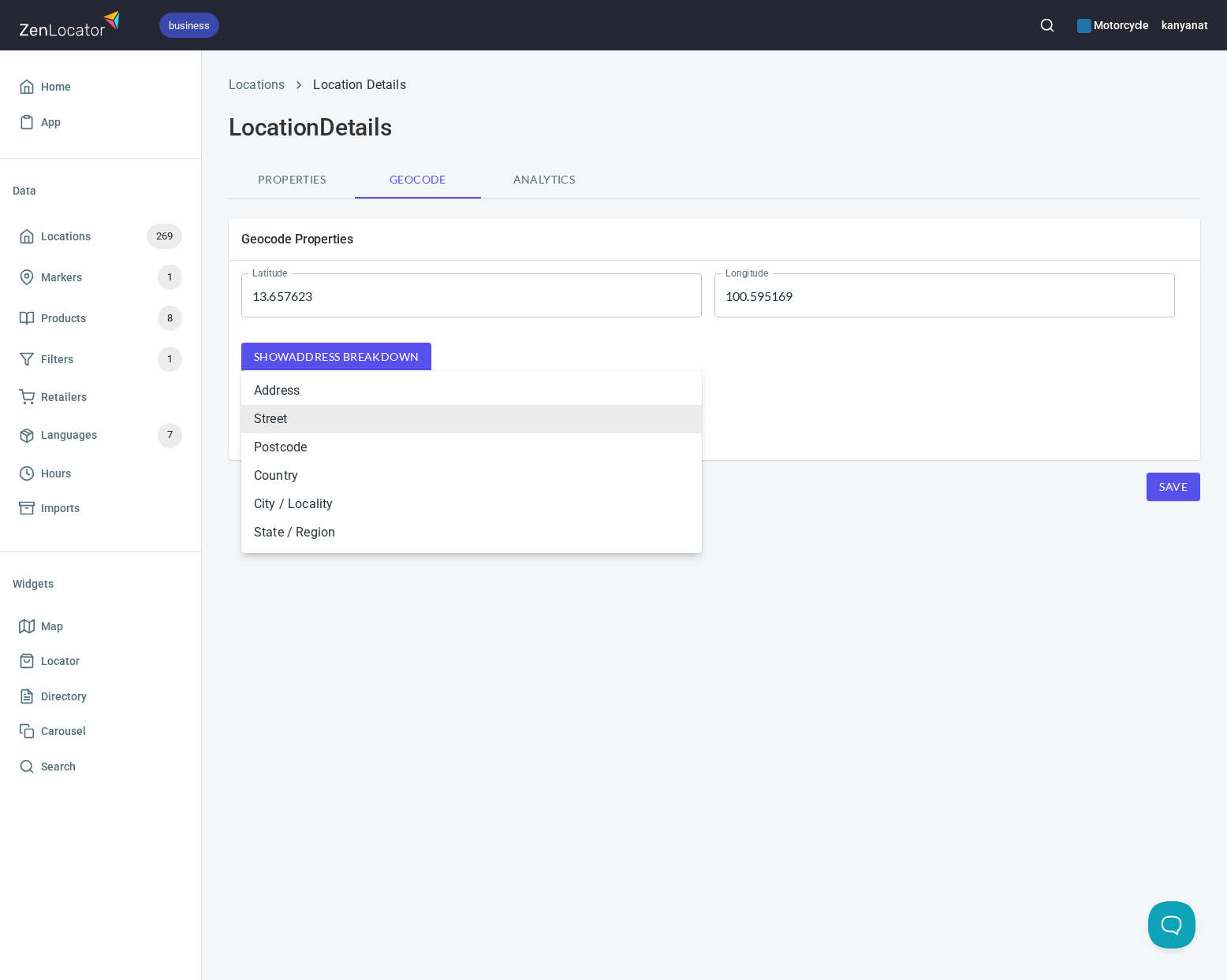
click at [358, 409] on body "business Motorcycle kanyanat Home App Data Locations 269 Markers 1 Products 8 F…" at bounding box center [613, 490] width 1227 height 980
click at [362, 391] on li "Address" at bounding box center [472, 391] width 460 height 29
type input "ADDRESS"
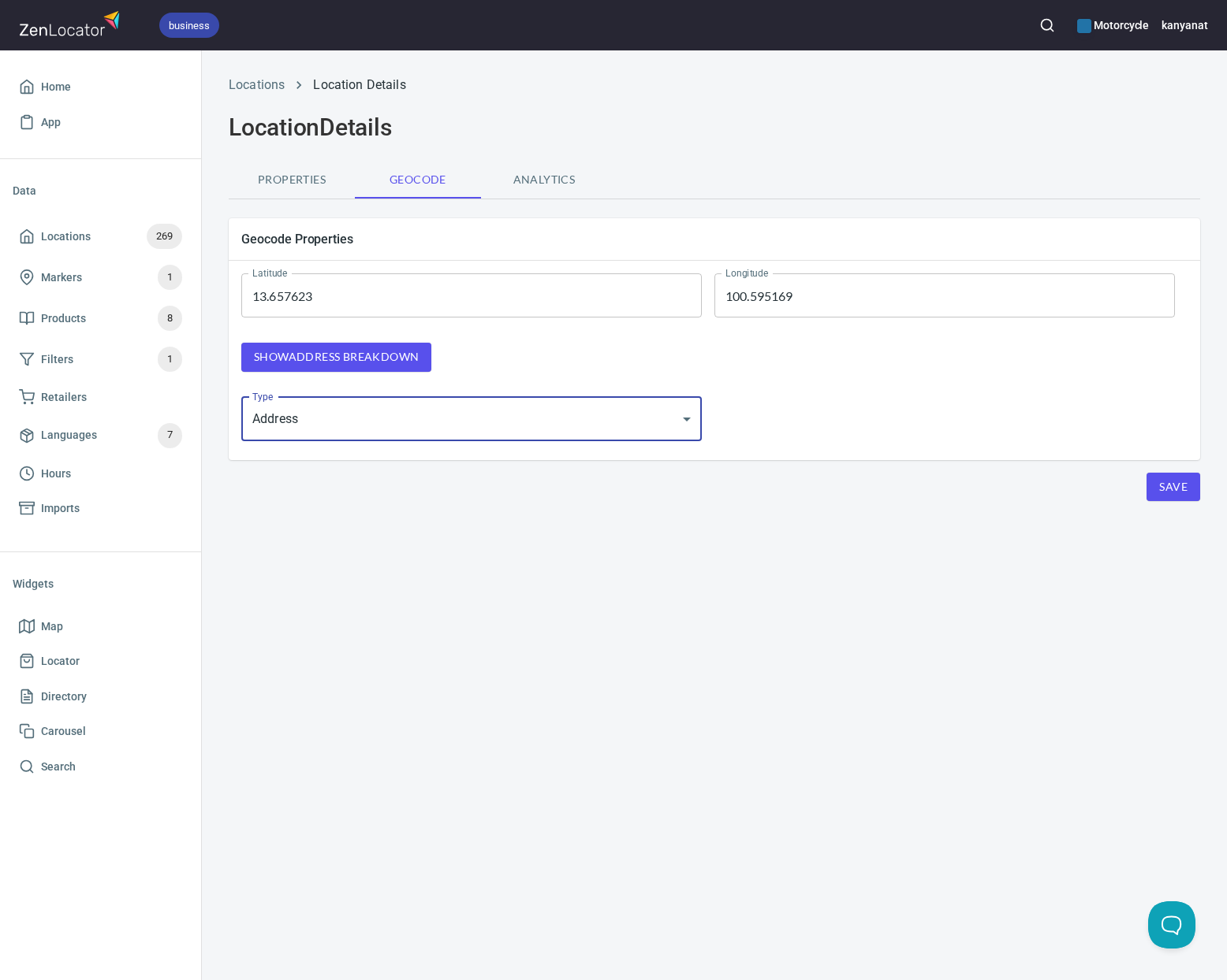
click at [785, 296] on input "100.595169" at bounding box center [945, 295] width 460 height 44
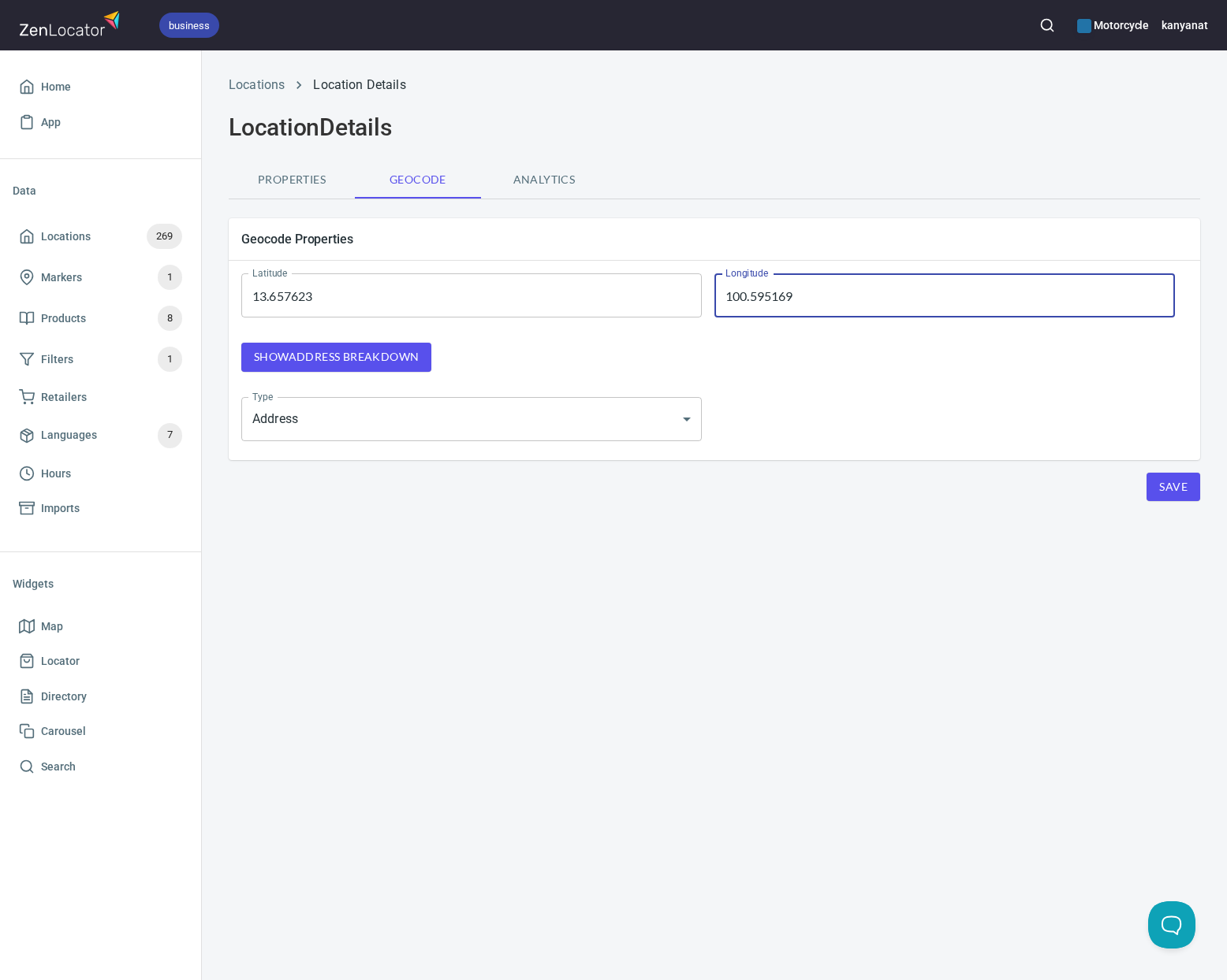
drag, startPoint x: 801, startPoint y: 292, endPoint x: 753, endPoint y: 298, distance: 48.4
click at [753, 298] on input "100.595169" at bounding box center [945, 295] width 460 height 44
type input "100.64"
click at [331, 287] on input "13.657623" at bounding box center [472, 295] width 460 height 44
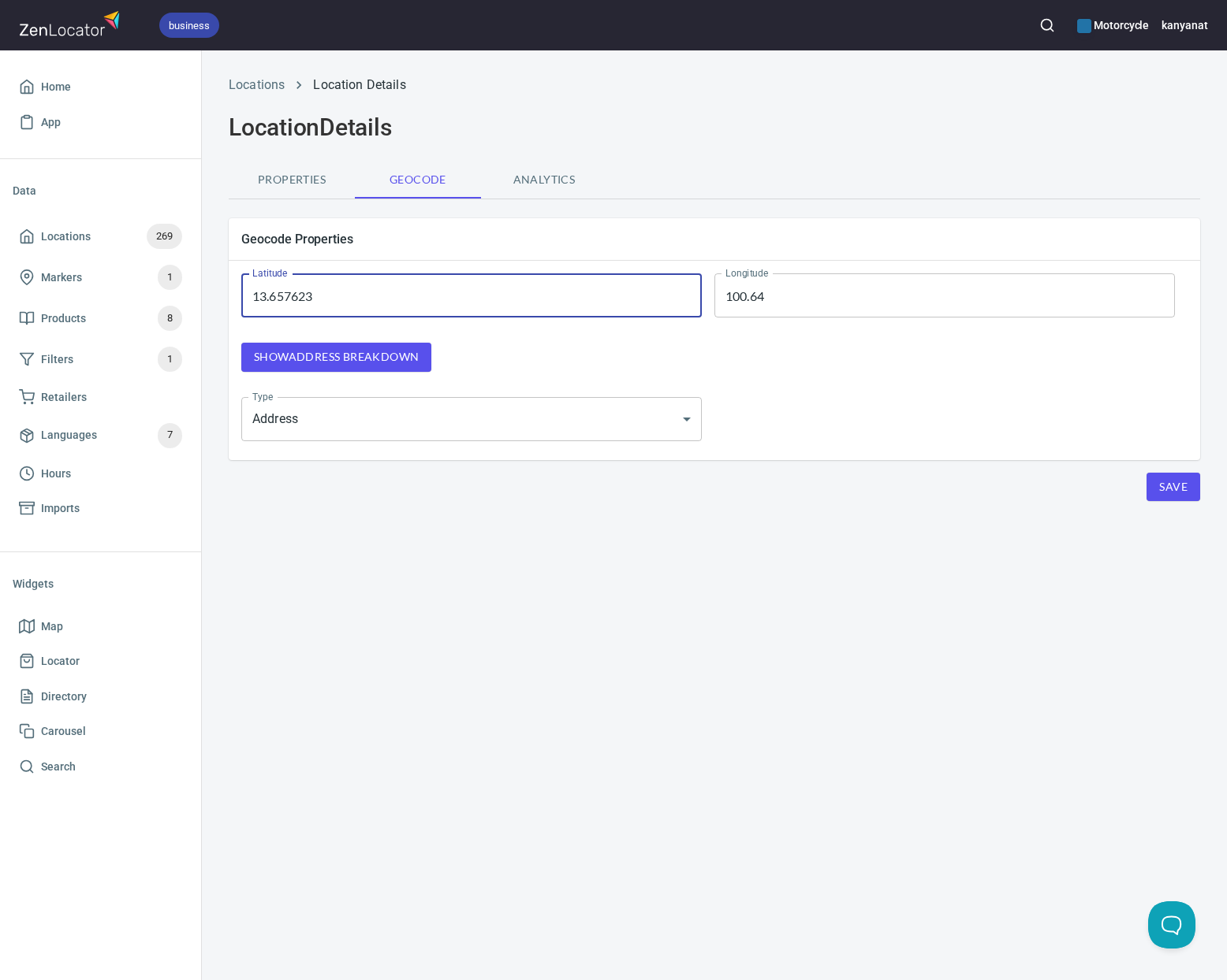
drag, startPoint x: 324, startPoint y: 295, endPoint x: 308, endPoint y: 298, distance: 16.3
click at [308, 298] on input "13.657623" at bounding box center [472, 295] width 460 height 44
click at [733, 415] on div "Latitude 13.657623 Latitude Longitude 100.64 Longitude Show address breakdown T…" at bounding box center [714, 357] width 972 height 193
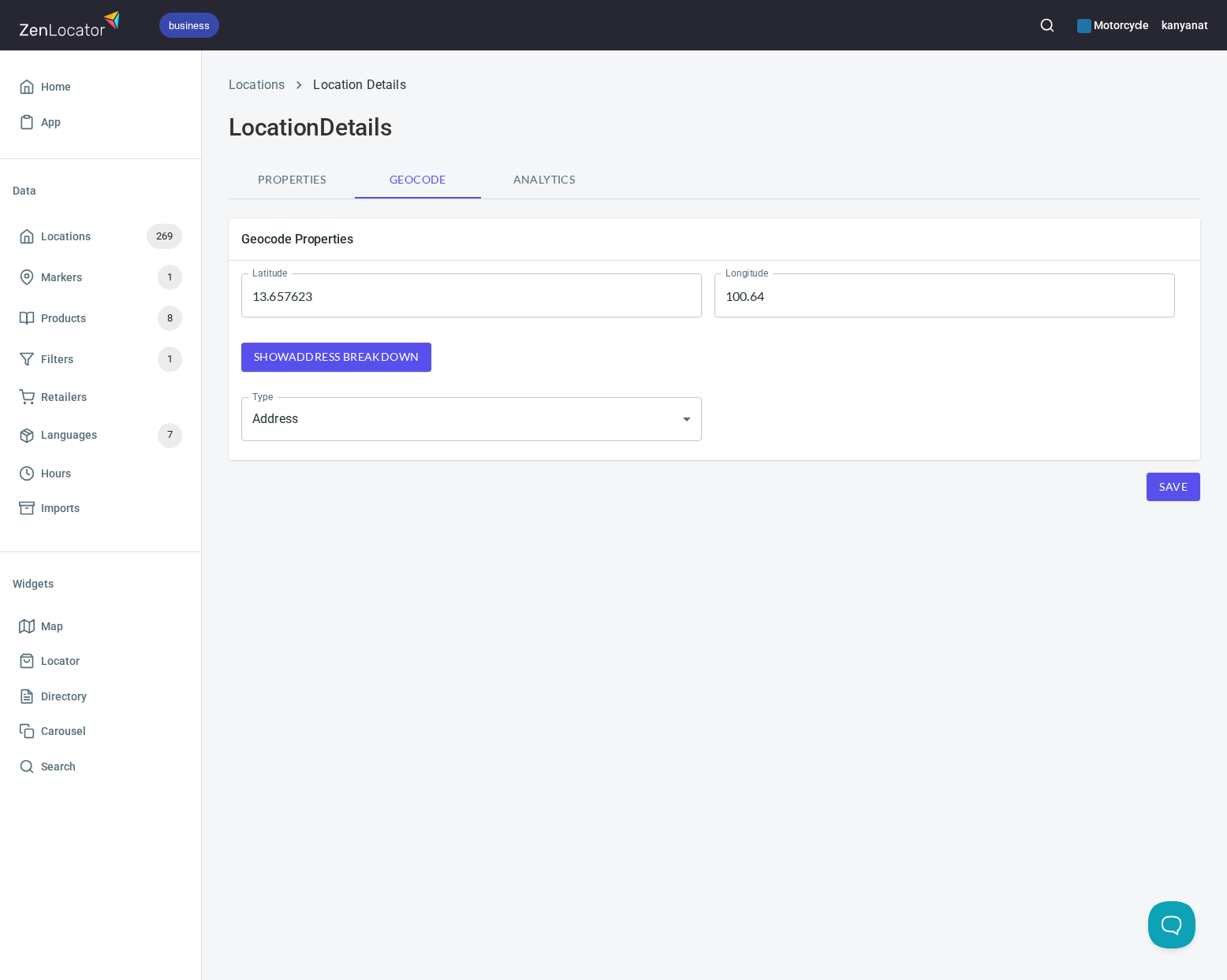
click at [1146, 492] on div "Save" at bounding box center [1159, 487] width 82 height 29
click at [1167, 483] on span "Save" at bounding box center [1173, 487] width 29 height 20
click at [69, 237] on span "Locations" at bounding box center [66, 237] width 50 height 20
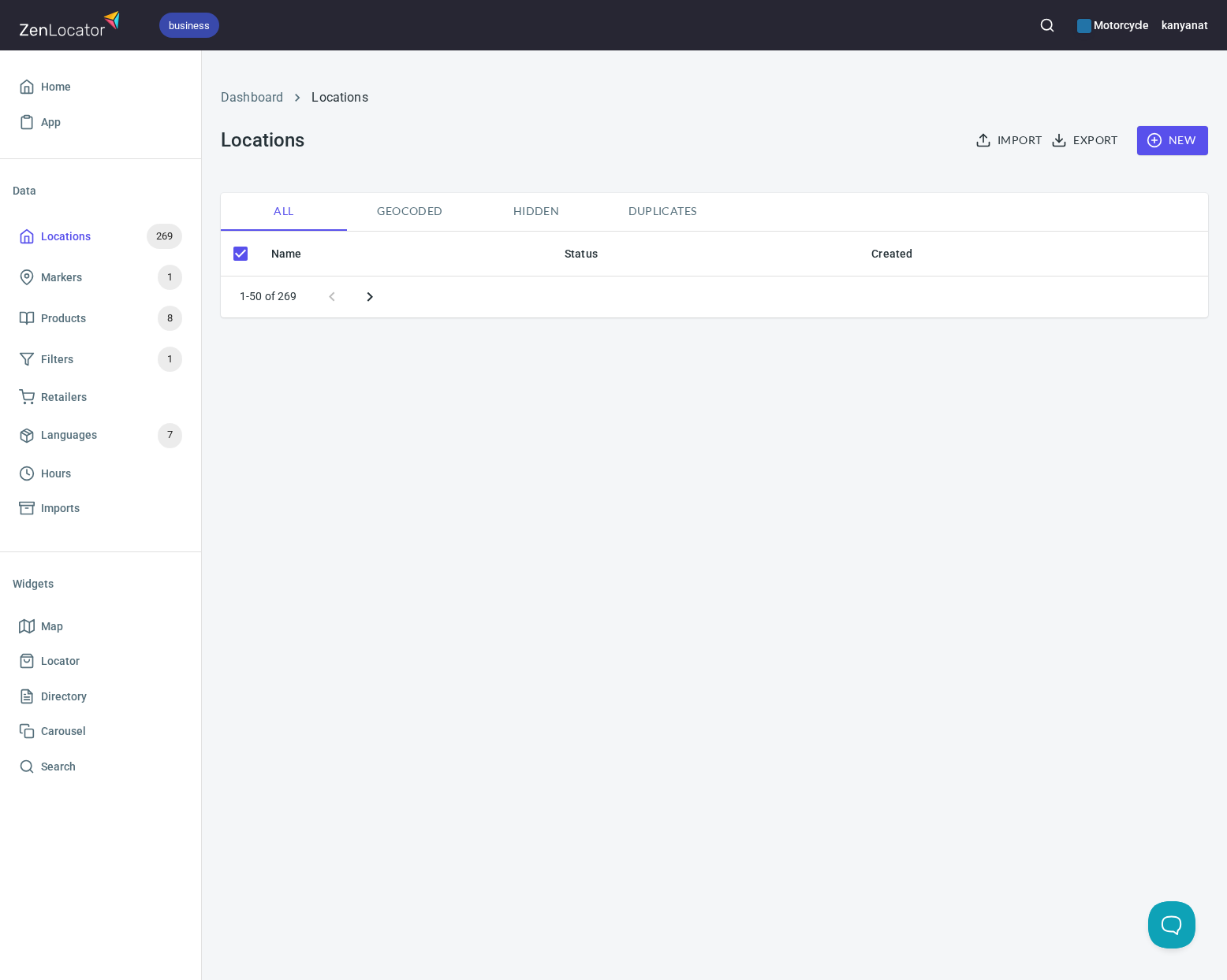
checkbox input "false"
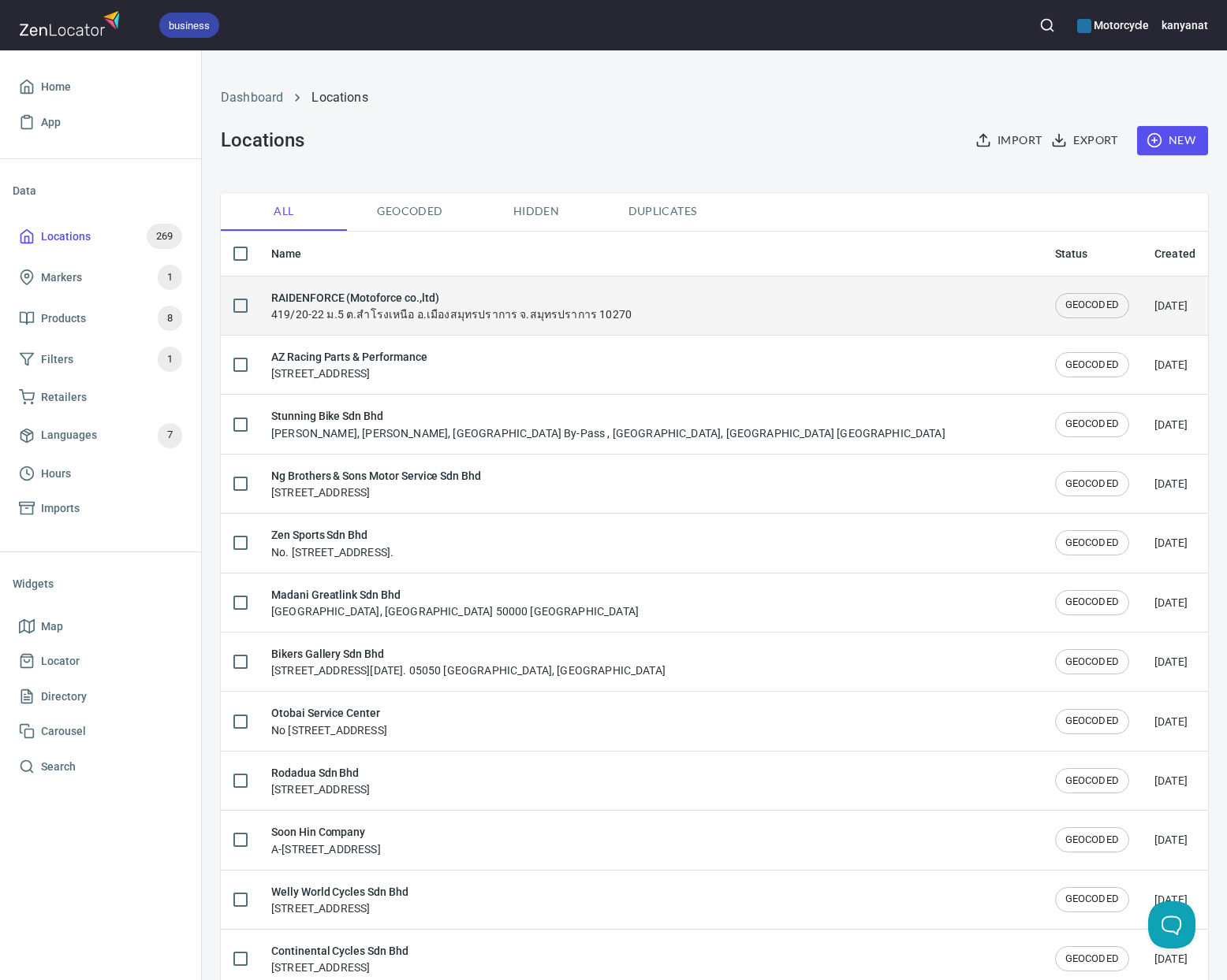
click at [664, 312] on div "RAIDENFORCE (Motoforce co.,ltd) 419/20-22 ม.5 ต.สำโรงเหนือ อ.เมืองสมุทรปราการ จ…" at bounding box center [650, 306] width 759 height 34
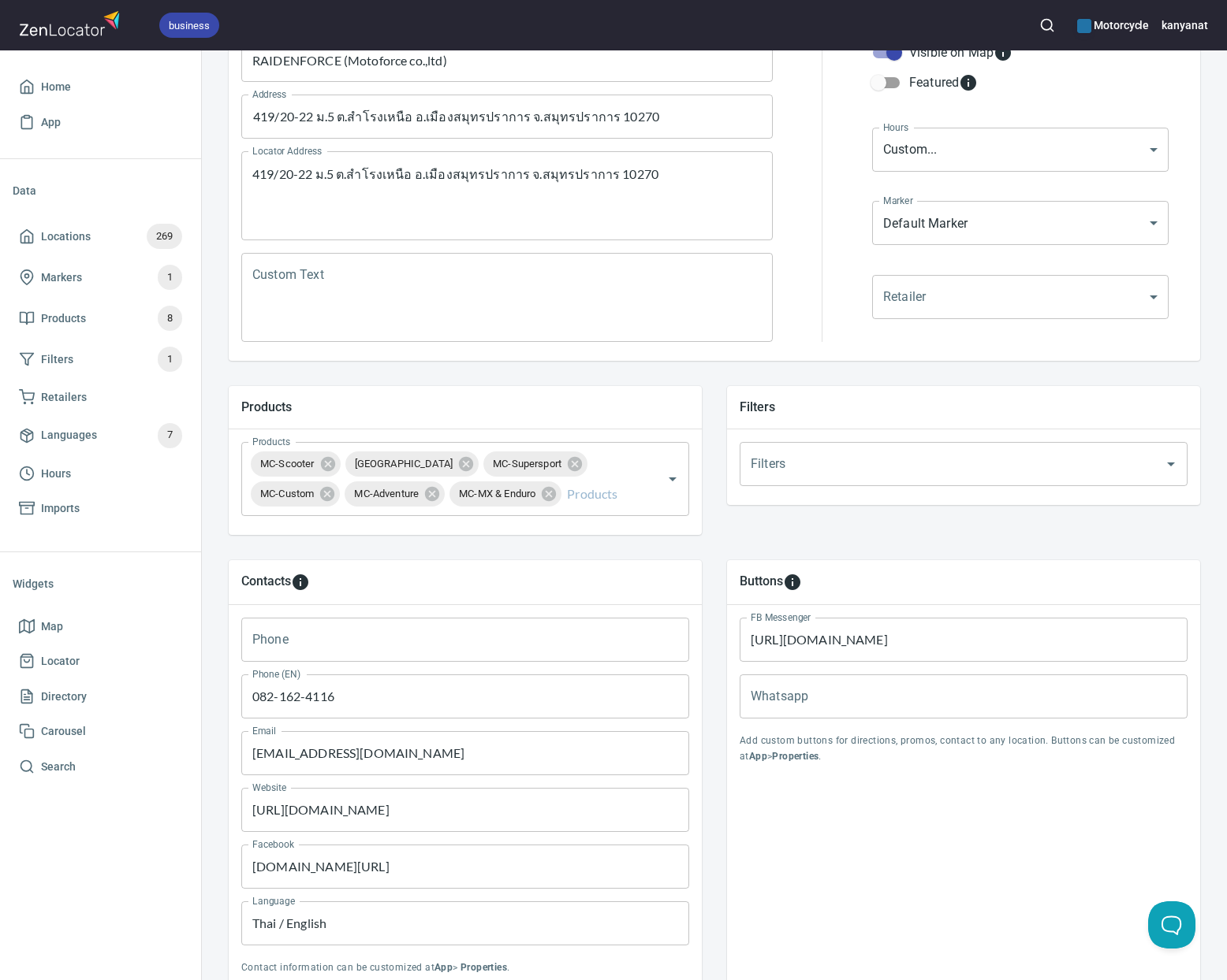
scroll to position [362, 0]
